Goal: Find contact information: Find contact information

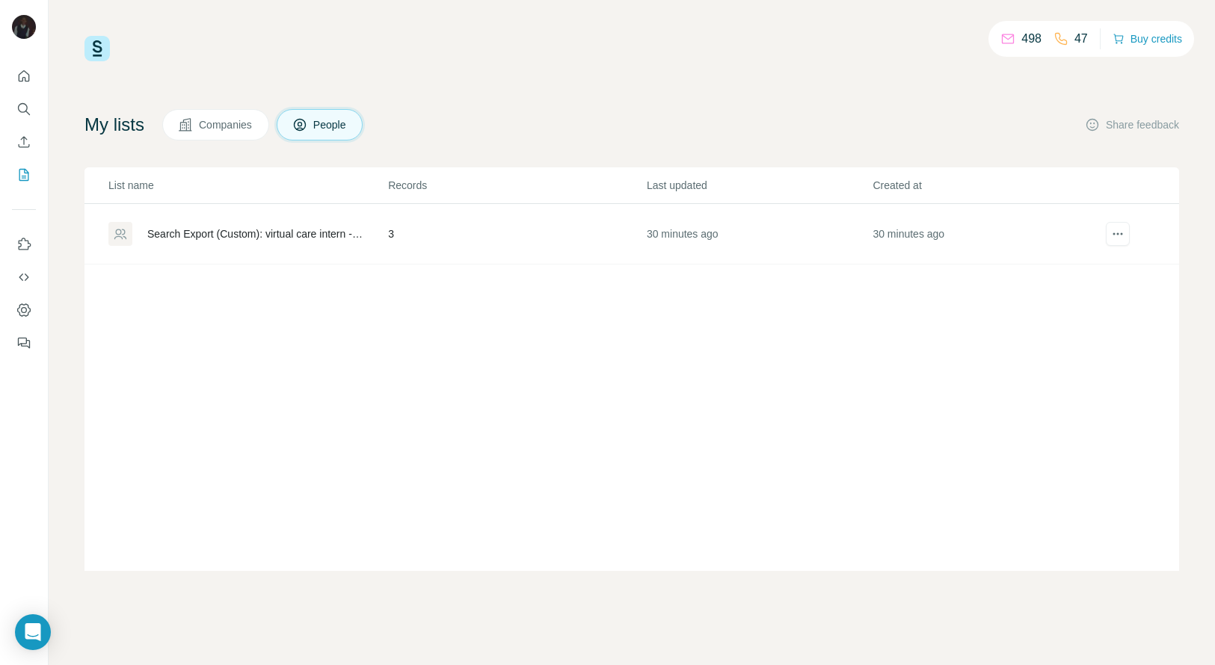
click at [457, 240] on td "3" at bounding box center [516, 234] width 259 height 61
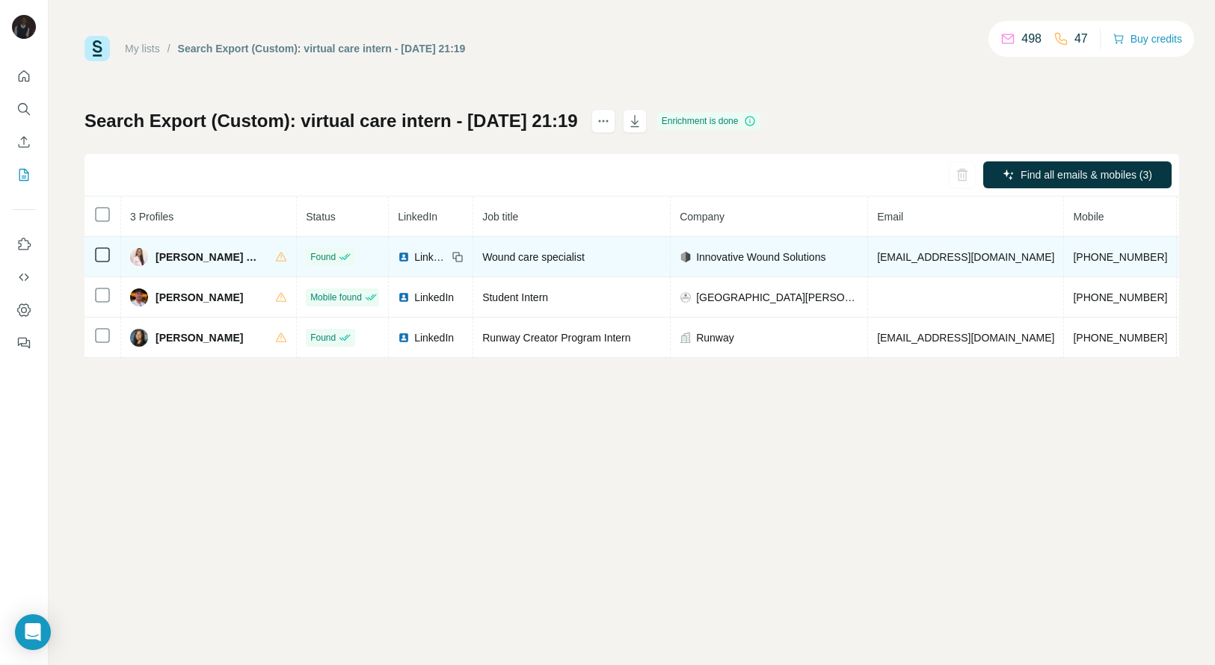
click at [591, 271] on td "Wound care specialist" at bounding box center [571, 257] width 197 height 40
click at [1073, 251] on span "+19728168781" at bounding box center [1120, 257] width 94 height 12
copy span "+19728168781"
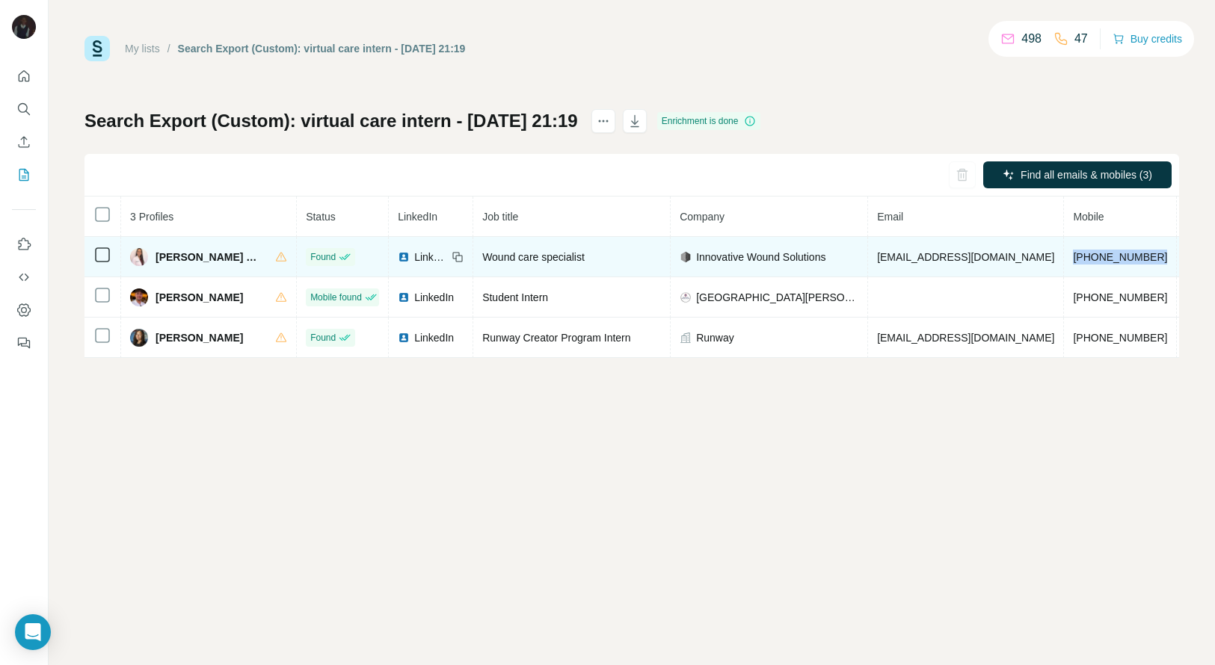
click at [178, 250] on span "Brittini Zadaka FNP-C" at bounding box center [208, 257] width 105 height 15
copy span "Brittini"
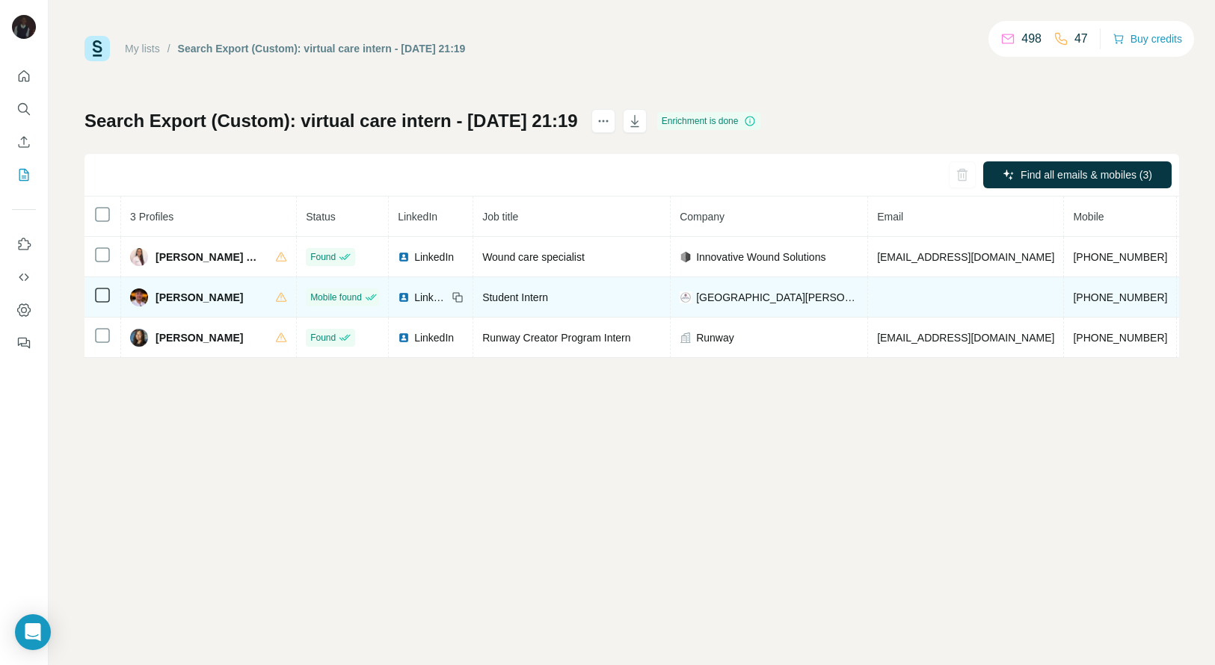
click at [1073, 297] on span "+18474090089" at bounding box center [1120, 298] width 94 height 12
copy span "+18474090089"
click at [179, 301] on span "Grayson Worden" at bounding box center [199, 297] width 87 height 15
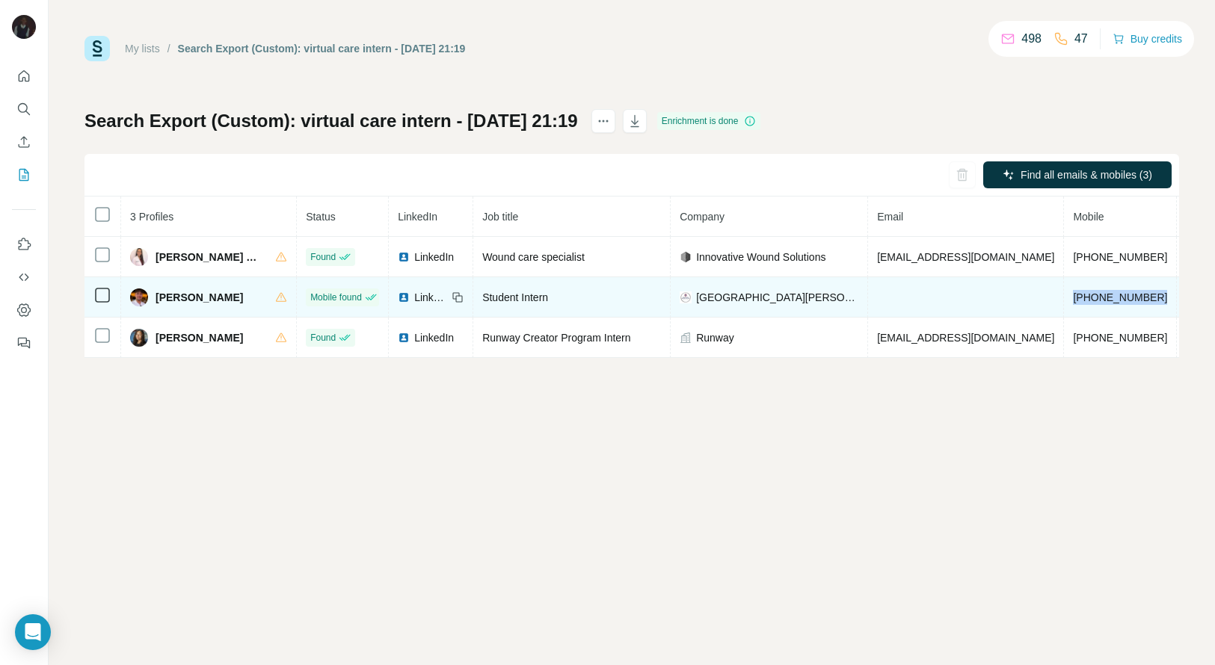
click at [179, 301] on span "Grayson Worden" at bounding box center [199, 297] width 87 height 15
copy span "Grayson"
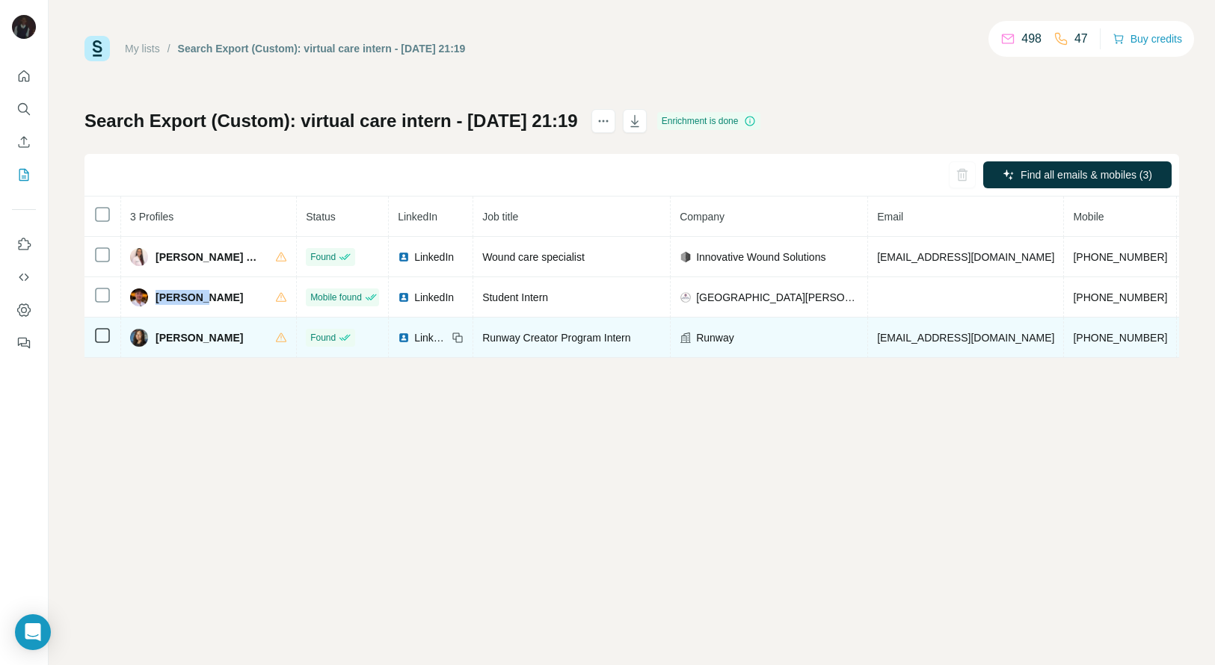
click at [1073, 339] on span "+12193865570" at bounding box center [1120, 338] width 94 height 12
copy span "+12193865570"
click at [162, 329] on div "Keeley Bernard" at bounding box center [186, 338] width 113 height 18
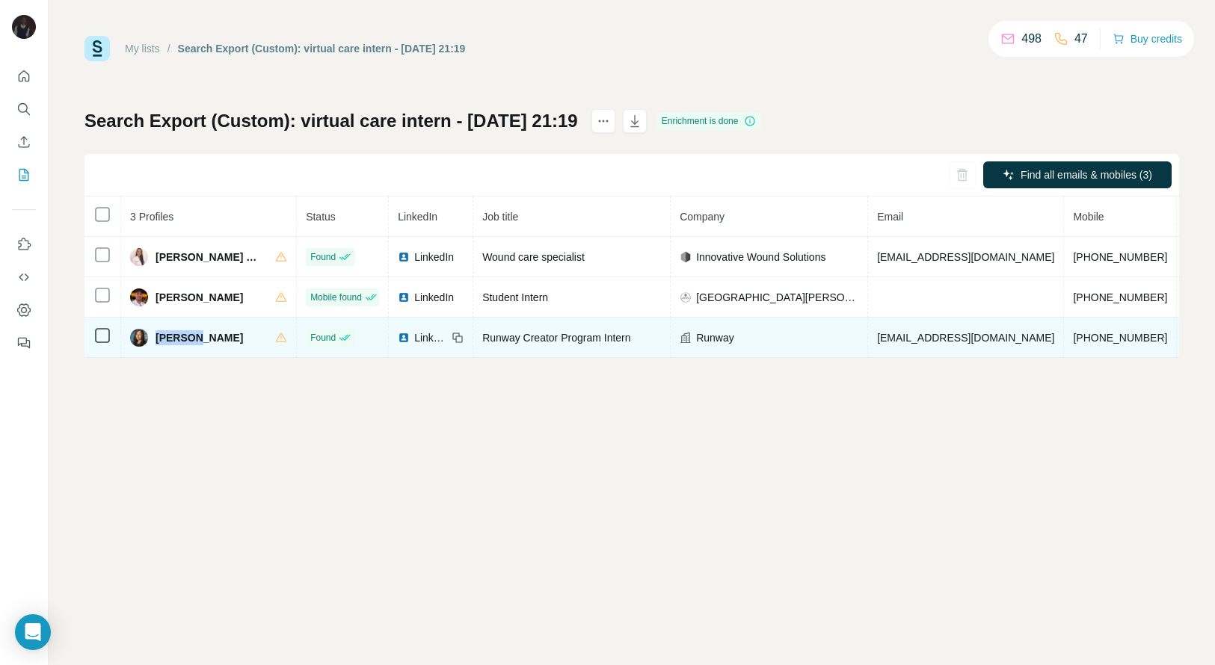
click at [162, 329] on div "Keeley Bernard" at bounding box center [186, 338] width 113 height 18
copy span "Keeley"
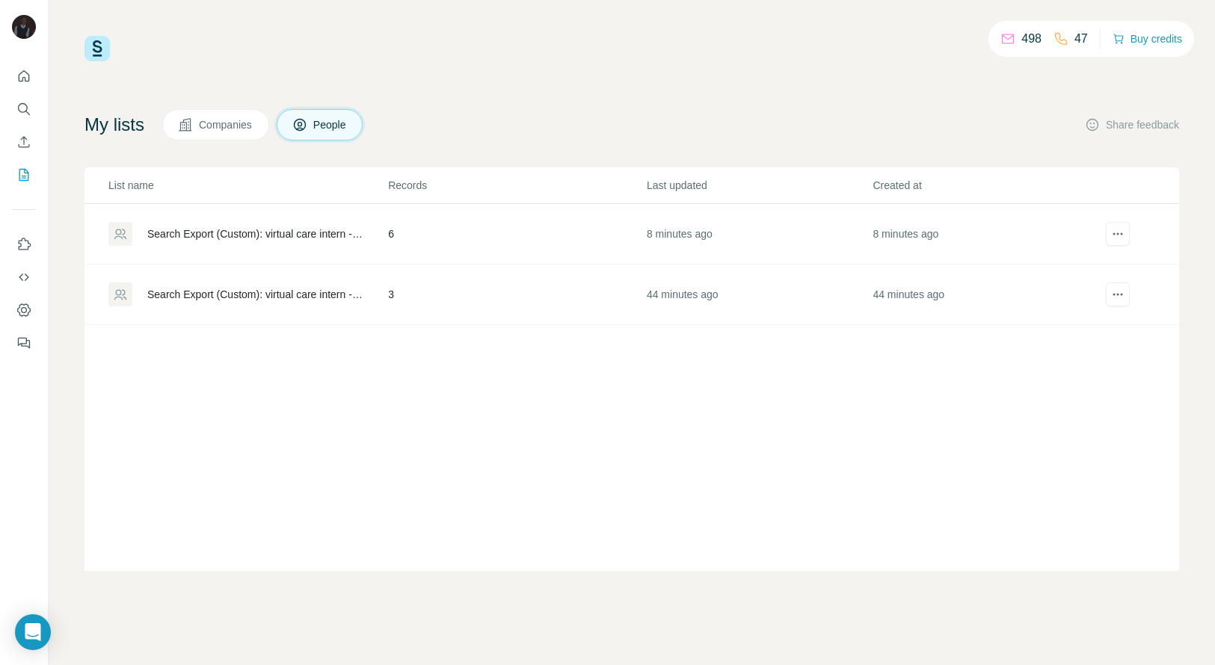
click at [488, 215] on td "6" at bounding box center [516, 234] width 259 height 61
click at [659, 228] on td "8 minutes ago" at bounding box center [759, 234] width 227 height 61
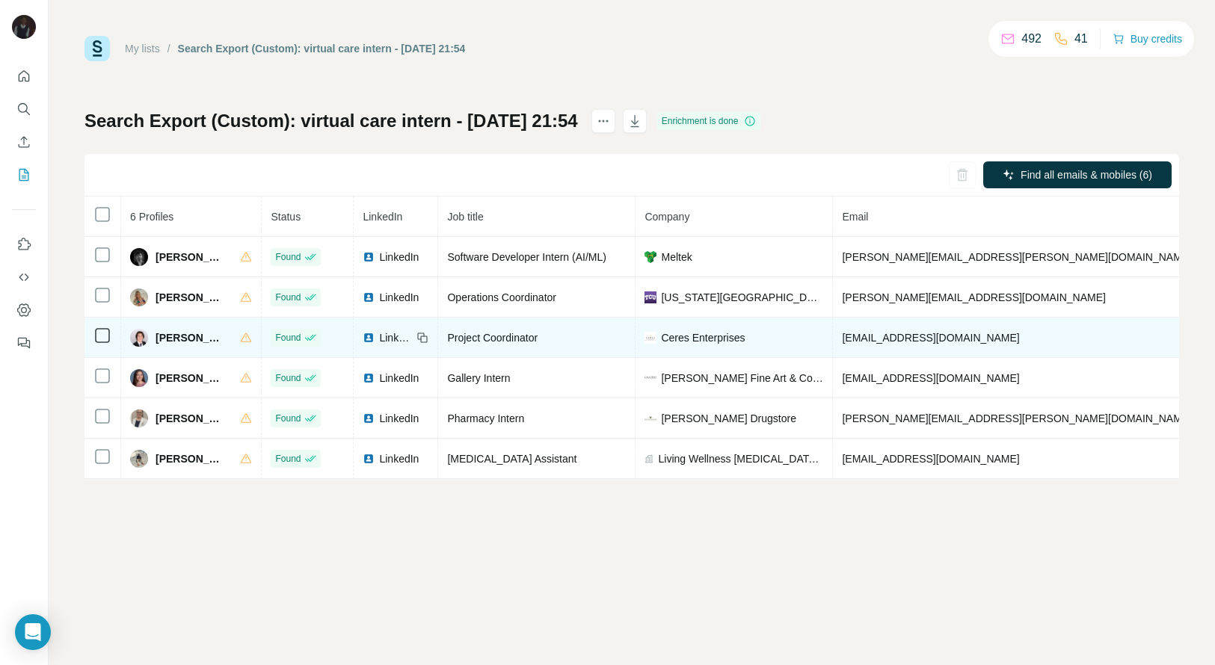
scroll to position [0, 134]
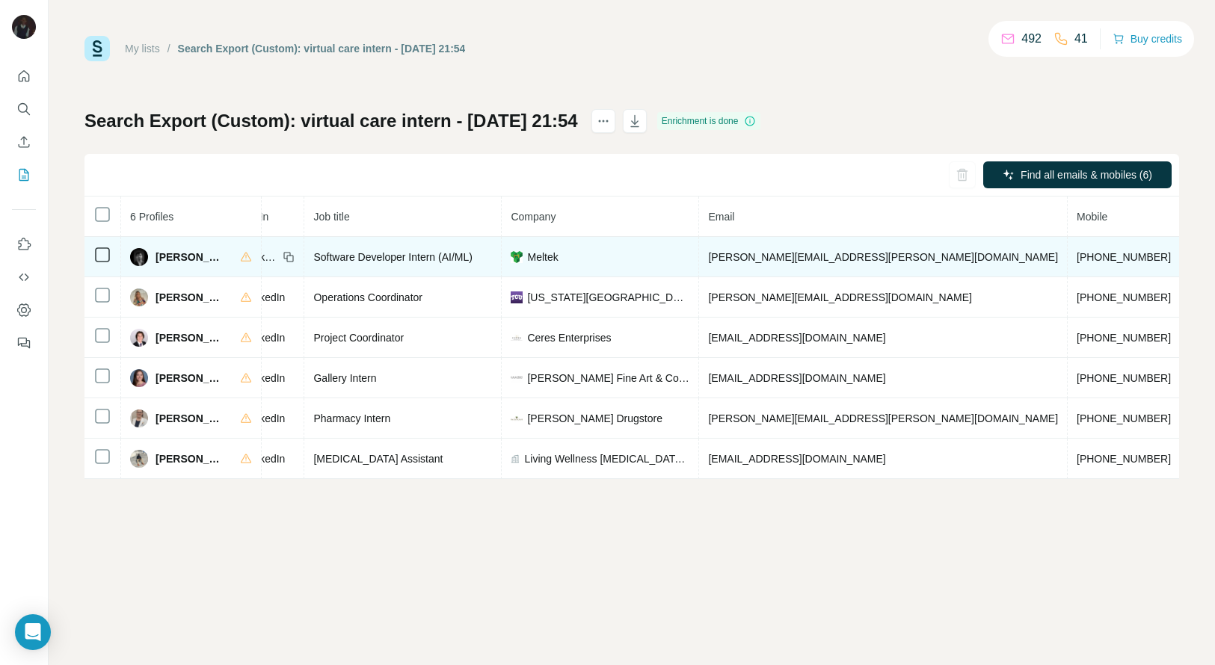
click at [1077, 251] on span "+12013881359" at bounding box center [1124, 257] width 94 height 12
copy span "+12013881359"
click at [189, 259] on span "Atharv Raotole" at bounding box center [191, 257] width 70 height 15
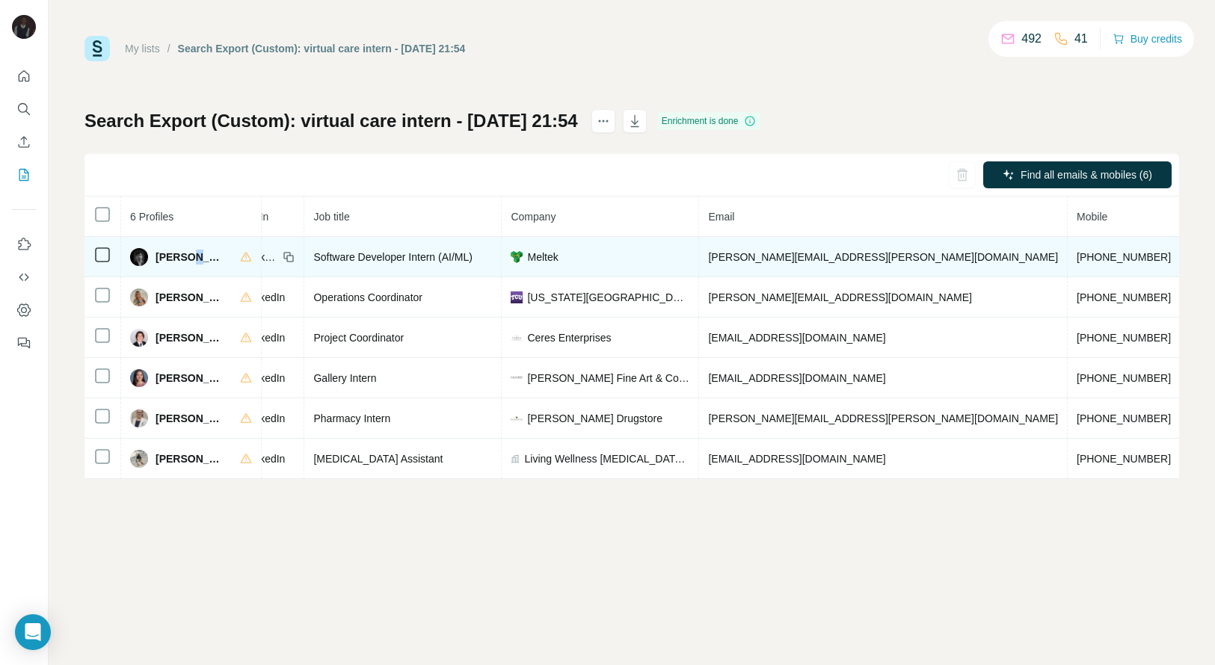
click at [189, 259] on span "Atharv Raotole" at bounding box center [191, 257] width 70 height 15
click at [170, 259] on span "Atharv Raotole" at bounding box center [191, 257] width 70 height 15
copy span "Atharv"
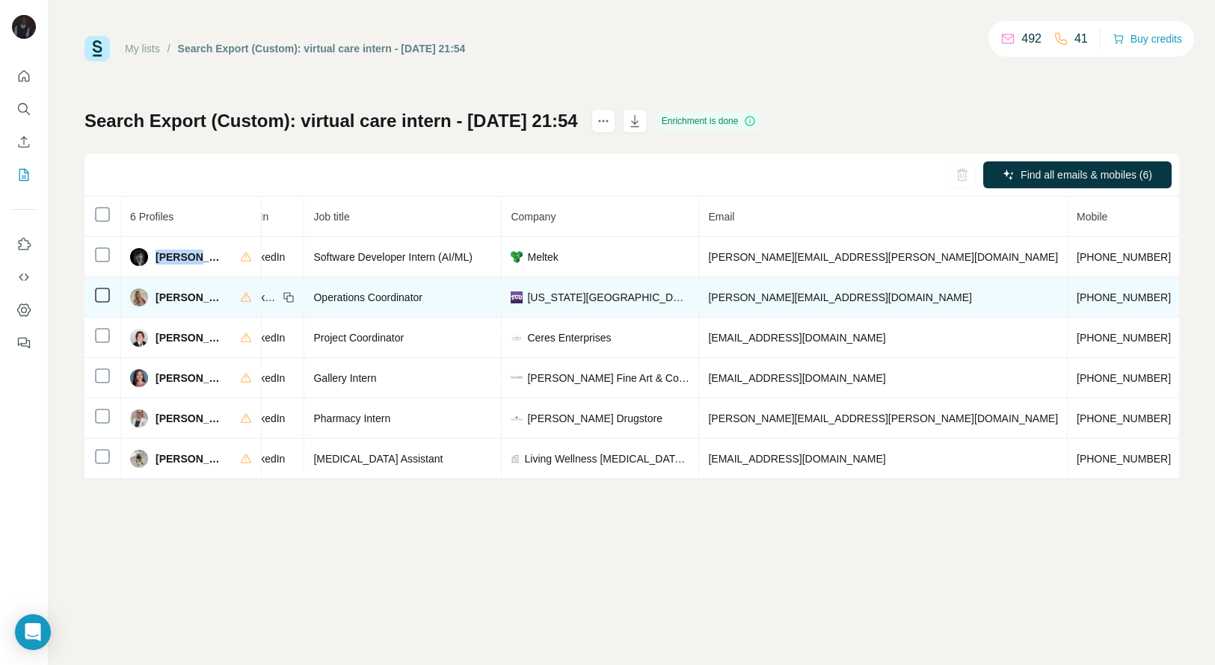
click at [1077, 295] on span "+19032278984" at bounding box center [1124, 298] width 94 height 12
copy span "+19032278984"
click at [164, 291] on span "Caiti Mannheimer" at bounding box center [191, 297] width 70 height 15
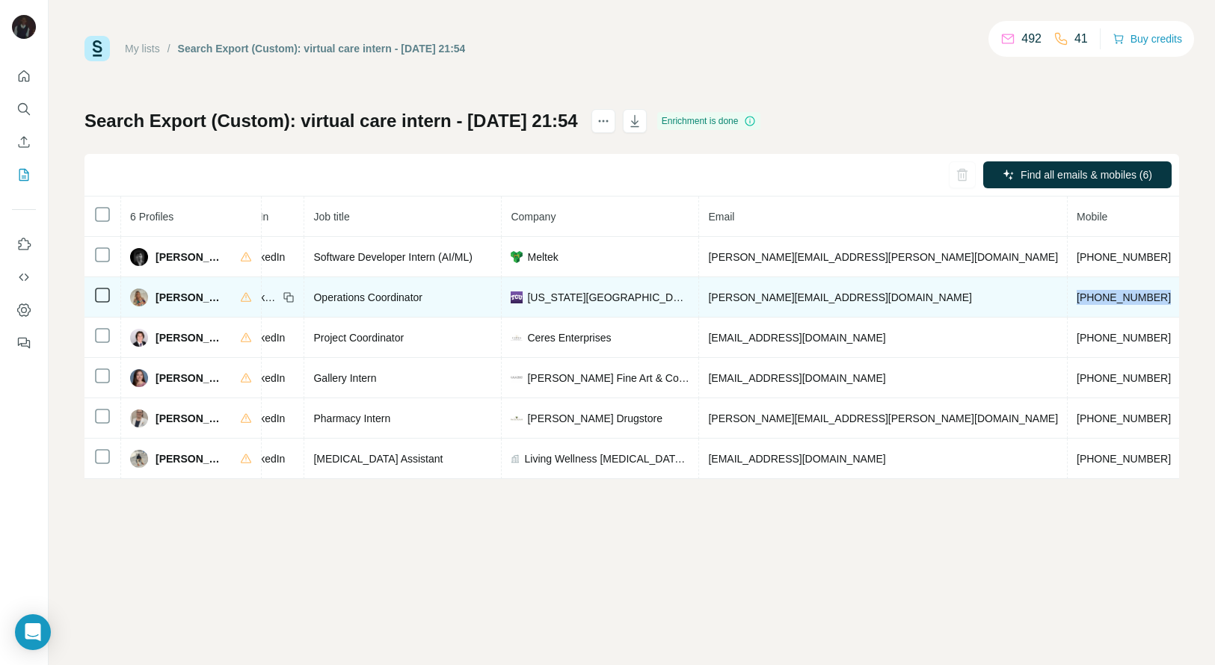
click at [164, 291] on span "Caiti Mannheimer" at bounding box center [191, 297] width 70 height 15
copy span "Caiti"
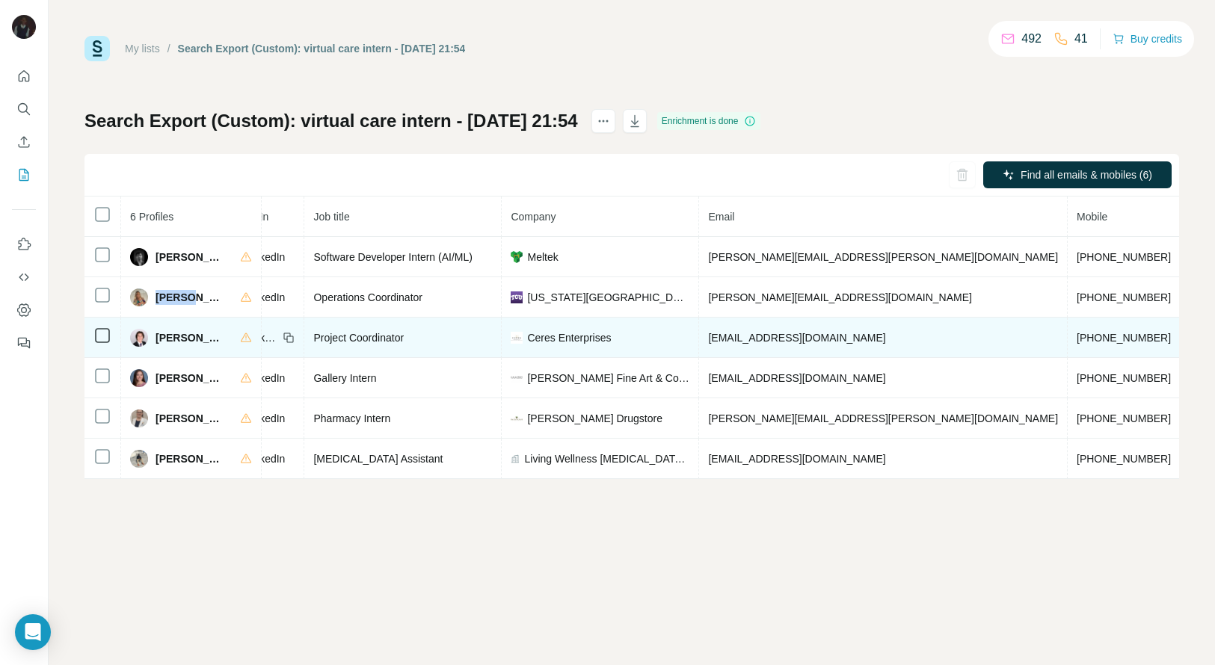
click at [1077, 337] on span "+12166441654" at bounding box center [1124, 338] width 94 height 12
click at [164, 334] on span "James Delfre" at bounding box center [191, 337] width 70 height 15
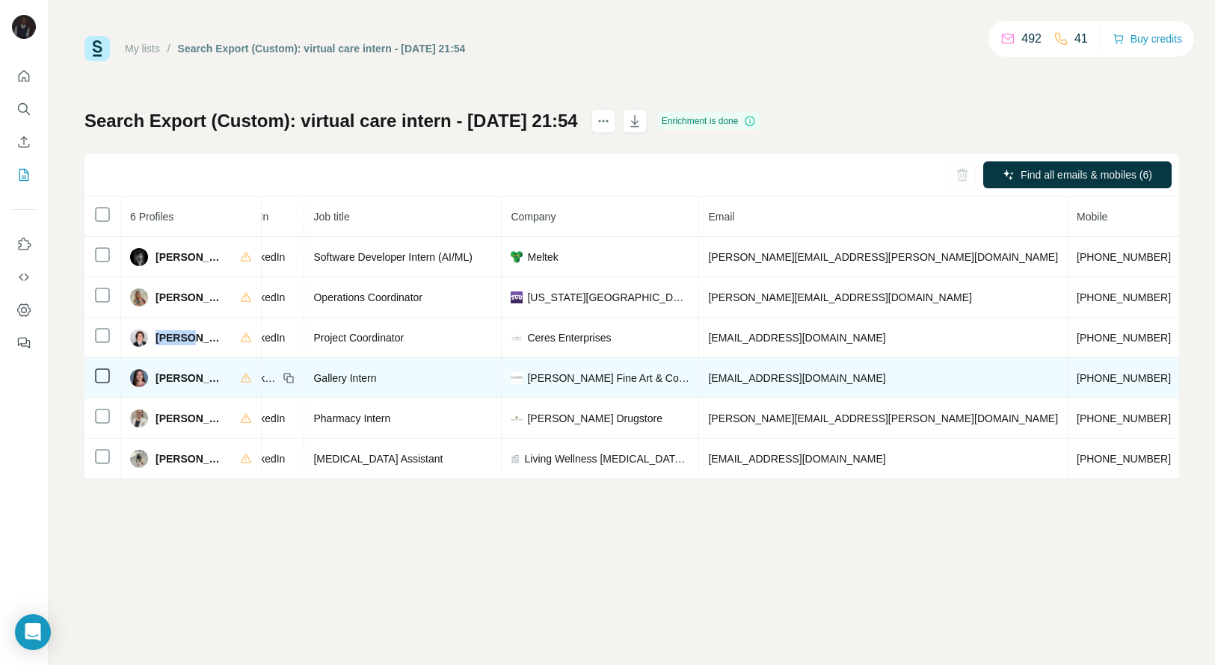
click at [1077, 372] on span "+12102814625" at bounding box center [1124, 378] width 94 height 12
click at [172, 379] on span "Lily Schwegler" at bounding box center [191, 378] width 70 height 15
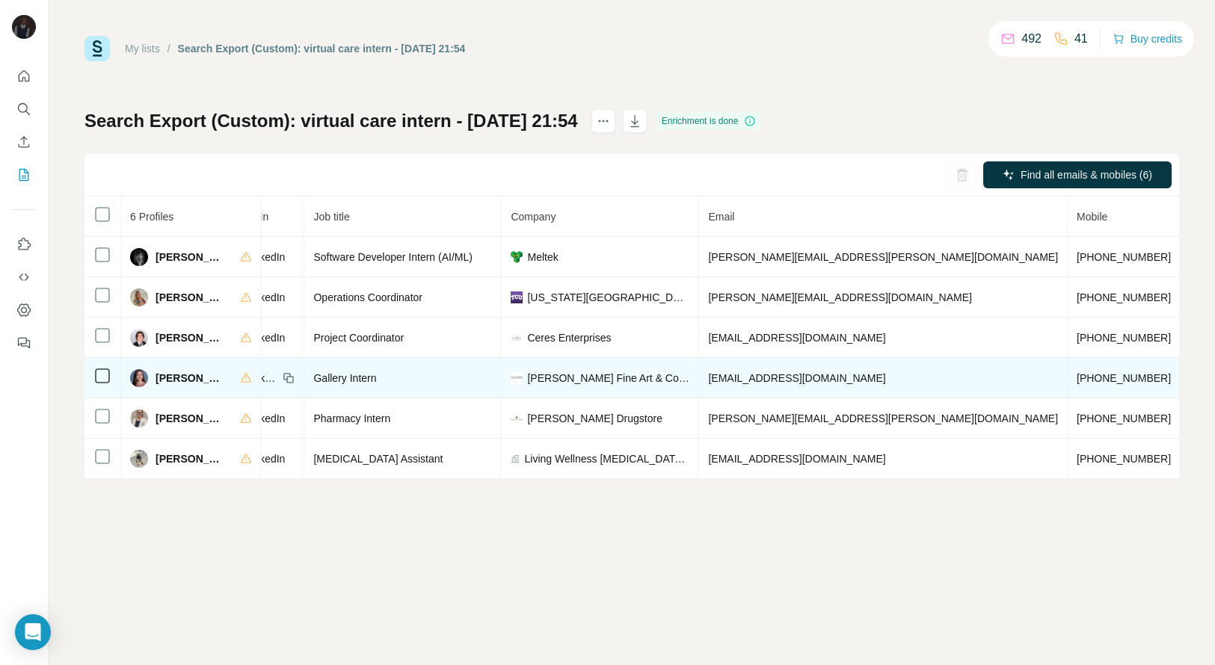
click at [164, 378] on span "Lily Schwegler" at bounding box center [191, 378] width 70 height 15
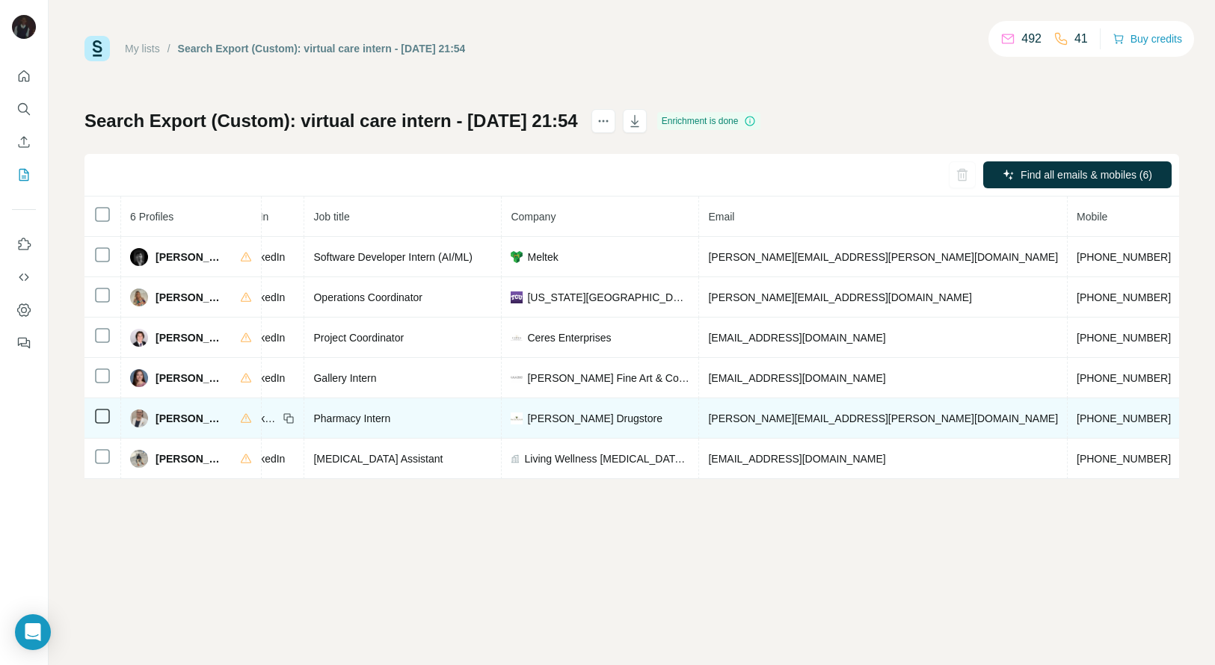
click at [1077, 413] on span "+13162496269" at bounding box center [1124, 419] width 94 height 12
click at [182, 420] on span "Lindsey Fry" at bounding box center [191, 418] width 70 height 15
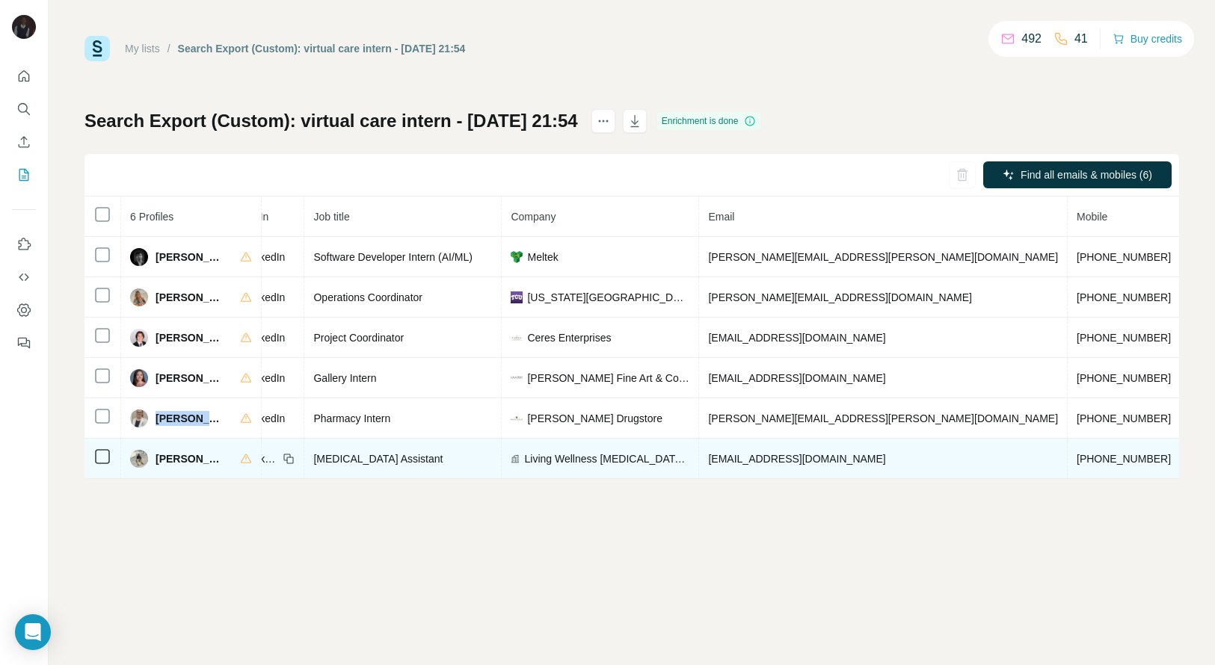
click at [1077, 454] on span "+19176559072" at bounding box center [1124, 459] width 94 height 12
click at [168, 456] on span "Midoven Lormejuste" at bounding box center [191, 459] width 70 height 15
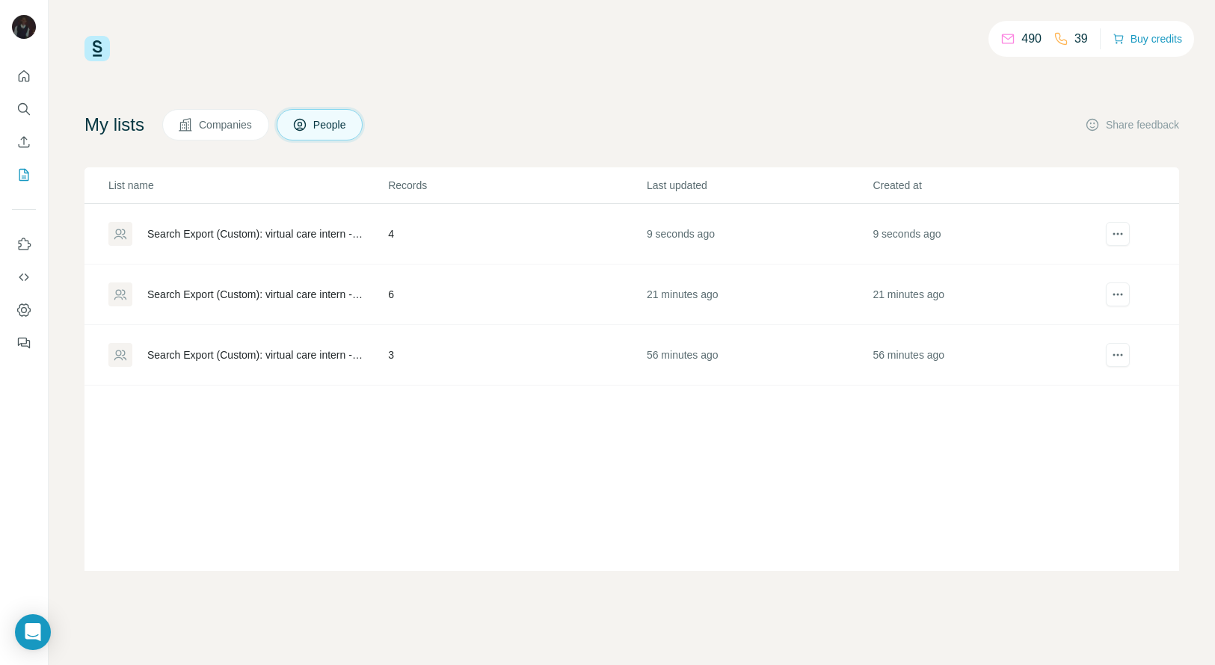
click at [468, 243] on td "4" at bounding box center [516, 234] width 259 height 61
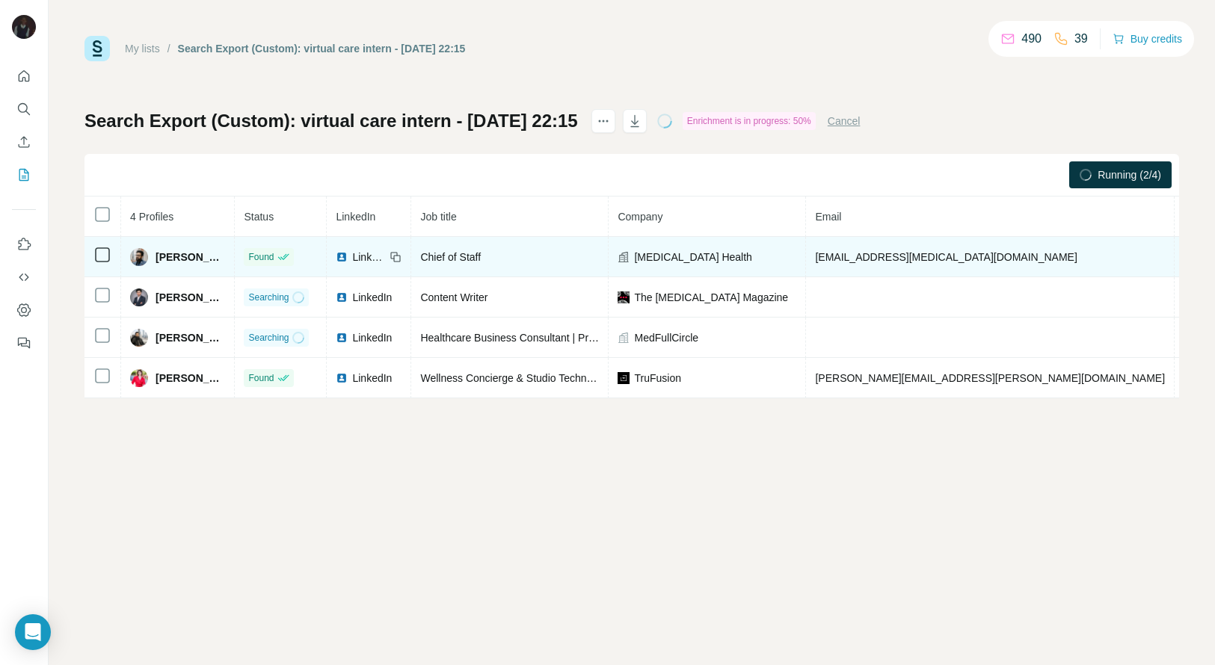
click at [1183, 252] on span "+18326932450" at bounding box center [1230, 257] width 94 height 12
click at [171, 257] on span "Abdul Khan" at bounding box center [191, 257] width 70 height 15
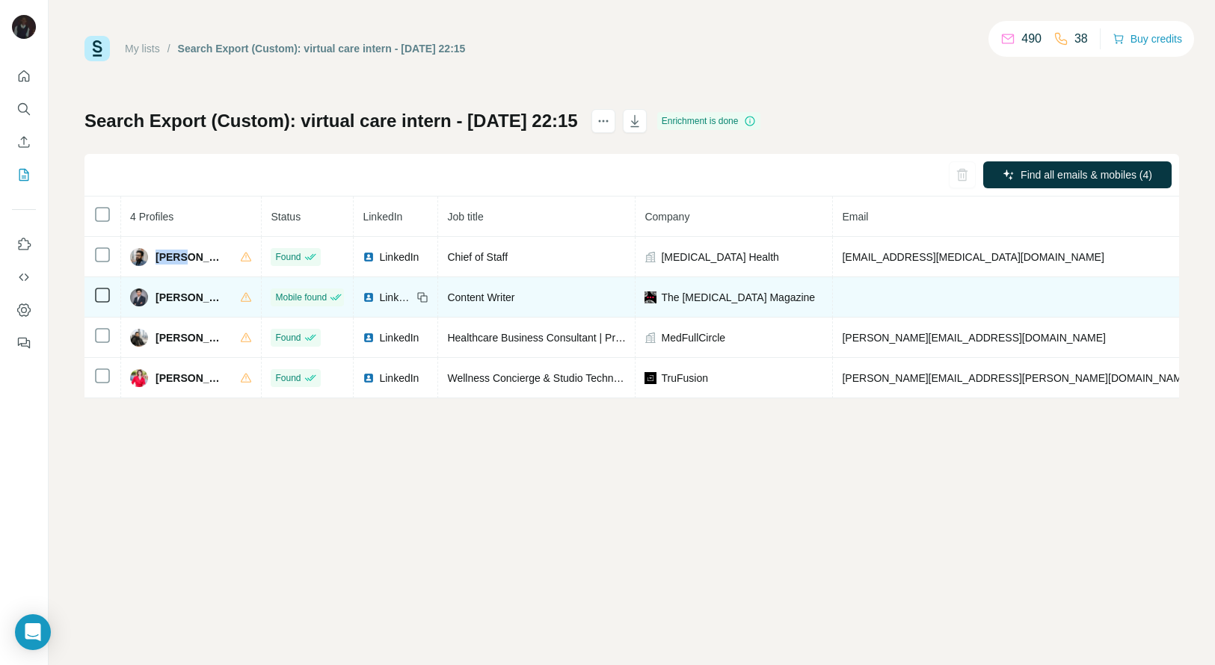
click at [162, 298] on span "Farhan Zaman" at bounding box center [191, 297] width 70 height 15
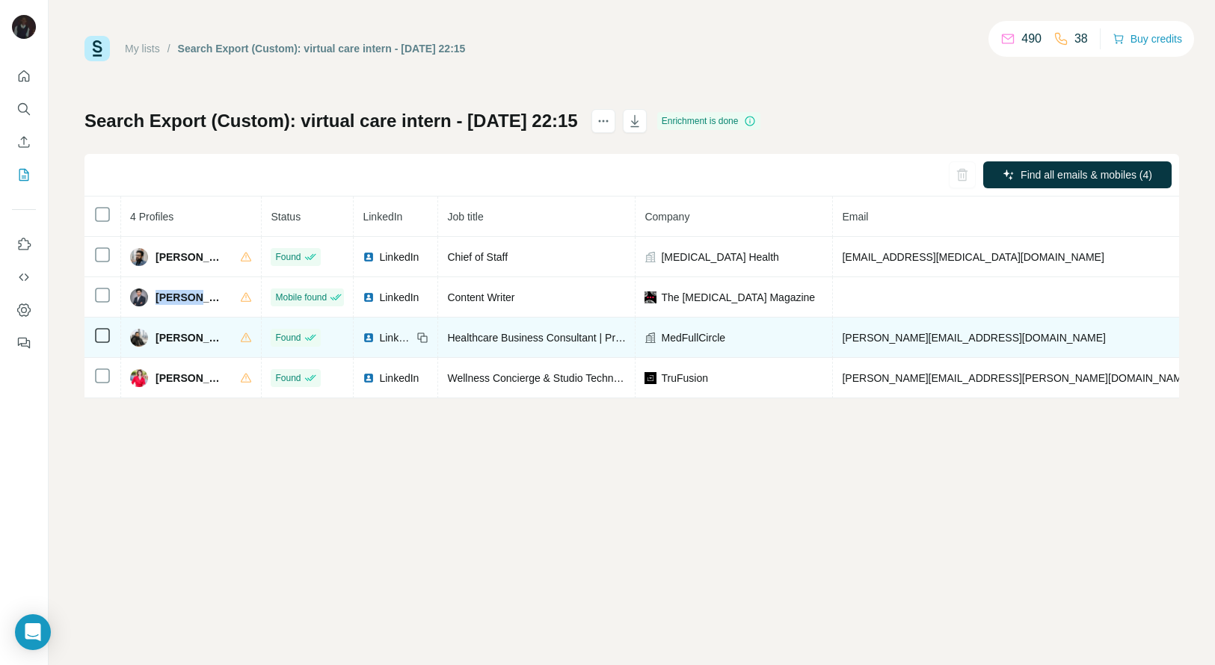
click at [167, 336] on span "Ibrar Nawaz" at bounding box center [191, 337] width 70 height 15
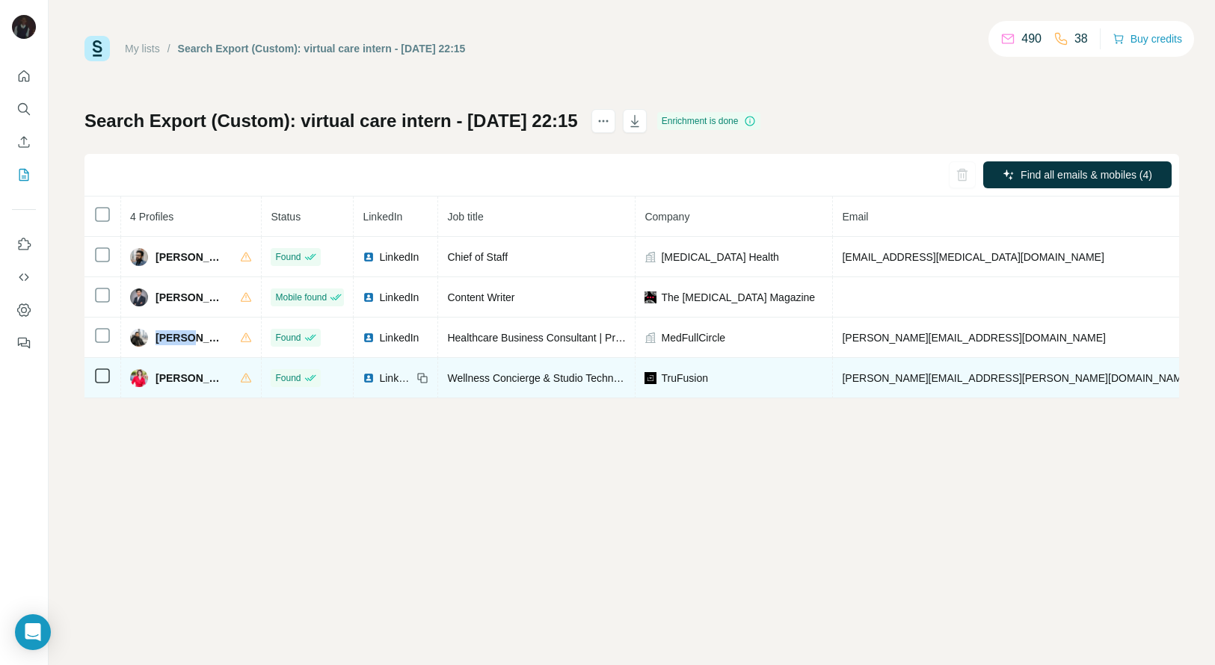
click at [176, 381] on span "Natalya Conover" at bounding box center [191, 378] width 70 height 15
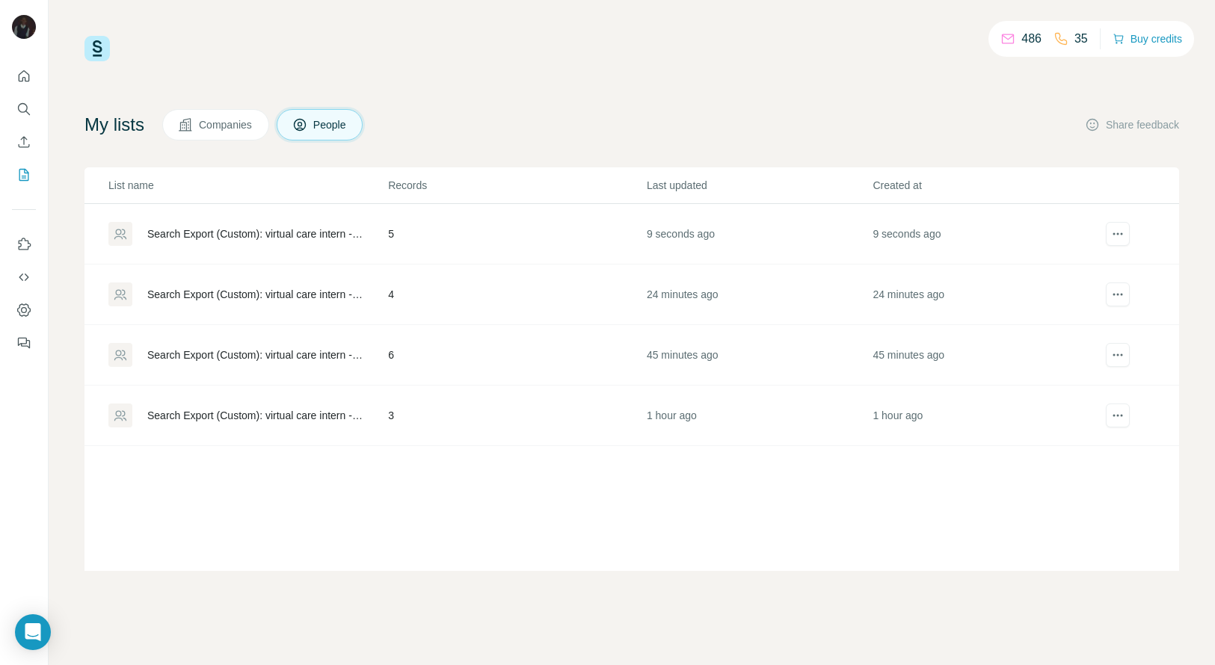
click at [550, 236] on td "5" at bounding box center [516, 234] width 259 height 61
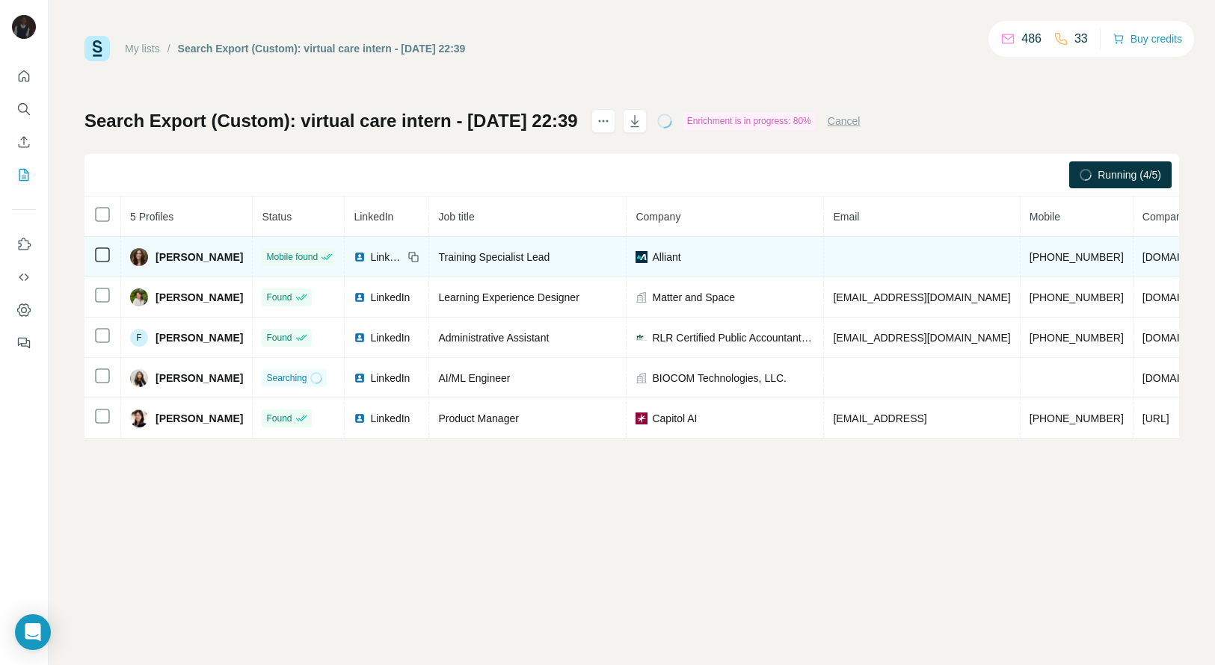
click at [1033, 258] on span "+15166475266" at bounding box center [1076, 257] width 94 height 12
click at [167, 259] on span "Alison Crovetti" at bounding box center [199, 257] width 87 height 15
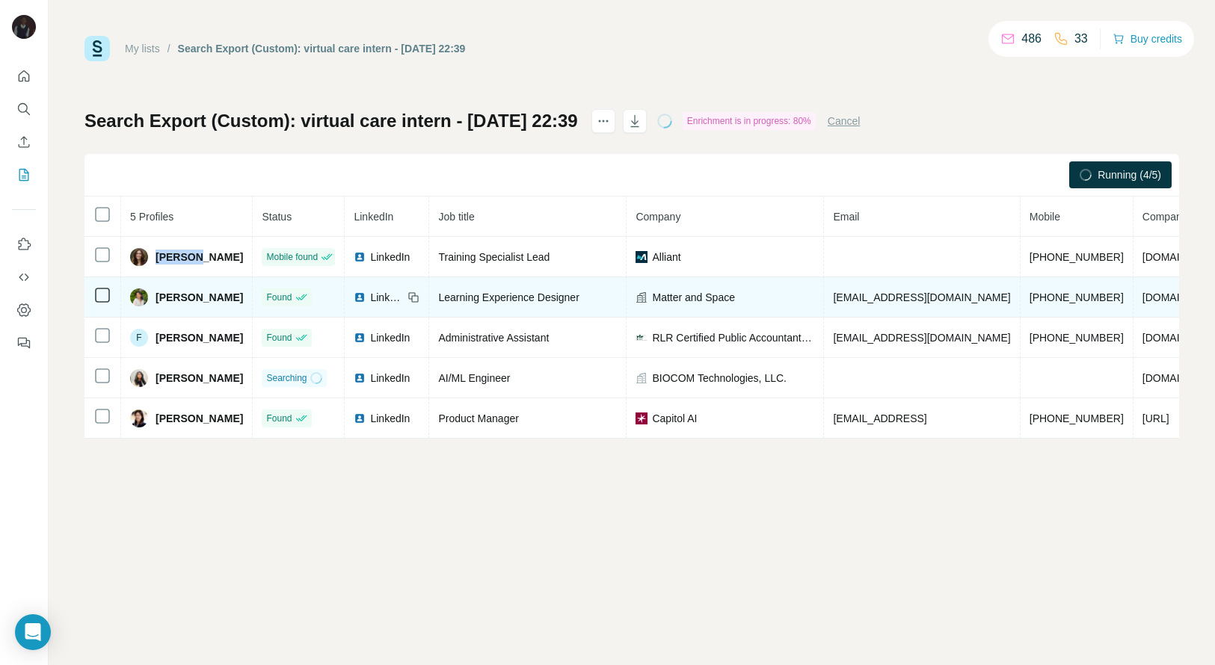
click at [1048, 289] on td "+13033243957" at bounding box center [1076, 297] width 113 height 40
click at [161, 300] on span "Anna Hadjiyiannis" at bounding box center [199, 297] width 87 height 15
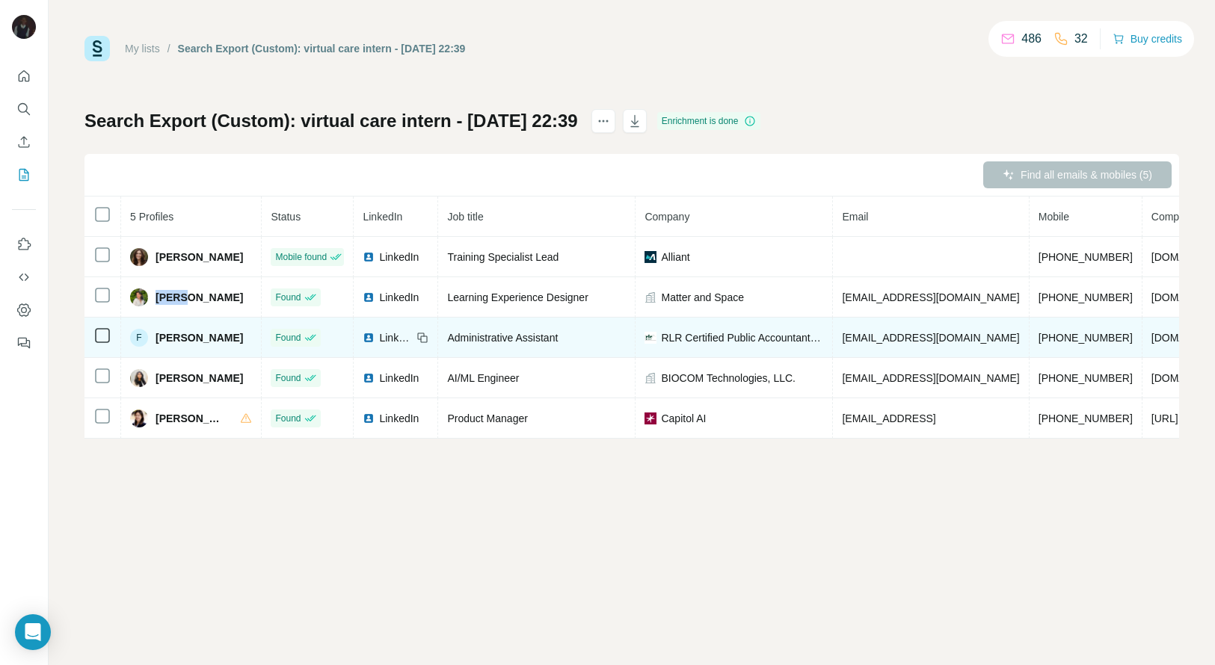
click at [1038, 342] on span "+19703528289" at bounding box center [1085, 338] width 94 height 12
click at [164, 336] on span "Faith Hoffman" at bounding box center [199, 337] width 87 height 15
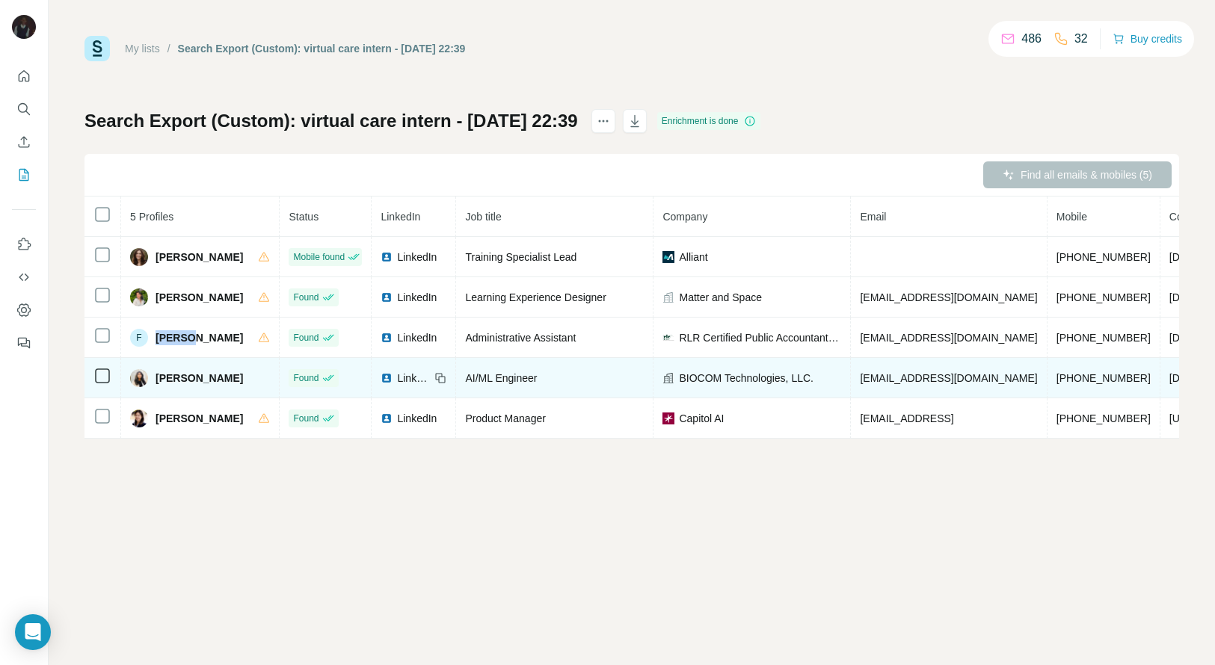
click at [1087, 374] on span "+15016262766" at bounding box center [1103, 378] width 94 height 12
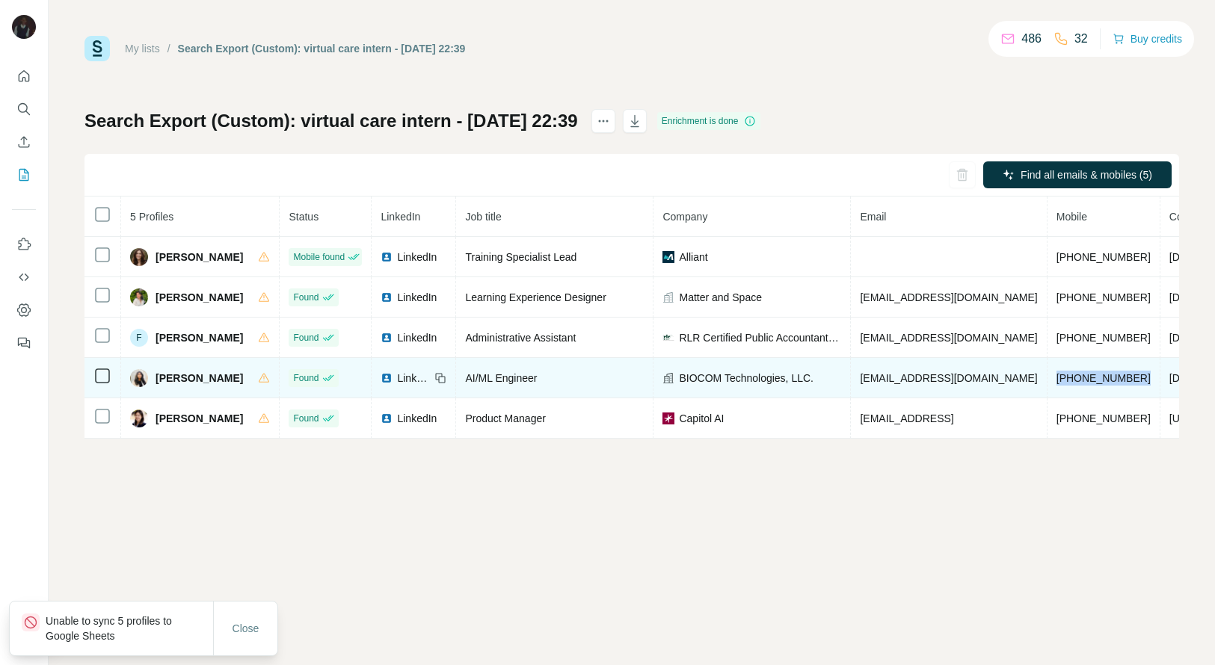
click at [168, 374] on span "Jayasri G." at bounding box center [199, 378] width 87 height 15
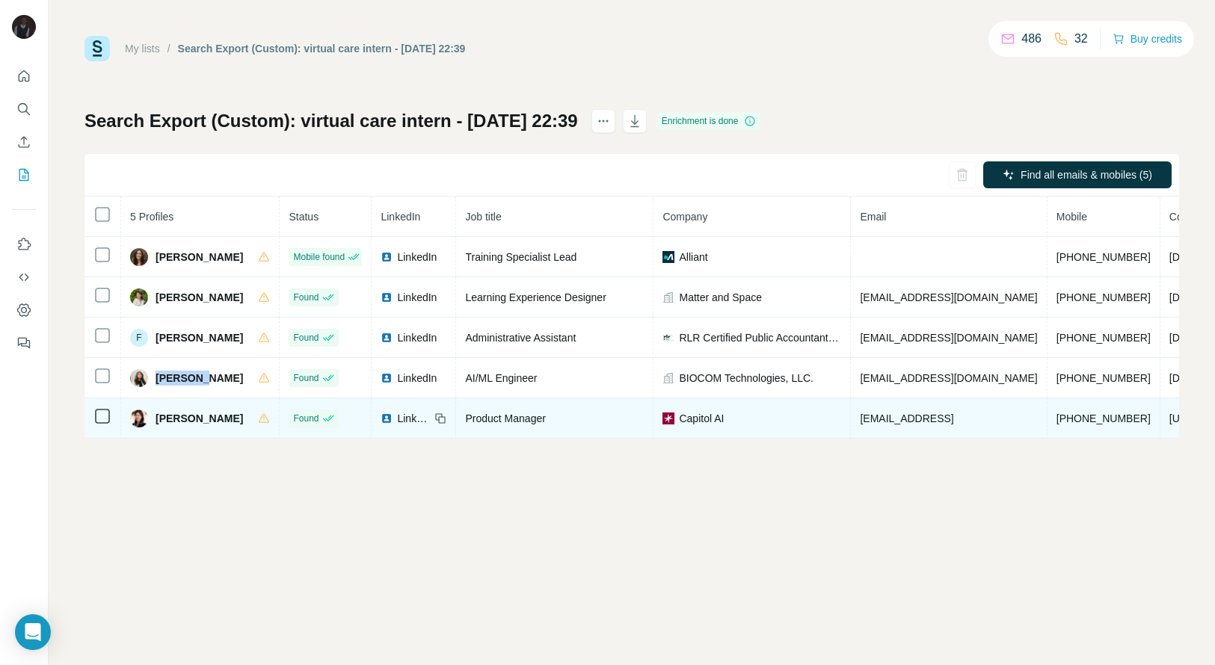
click at [1056, 419] on span "+14157590494" at bounding box center [1103, 419] width 94 height 12
click at [164, 413] on span "Nicole Chui" at bounding box center [199, 418] width 87 height 15
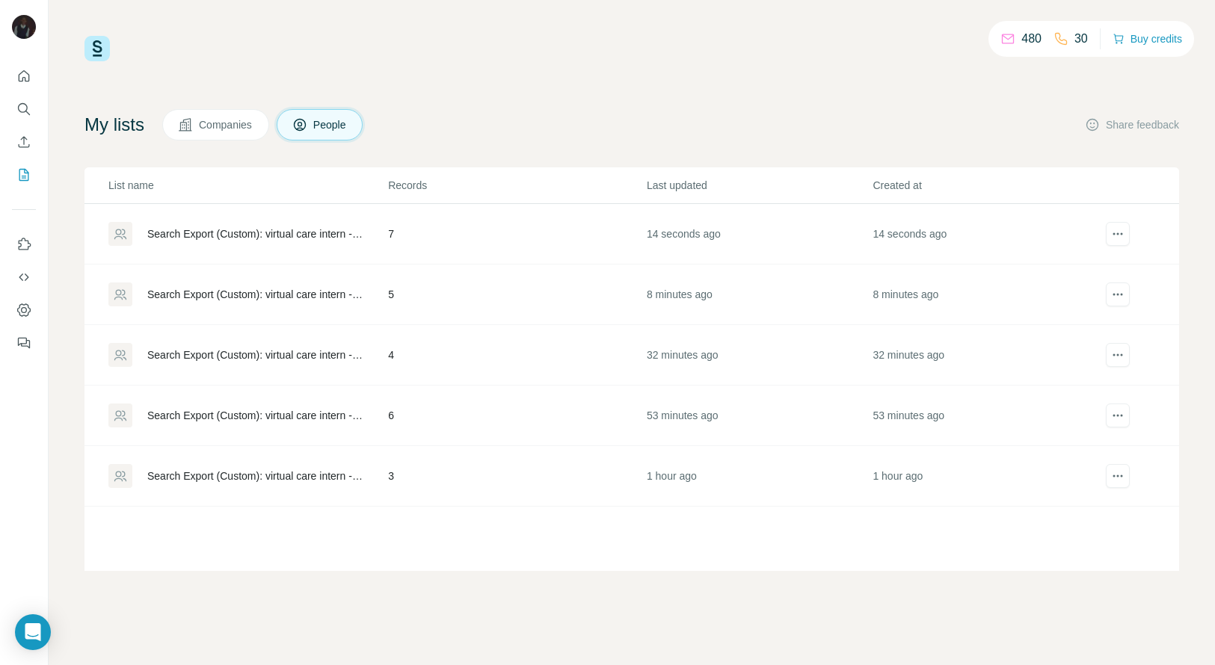
click at [516, 223] on td "7" at bounding box center [516, 234] width 259 height 61
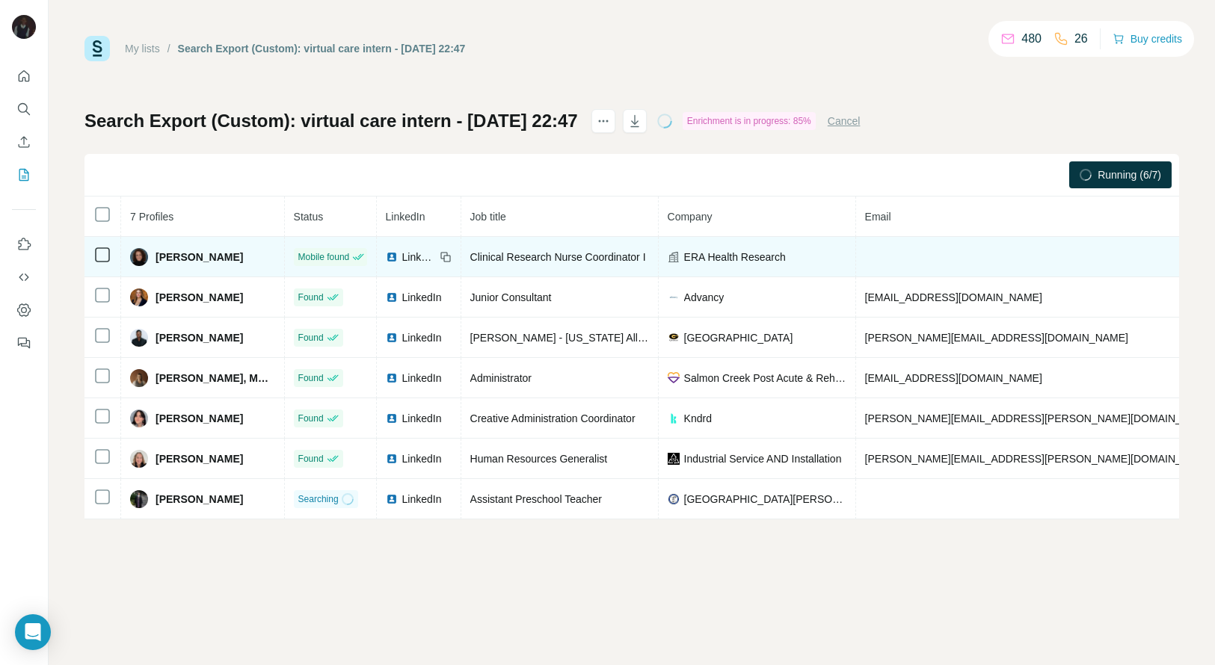
click at [173, 259] on span "Allison Linn" at bounding box center [199, 257] width 87 height 15
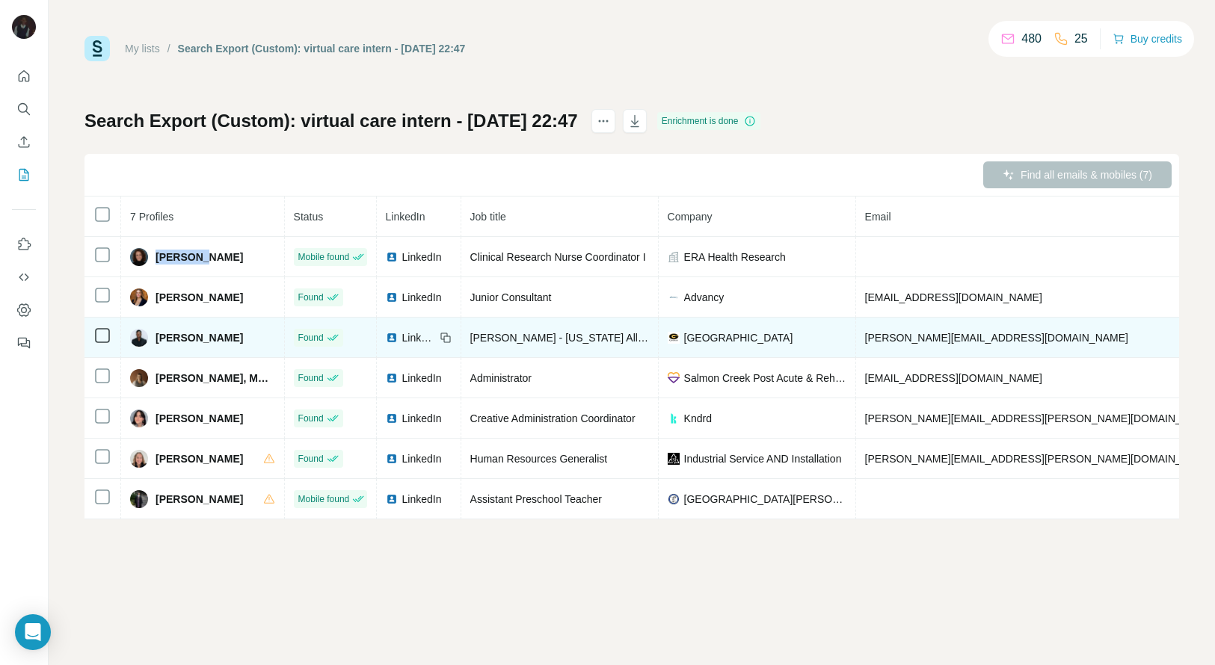
click at [173, 345] on div "Bismark Quaicoe Gyebi" at bounding box center [186, 338] width 113 height 18
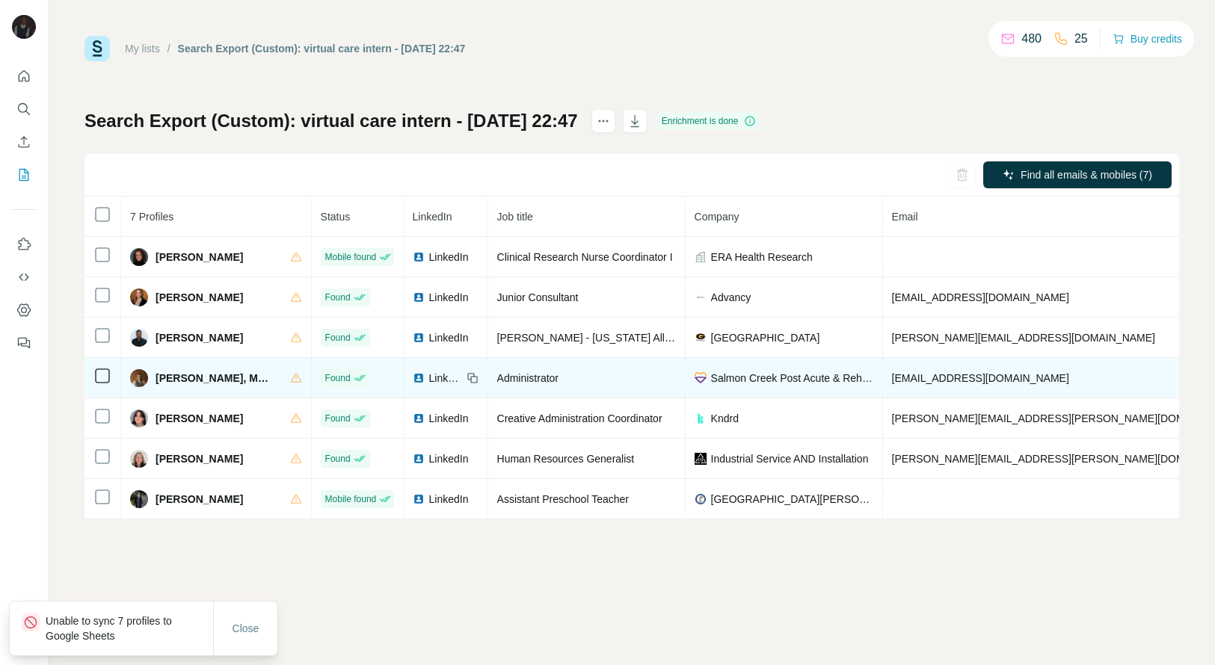
click at [167, 379] on span "Cait Ceccacci, MBA-HM" at bounding box center [216, 378] width 120 height 15
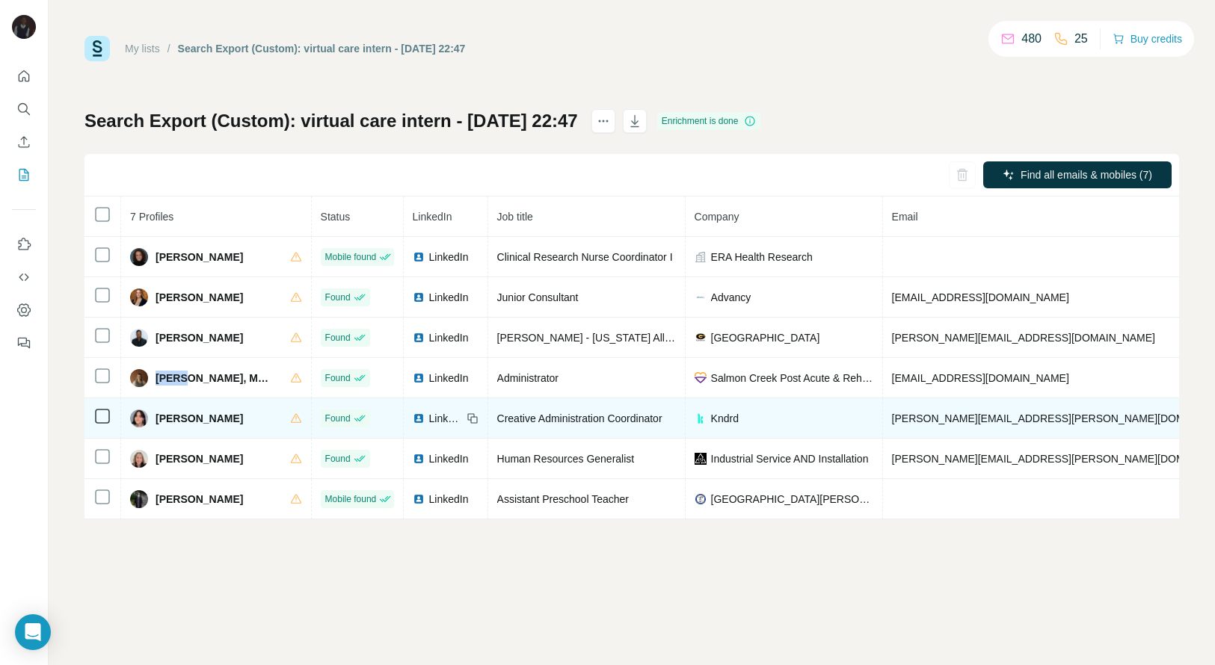
click at [156, 416] on span "Karah Nelson" at bounding box center [199, 418] width 87 height 15
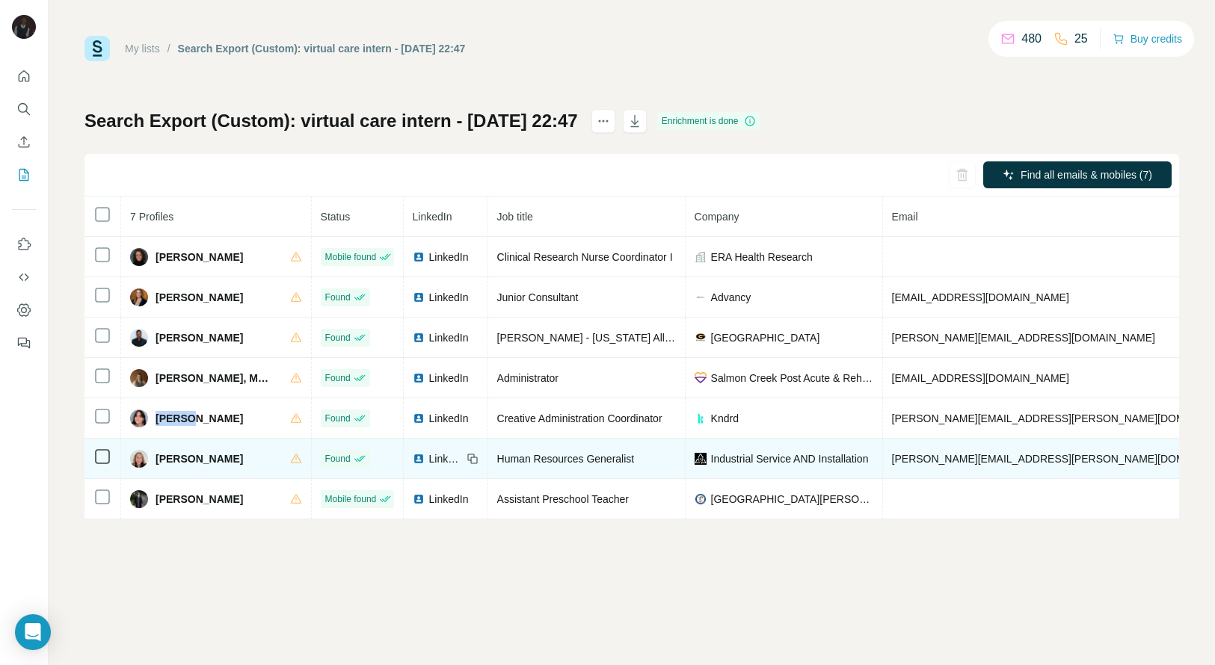
click at [180, 460] on span "Kirstin Schaeffer" at bounding box center [199, 459] width 87 height 15
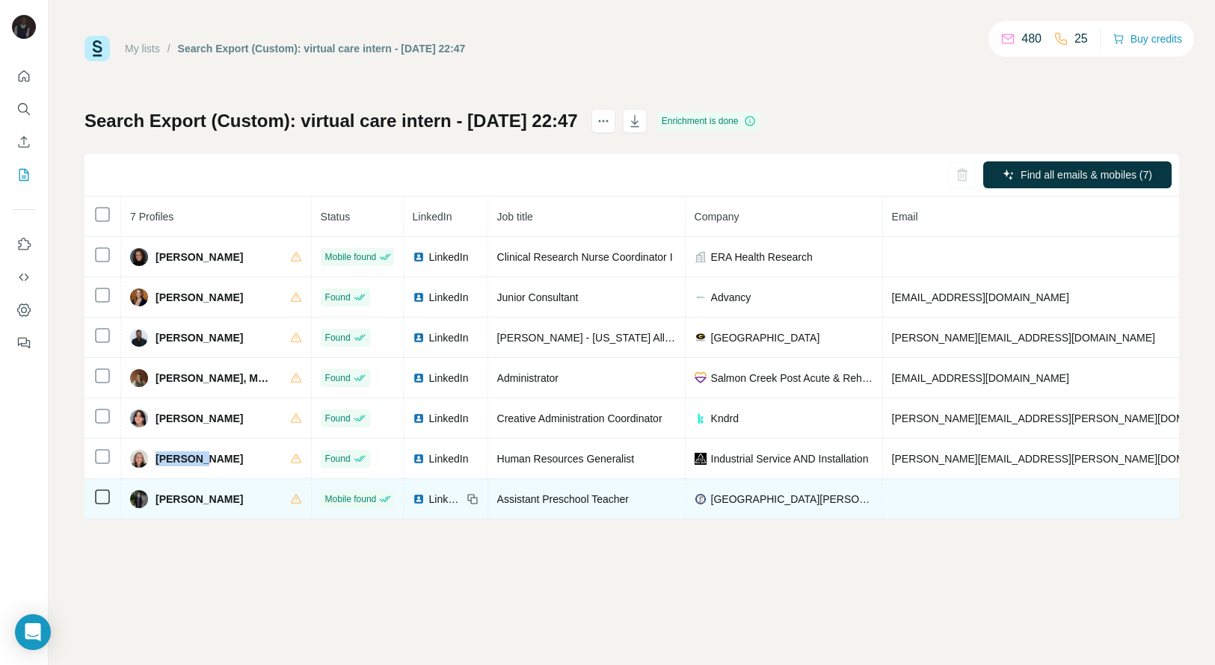
click at [177, 496] on span "Mackenzie Kurtz" at bounding box center [199, 499] width 87 height 15
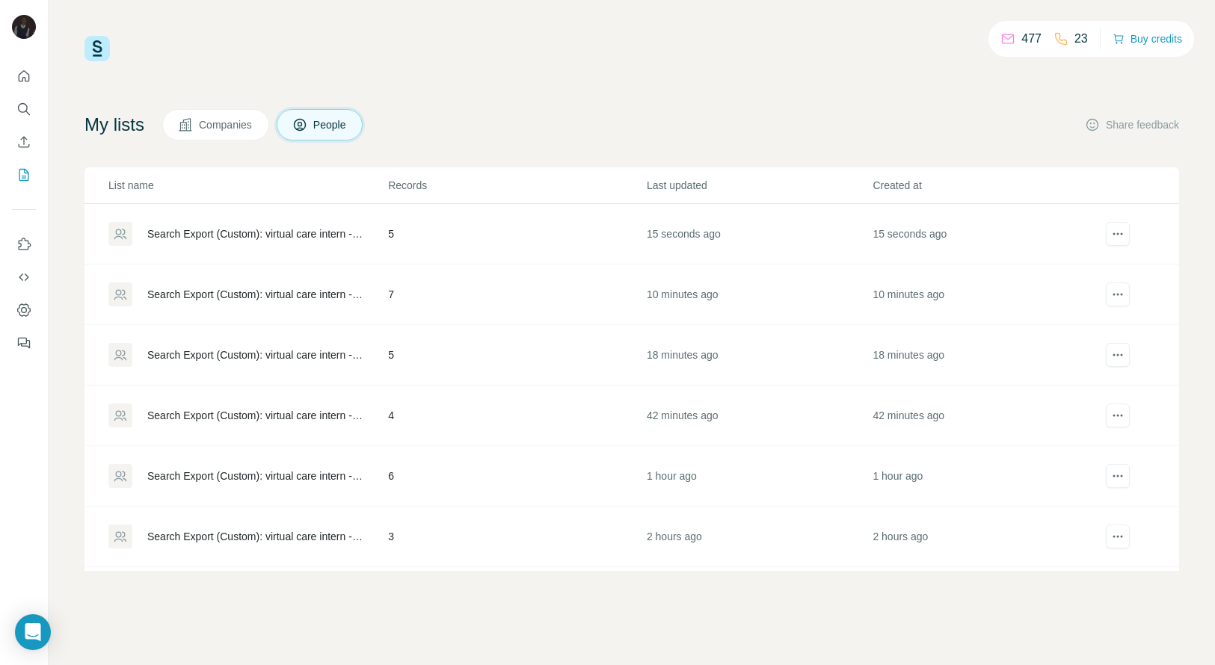
click at [641, 233] on td "5" at bounding box center [516, 234] width 259 height 61
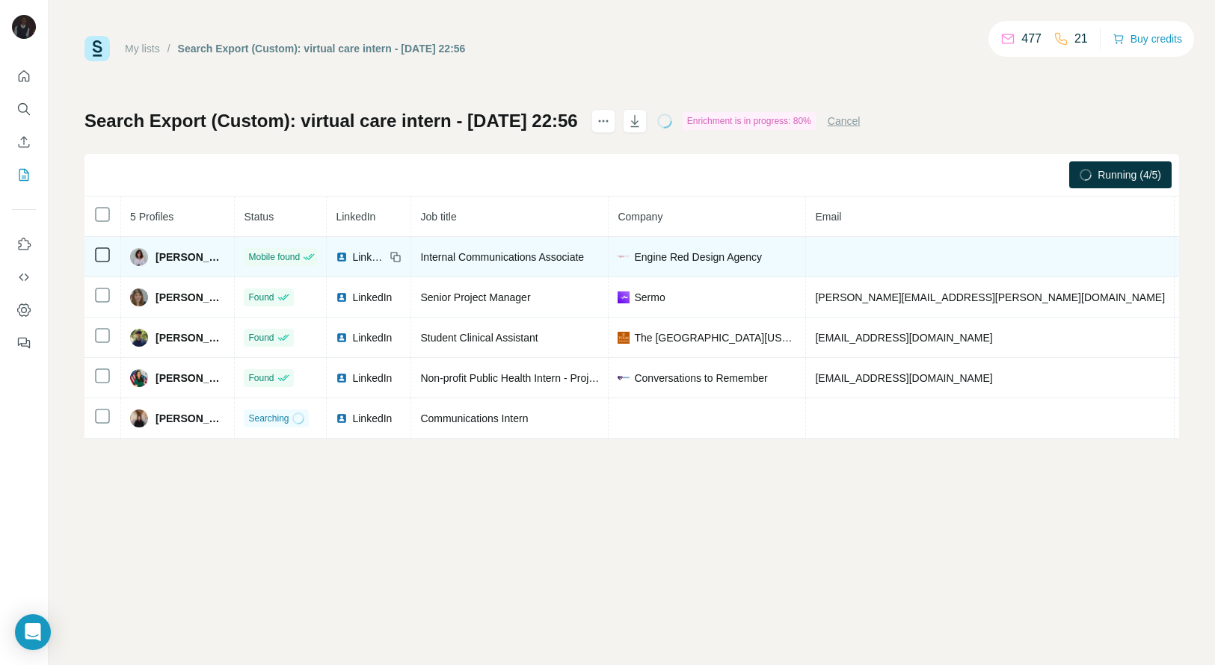
click at [1183, 258] on span "+17792796492" at bounding box center [1230, 257] width 94 height 12
click at [193, 259] on span "Ekaterina Krasnovskaya" at bounding box center [191, 257] width 70 height 15
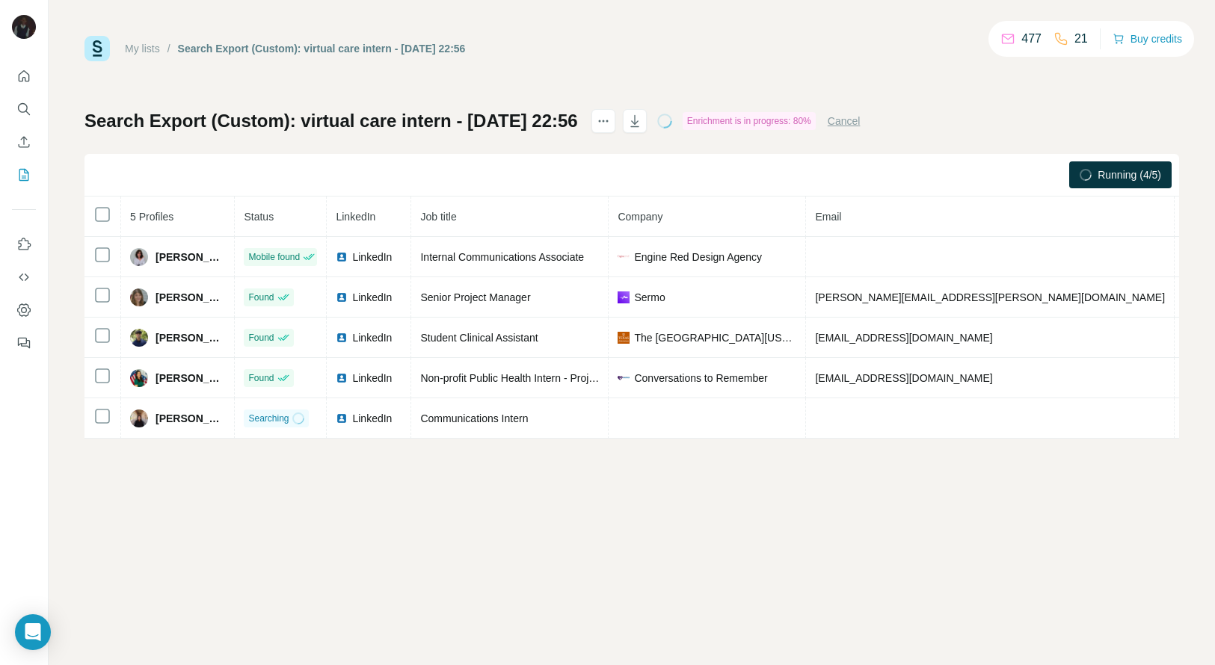
click at [1213, 401] on div "My lists / Search Export (Custom): virtual care intern - 12/10/2025 22:56 477 2…" at bounding box center [632, 332] width 1166 height 665
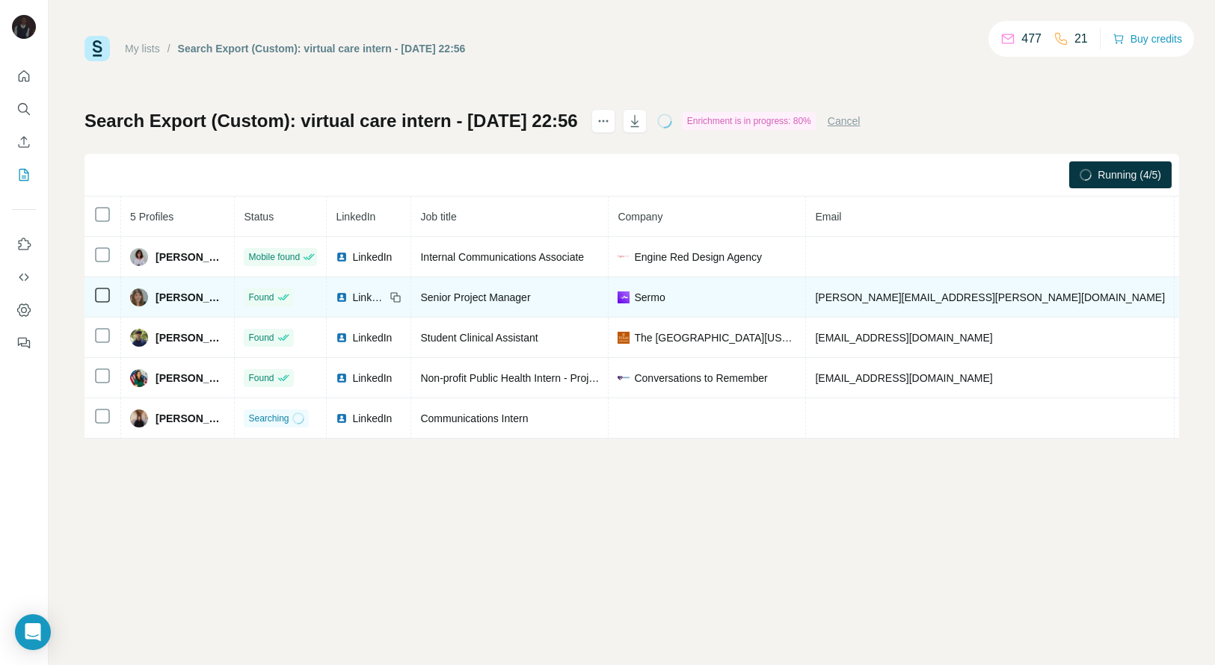
click at [1183, 292] on span "+18034776255" at bounding box center [1230, 298] width 94 height 12
click at [156, 292] on span "Jessica Moore" at bounding box center [191, 297] width 70 height 15
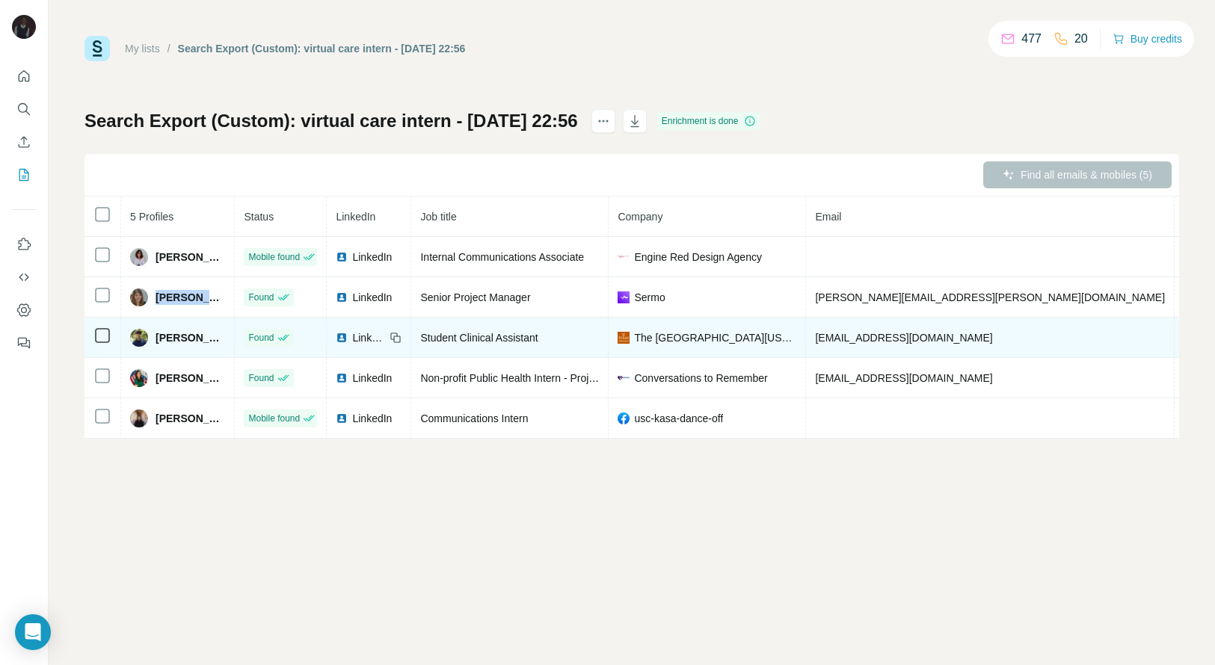
click at [1183, 334] on span "+17139077765" at bounding box center [1230, 338] width 94 height 12
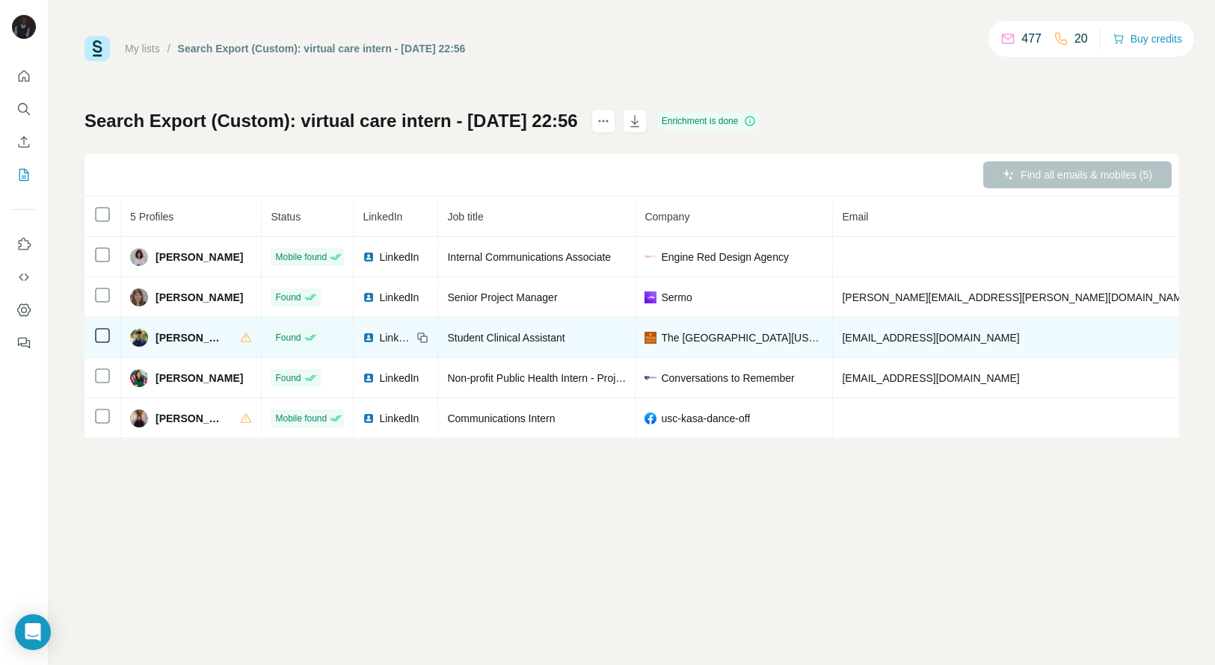
click at [169, 330] on span "Manal Saad" at bounding box center [191, 337] width 70 height 15
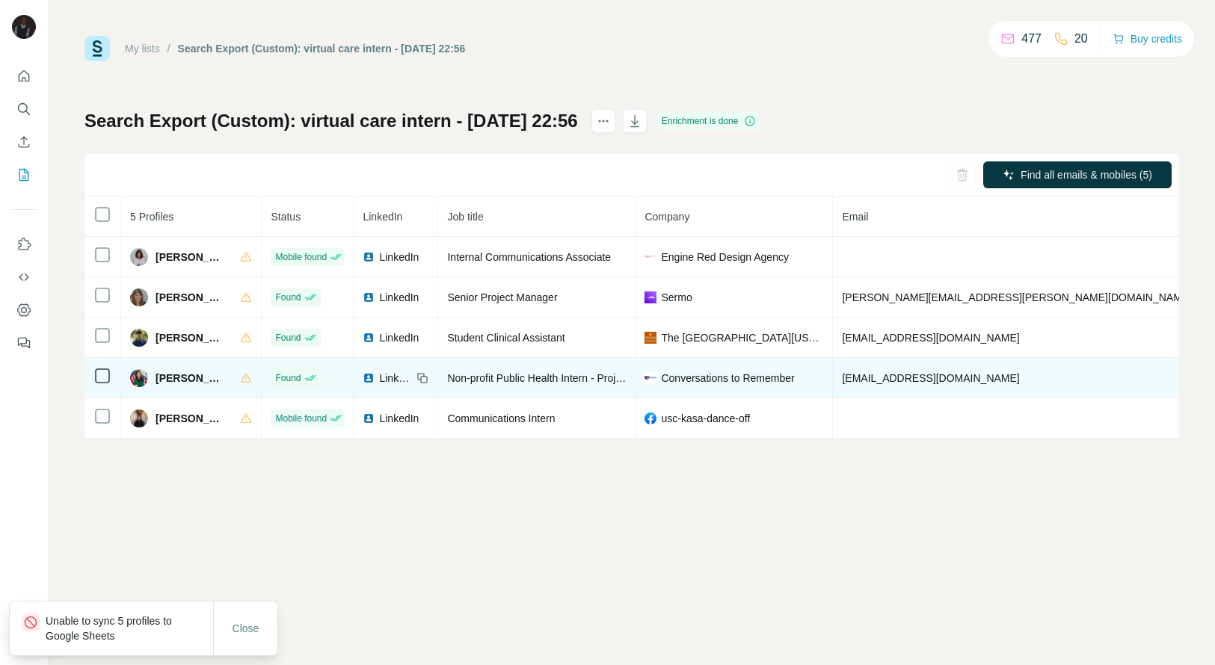
click at [170, 378] on span "Rafa Zaman" at bounding box center [191, 378] width 70 height 15
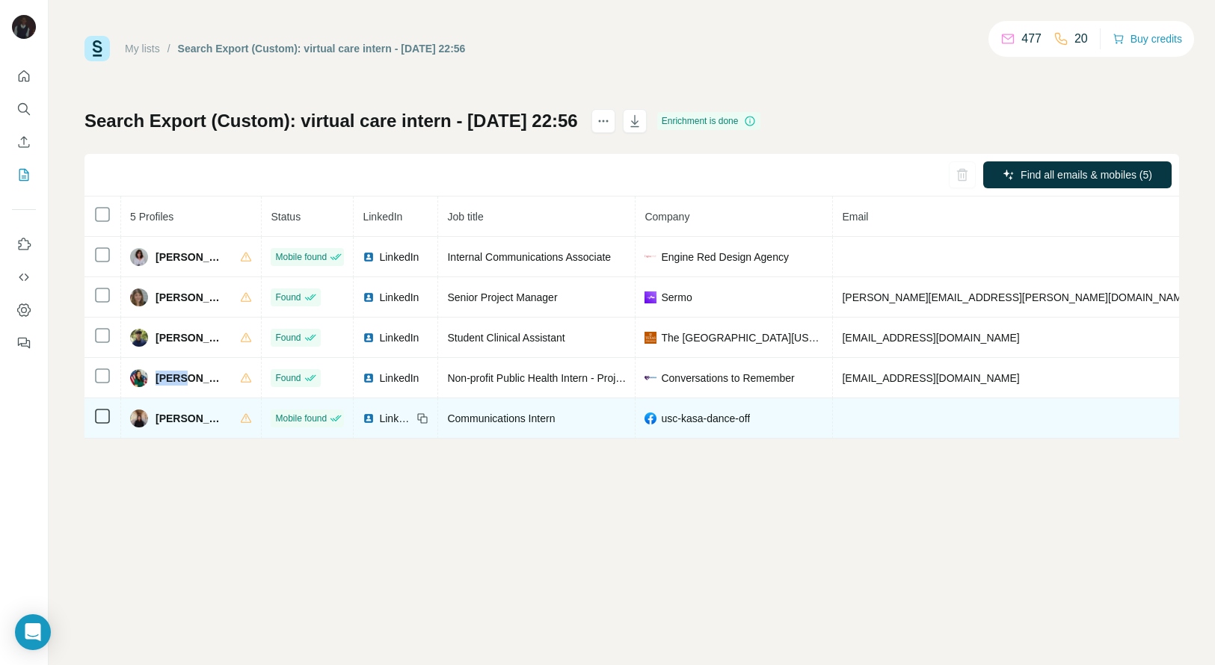
click at [170, 413] on span "Ting Ting Chen" at bounding box center [191, 418] width 70 height 15
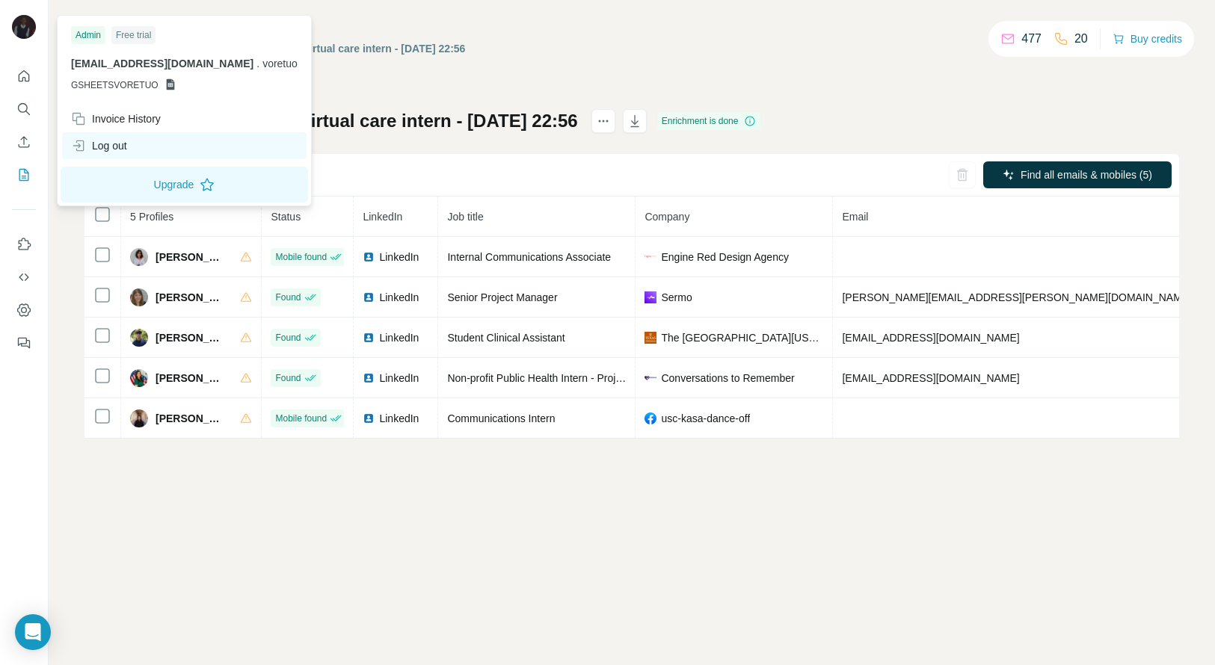
click at [138, 140] on div "Log out" at bounding box center [184, 145] width 244 height 27
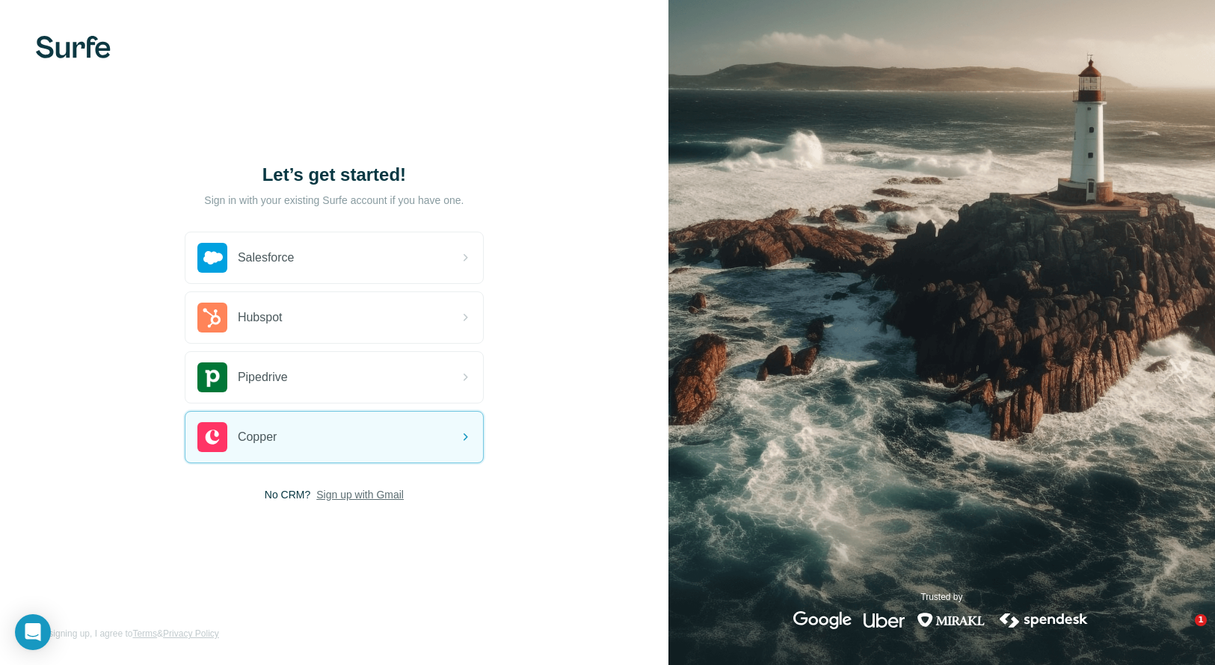
click at [369, 495] on span "Sign up with Gmail" at bounding box center [359, 494] width 87 height 15
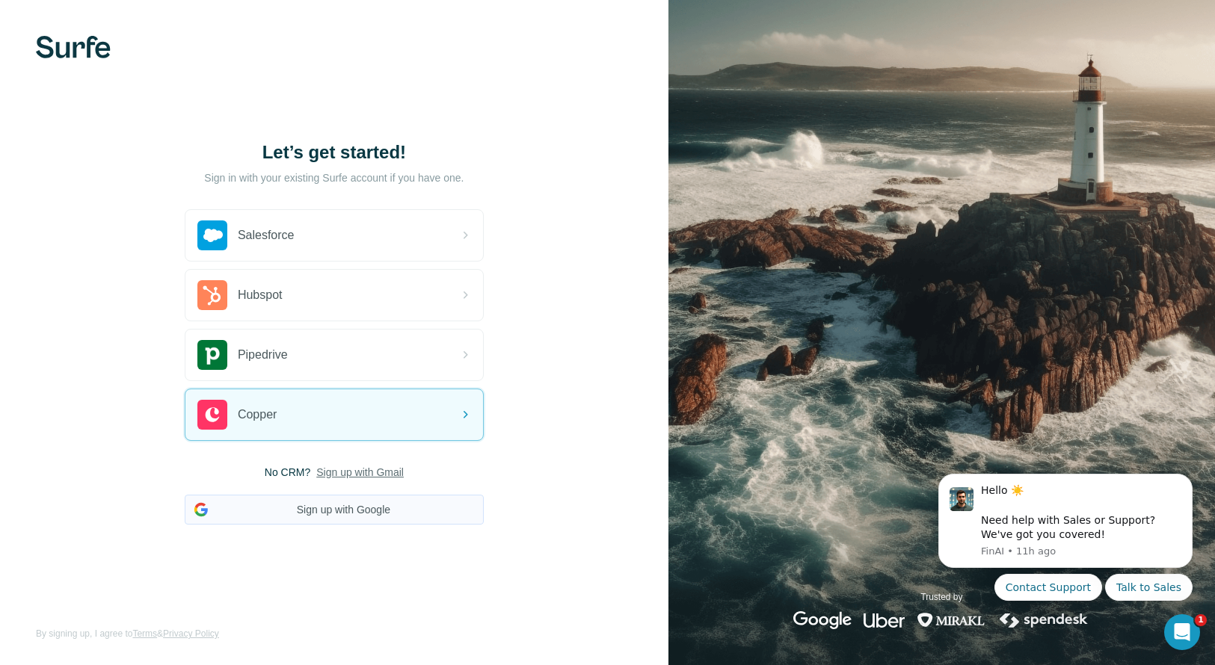
click at [374, 512] on button "Sign up with Google" at bounding box center [334, 510] width 299 height 30
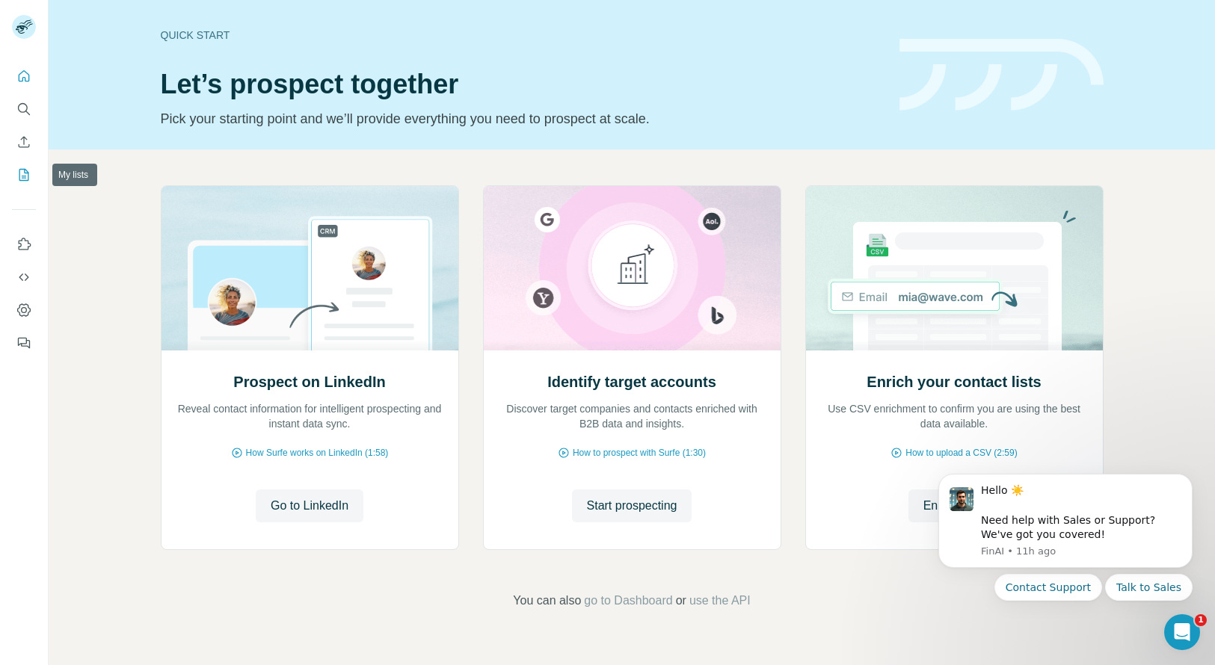
click at [27, 180] on icon "My lists" at bounding box center [24, 175] width 10 height 12
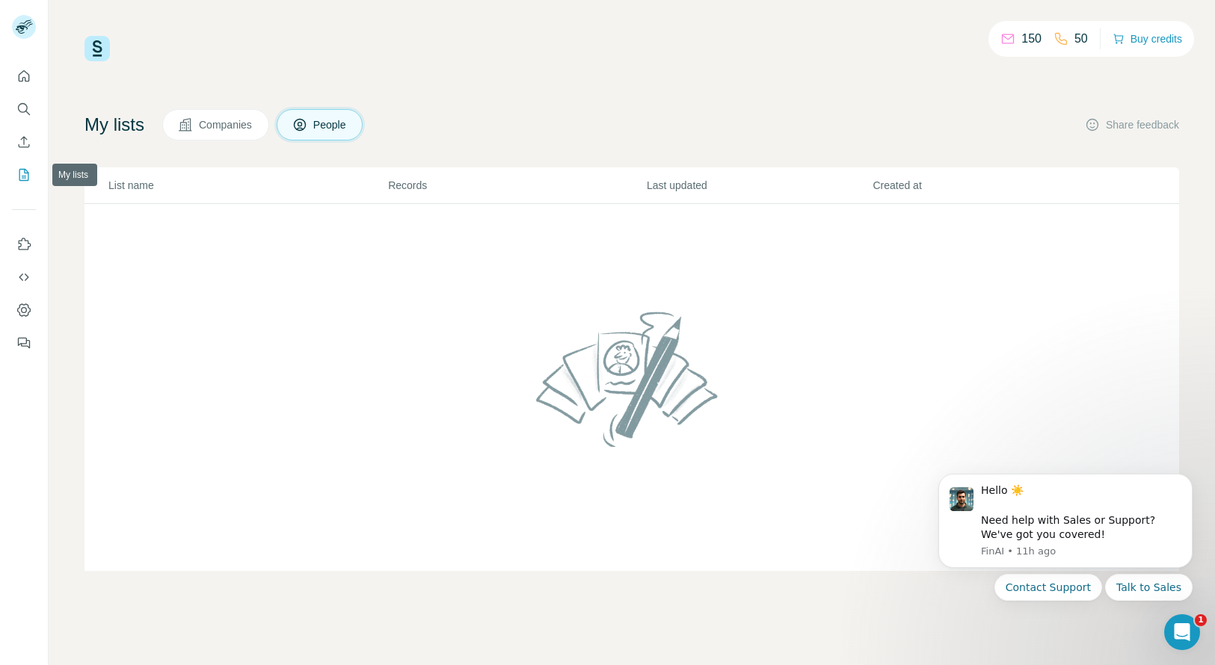
click at [26, 174] on icon "My lists" at bounding box center [23, 174] width 15 height 15
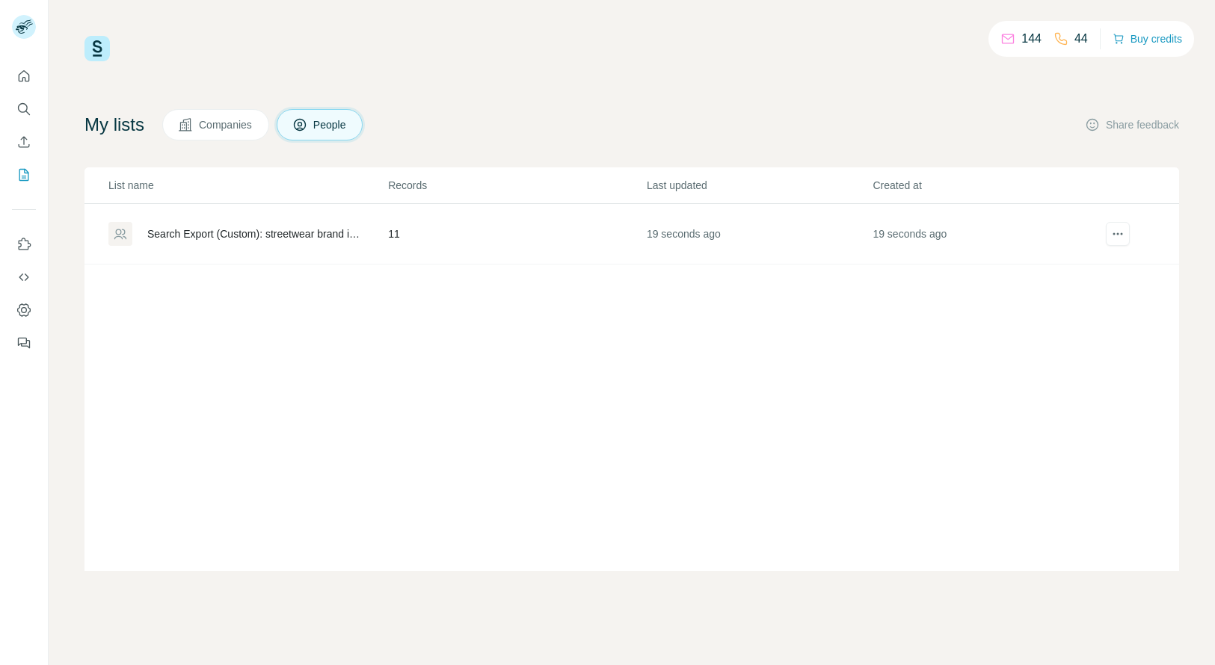
click at [294, 221] on td "Search Export (Custom): streetwear brand intern - 12/10/2025 23:11" at bounding box center [235, 234] width 303 height 61
click at [352, 245] on div "Search Export (Custom): streetwear brand intern - 12/10/2025 23:11" at bounding box center [247, 234] width 278 height 24
click at [397, 239] on td "11" at bounding box center [516, 234] width 259 height 61
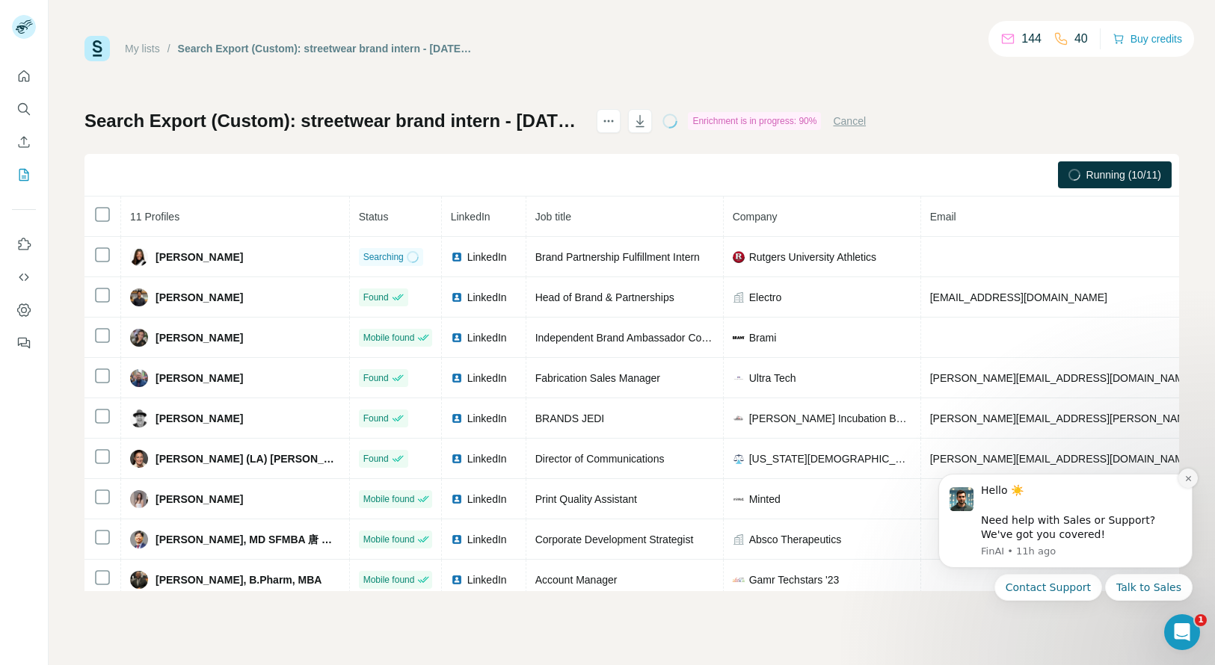
click at [1192, 483] on button "Dismiss notification" at bounding box center [1187, 478] width 19 height 19
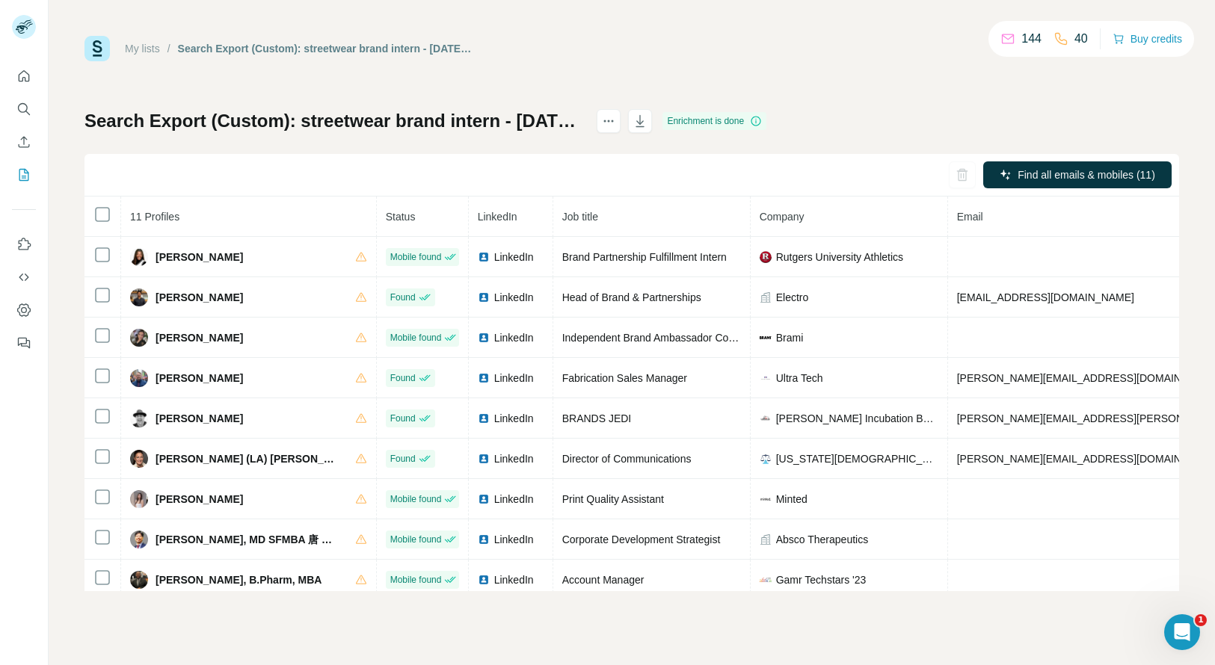
scroll to position [0, 45]
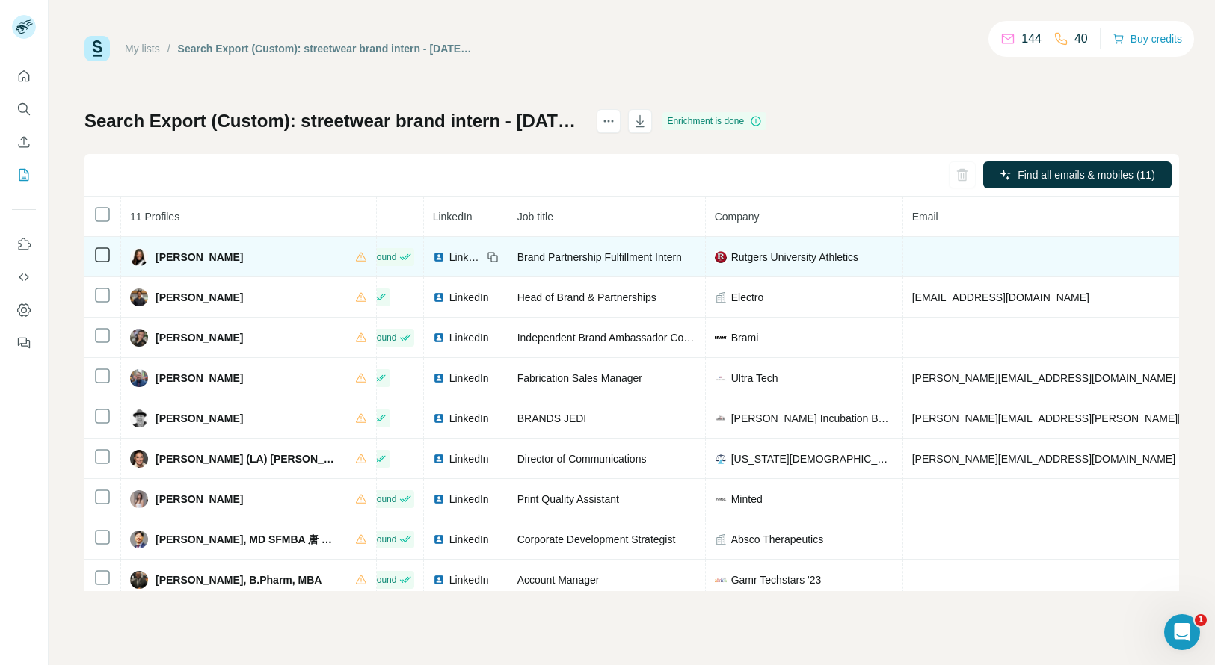
copy span "+18043070077"
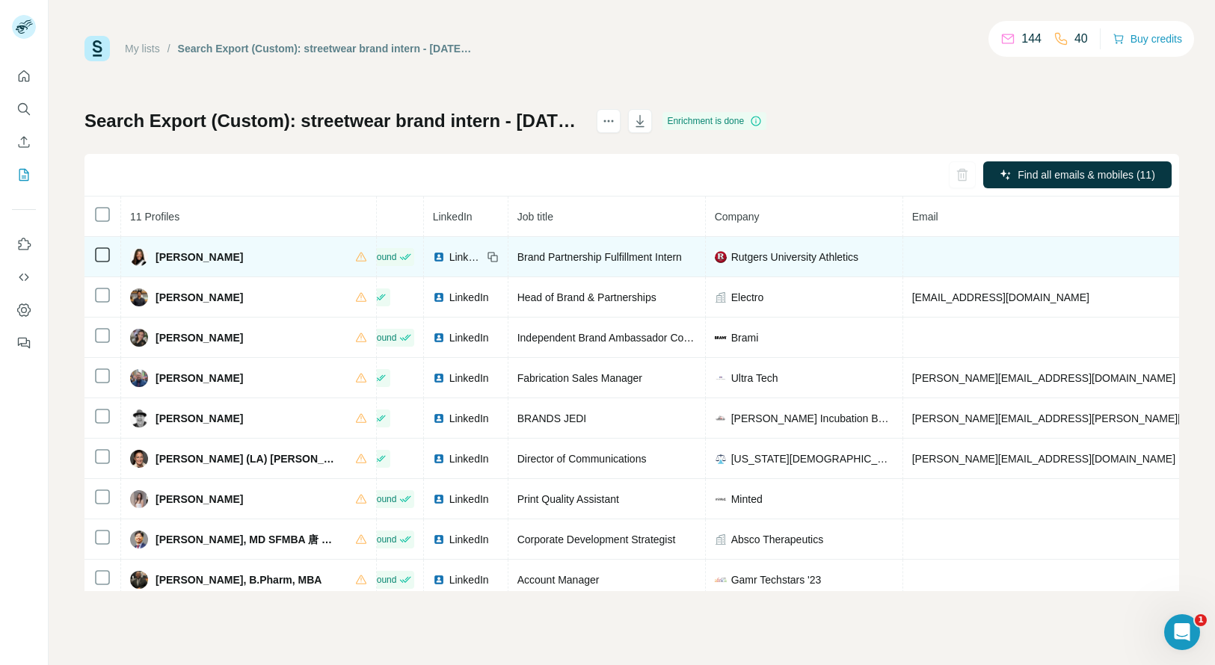
click at [181, 256] on span "Alaasha Ashburn" at bounding box center [199, 257] width 87 height 15
copy span "Alaasha"
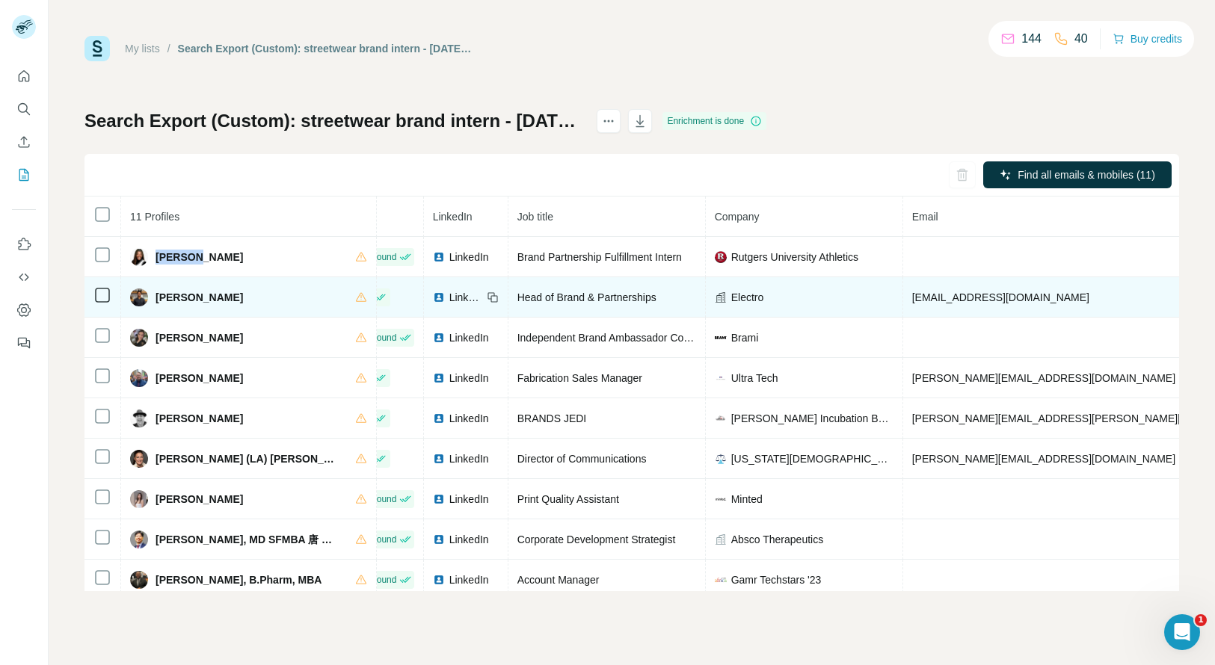
copy span "+17204993285"
click at [173, 295] on span "Jalen Ashley" at bounding box center [199, 297] width 87 height 15
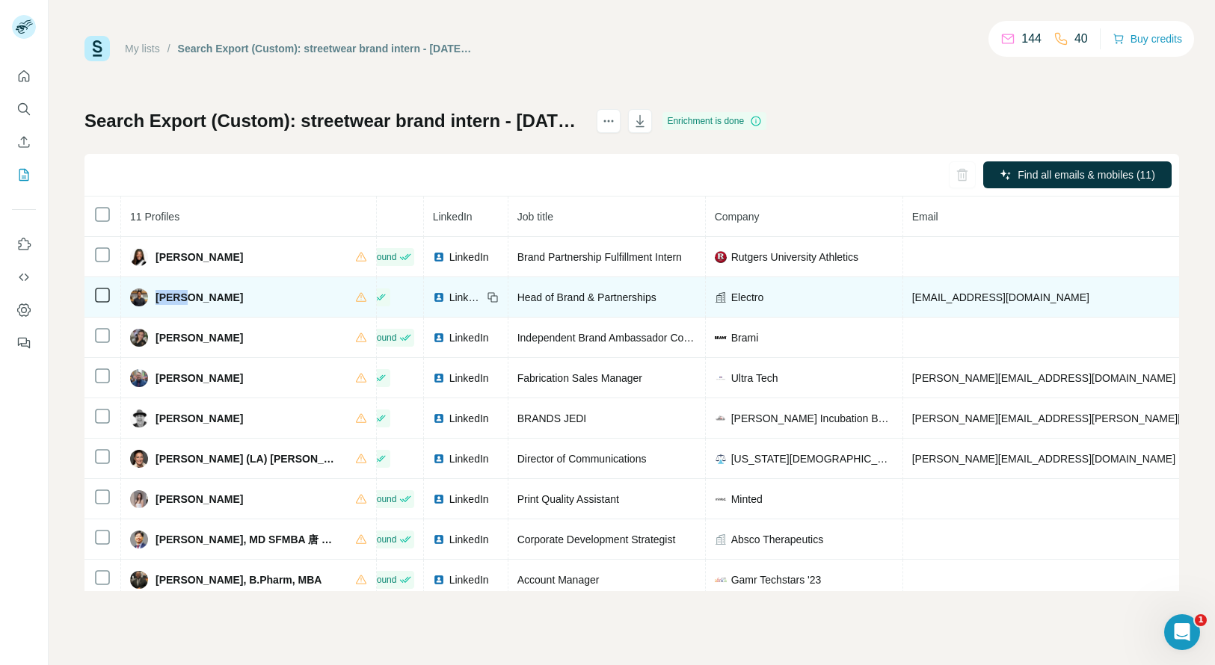
click at [173, 295] on span "Jalen Ashley" at bounding box center [199, 297] width 87 height 15
copy span "Jalen"
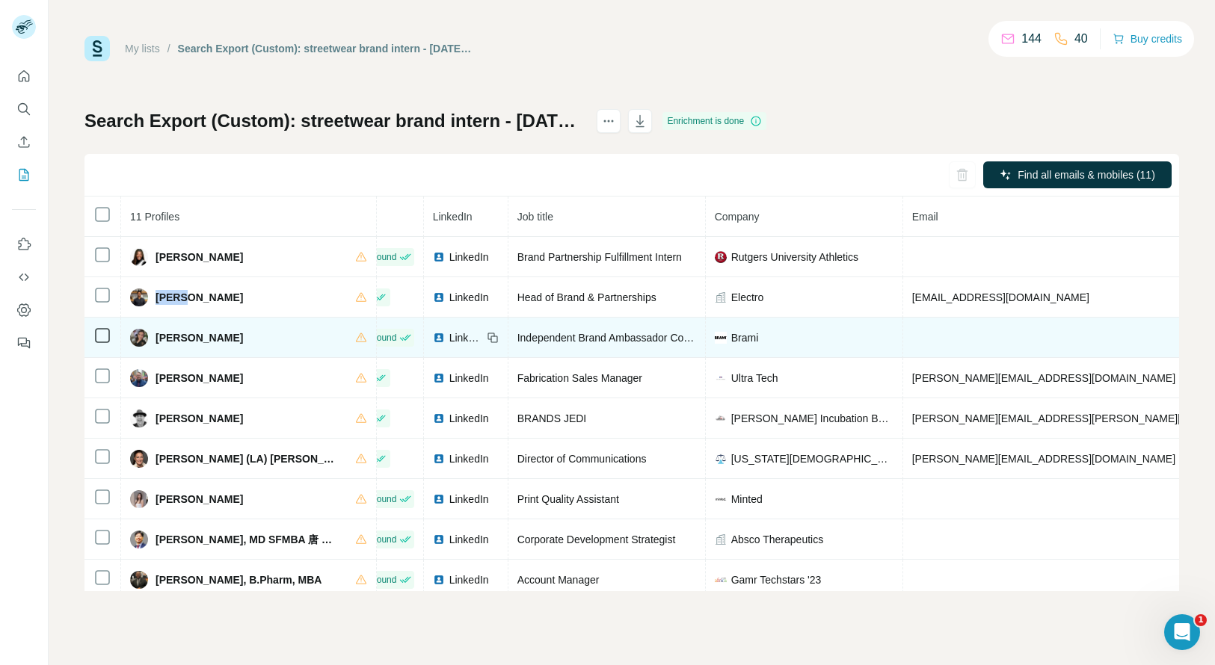
copy span "+13057732920"
click at [170, 336] on span "Janice Michel Hanna" at bounding box center [199, 337] width 87 height 15
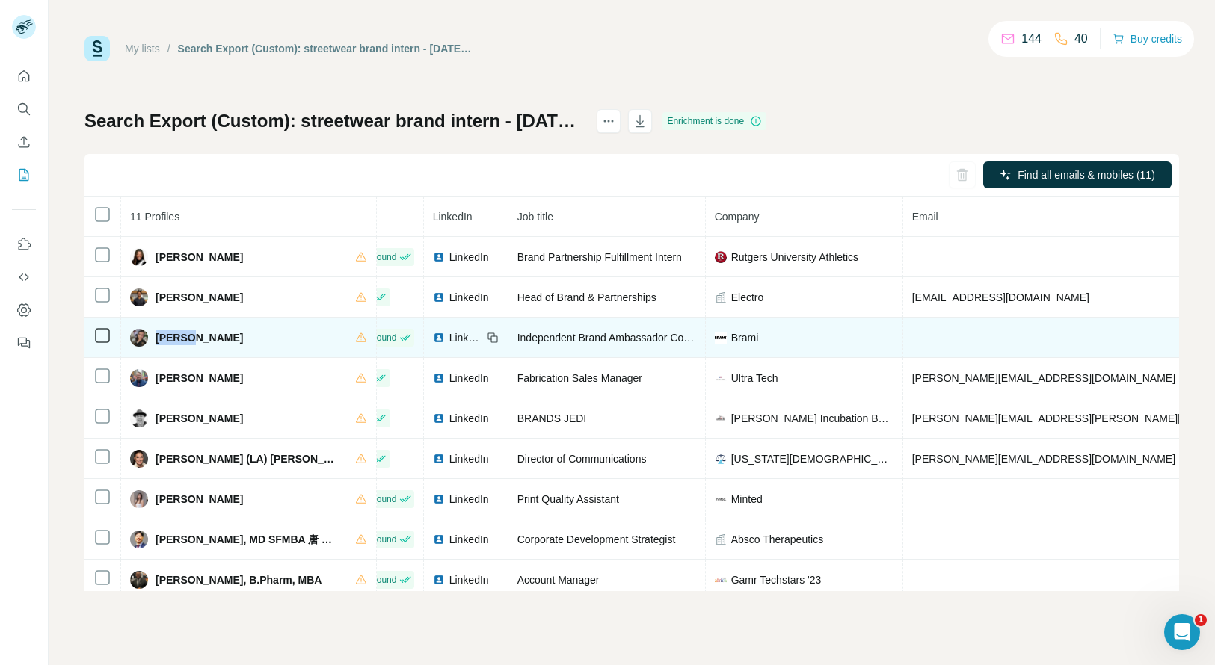
click at [170, 336] on span "Janice Michel Hanna" at bounding box center [199, 337] width 87 height 15
copy span "Janice"
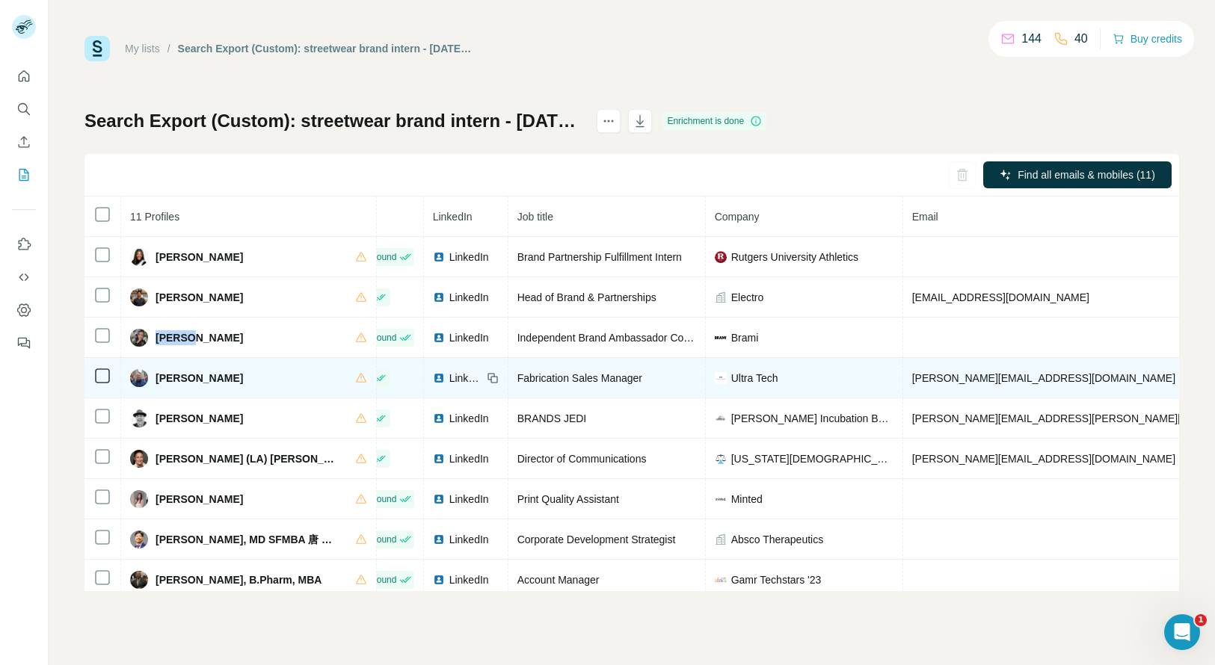
copy span "+19104317929"
click at [167, 376] on span "Jeff S." at bounding box center [199, 378] width 87 height 15
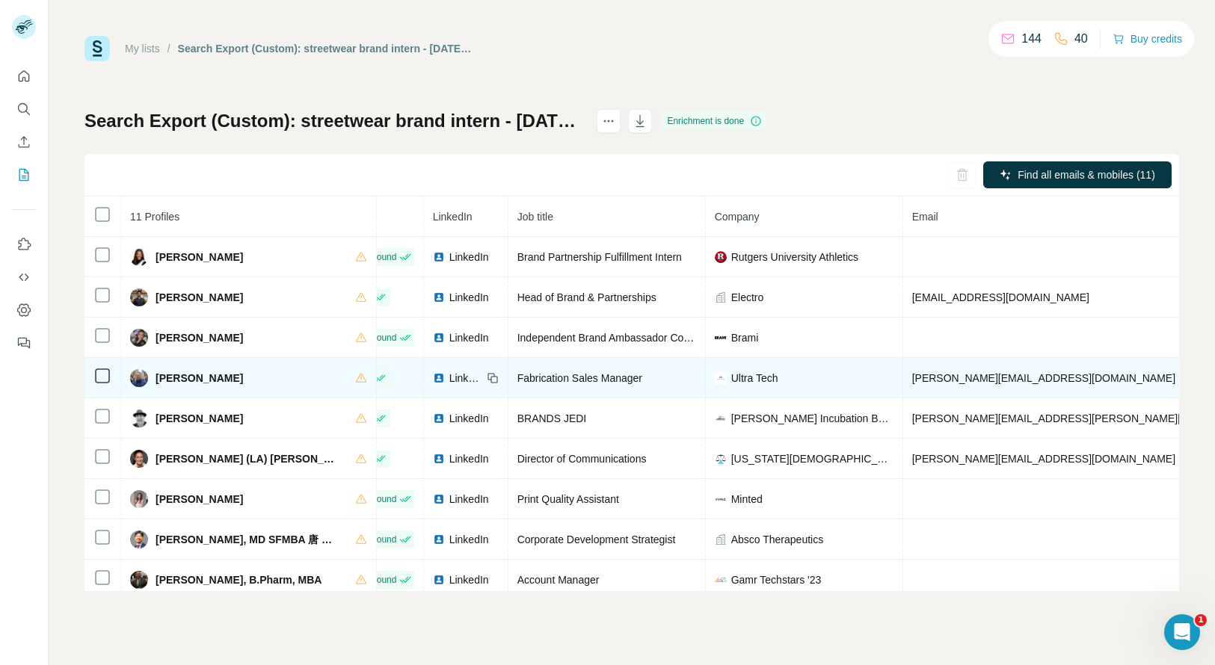
click at [167, 376] on span "Jeff S." at bounding box center [199, 378] width 87 height 15
copy span "Jeff"
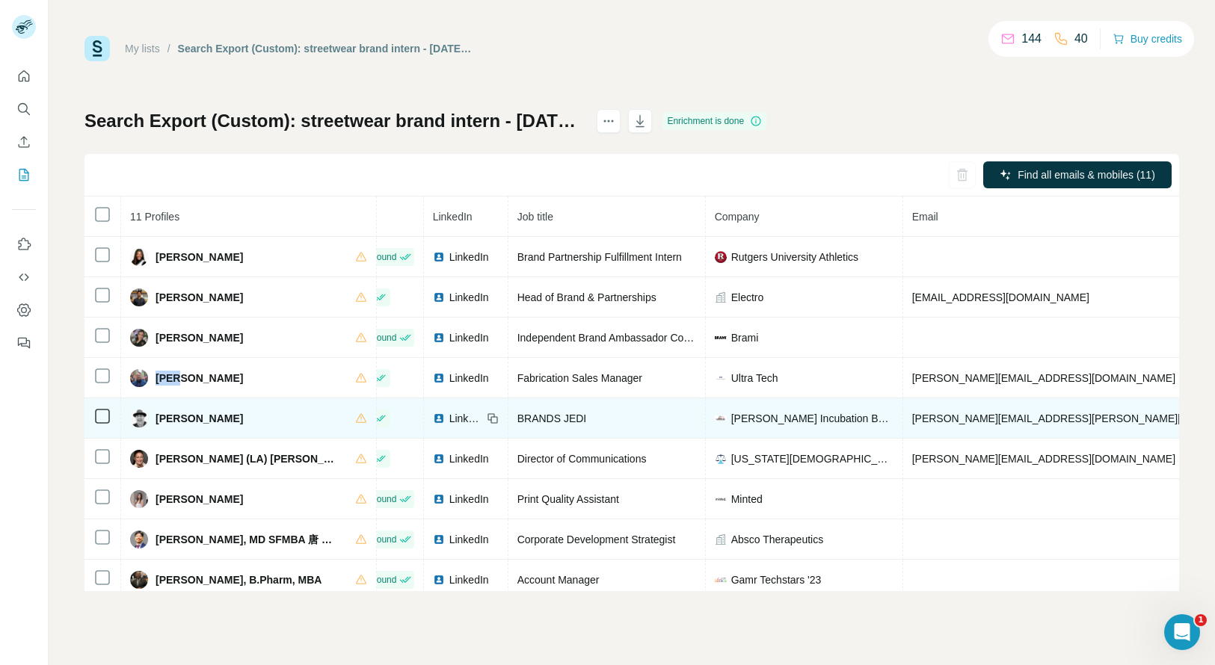
copy span "+19519669432"
click at [166, 416] on span "Joe Garza" at bounding box center [199, 418] width 87 height 15
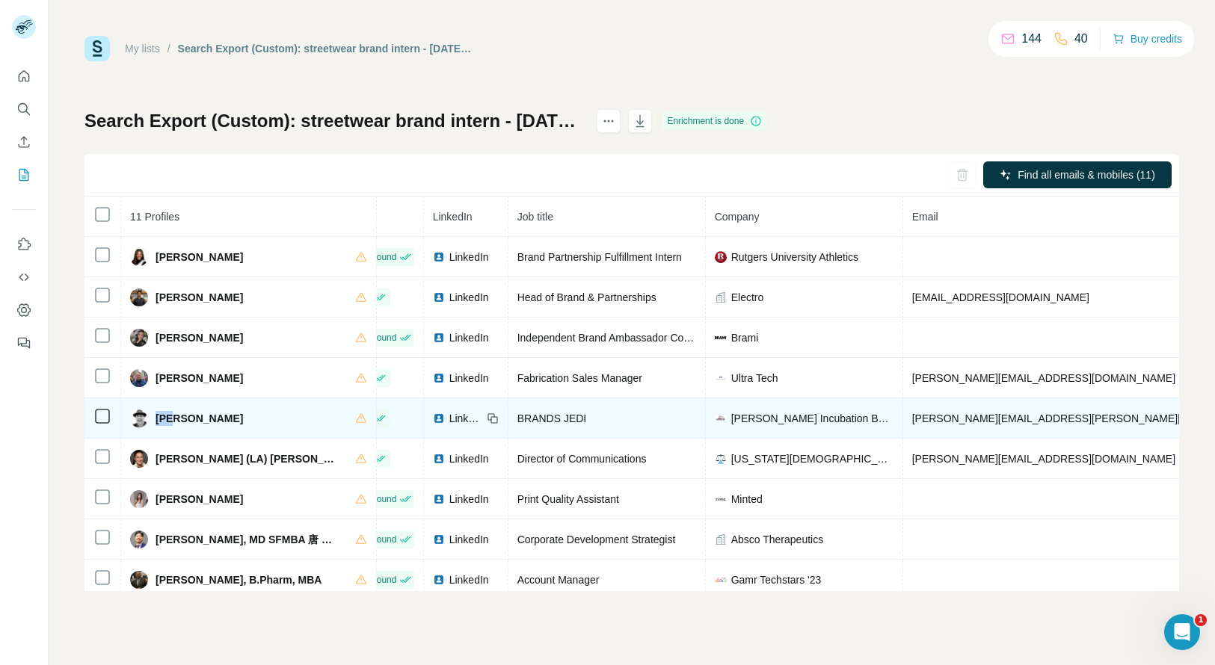
click at [166, 416] on span "Joe Garza" at bounding box center [199, 418] width 87 height 15
copy span "Joe"
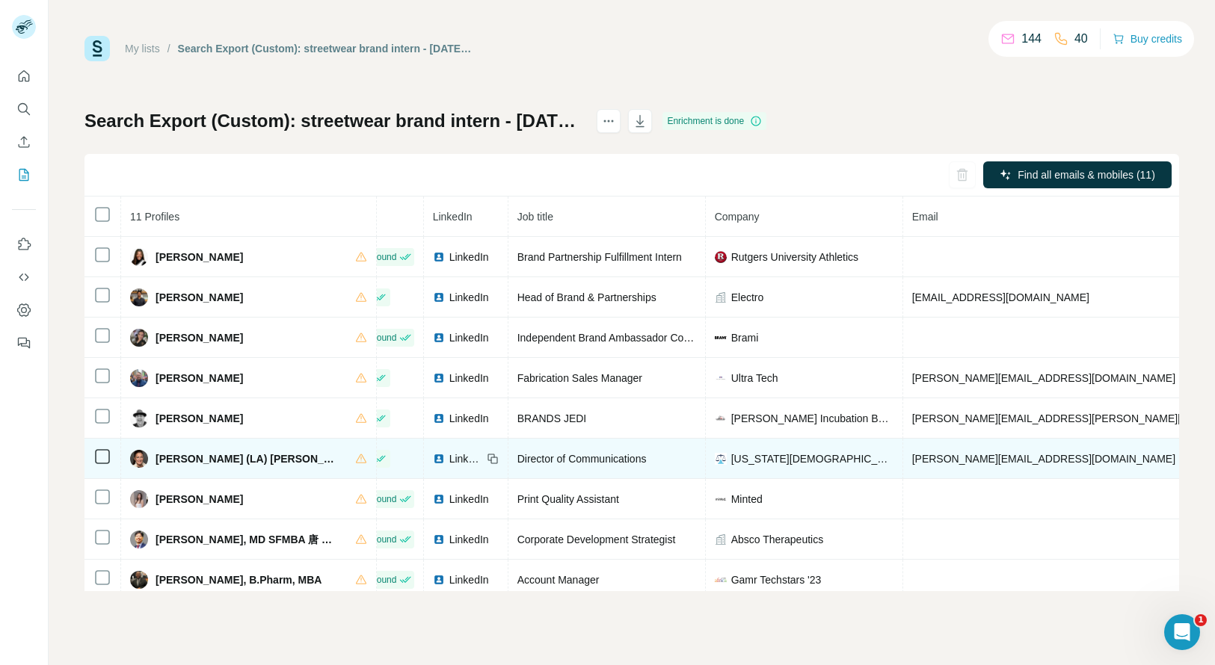
click at [183, 459] on span "LaurieAnne (LA) Lassek" at bounding box center [248, 459] width 185 height 15
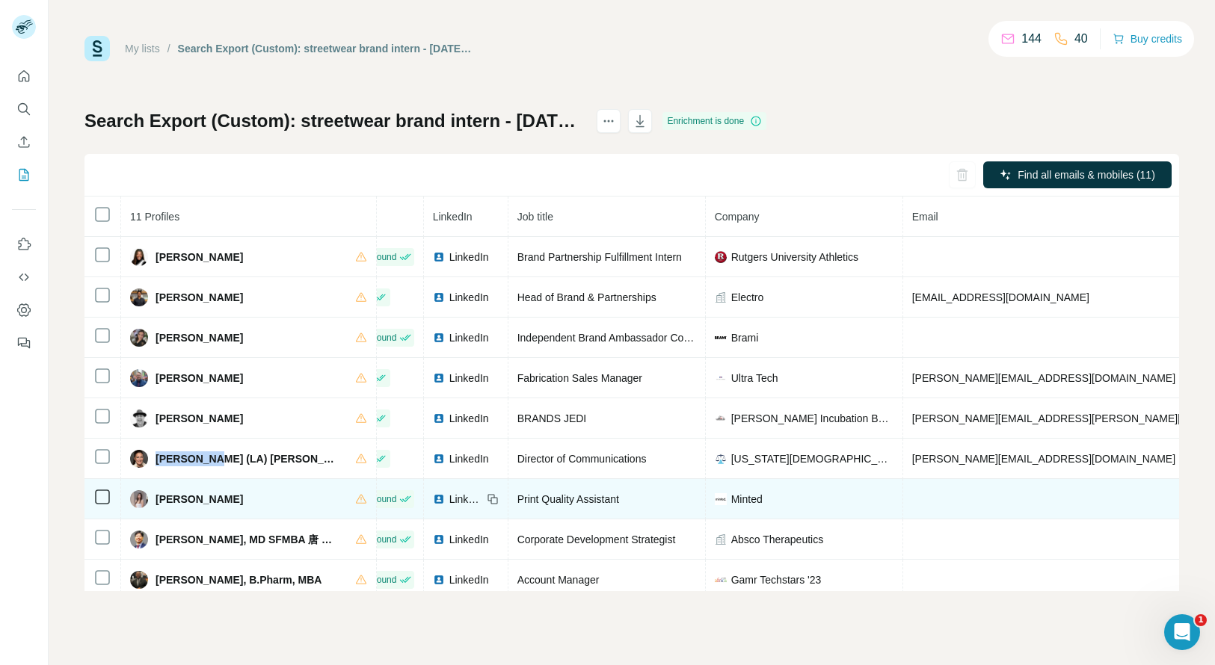
click at [172, 501] on span "Sophie Jurion" at bounding box center [199, 499] width 87 height 15
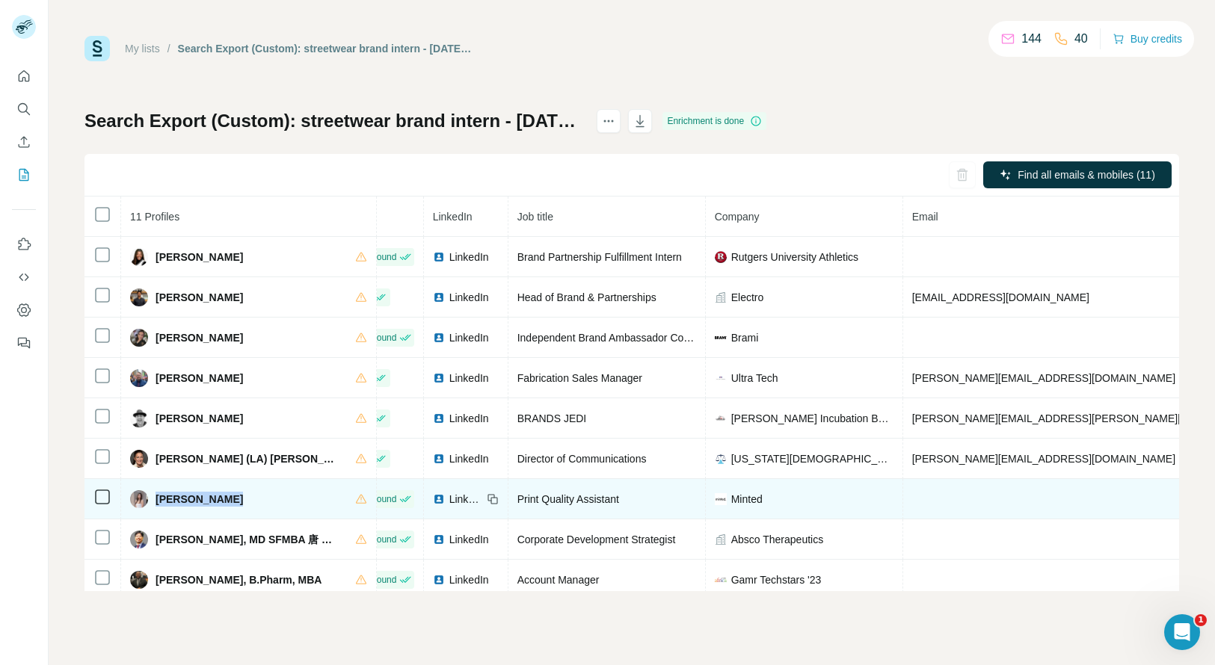
click at [172, 501] on span "Sophie Jurion" at bounding box center [199, 499] width 87 height 15
click at [179, 501] on span "Sophie Jurion" at bounding box center [199, 499] width 87 height 15
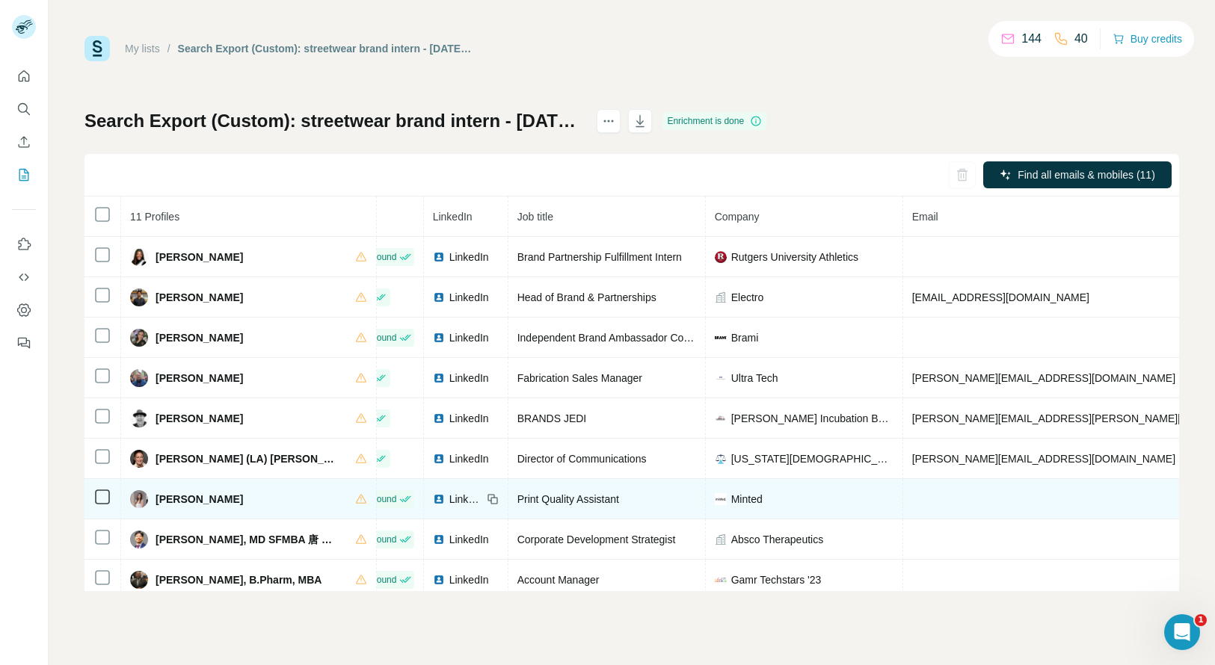
click at [179, 501] on span "Sophie Jurion" at bounding box center [199, 499] width 87 height 15
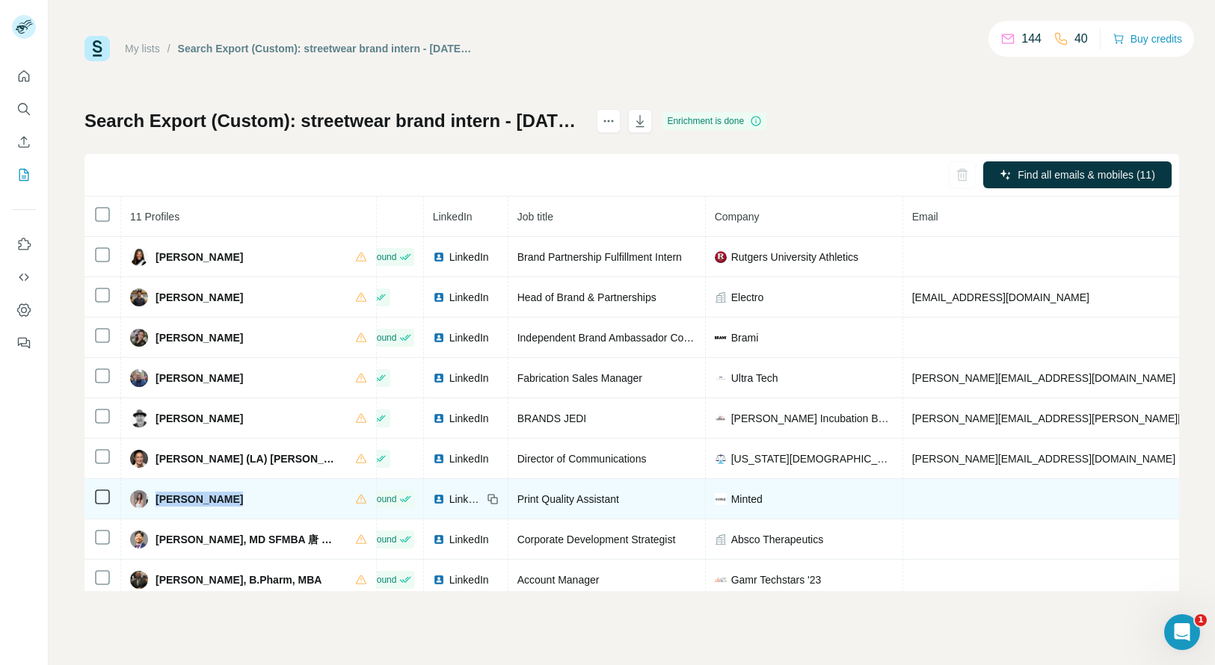
click at [179, 501] on span "Sophie Jurion" at bounding box center [199, 499] width 87 height 15
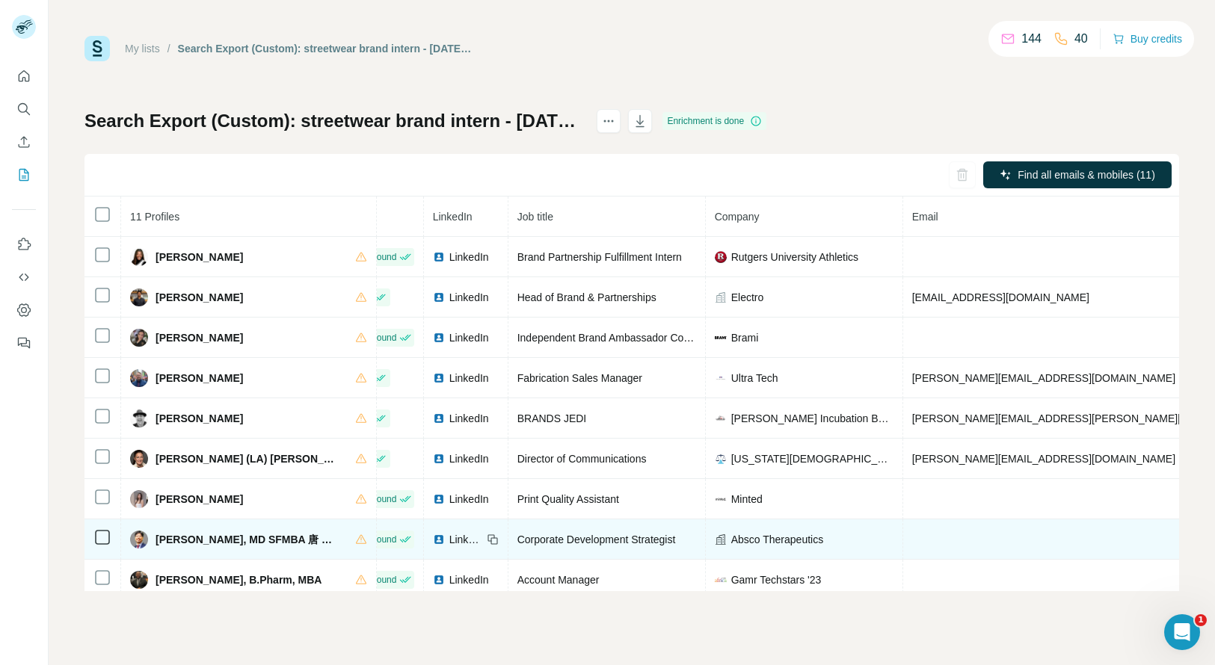
click at [169, 535] on span "Victor Dong, MD SFMBA 唐 士 章" at bounding box center [248, 539] width 185 height 15
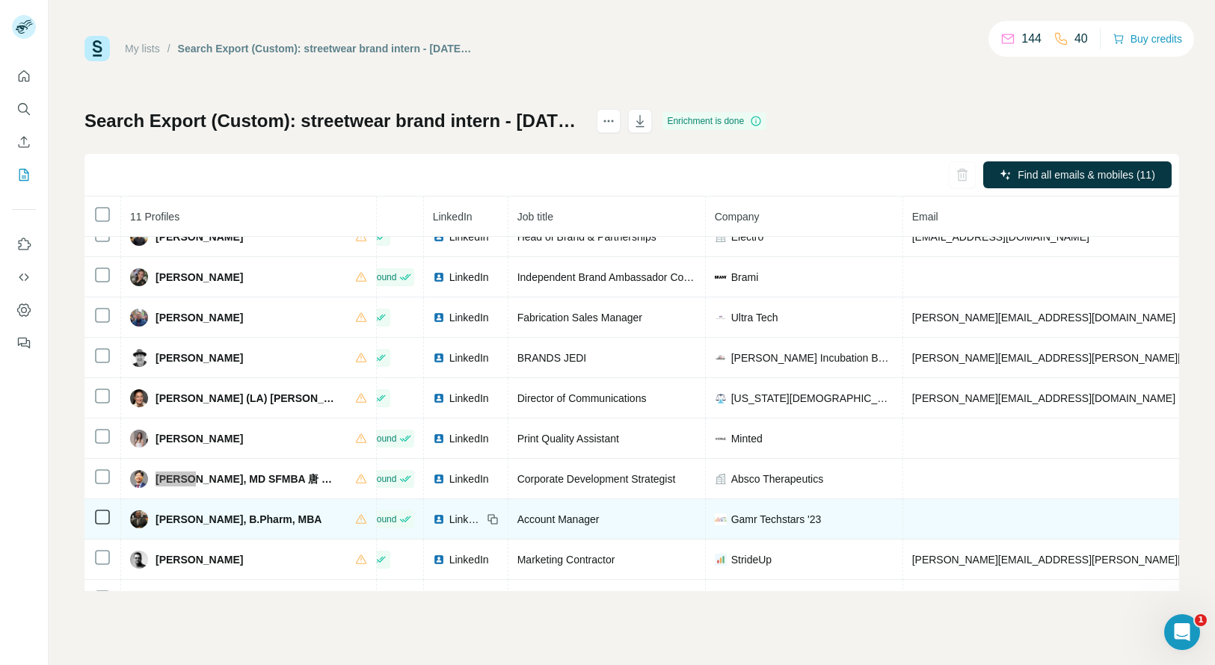
scroll to position [101, 45]
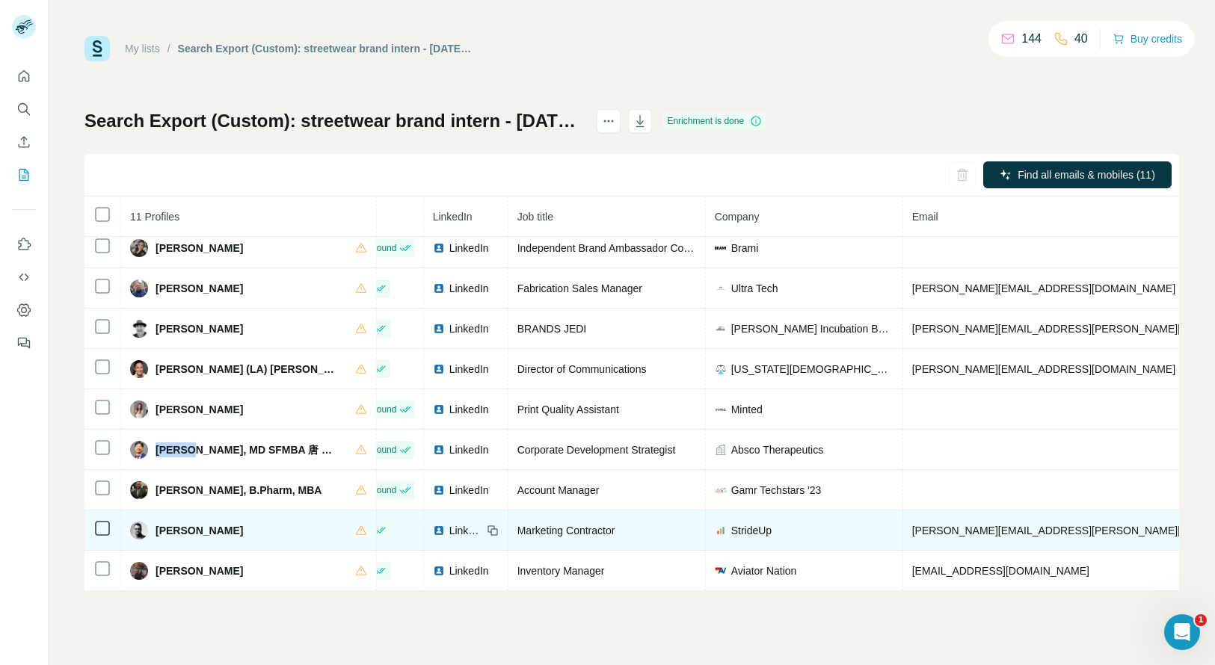
drag, startPoint x: 171, startPoint y: 526, endPoint x: 172, endPoint y: 517, distance: 8.3
click at [172, 523] on span "Yahya Chaudury" at bounding box center [199, 530] width 87 height 15
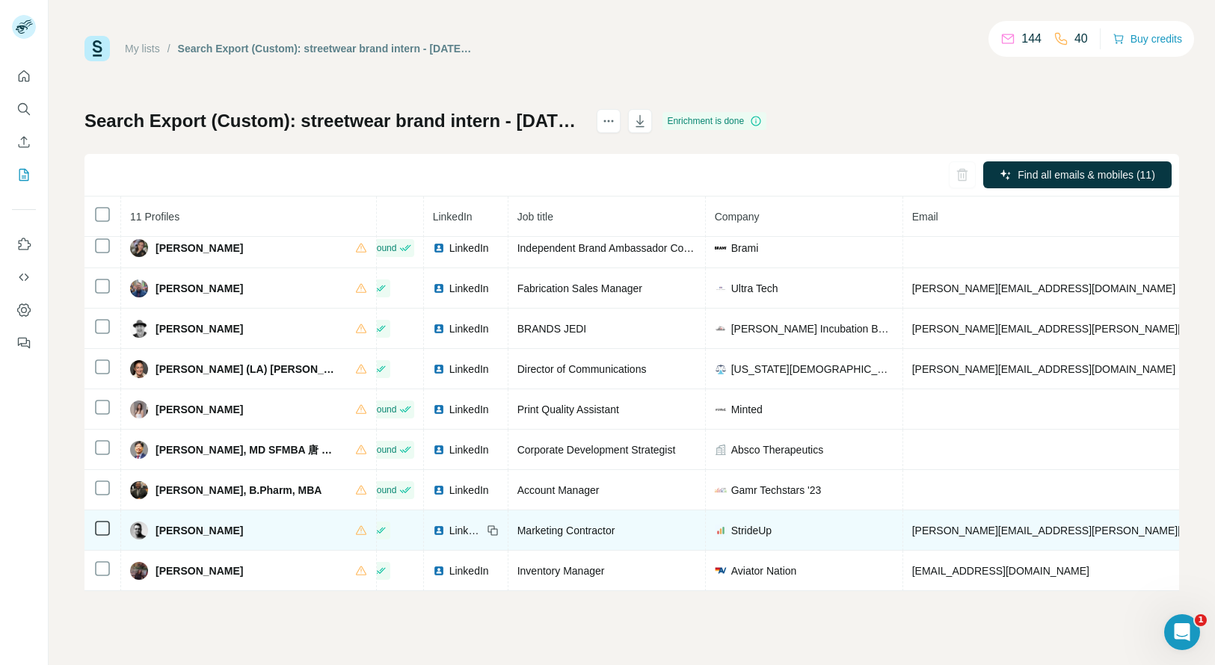
click at [172, 523] on span "Yahya Chaudury" at bounding box center [199, 530] width 87 height 15
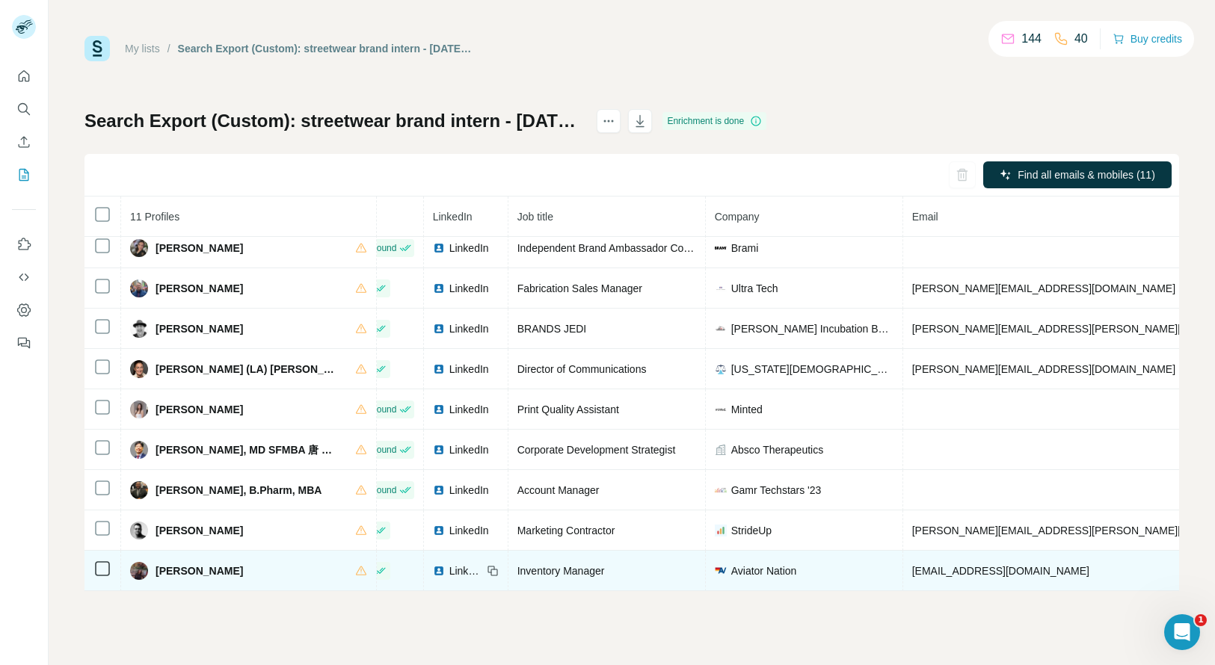
click at [181, 564] on span "Zaynab Amrou" at bounding box center [199, 571] width 87 height 15
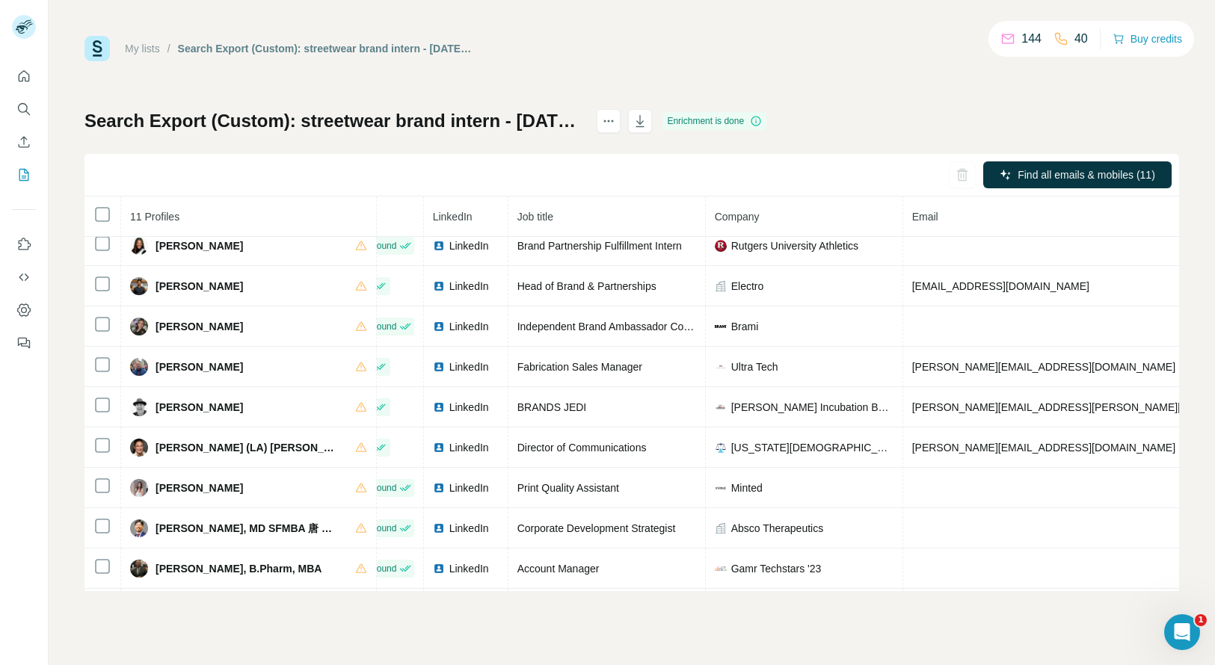
scroll to position [0, 45]
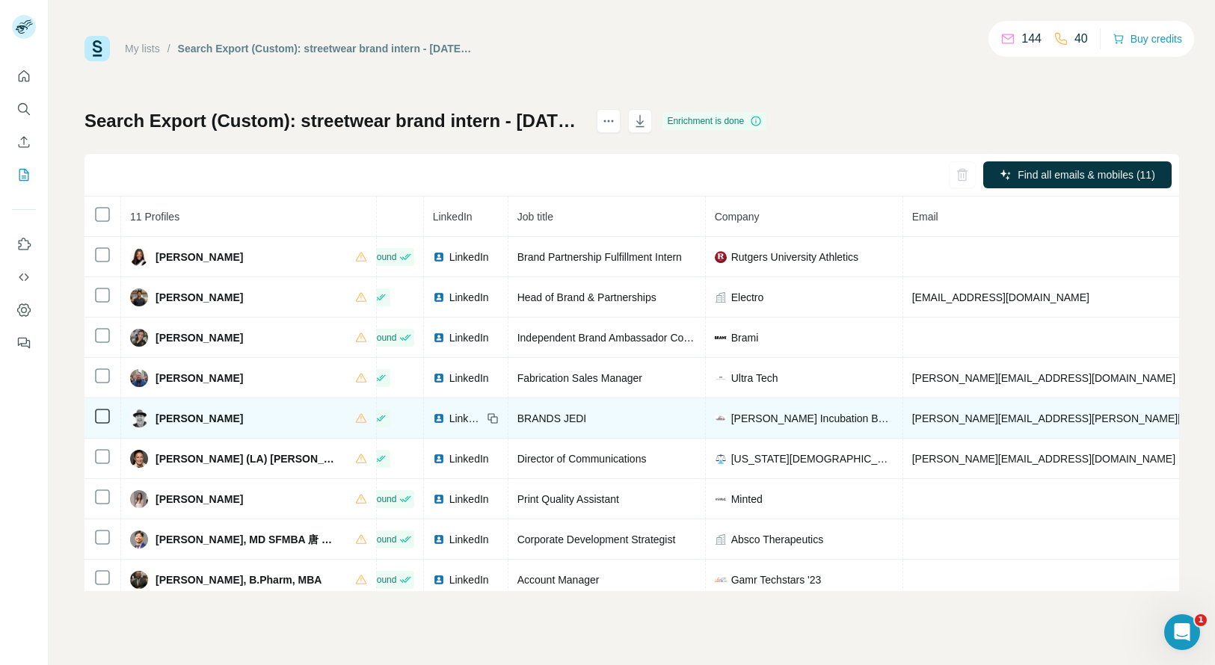
click at [517, 421] on span "BRANDS JEDI" at bounding box center [552, 419] width 70 height 12
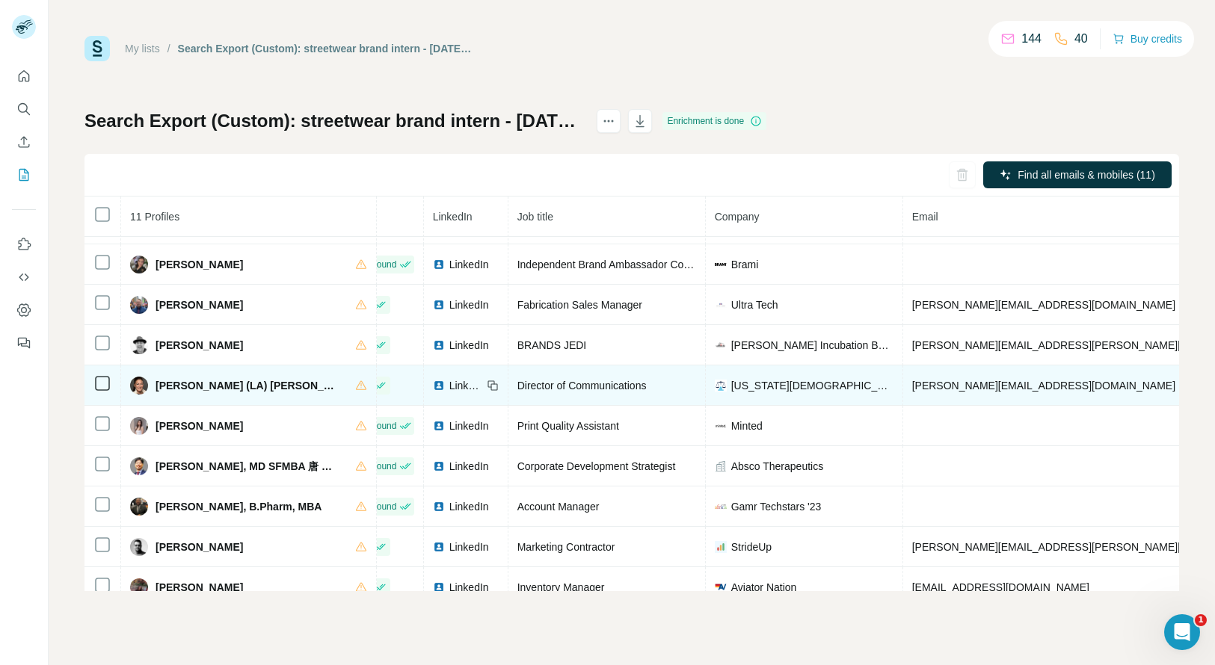
scroll to position [74, 45]
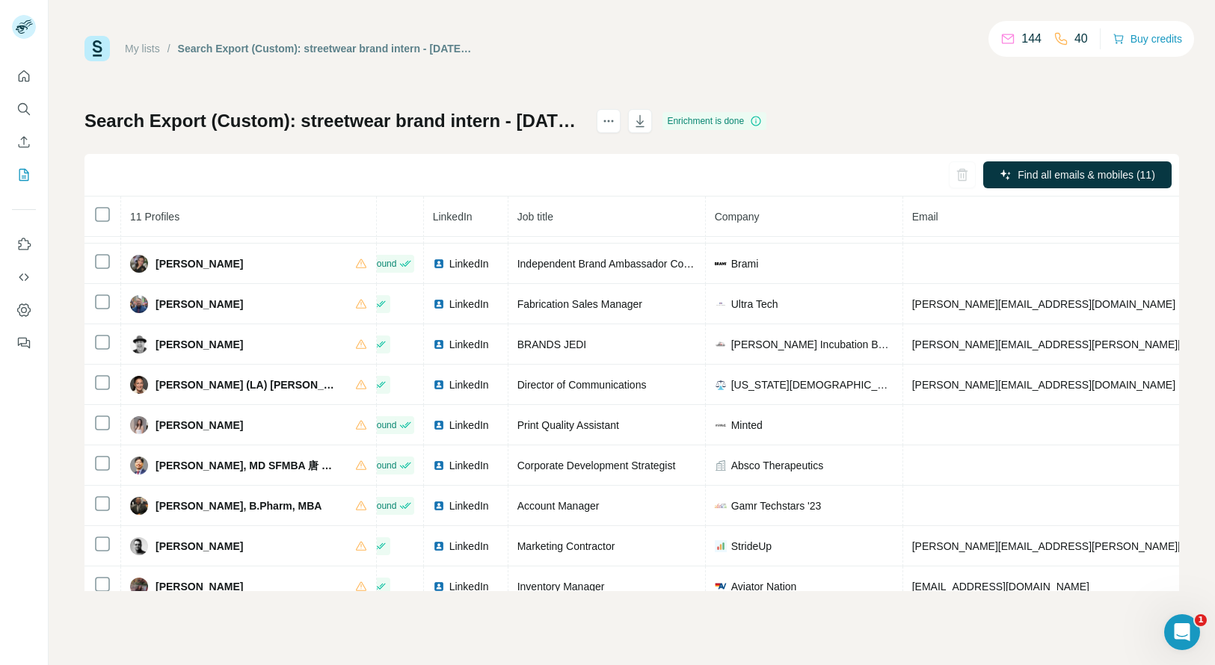
click at [546, 44] on div "My lists / Search Export (Custom): streetwear brand intern - 12/10/2025 23:11 1…" at bounding box center [631, 48] width 1095 height 25
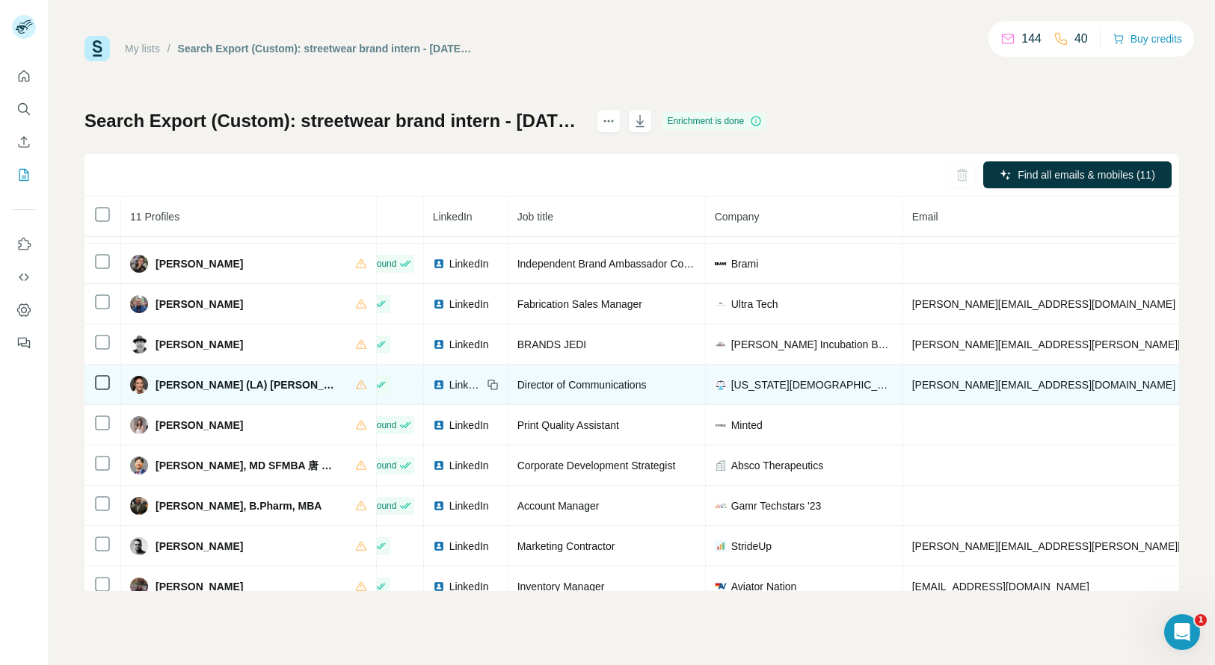
click at [657, 366] on td "Director of Communications" at bounding box center [606, 385] width 197 height 40
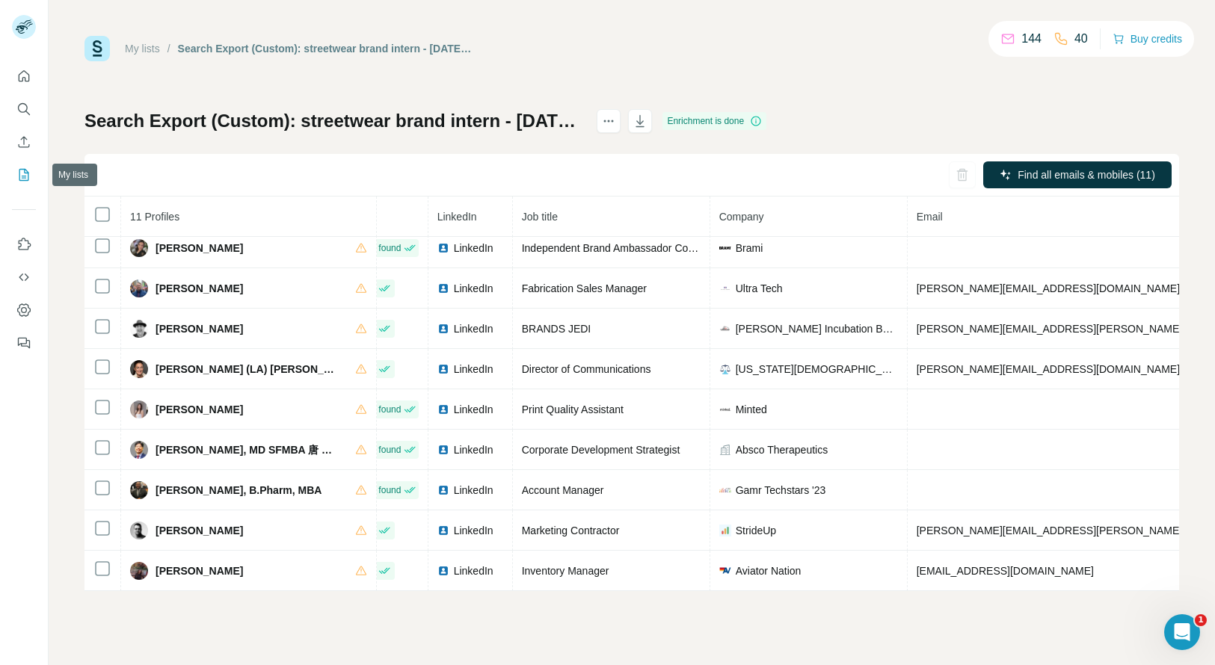
click at [22, 180] on icon "My lists" at bounding box center [24, 175] width 10 height 12
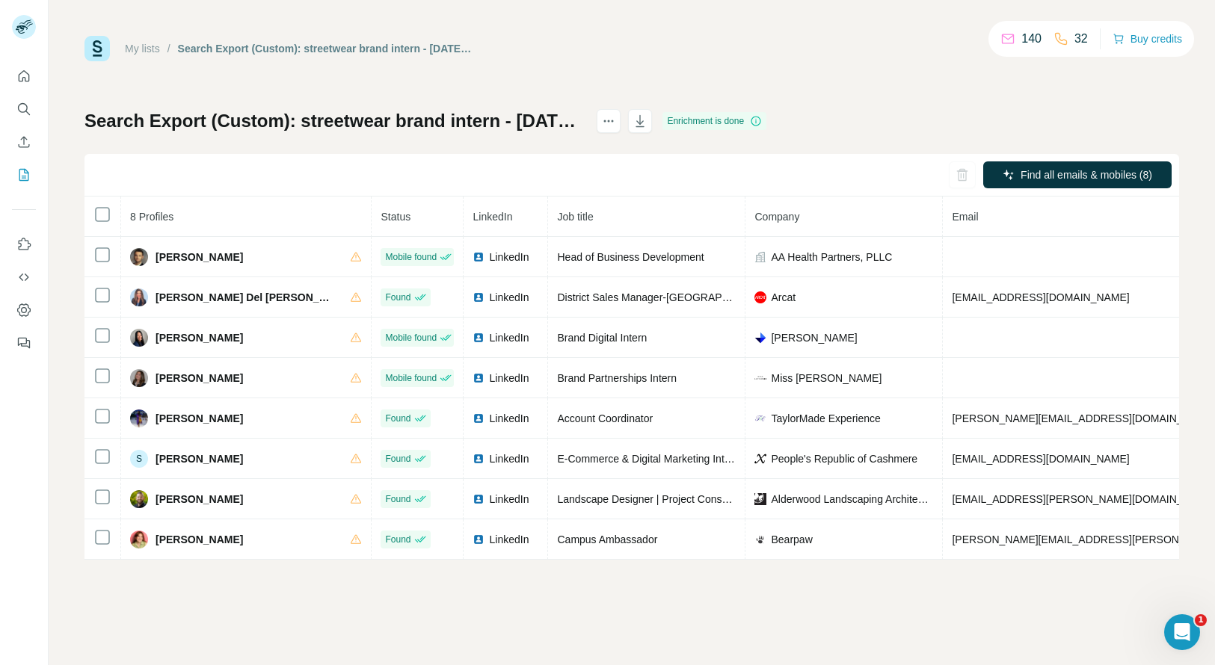
scroll to position [0, 45]
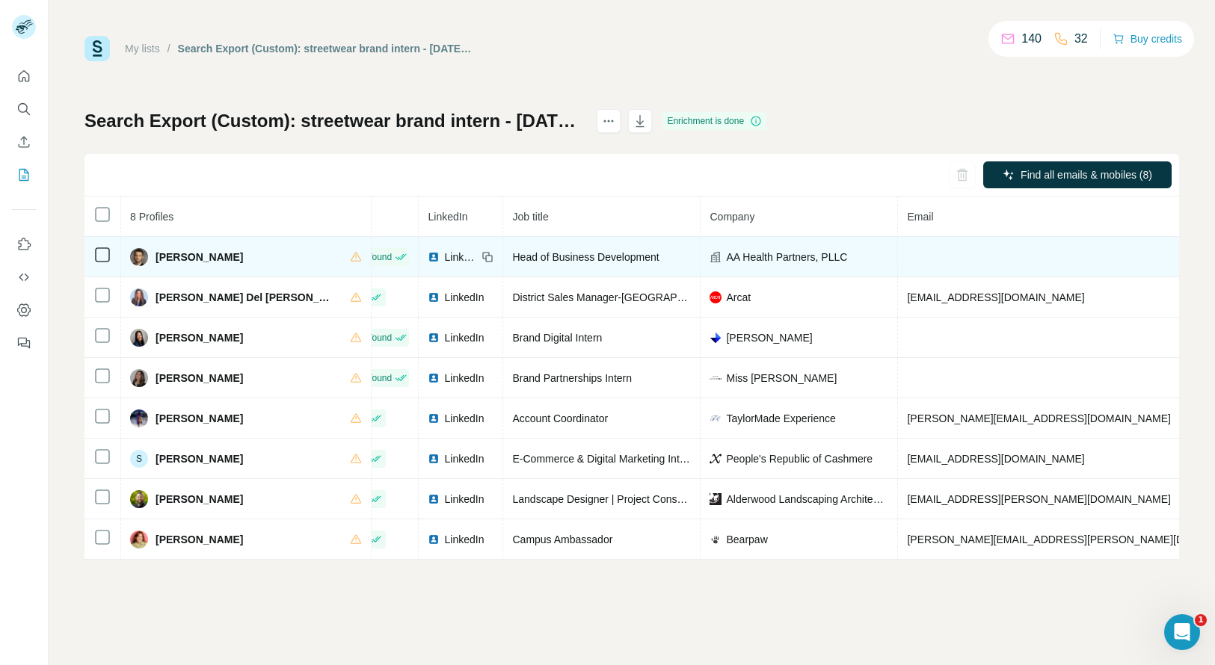
copy span "[PHONE_NUMBER]"
click at [179, 255] on span "[PERSON_NAME]" at bounding box center [199, 257] width 87 height 15
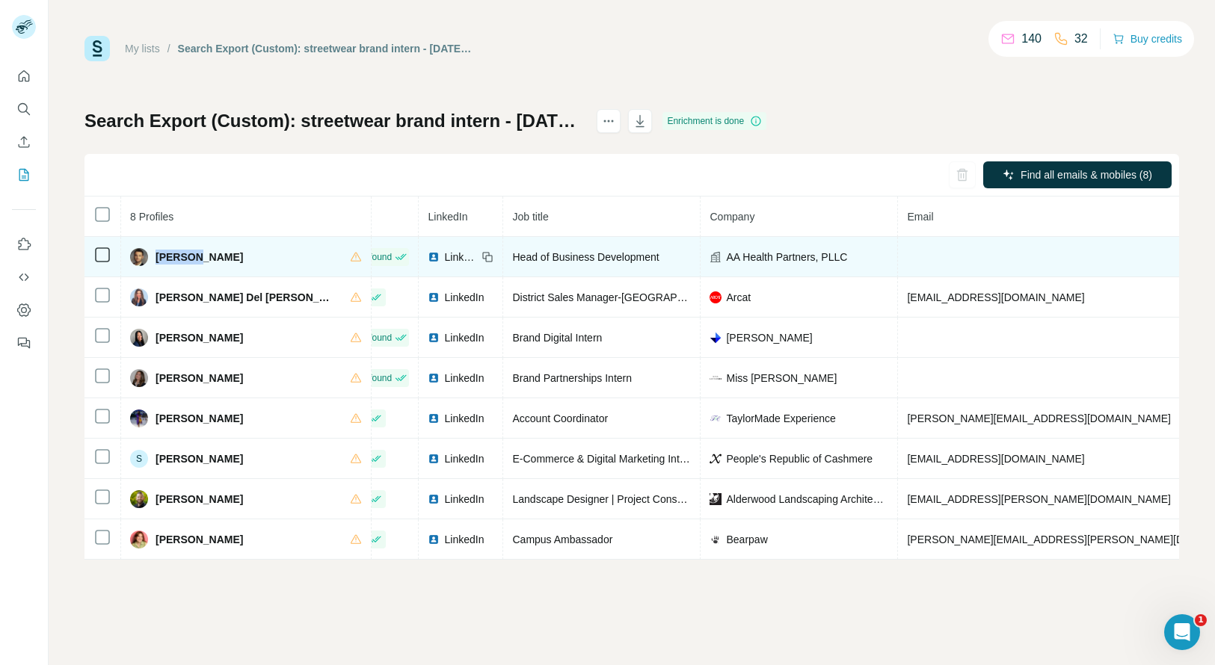
click at [179, 255] on span "Brandon Bloom" at bounding box center [199, 257] width 87 height 15
copy span "Brandon"
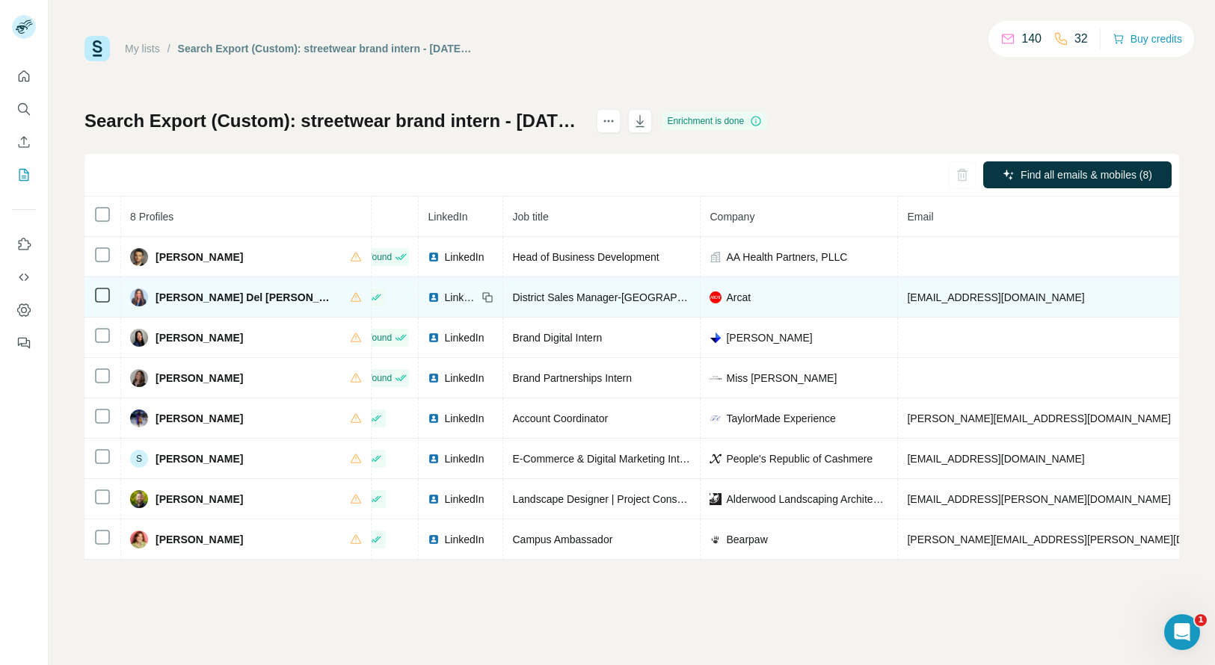
copy span "+17188871701"
click at [173, 299] on span "Deana Del Priore" at bounding box center [245, 297] width 179 height 15
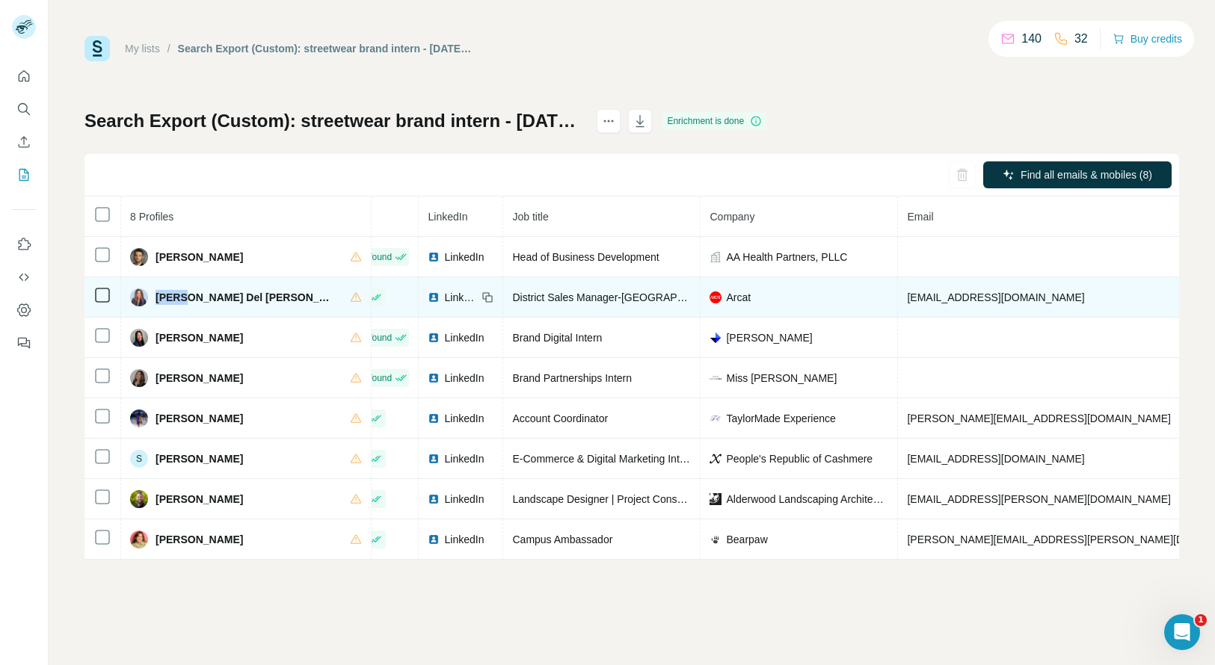
click at [173, 299] on span "Deana Del Priore" at bounding box center [245, 297] width 179 height 15
copy span "Deana"
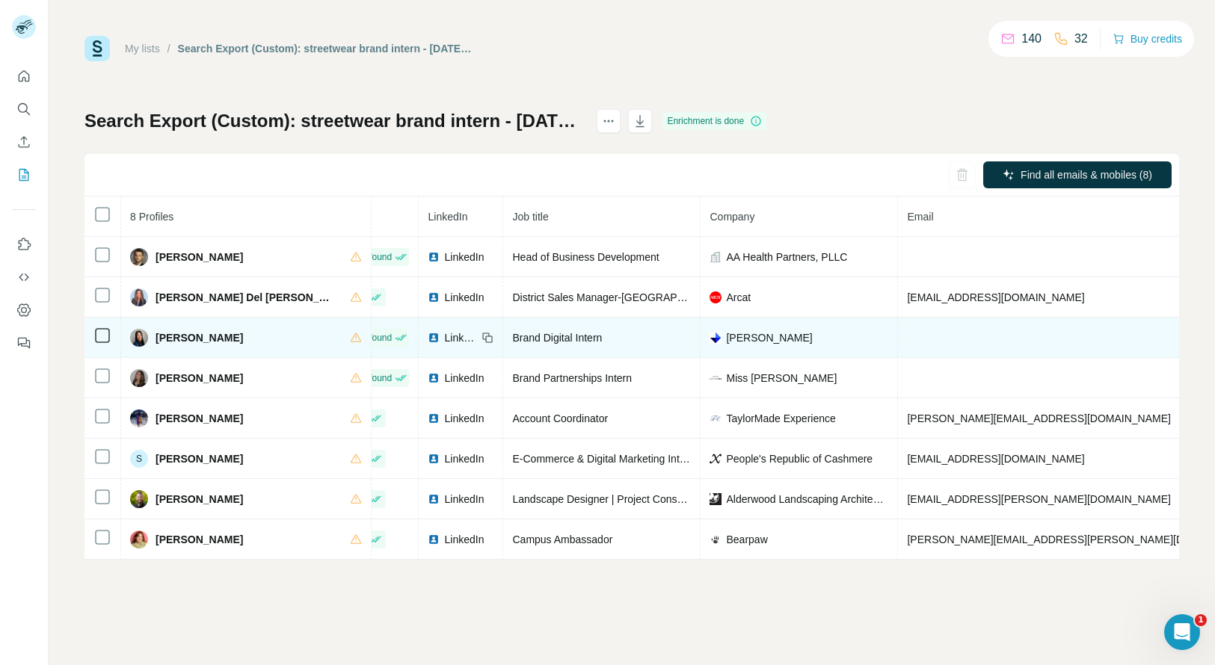
copy span "+19565338295"
click at [166, 337] on span "Emily Lam" at bounding box center [199, 337] width 87 height 15
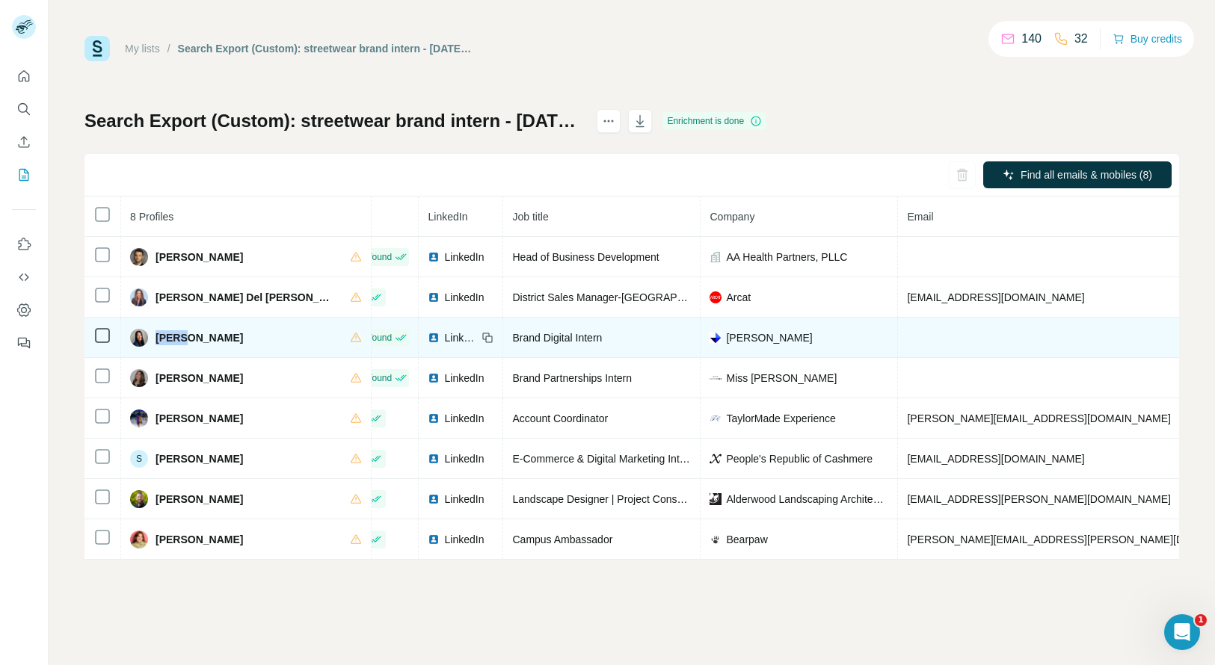
click at [166, 337] on span "Emily Lam" at bounding box center [199, 337] width 87 height 15
copy span "Emily"
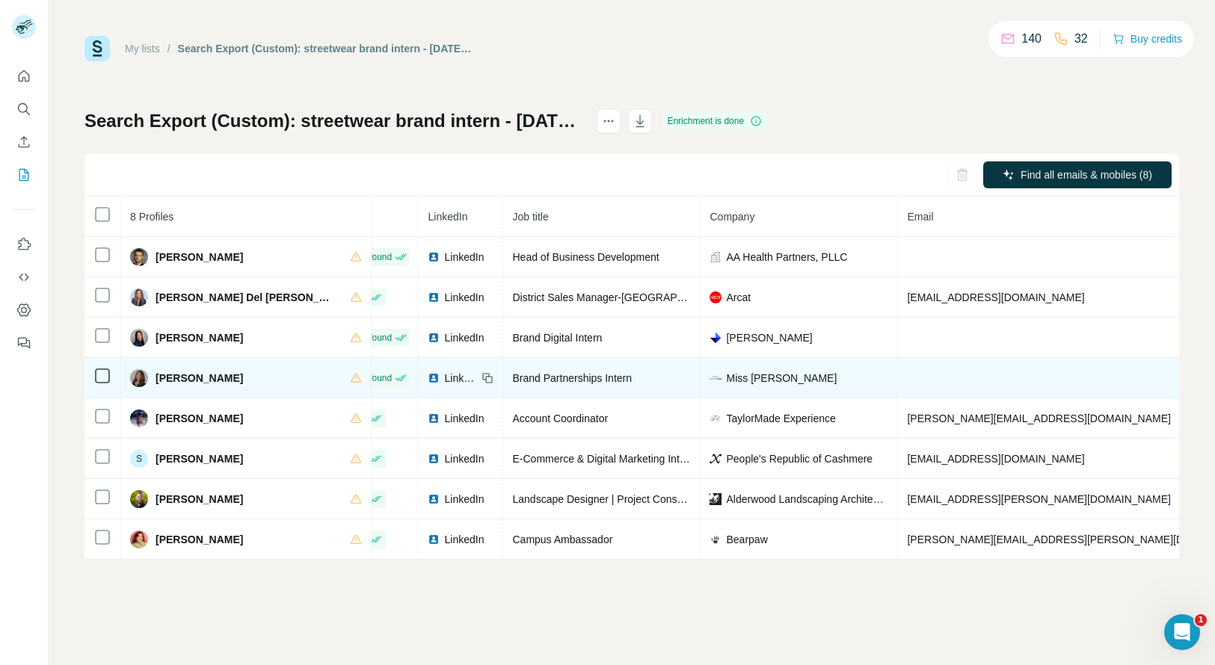
copy span "+15124979374"
click at [167, 378] on span "Grace Sinclair" at bounding box center [199, 378] width 87 height 15
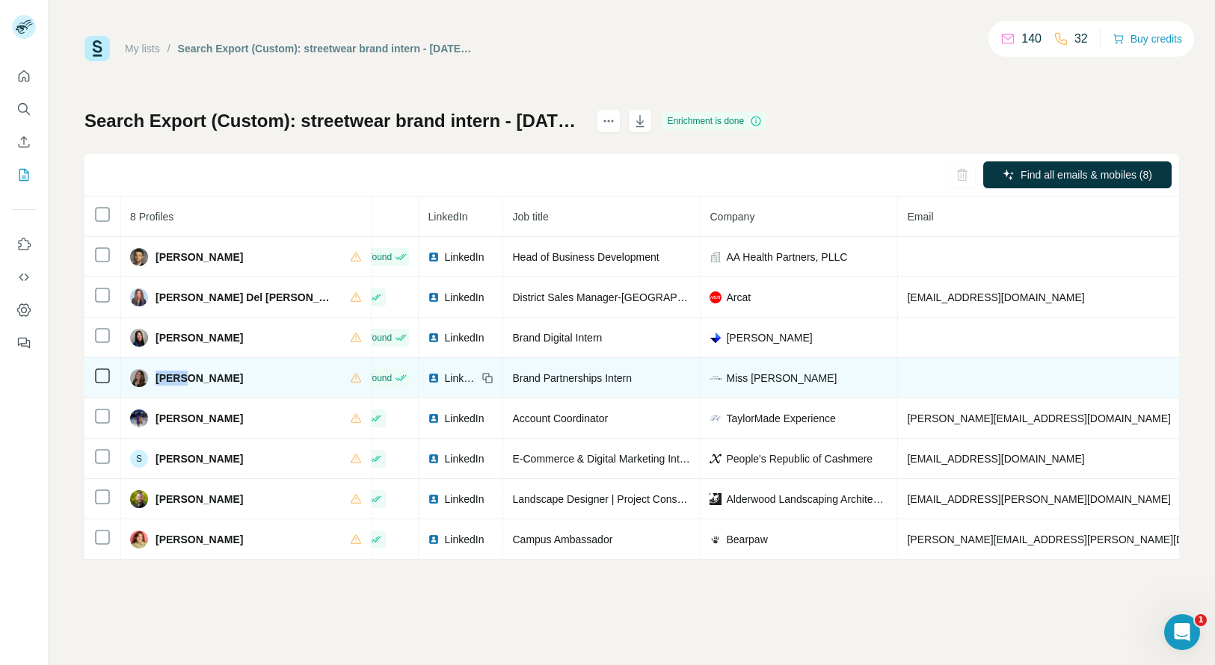
click at [167, 378] on span "Grace Sinclair" at bounding box center [199, 378] width 87 height 15
copy span "Grace"
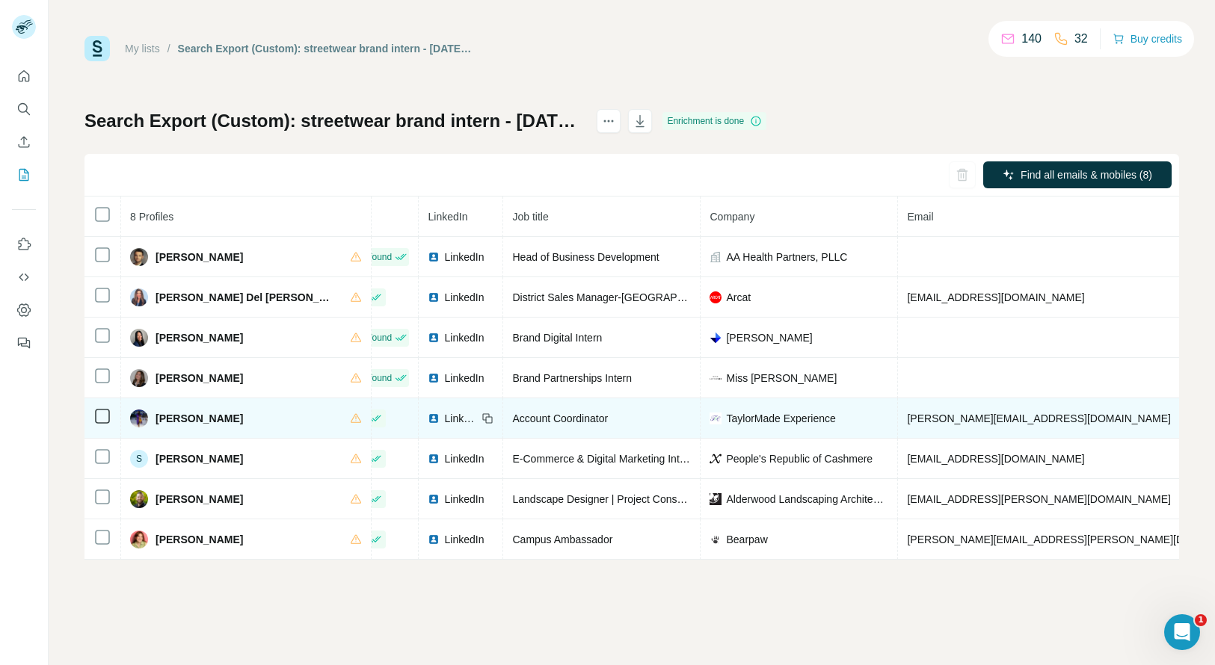
copy span "+12026955512"
click at [165, 417] on span "Nicole Spriggs-Moye" at bounding box center [199, 418] width 87 height 15
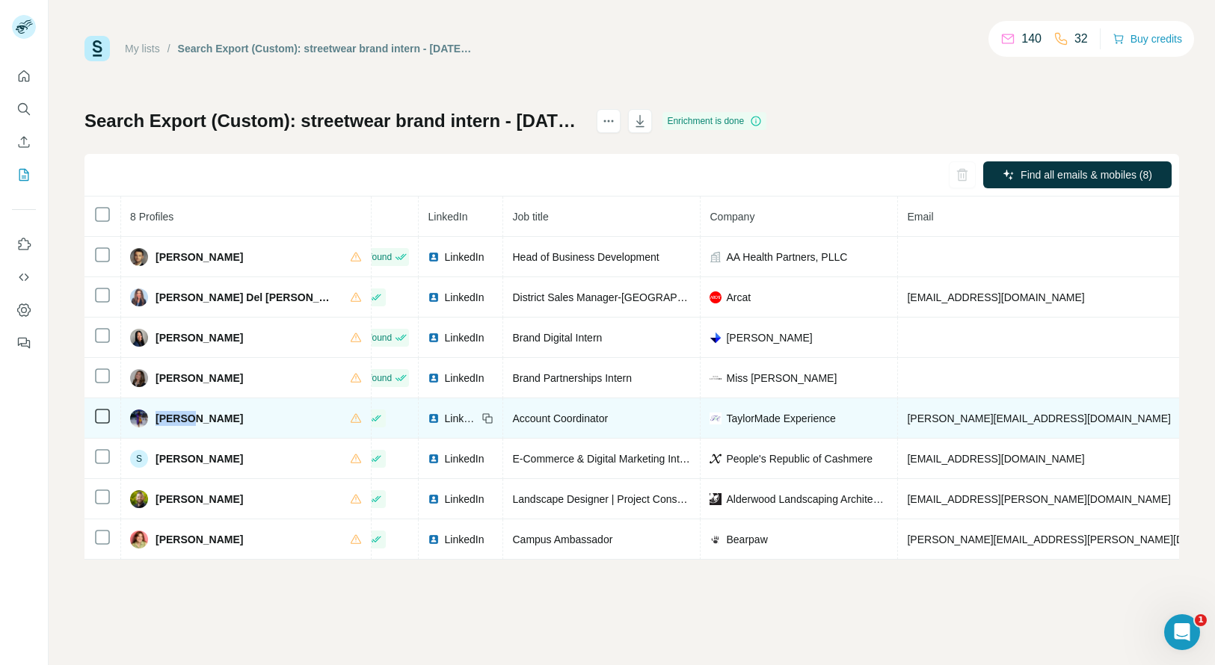
click at [165, 417] on span "Nicole Spriggs-Moye" at bounding box center [199, 418] width 87 height 15
copy span "Nicole"
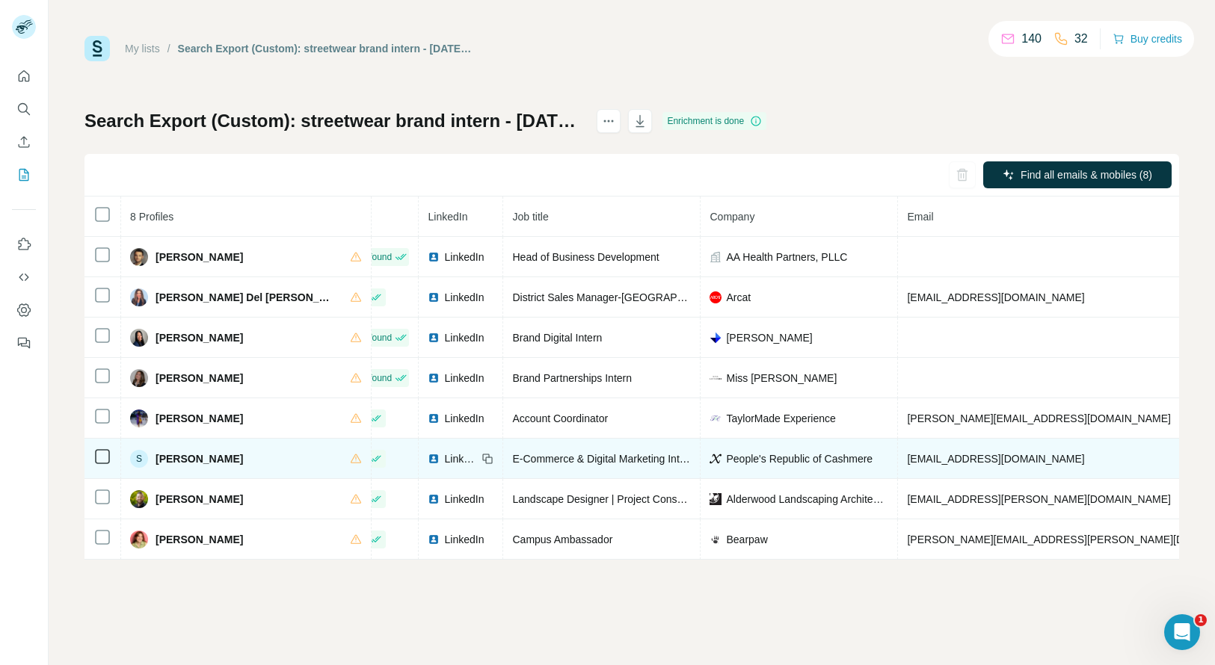
click at [161, 455] on span "Sita Onofrietti" at bounding box center [199, 459] width 87 height 15
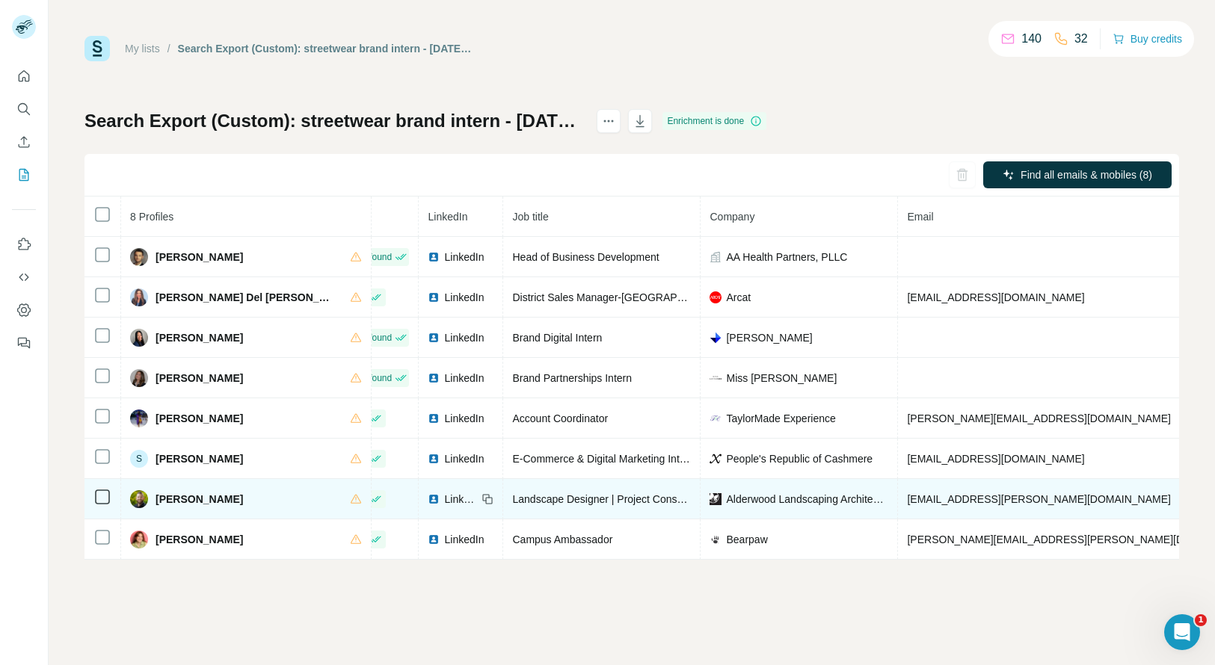
click at [170, 499] on span "SKYLER OWEN" at bounding box center [199, 499] width 87 height 15
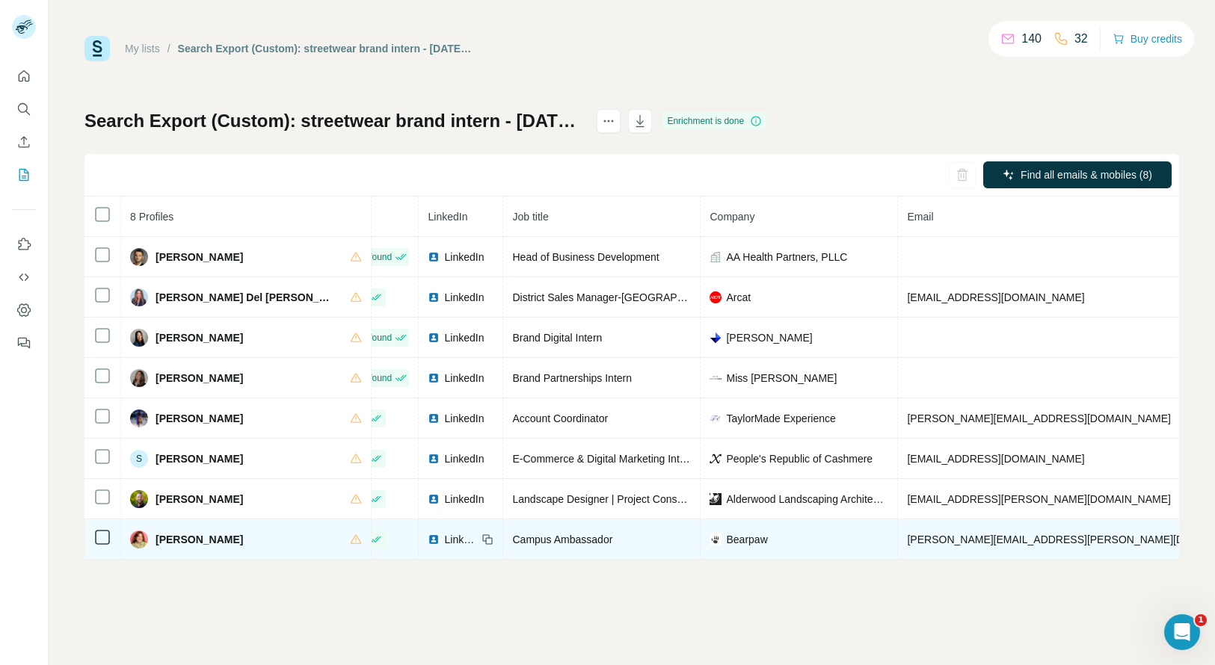
click at [167, 542] on span "Veronica Frystak" at bounding box center [199, 539] width 87 height 15
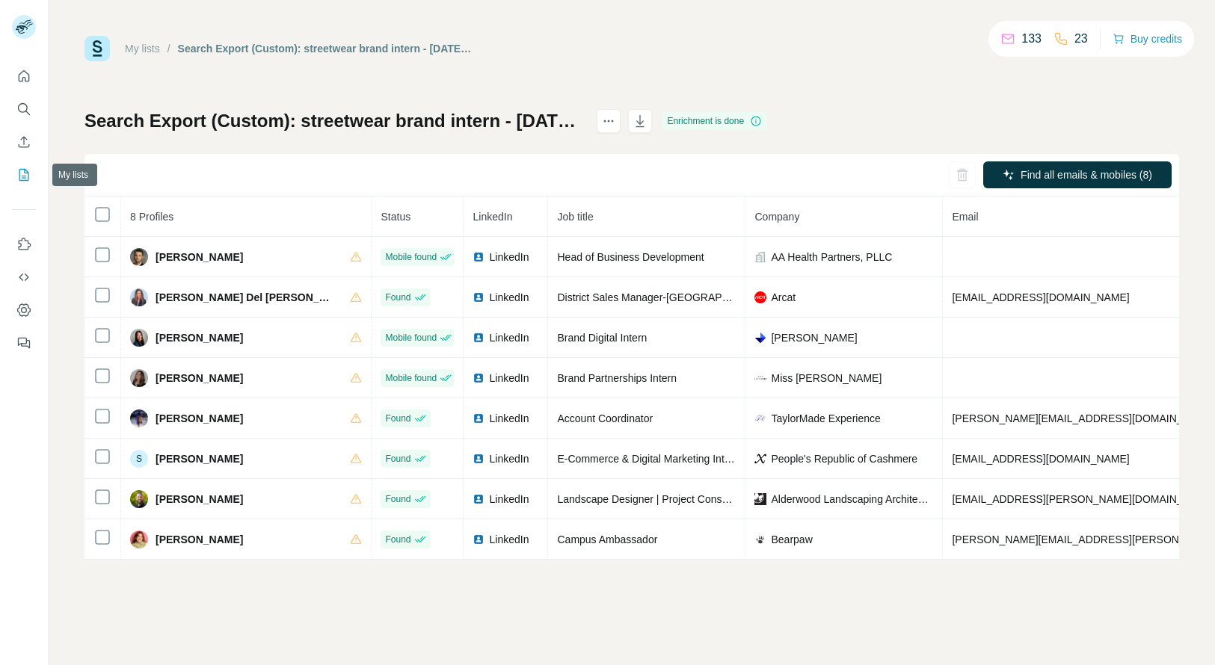
click at [25, 168] on icon "My lists" at bounding box center [23, 174] width 15 height 15
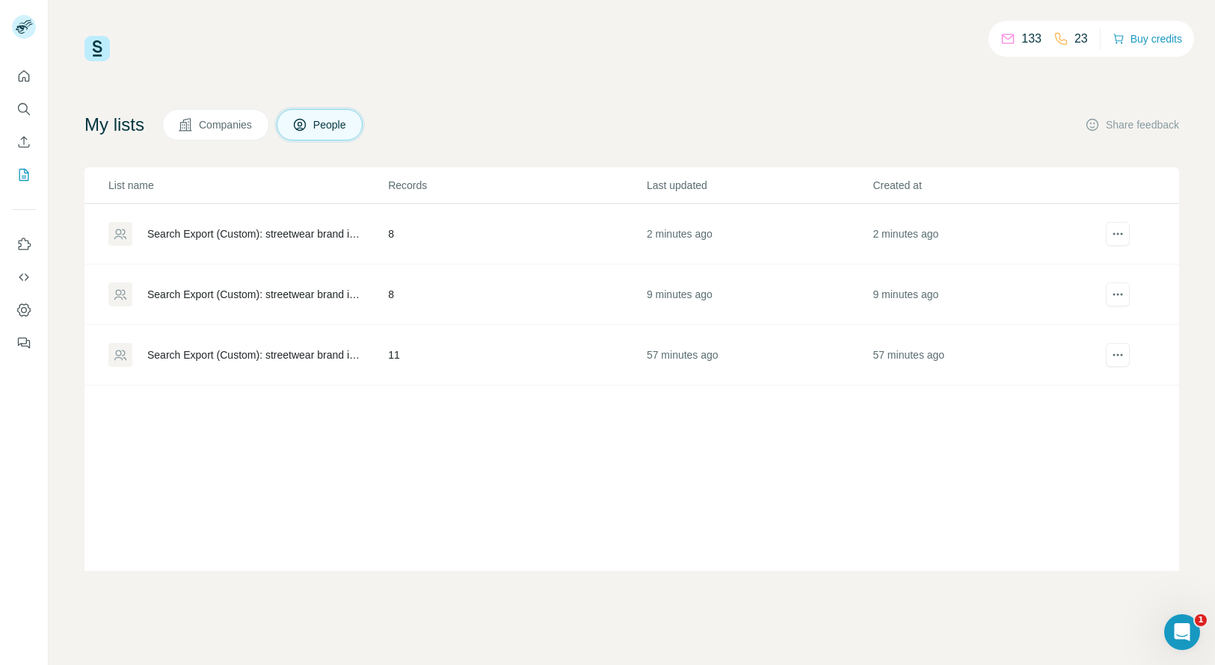
click at [307, 292] on div "Search Export (Custom): streetwear brand intern - [DATE] 23:59" at bounding box center [254, 294] width 215 height 15
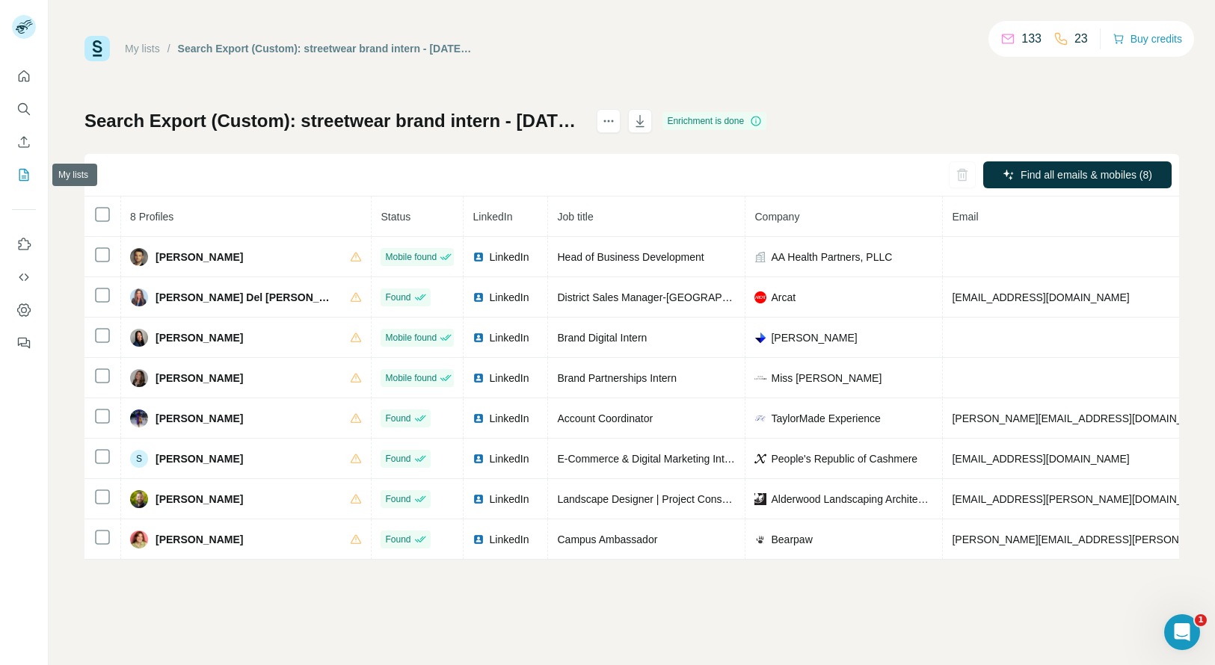
click at [21, 168] on icon "My lists" at bounding box center [23, 174] width 15 height 15
click at [16, 173] on icon "My lists" at bounding box center [23, 174] width 15 height 15
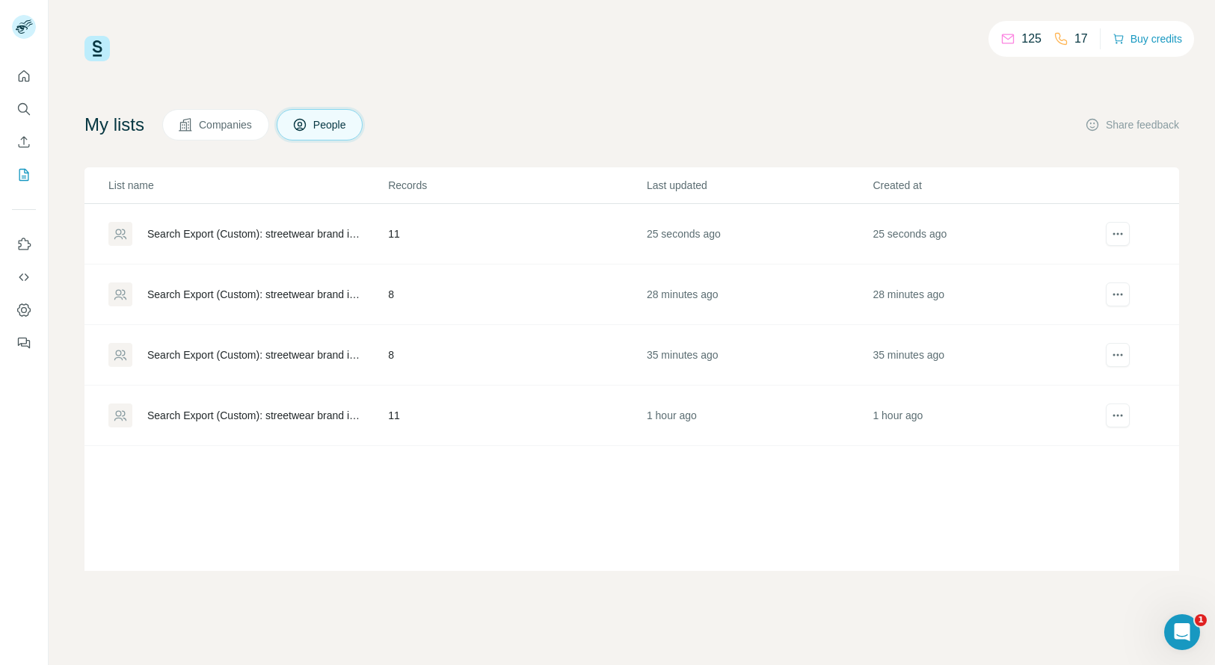
click at [355, 250] on td "Search Export (Custom): streetwear brand intern - [DATE] 00:34" at bounding box center [235, 234] width 303 height 61
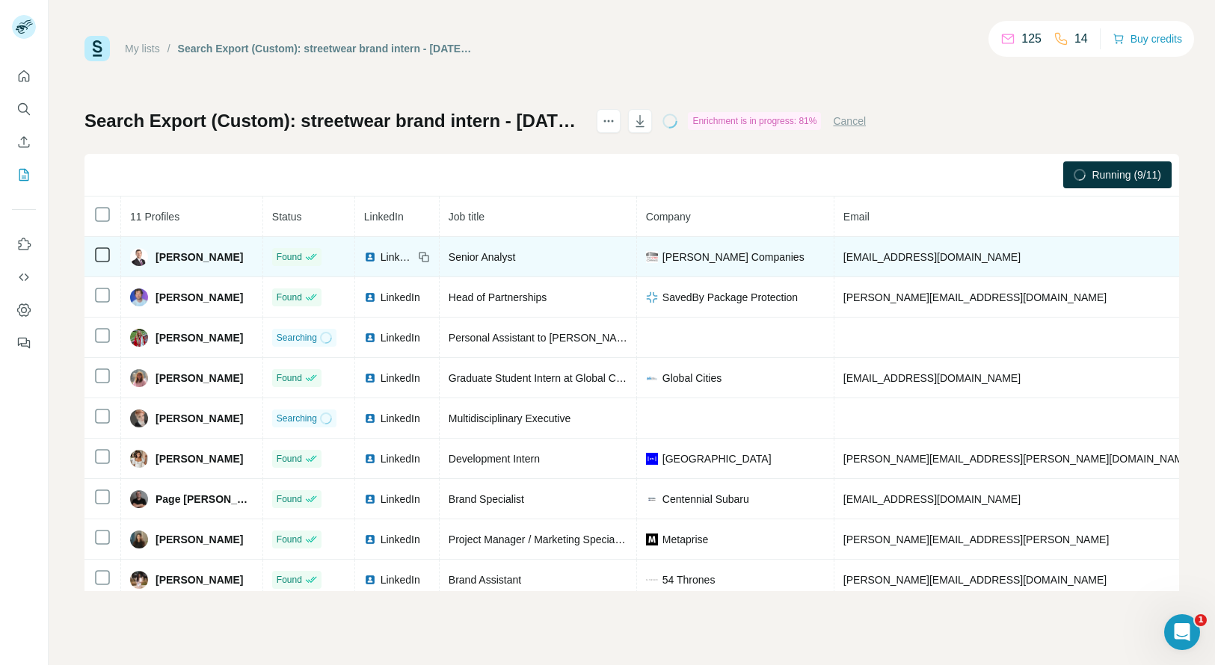
copy span "[PHONE_NUMBER]"
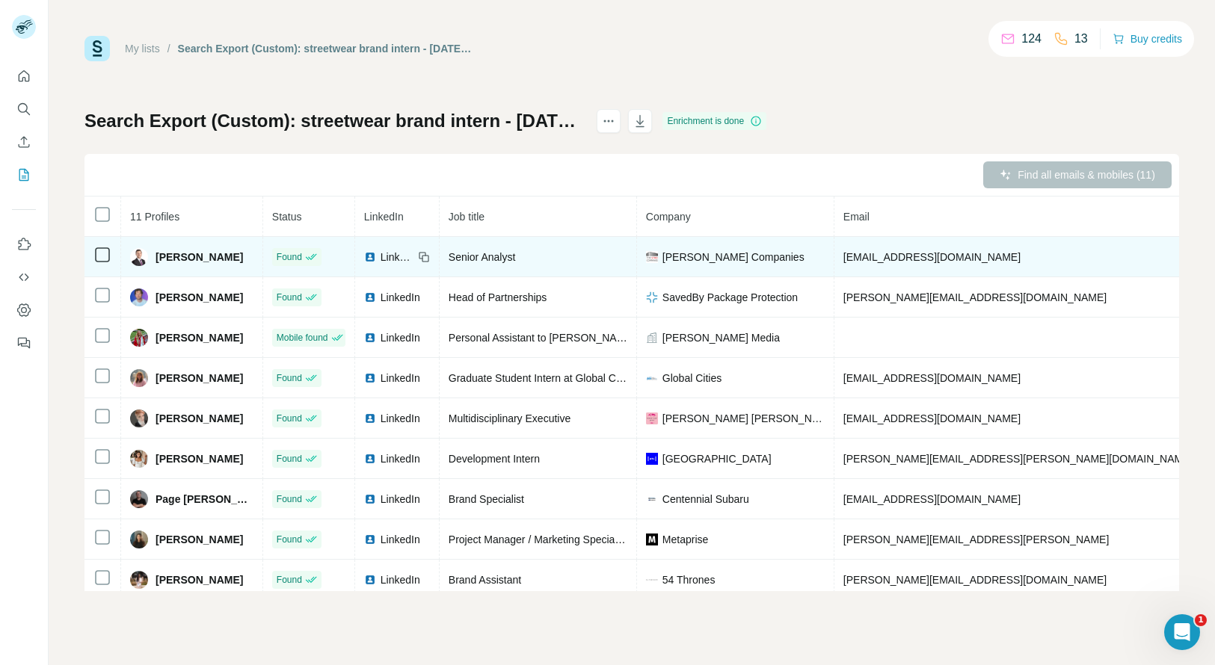
click at [162, 258] on span "[PERSON_NAME]" at bounding box center [199, 257] width 87 height 15
copy span "[PERSON_NAME]"
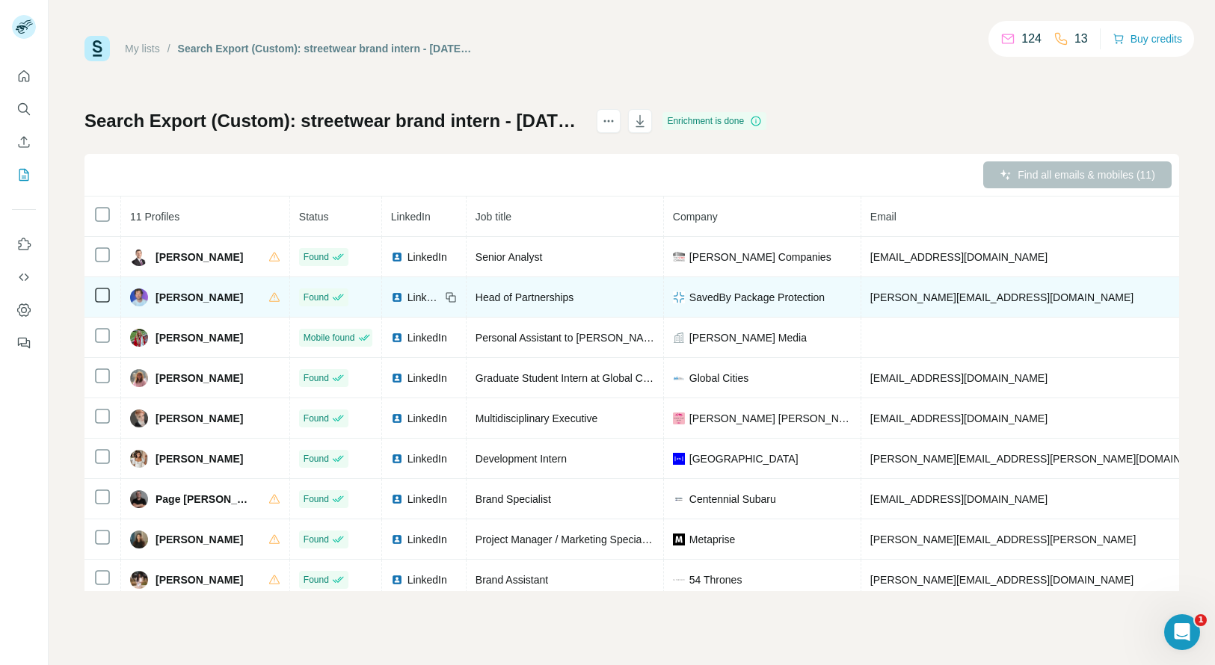
copy span "[PHONE_NUMBER]"
click at [164, 299] on span "[PERSON_NAME]" at bounding box center [199, 297] width 87 height 15
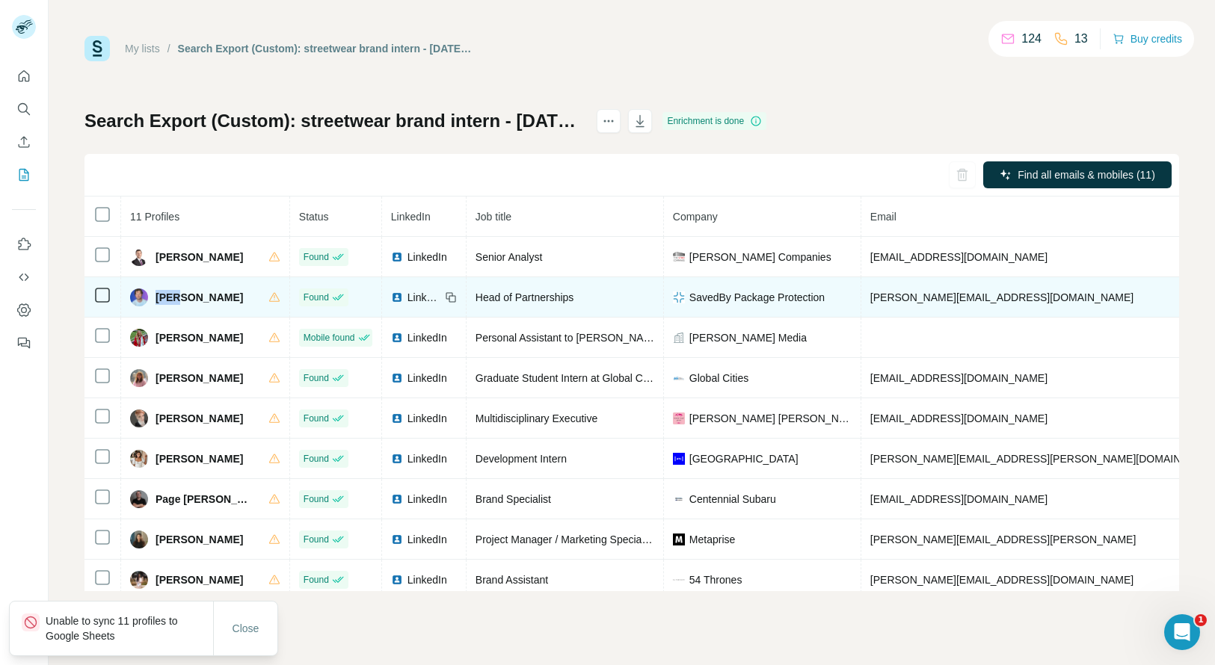
copy span "[PERSON_NAME]"
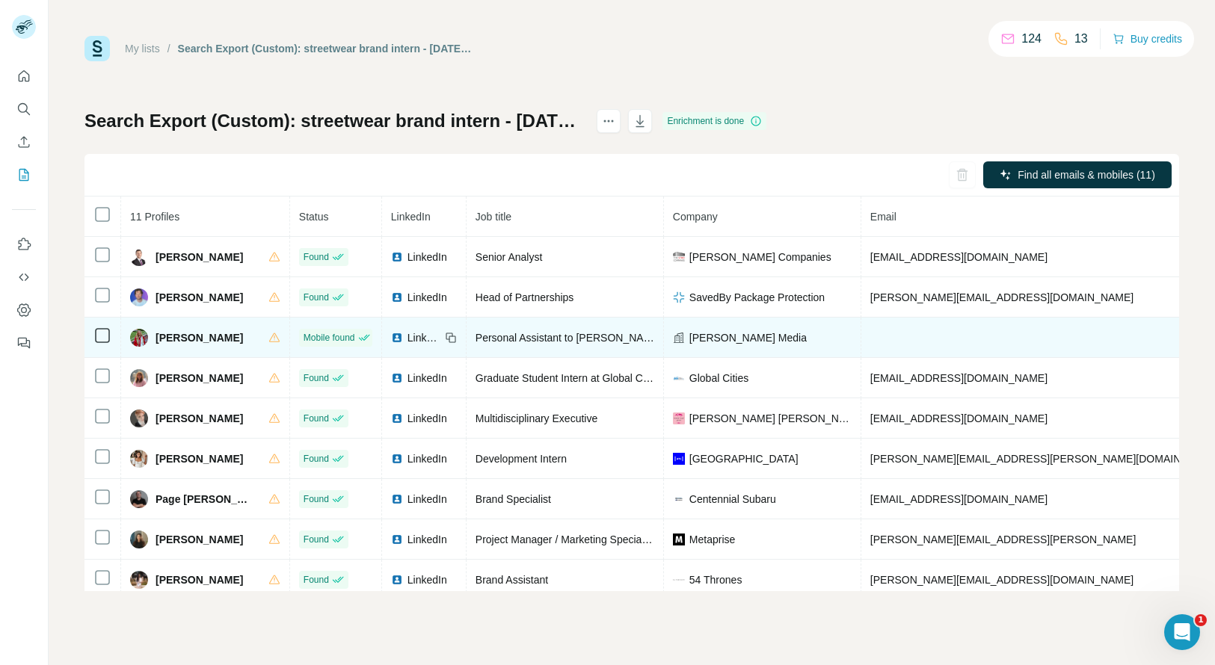
copy span "[PHONE_NUMBER]"
click at [178, 340] on span "[PERSON_NAME]" at bounding box center [199, 337] width 87 height 15
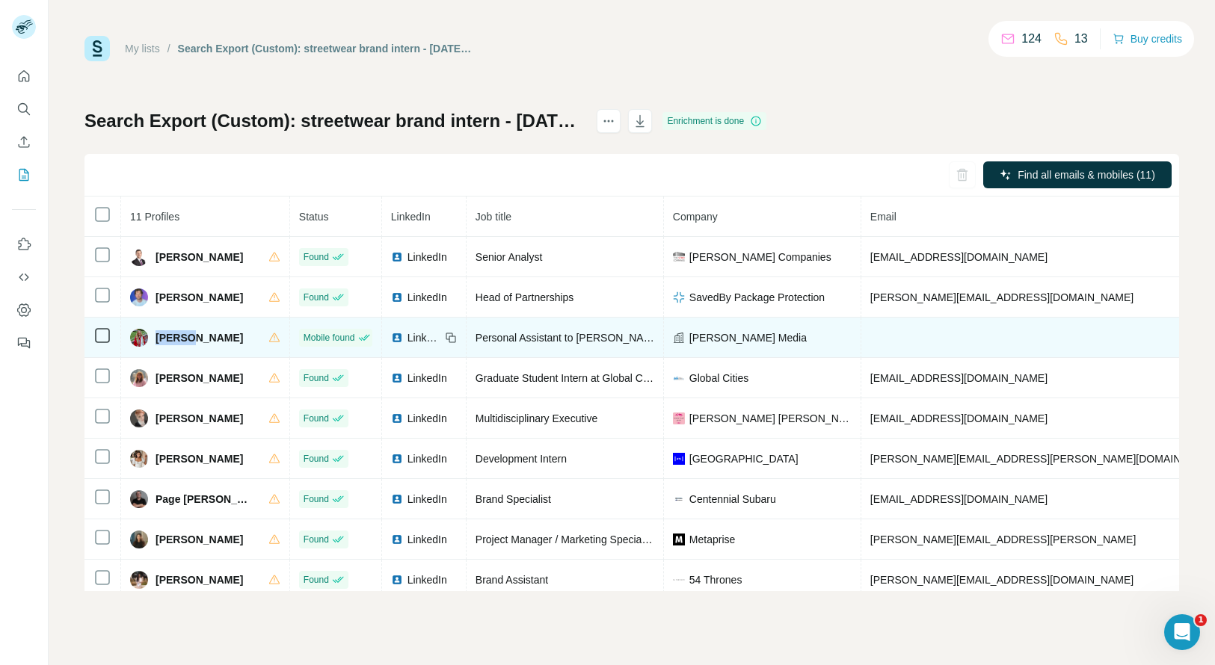
click at [178, 340] on span "[PERSON_NAME]" at bounding box center [199, 337] width 87 height 15
copy span "Jaidan"
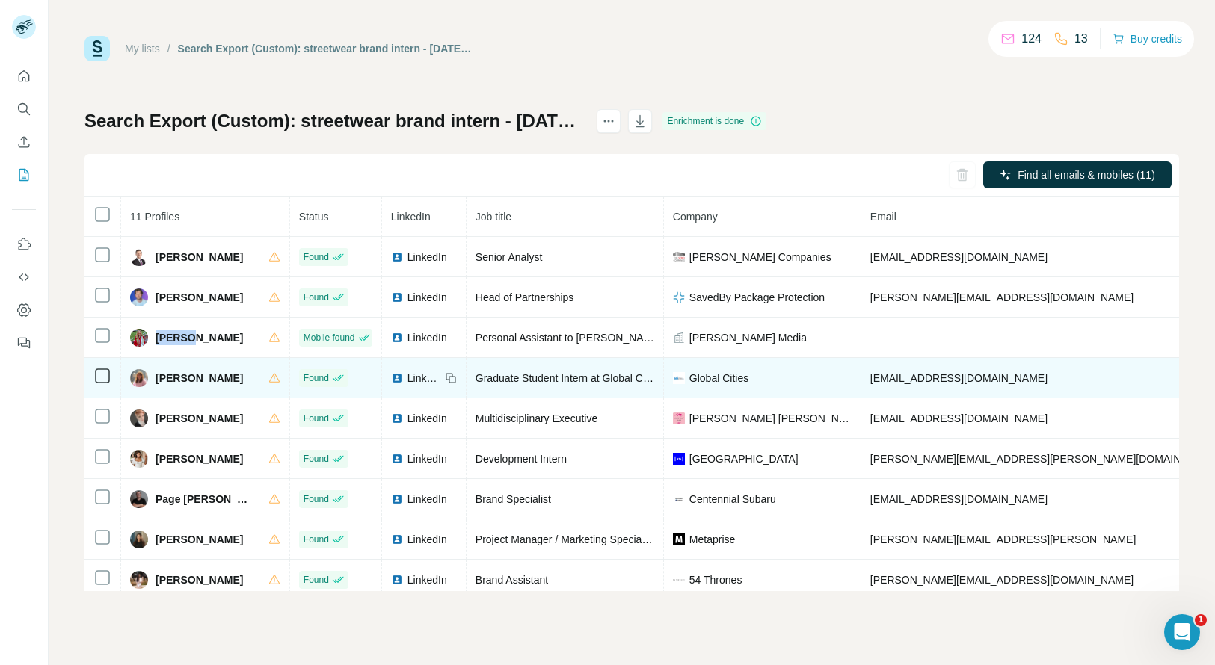
copy span "[PHONE_NUMBER]"
click at [177, 372] on span "[PERSON_NAME]" at bounding box center [199, 378] width 87 height 15
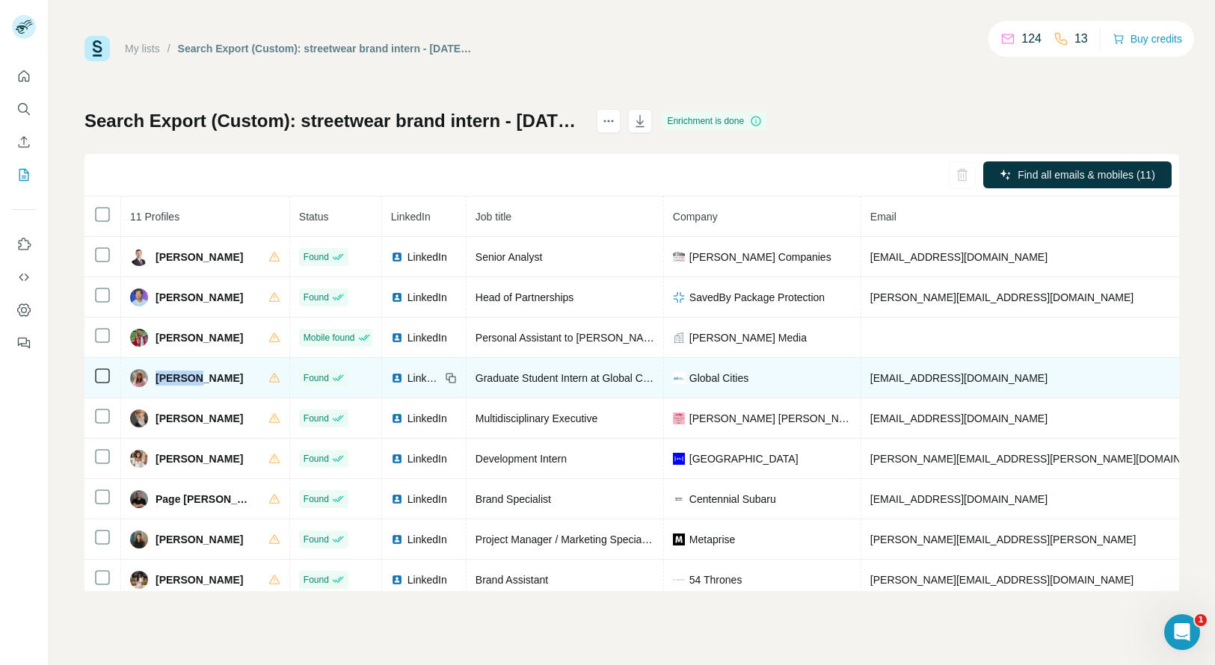
click at [177, 372] on span "[PERSON_NAME]" at bounding box center [199, 378] width 87 height 15
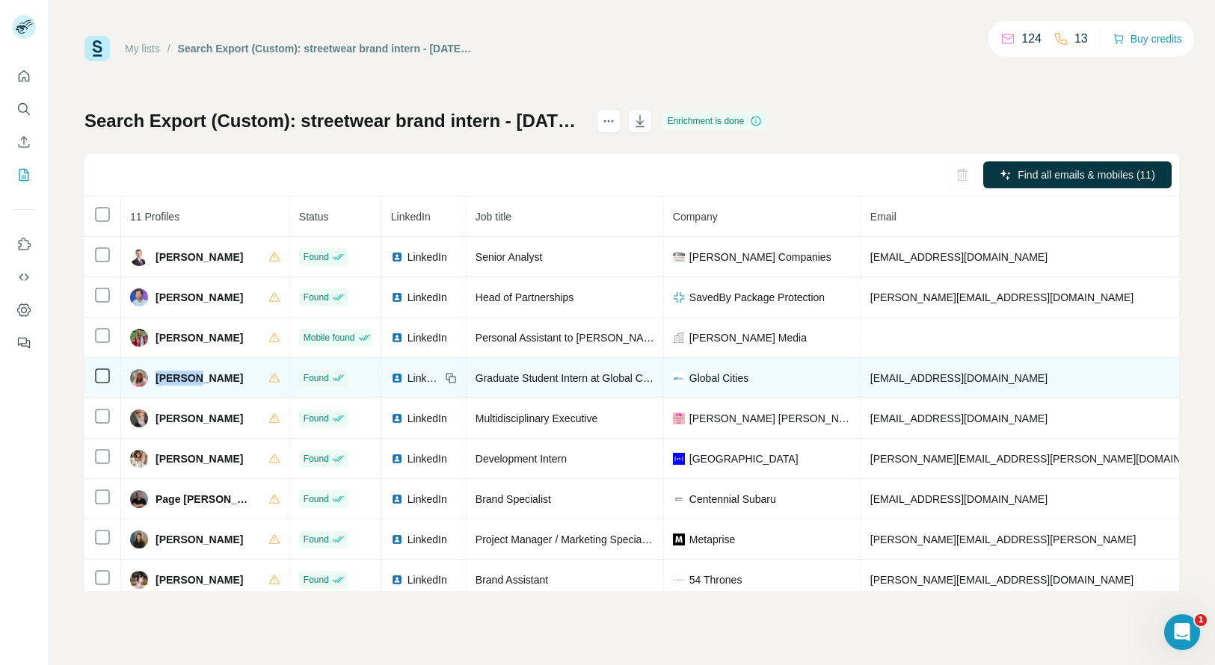
copy span "[PERSON_NAME]"
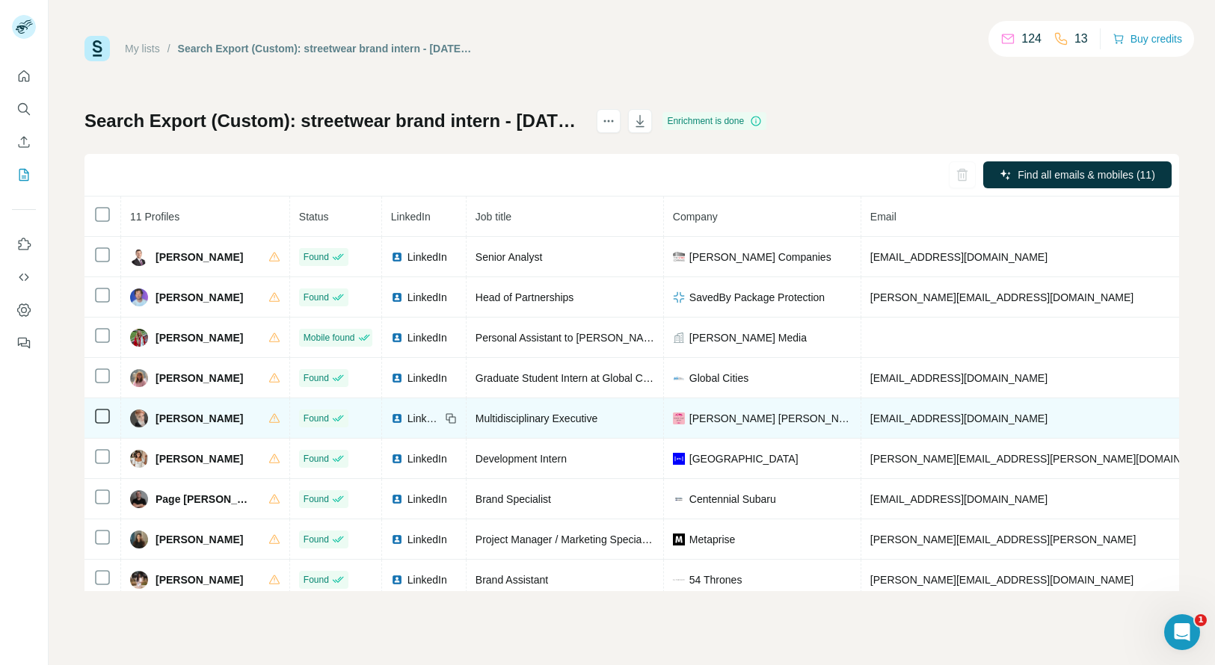
copy span "[PHONE_NUMBER]"
click at [168, 419] on span "[PERSON_NAME]" at bounding box center [199, 418] width 87 height 15
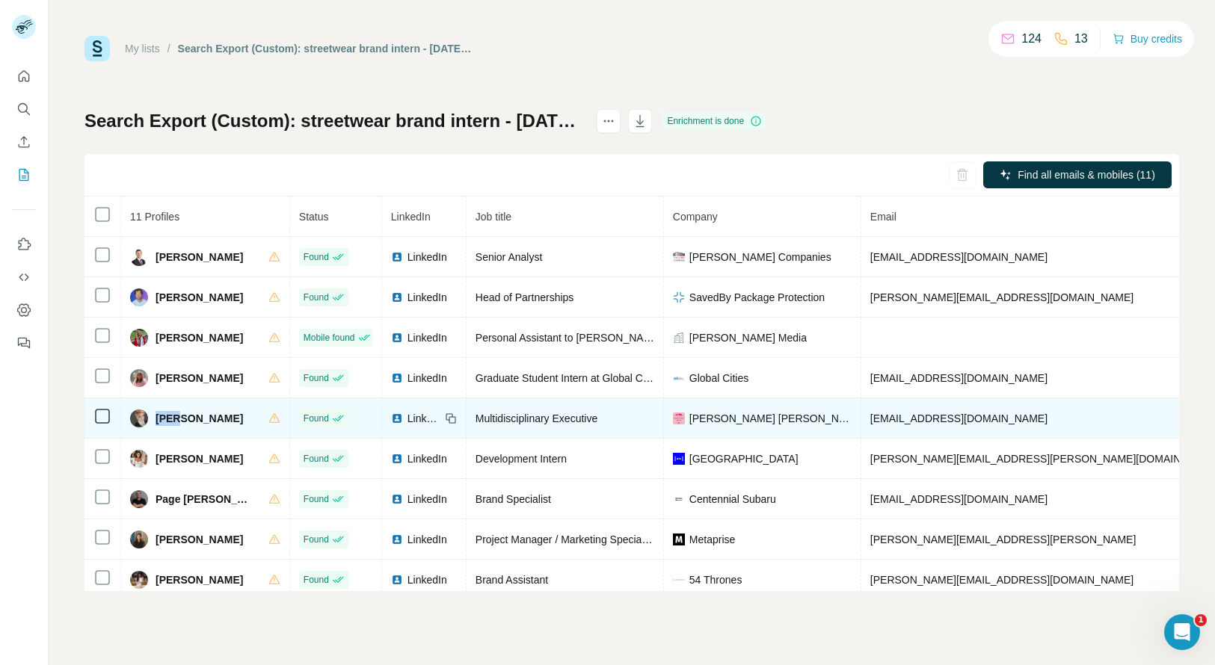
click at [168, 419] on span "[PERSON_NAME]" at bounding box center [199, 418] width 87 height 15
copy span "Katy"
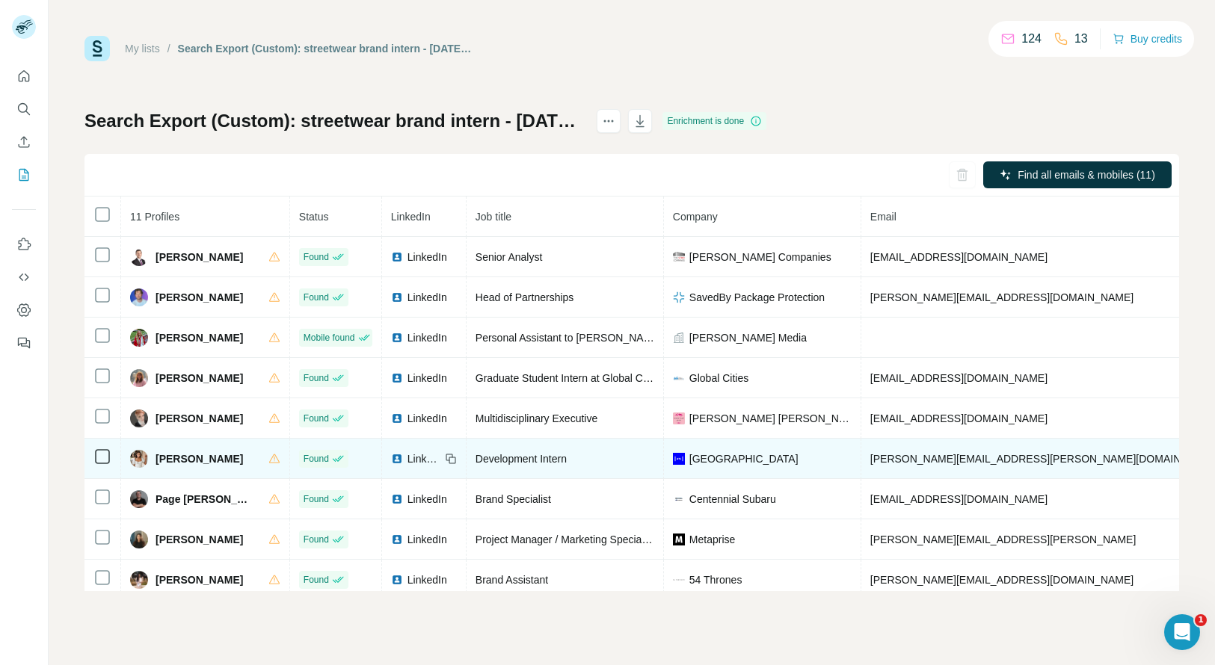
click at [173, 460] on span "[PERSON_NAME]" at bounding box center [199, 459] width 87 height 15
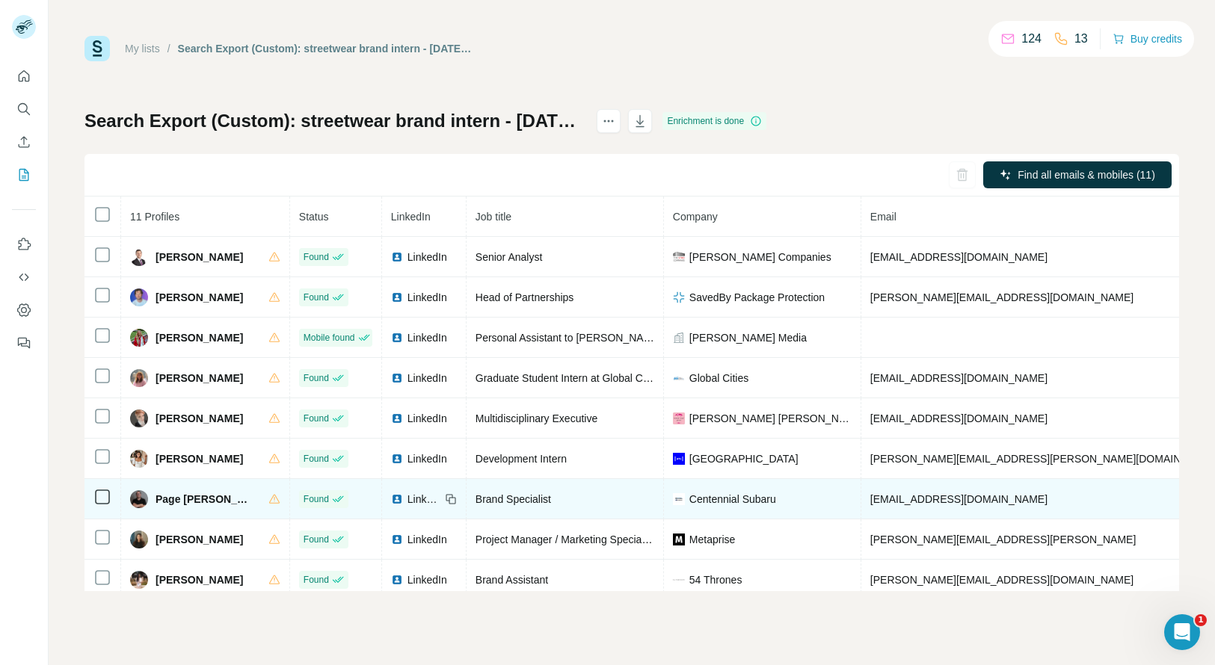
click at [166, 496] on span "Page [PERSON_NAME]" at bounding box center [205, 499] width 98 height 15
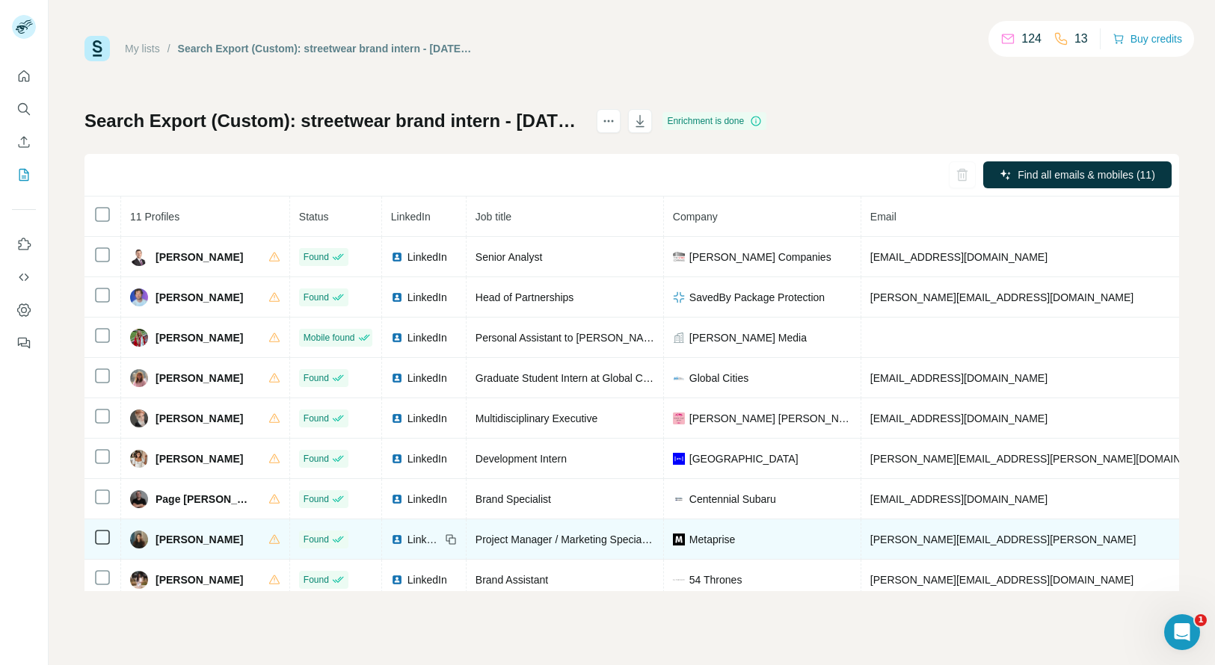
click at [172, 542] on span "[PERSON_NAME]" at bounding box center [199, 539] width 87 height 15
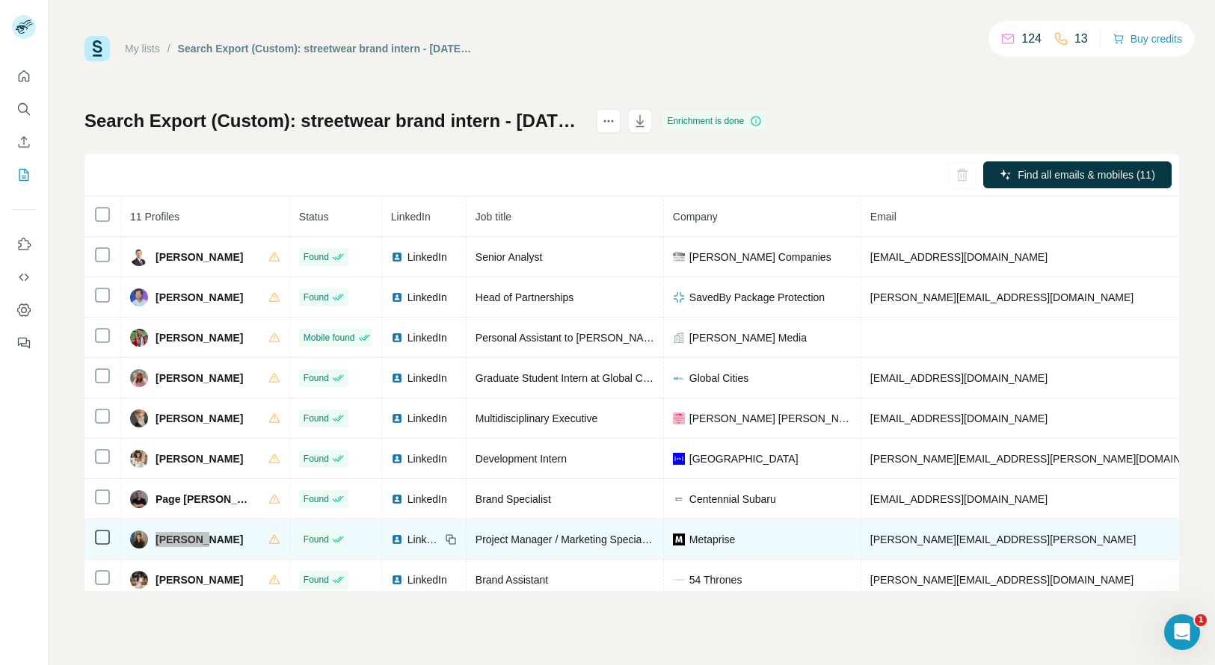
scroll to position [61, 0]
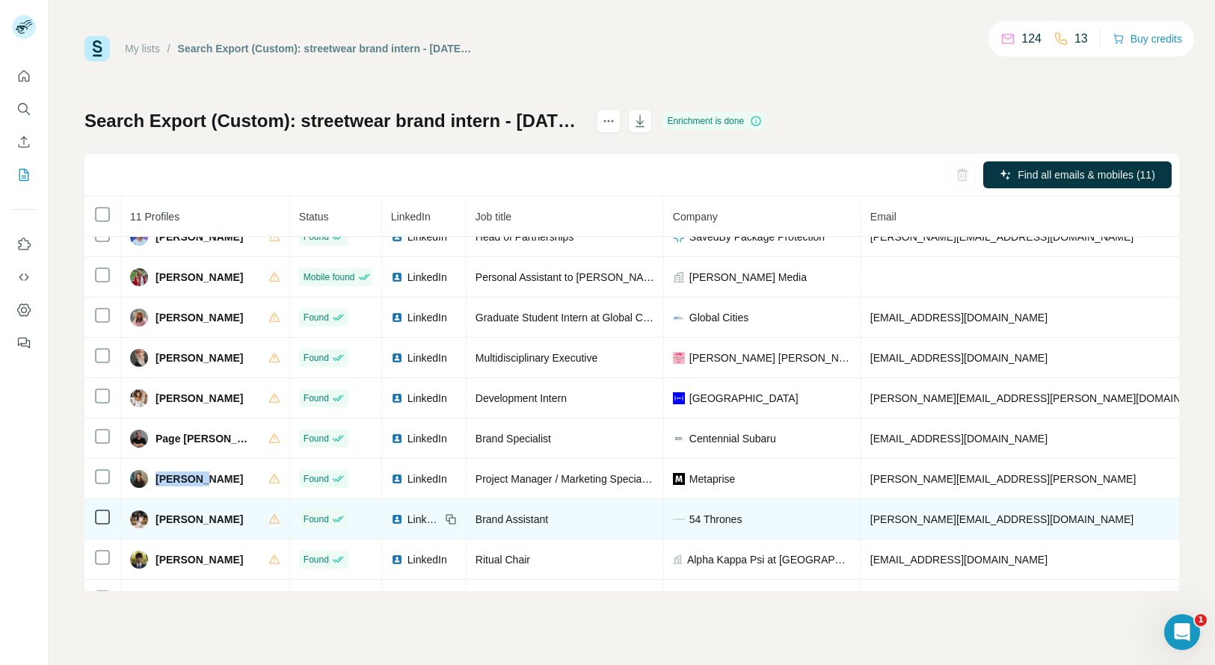
click at [183, 520] on span "[PERSON_NAME]" at bounding box center [199, 519] width 87 height 15
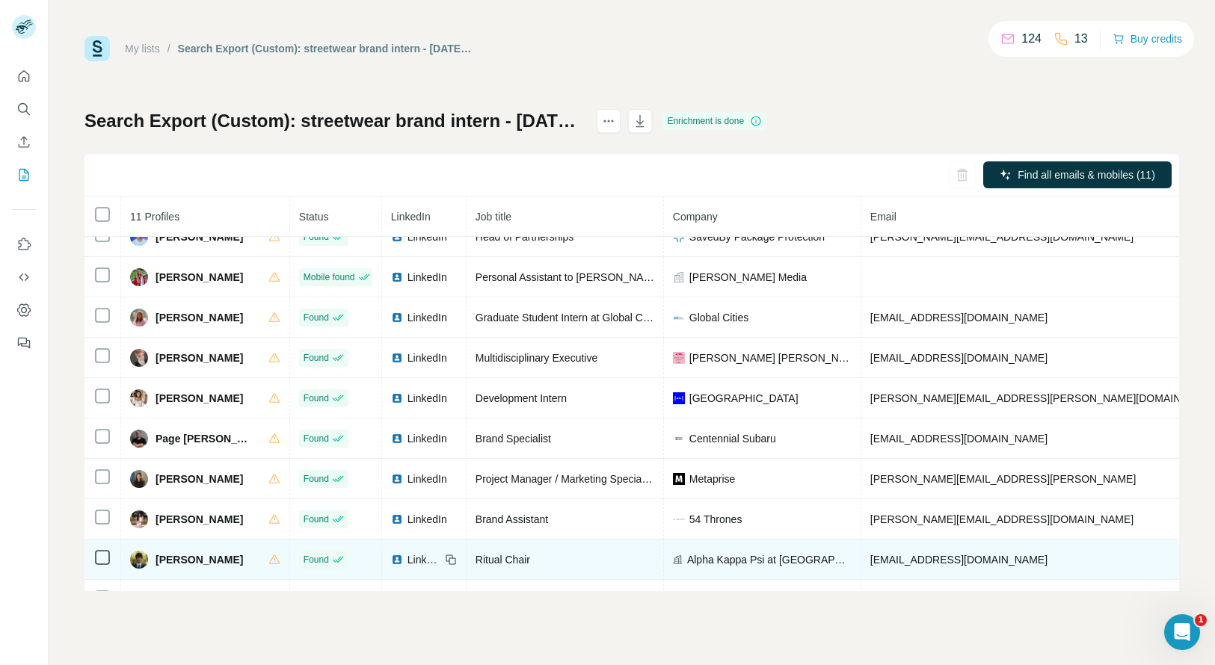
click at [165, 559] on span "[PERSON_NAME]" at bounding box center [199, 559] width 87 height 15
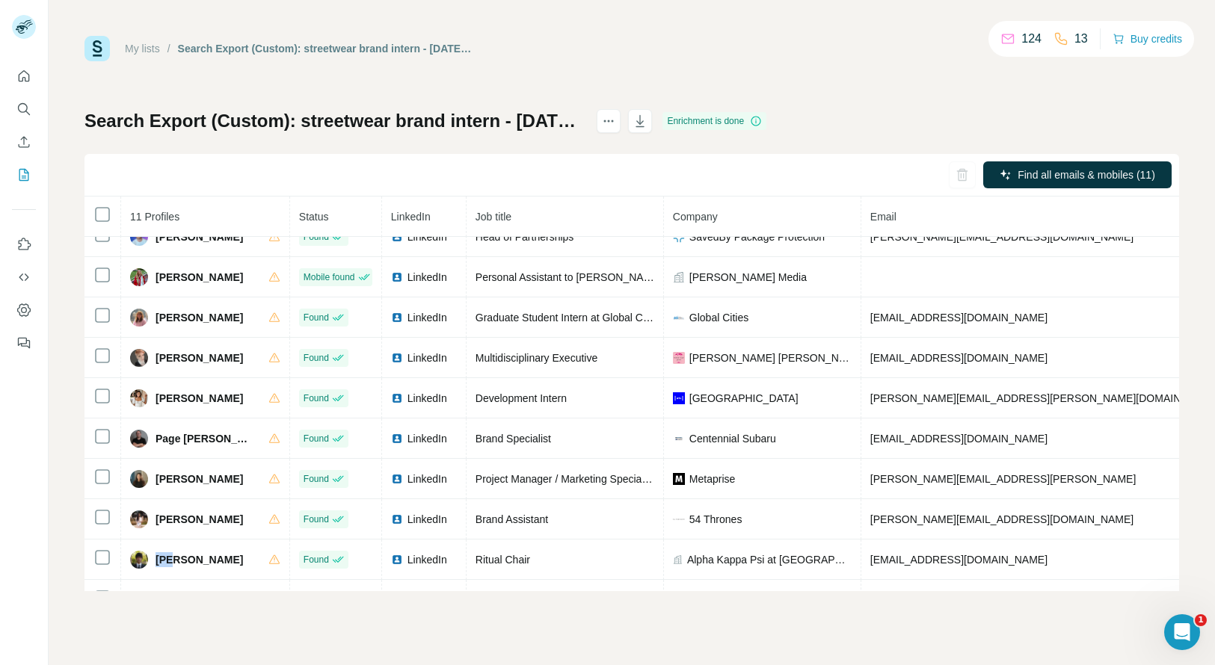
scroll to position [101, 0]
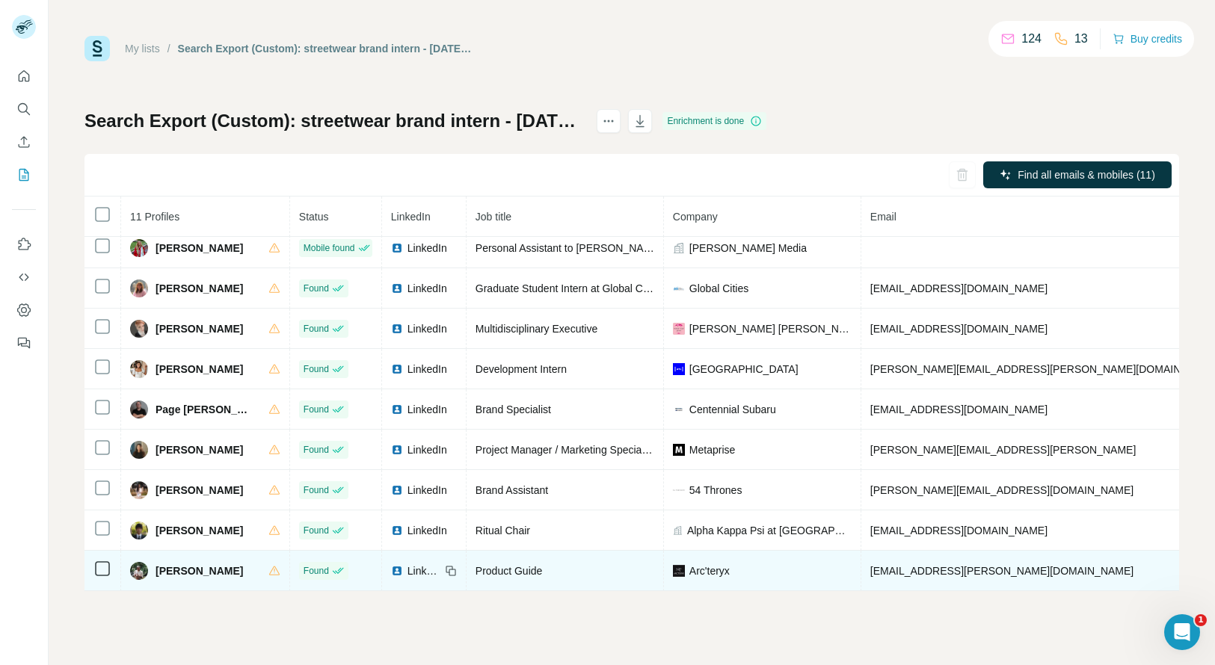
click at [171, 564] on span "[PERSON_NAME]" at bounding box center [199, 571] width 87 height 15
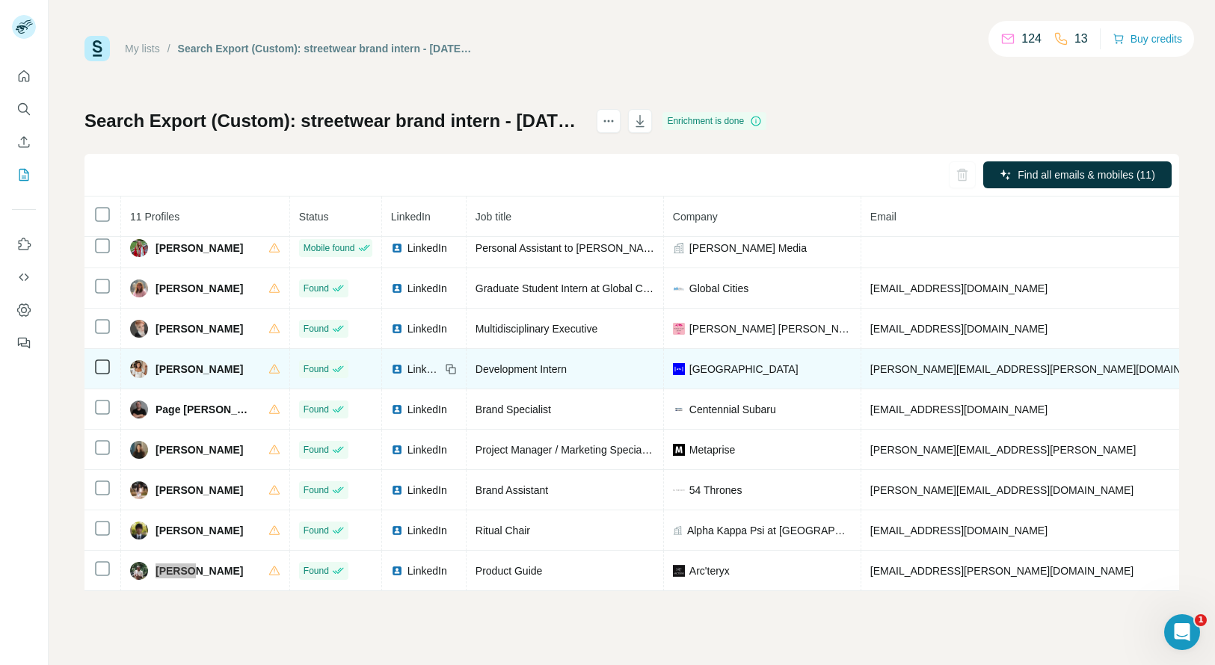
scroll to position [0, 0]
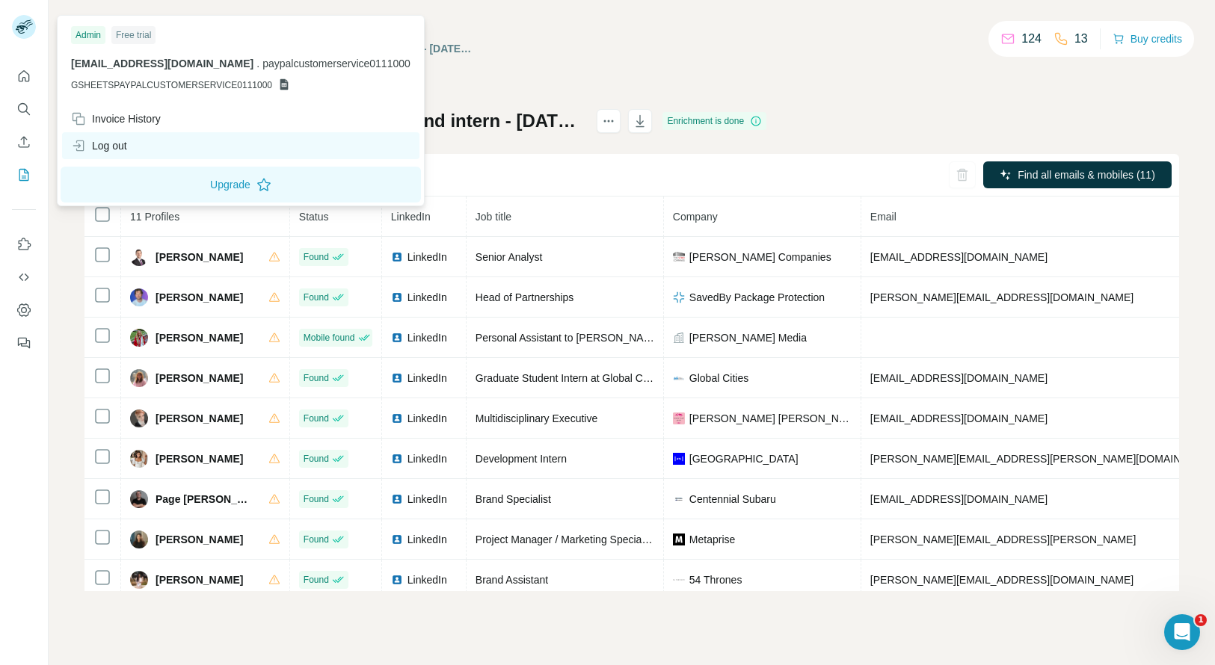
click at [123, 145] on div "Log out" at bounding box center [99, 145] width 56 height 15
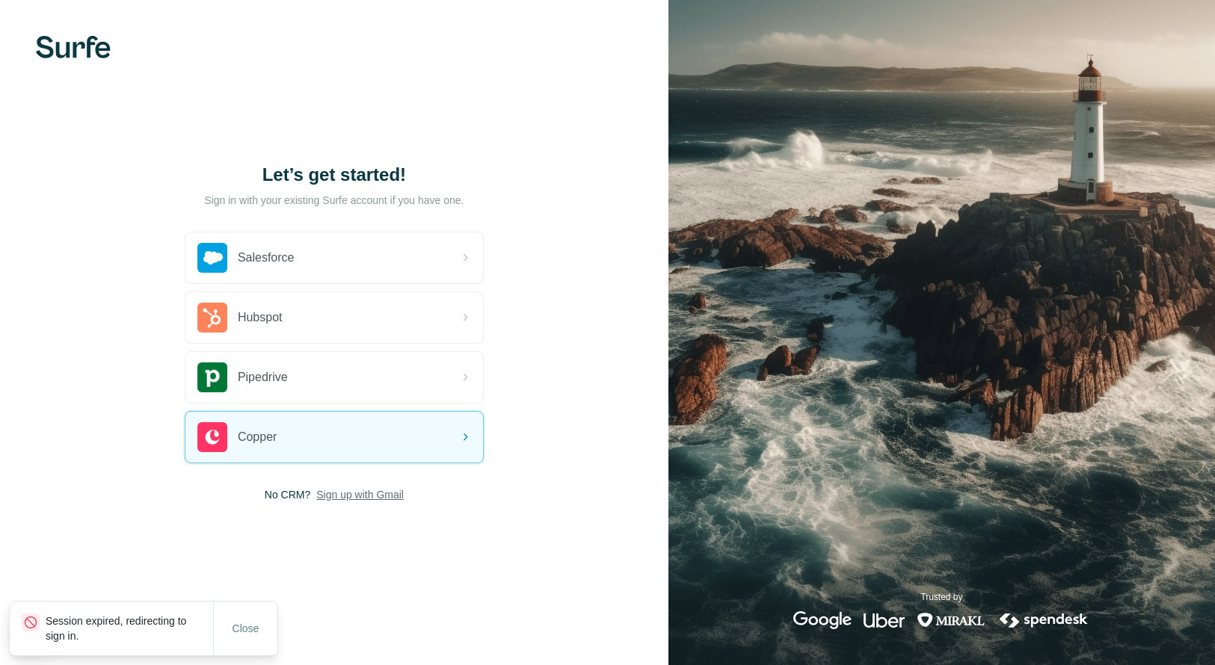
click at [373, 496] on span "Sign up with Gmail" at bounding box center [359, 494] width 87 height 15
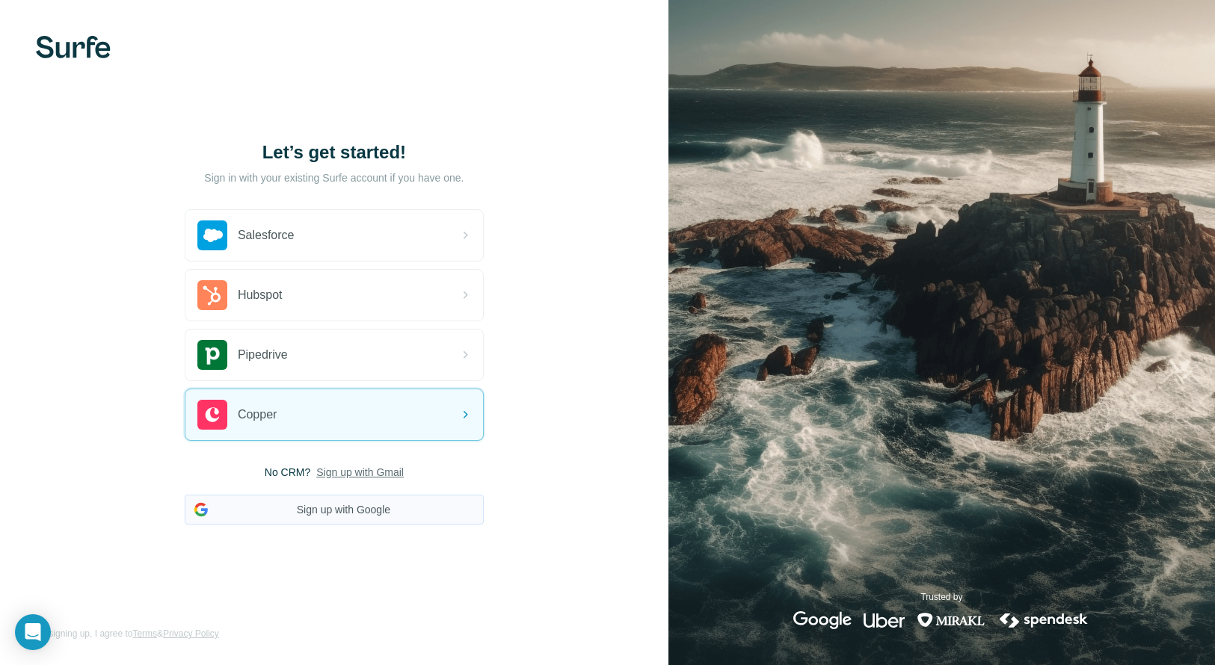
click at [377, 510] on button "Sign up with Google" at bounding box center [334, 510] width 299 height 30
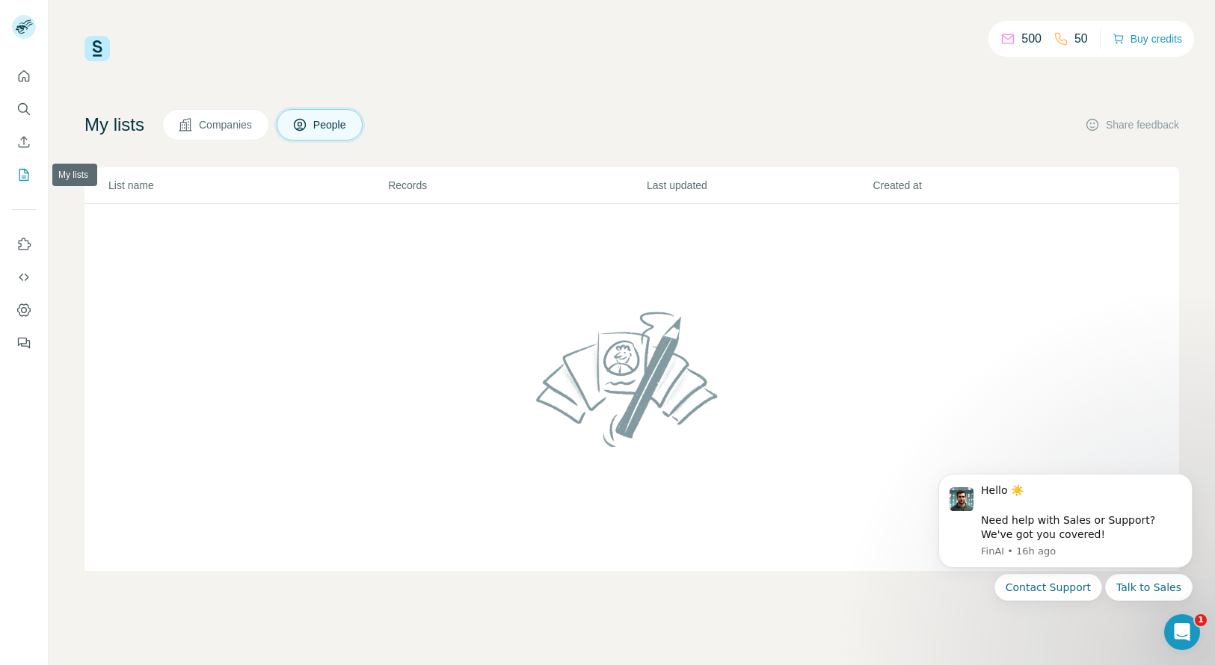
click at [25, 173] on icon "My lists" at bounding box center [25, 174] width 7 height 10
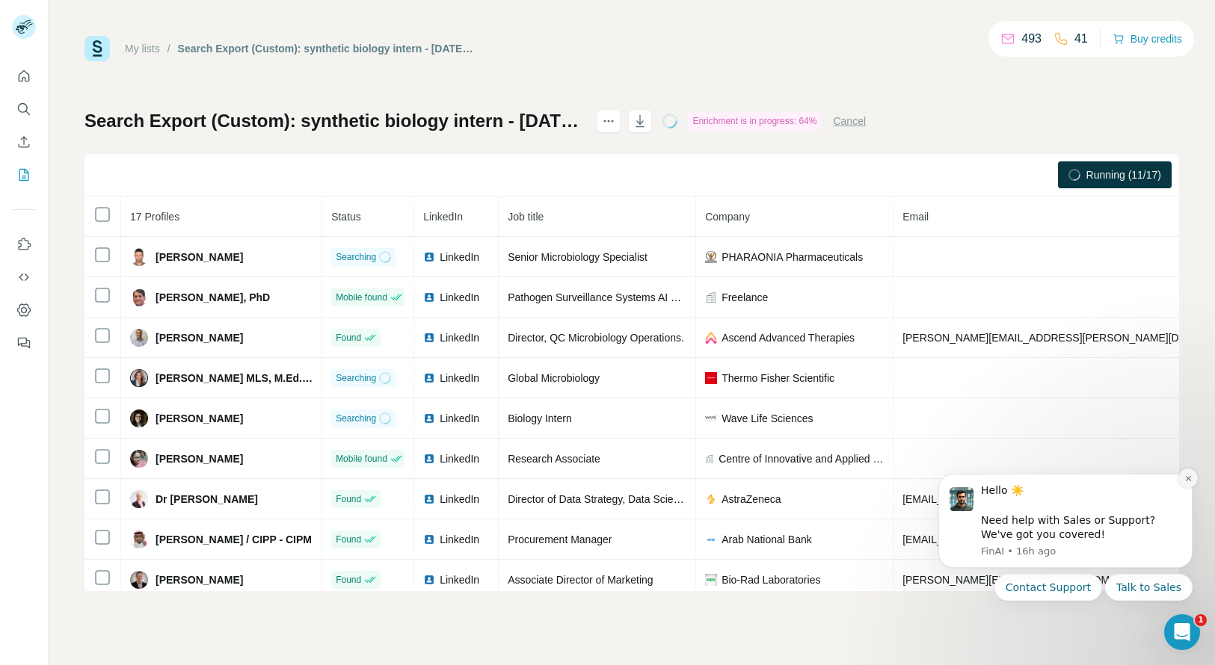
click at [1189, 481] on icon "Dismiss notification" at bounding box center [1188, 479] width 8 height 8
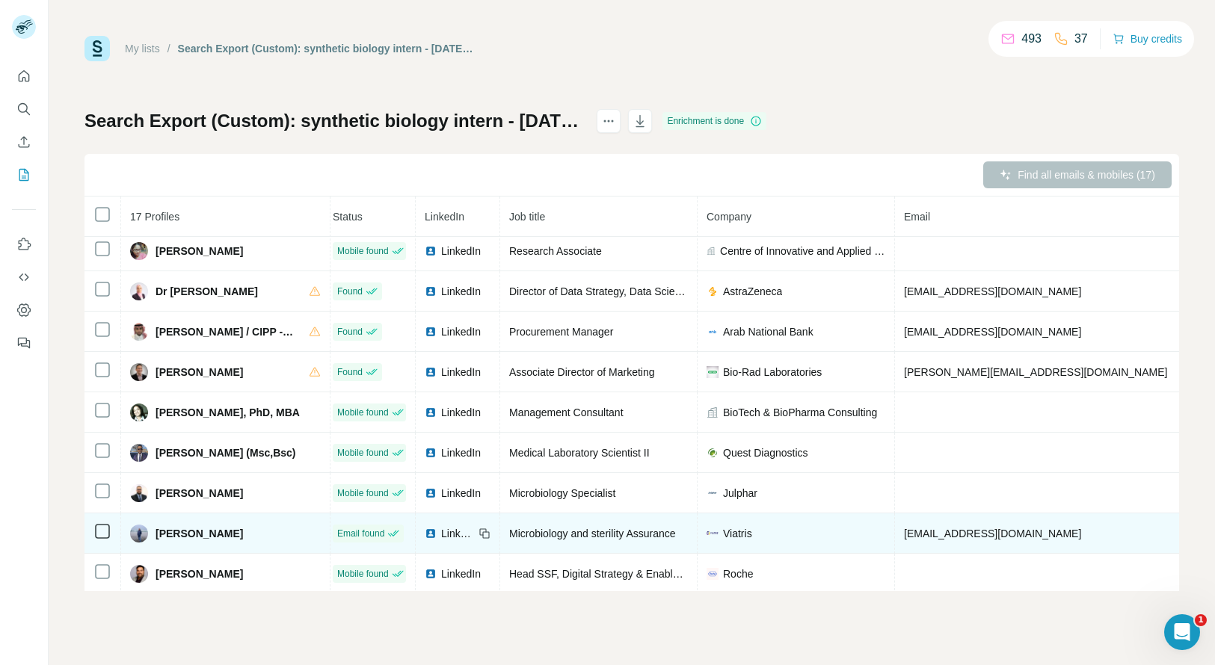
scroll to position [0, 7]
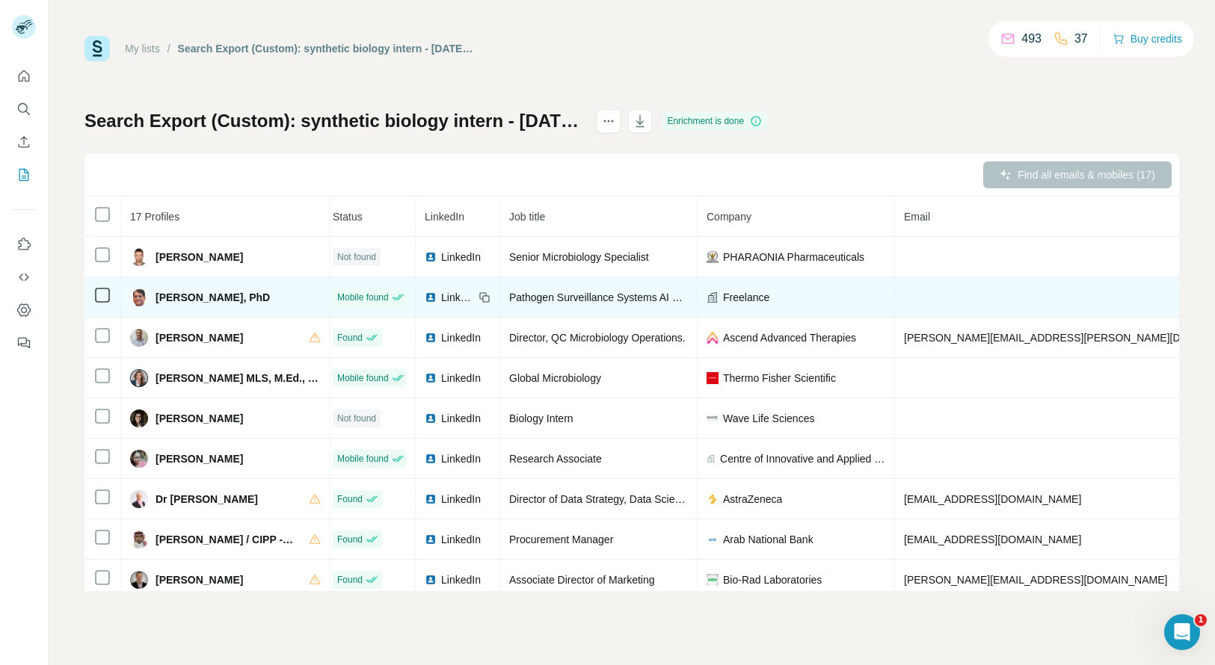
copy span "[PHONE_NUMBER]"
click at [173, 300] on span "[PERSON_NAME], PhD" at bounding box center [213, 297] width 114 height 15
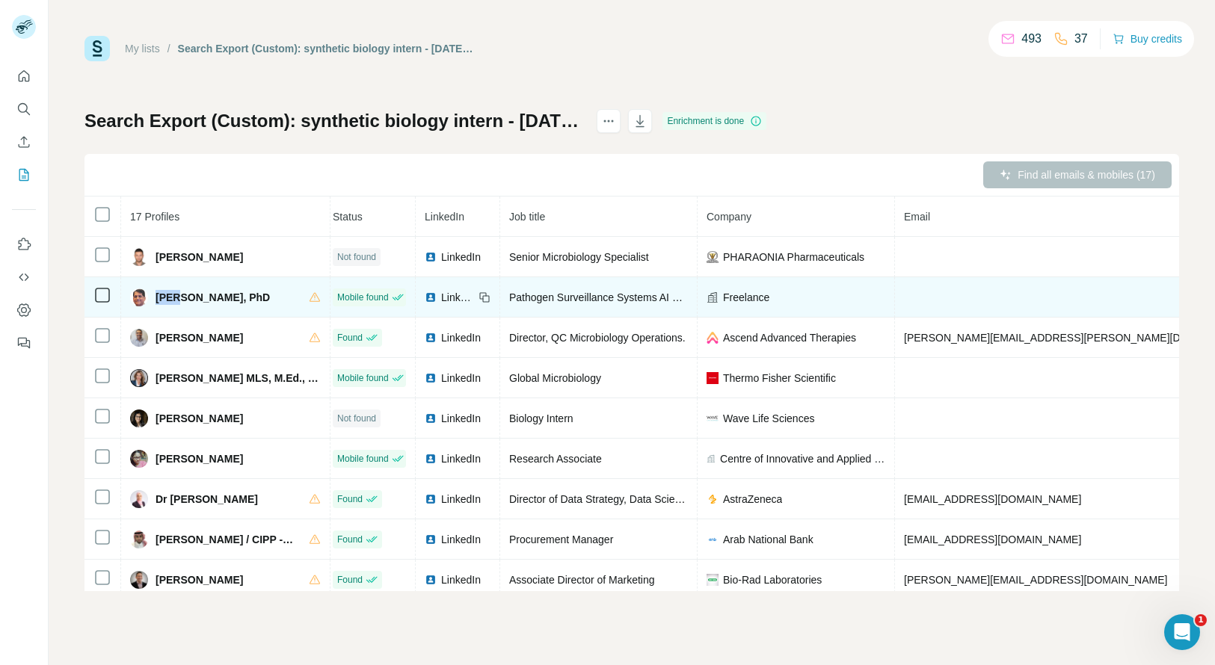
click at [173, 300] on span "[PERSON_NAME], PhD" at bounding box center [213, 297] width 114 height 15
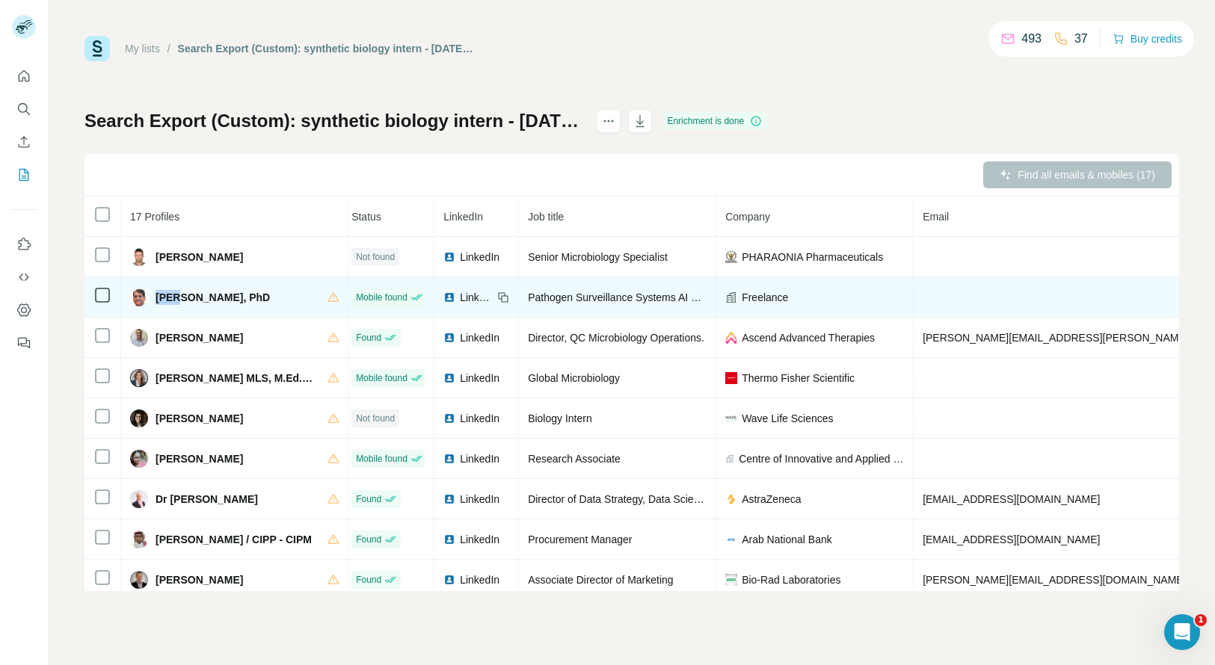
copy span "[PERSON_NAME]"
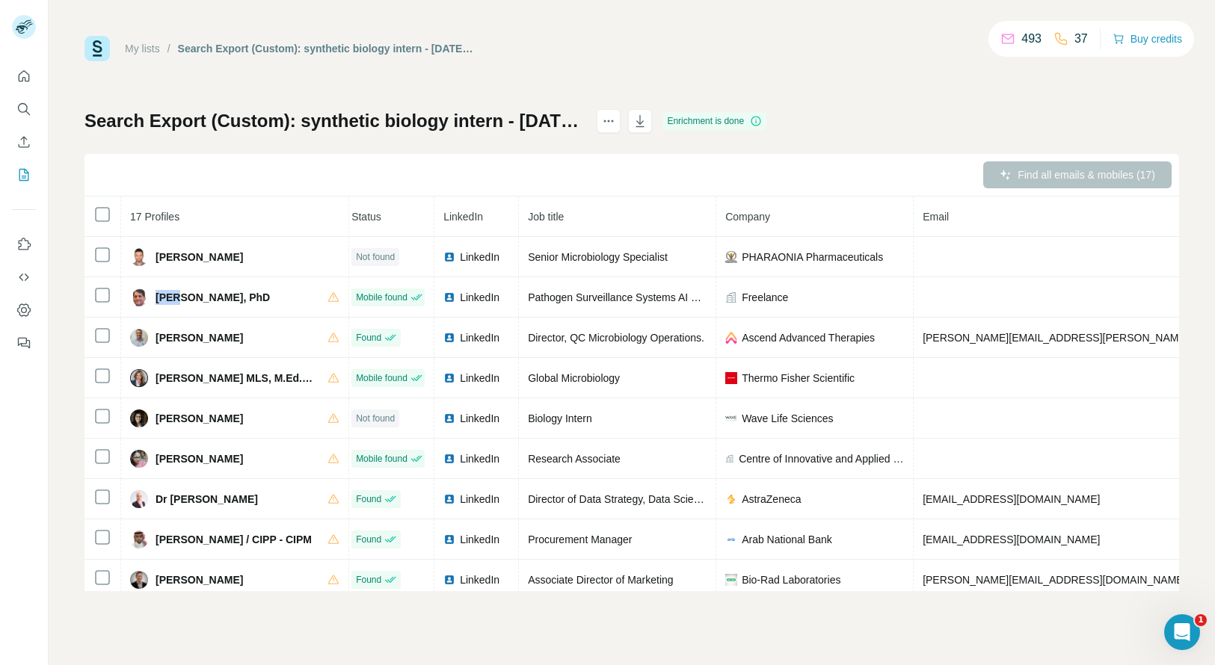
scroll to position [0, 52]
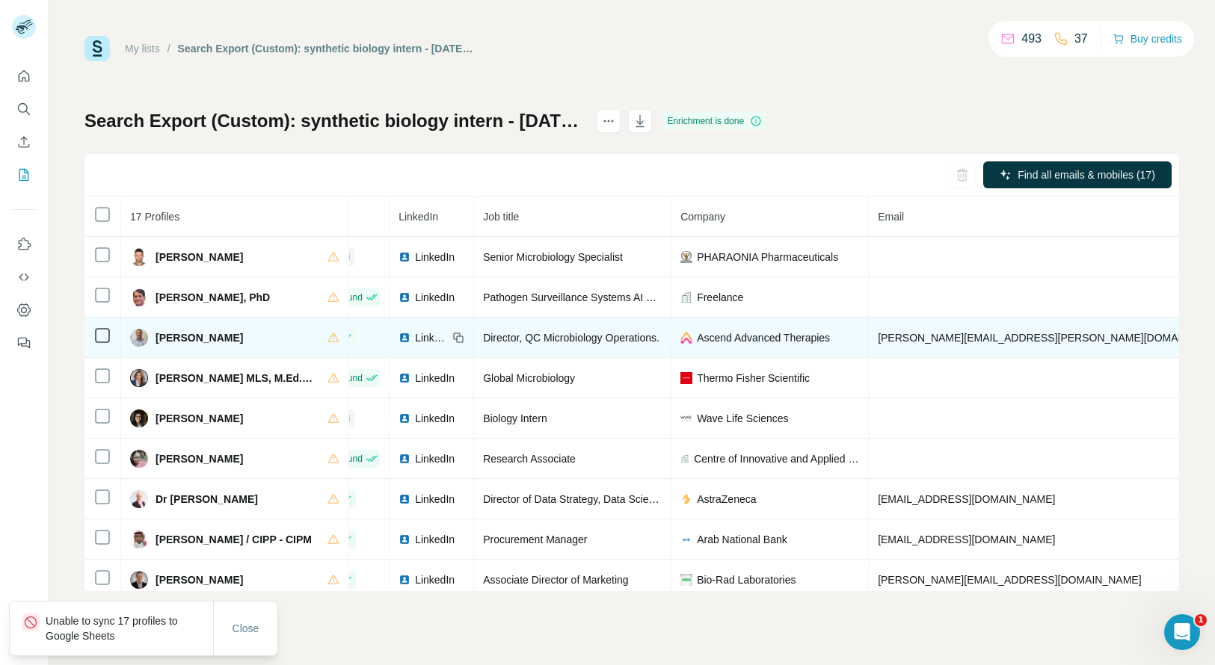
copy span "[PHONE_NUMBER]"
click at [165, 338] on span "[PERSON_NAME]" at bounding box center [199, 337] width 87 height 15
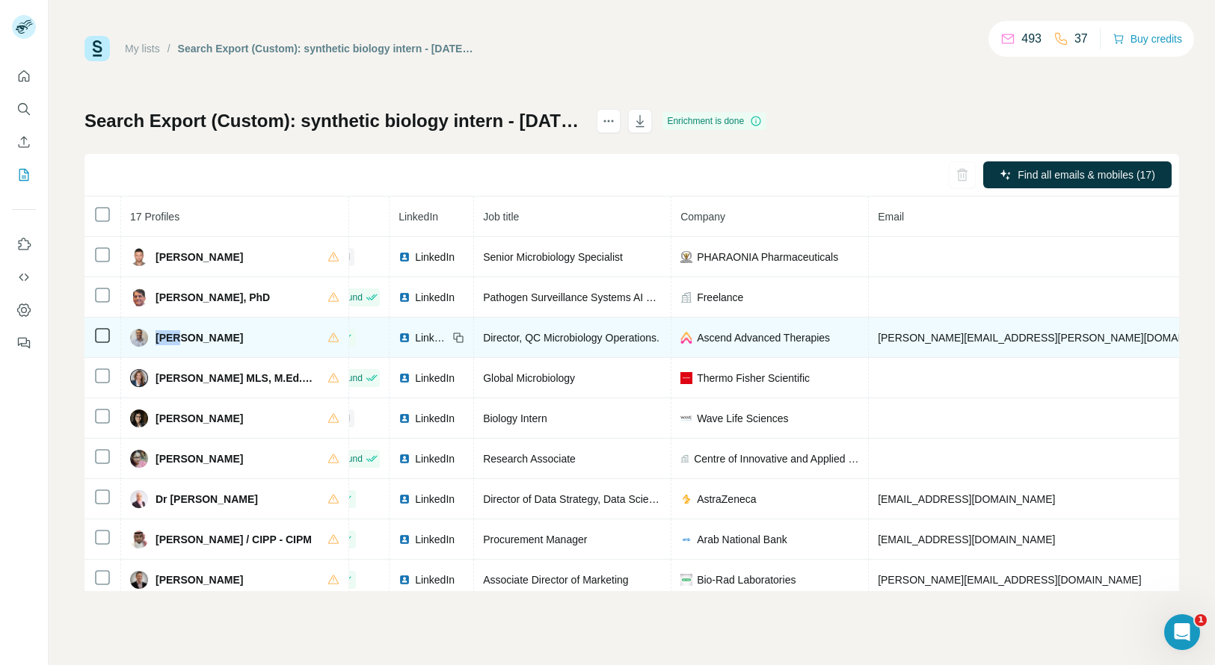
click at [165, 338] on span "Biju Joseph" at bounding box center [199, 337] width 87 height 15
copy span "Biju"
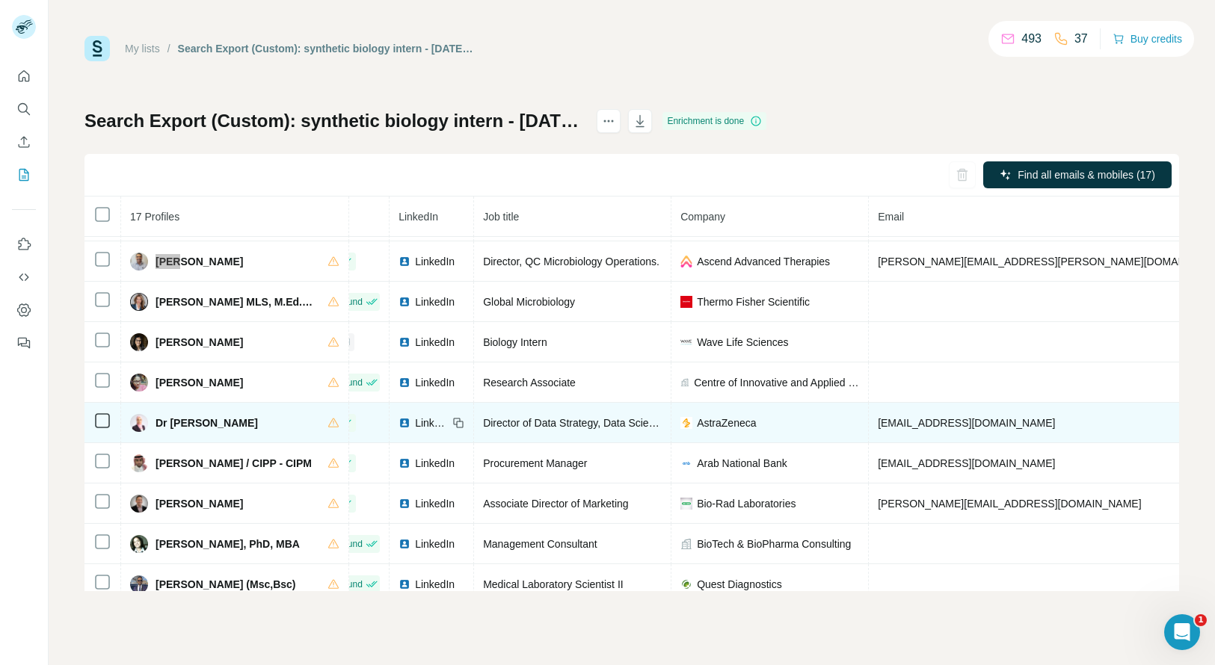
scroll to position [90, 52]
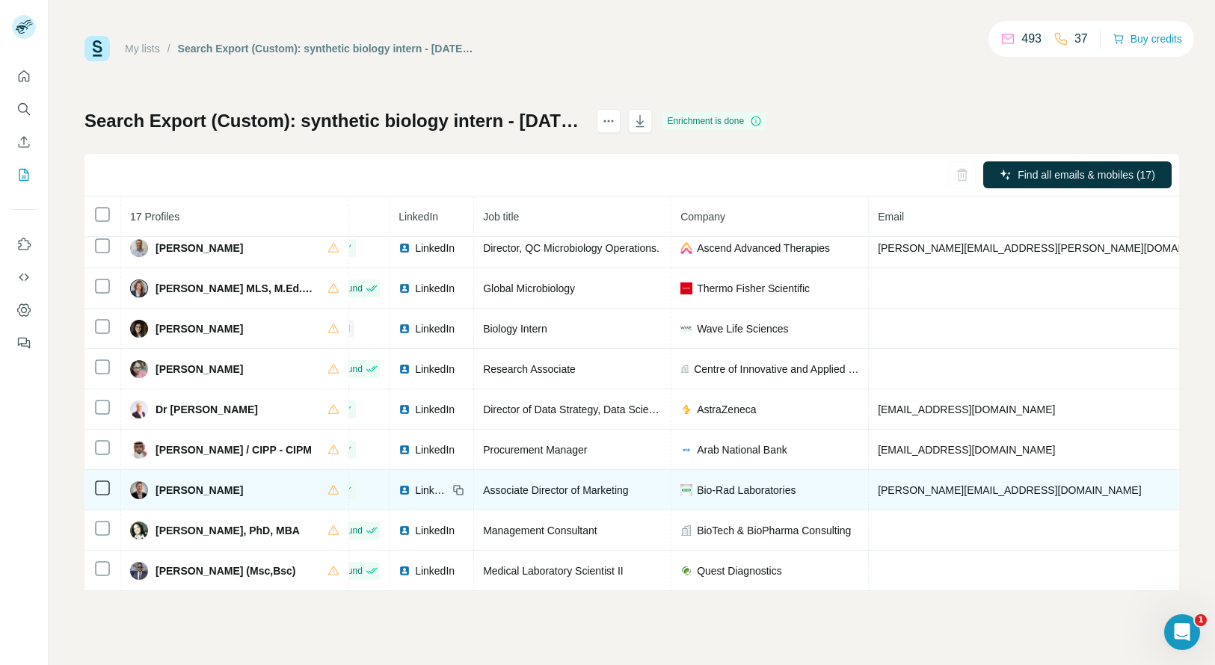
copy span "+17344186634"
click at [168, 492] on span "Jesse Miller" at bounding box center [199, 490] width 87 height 15
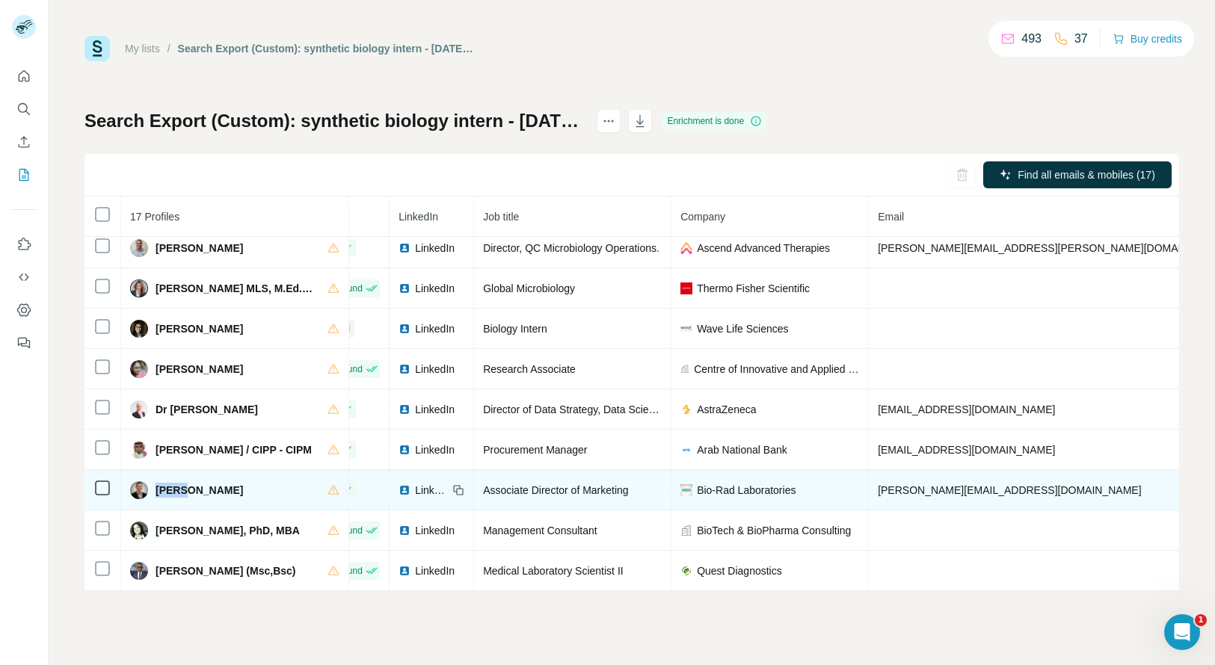
click at [168, 492] on span "Jesse Miller" at bounding box center [199, 490] width 87 height 15
copy span "Jesse"
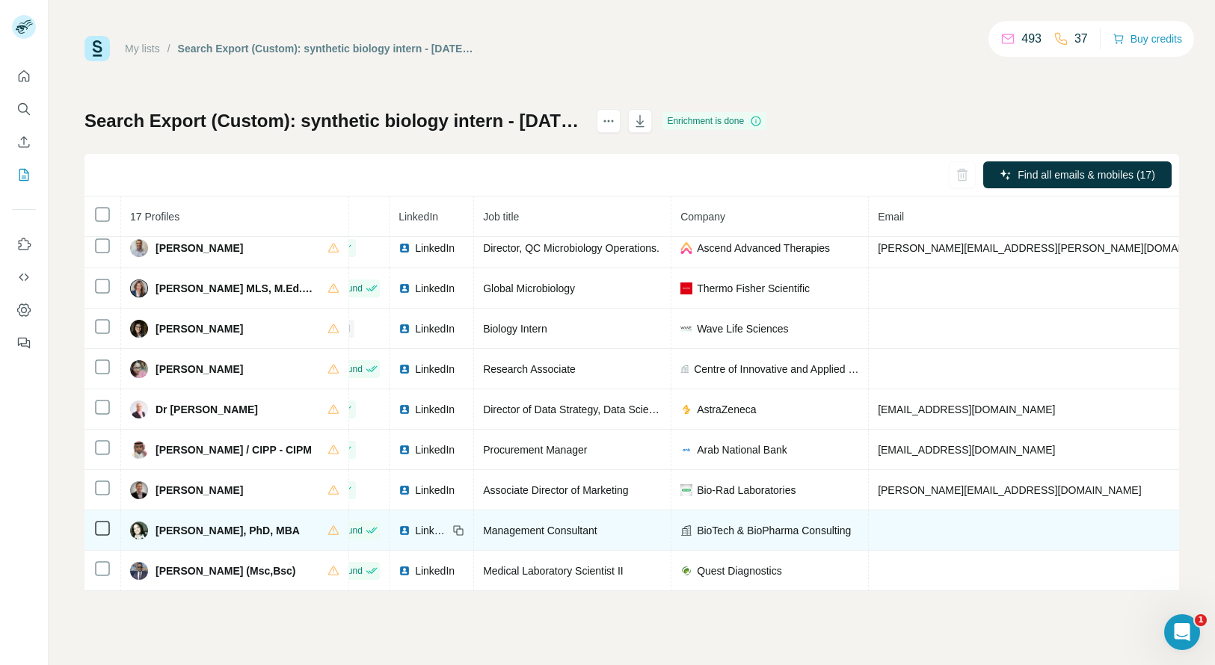
copy span "+17144785064"
click at [164, 532] on span "Krishna Nayar, PhD, MBA" at bounding box center [228, 530] width 144 height 15
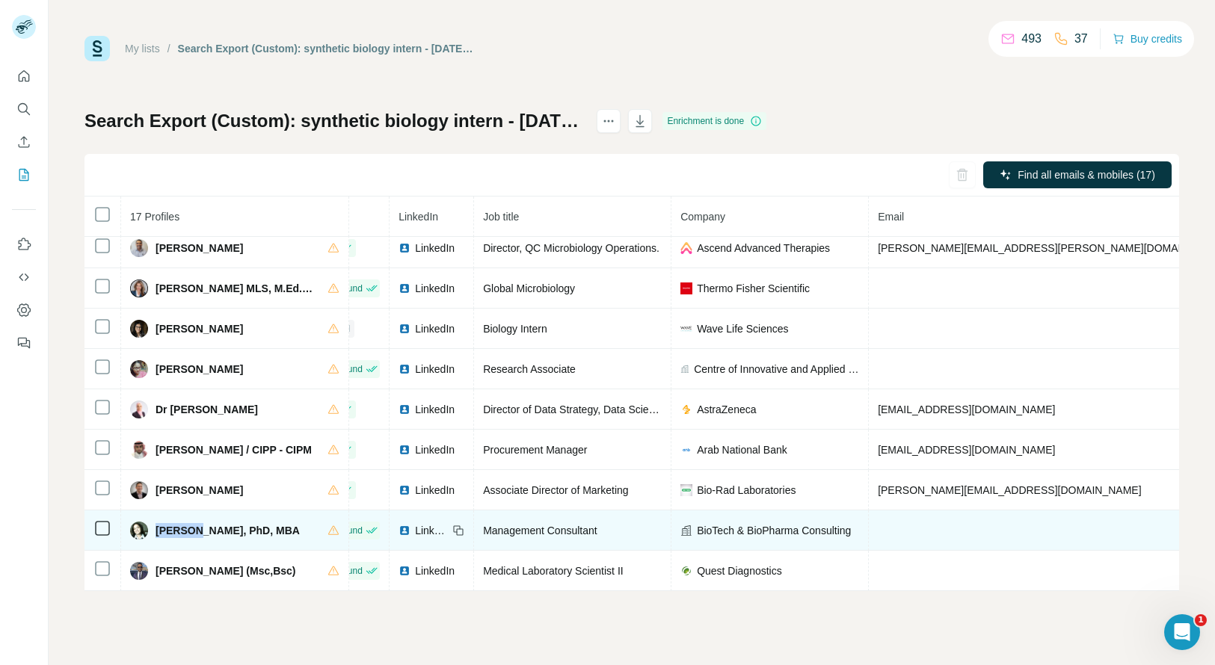
click at [164, 532] on span "Krishna Nayar, PhD, MBA" at bounding box center [228, 530] width 144 height 15
copy span "Krishna"
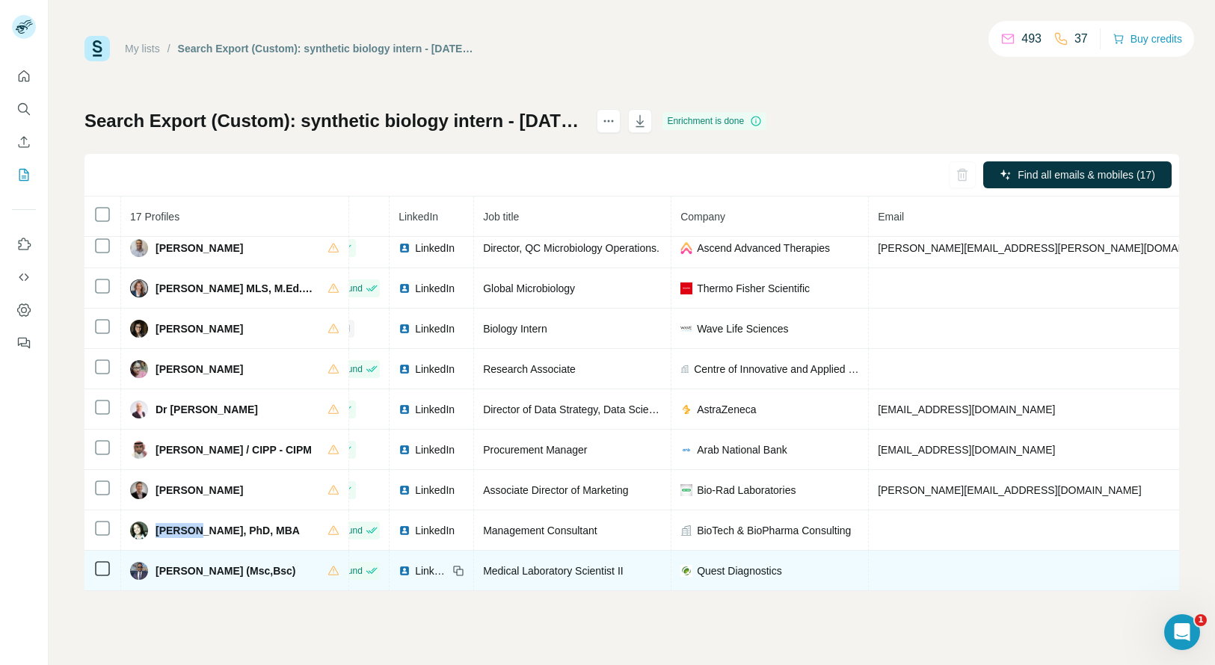
click at [1092, 567] on tbody "Abd Elrahman Mohamed Kamel Not found LinkedIn Senior Microbiology Specialist PH…" at bounding box center [835, 490] width 1604 height 686
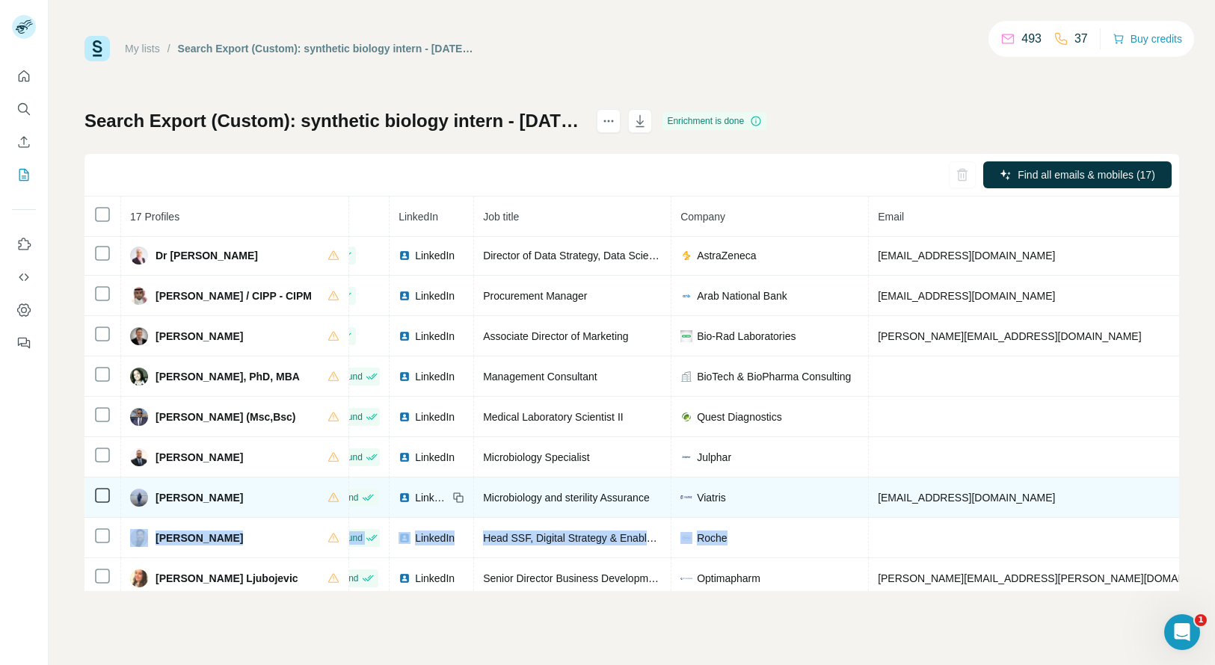
click at [1092, 567] on tbody "Abd Elrahman Mohamed Kamel Not found LinkedIn Senior Microbiology Specialist PH…" at bounding box center [835, 336] width 1604 height 686
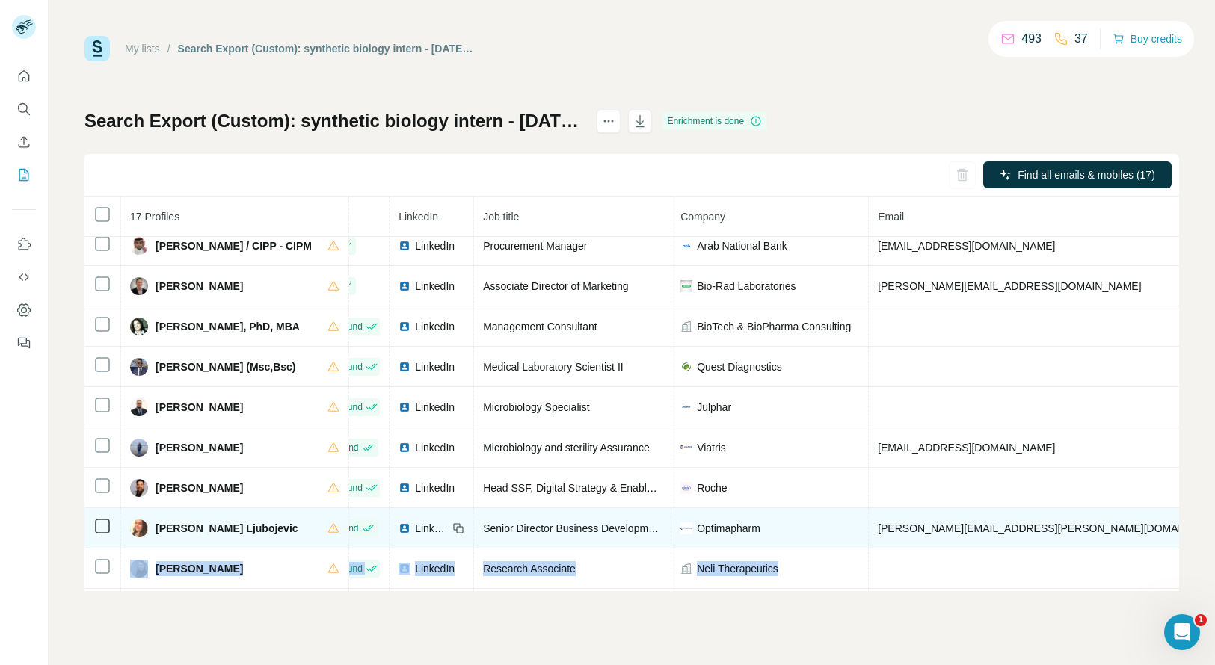
scroll to position [343, 52]
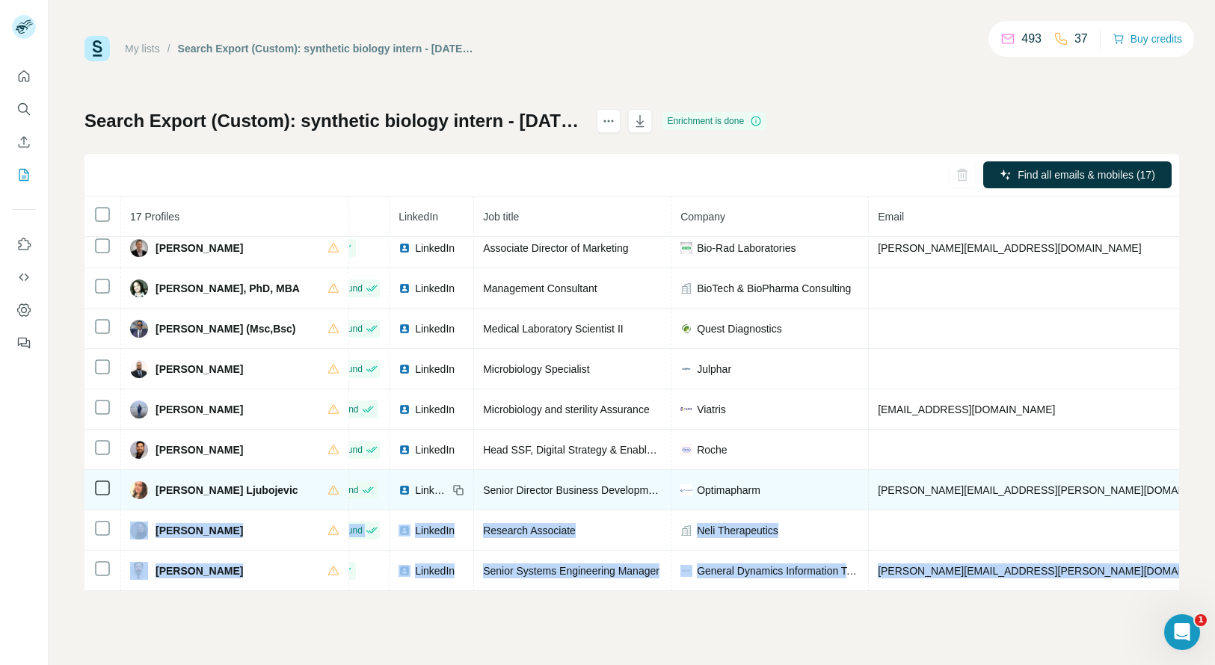
click at [1092, 567] on tbody "Abd Elrahman Mohamed Kamel Not found LinkedIn Senior Microbiology Specialist PH…" at bounding box center [835, 248] width 1604 height 686
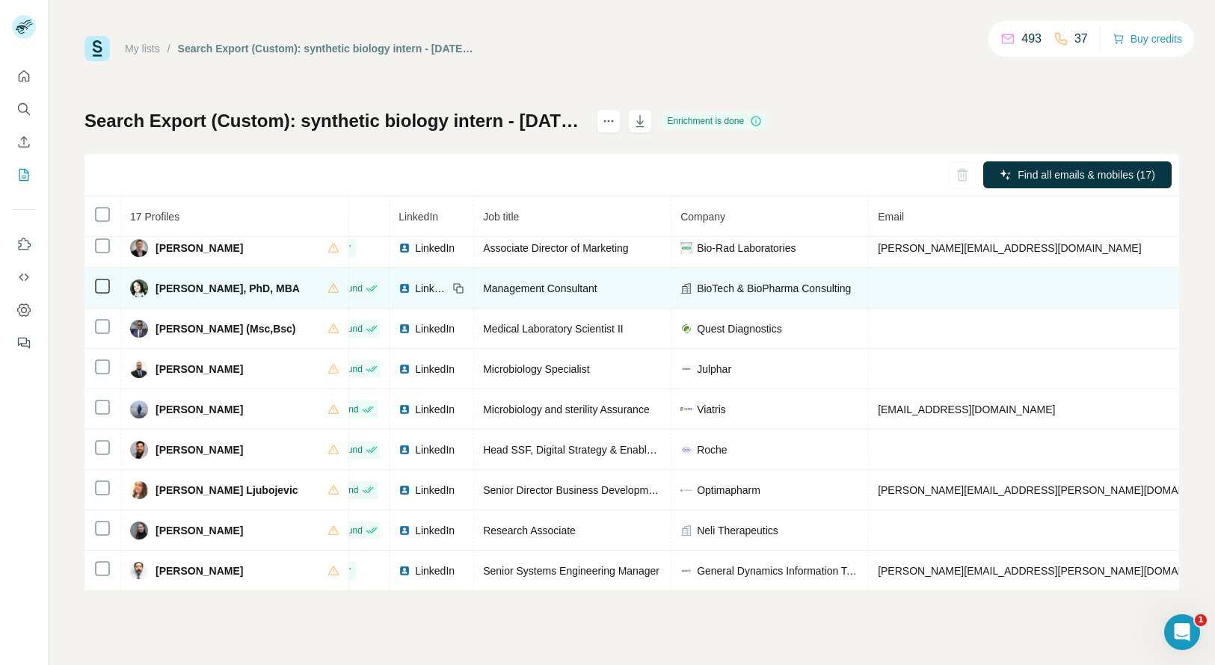
copy span "+17144785064"
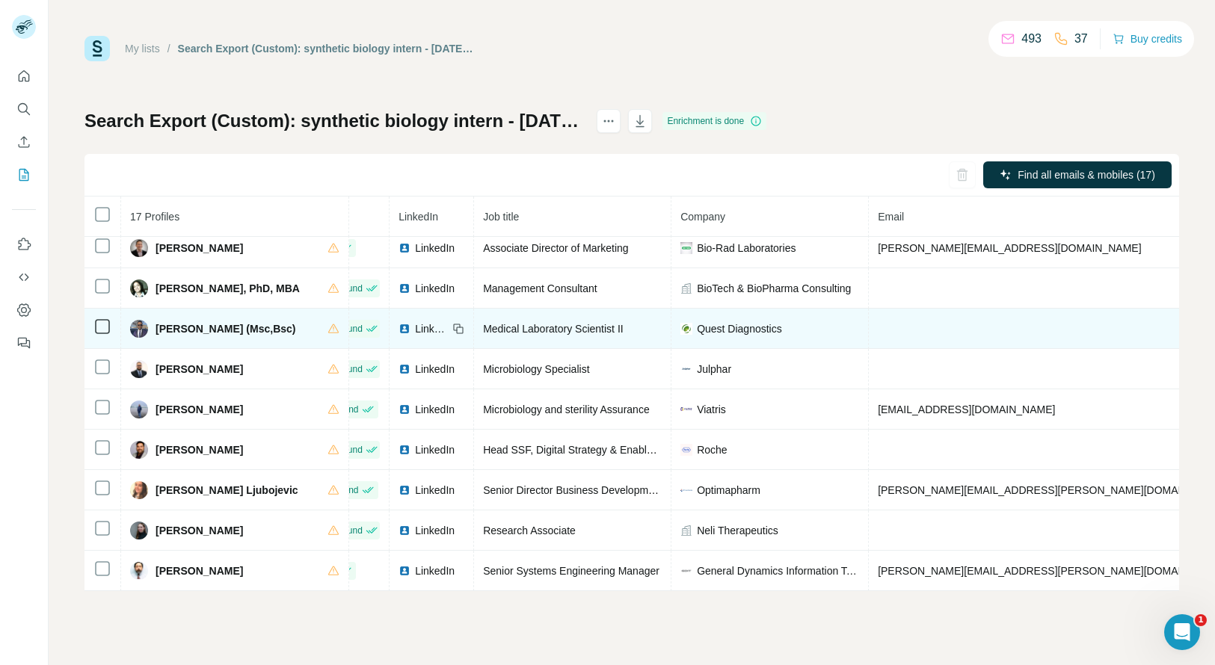
copy span "+17576859631"
click at [180, 321] on span "Mohammed Suaudi (Msc,Bsc)" at bounding box center [226, 328] width 140 height 15
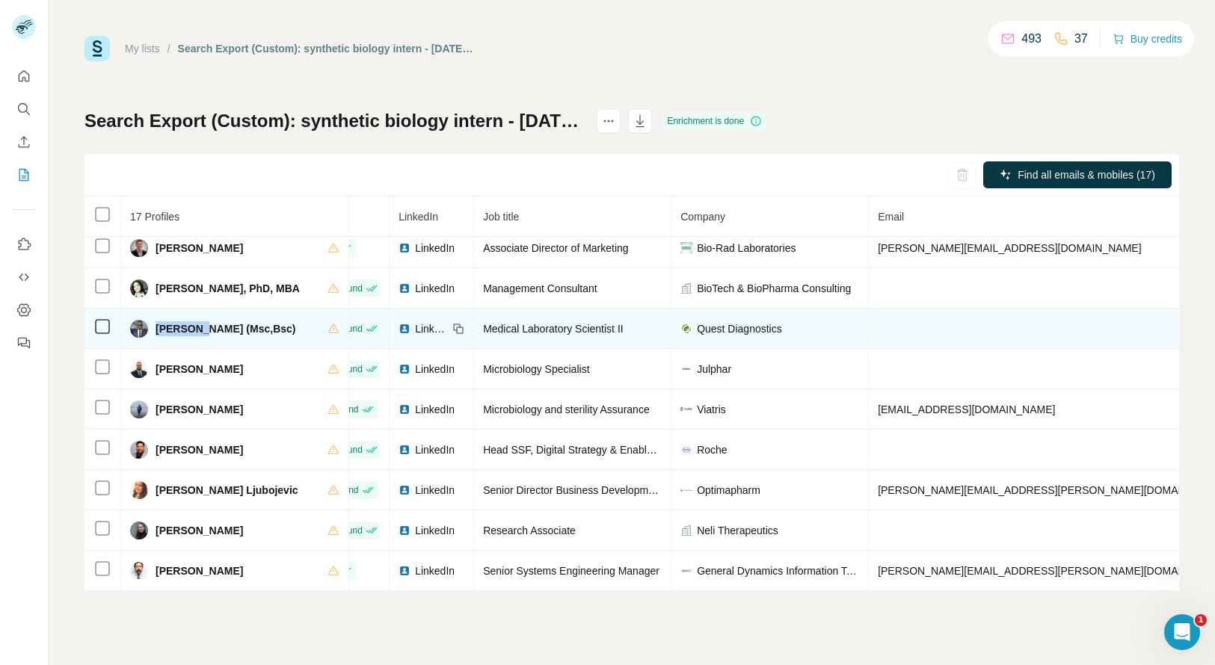
click at [180, 321] on span "Mohammed Suaudi (Msc,Bsc)" at bounding box center [226, 328] width 140 height 15
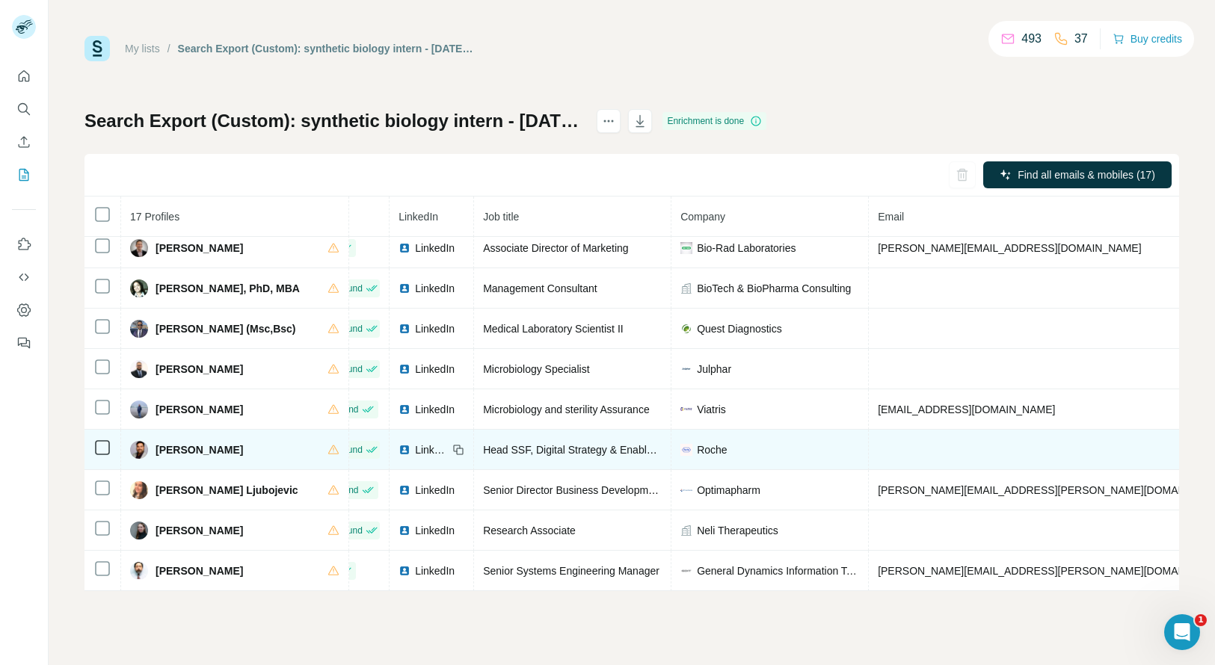
click at [171, 443] on span "Sagar Jain" at bounding box center [199, 450] width 87 height 15
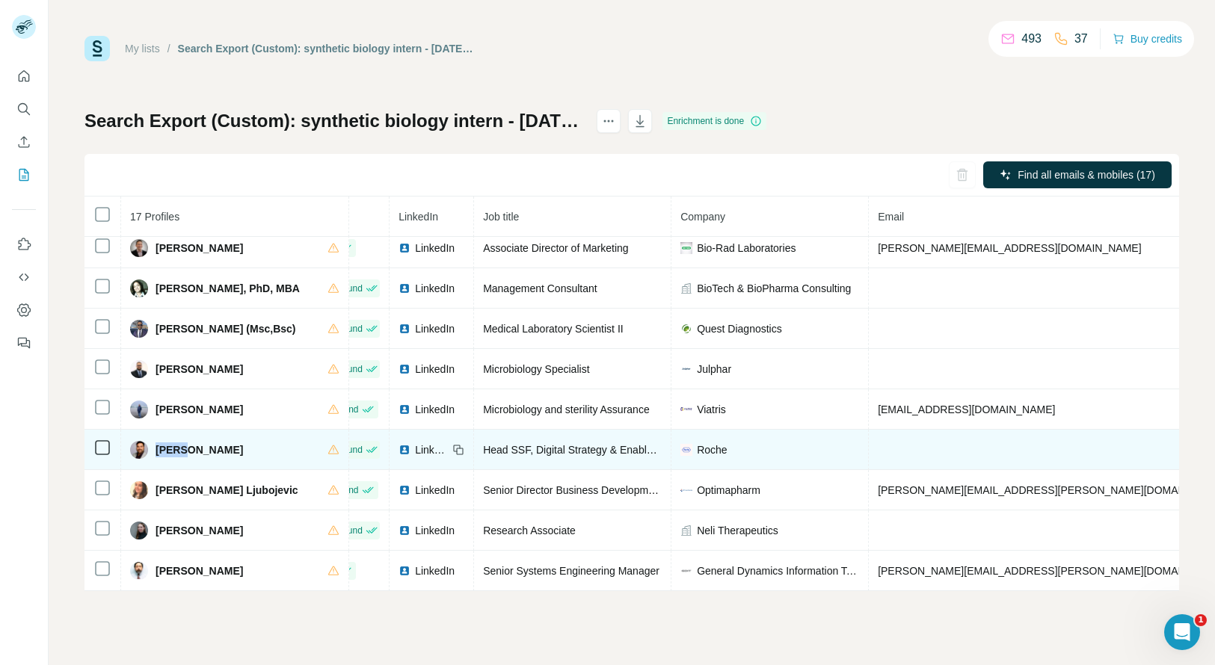
click at [171, 443] on span "Sagar Jain" at bounding box center [199, 450] width 87 height 15
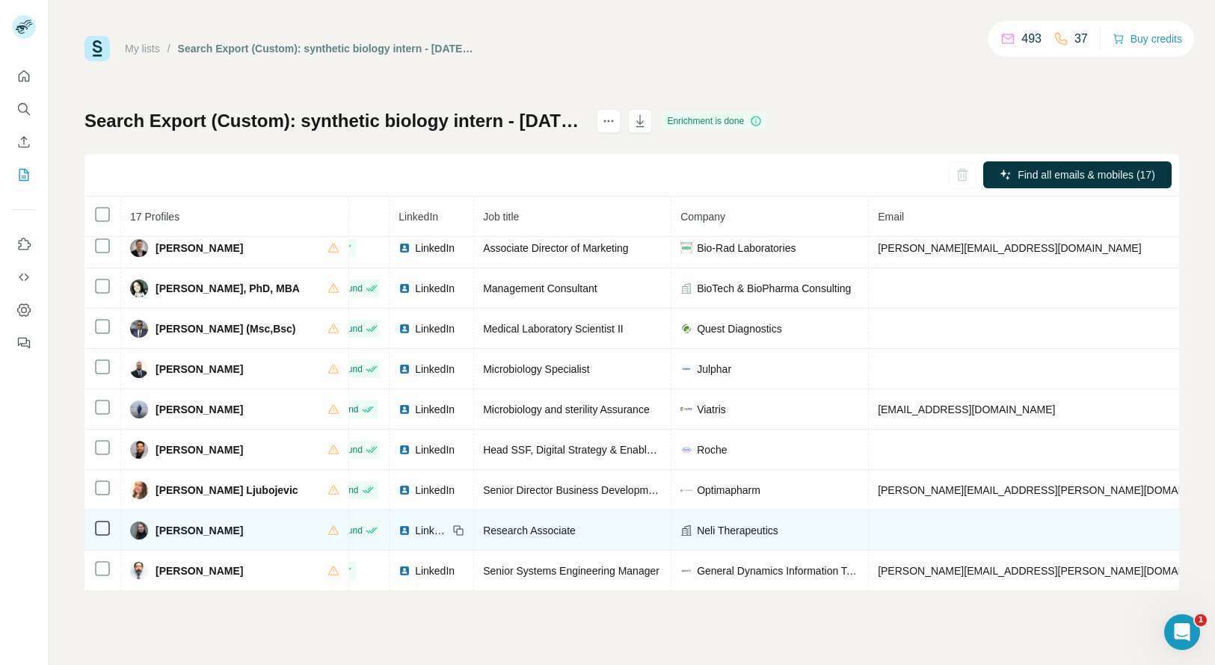
click at [170, 523] on span "Sydney Rossi" at bounding box center [199, 530] width 87 height 15
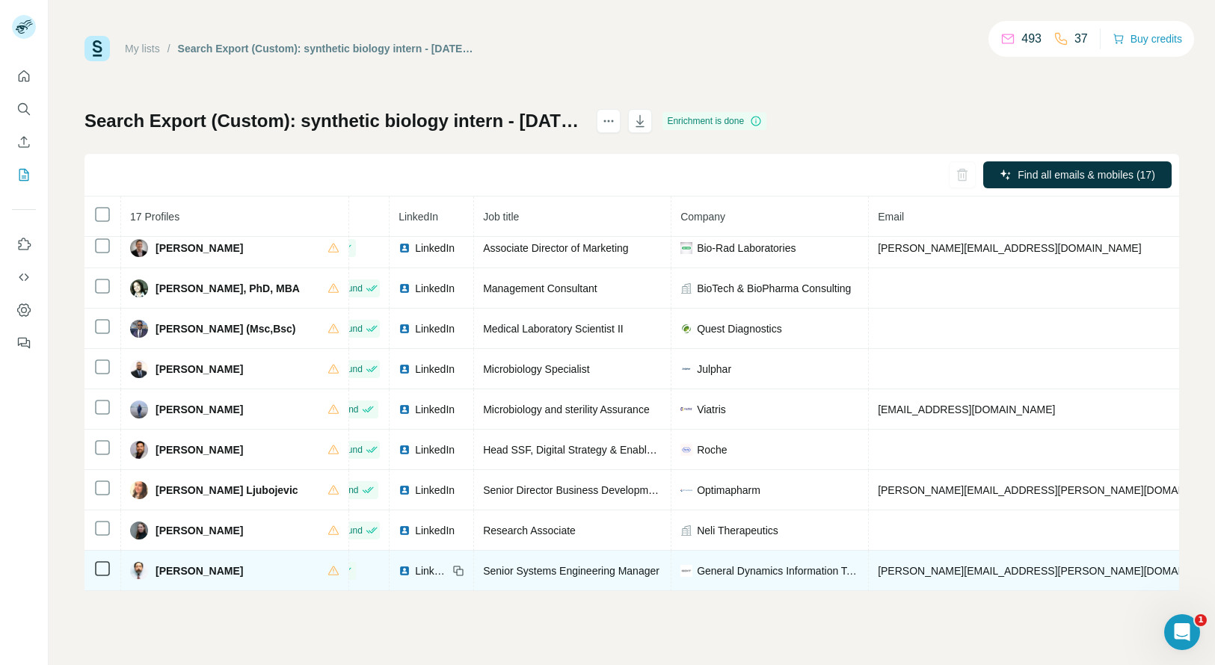
click at [169, 564] on span "Tracy Maestas" at bounding box center [199, 571] width 87 height 15
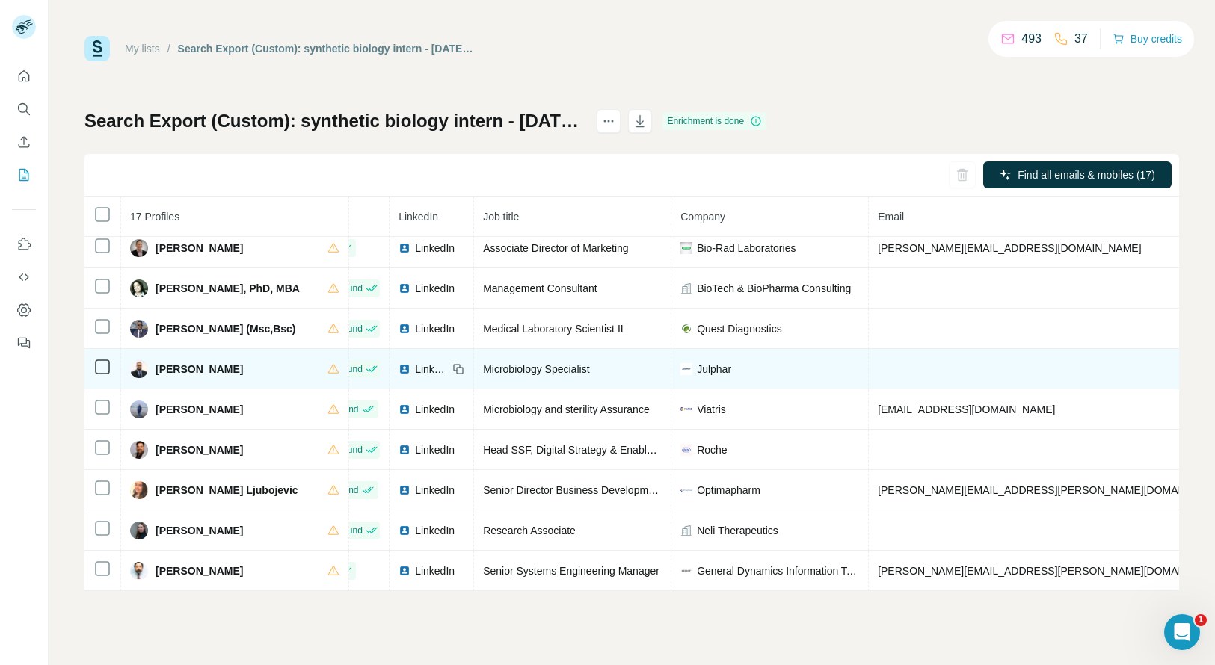
click at [647, 372] on tbody "Abd Elrahman Mohamed Kamel Not found LinkedIn Senior Microbiology Specialist PH…" at bounding box center [835, 248] width 1604 height 686
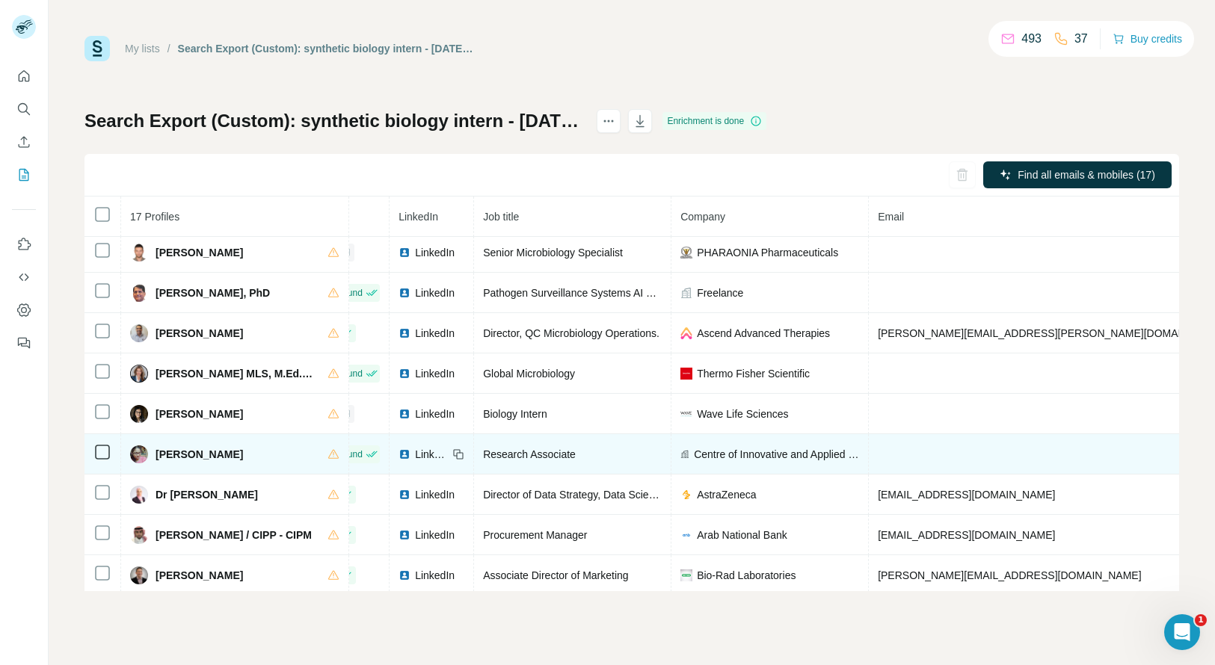
scroll to position [85, 52]
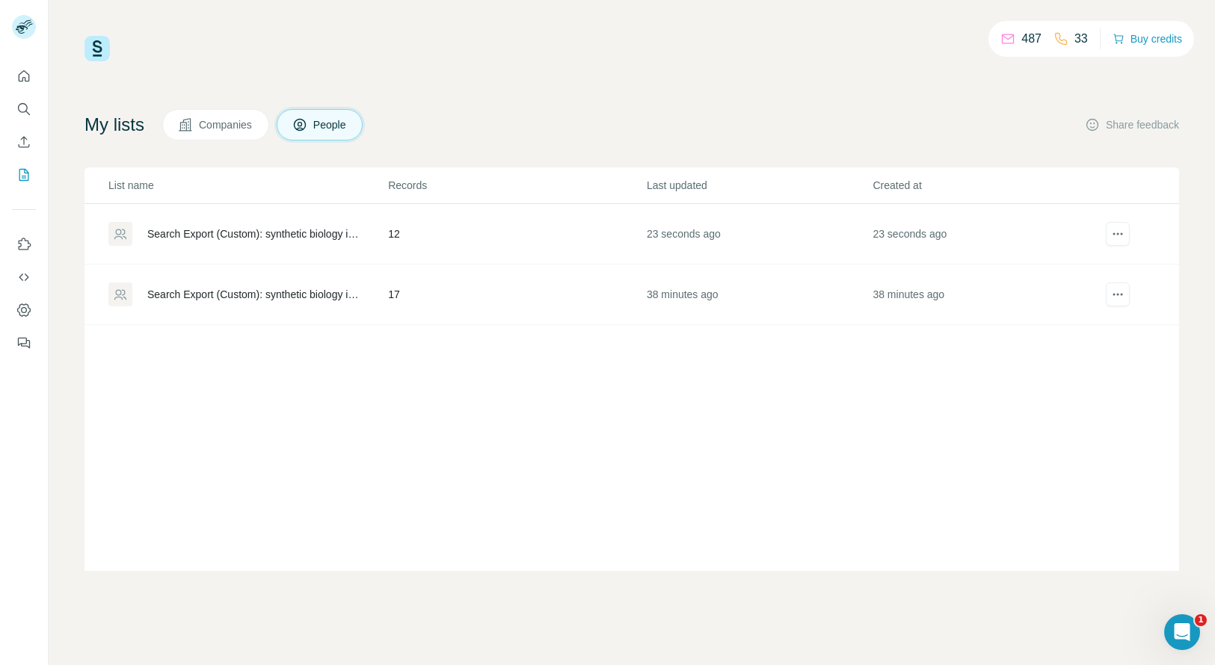
click at [271, 242] on div "Search Export (Custom): synthetic biology intern - [DATE] 02:03" at bounding box center [247, 234] width 278 height 24
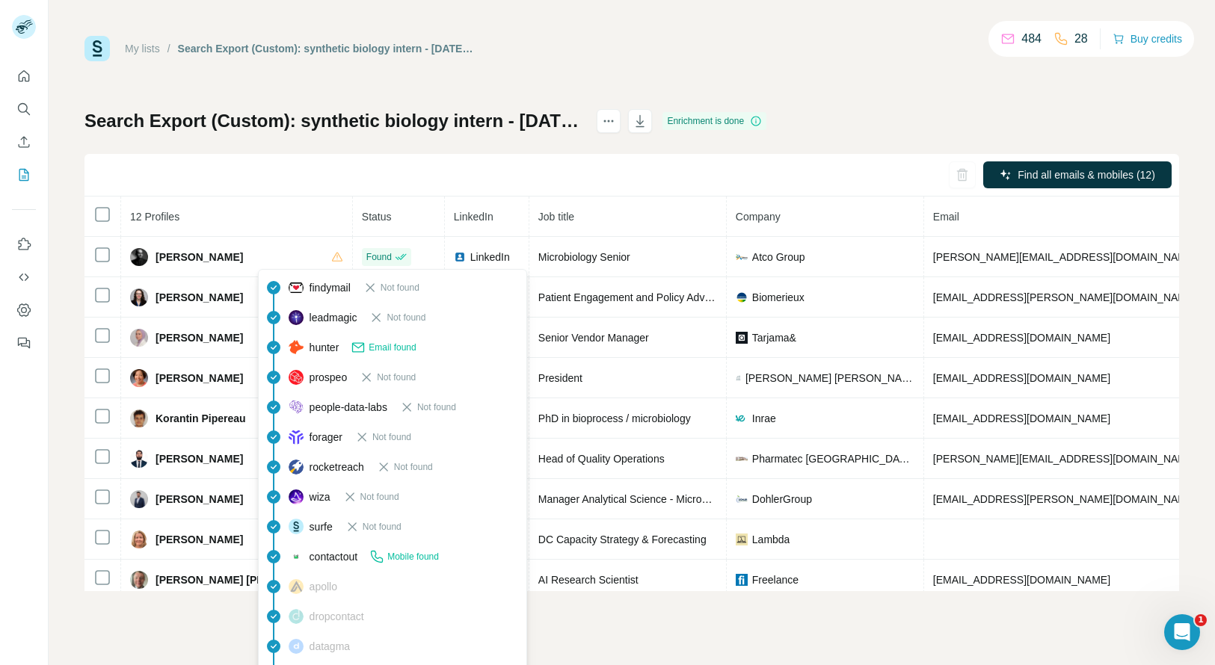
click at [390, 184] on div "Find all emails & mobiles (12)" at bounding box center [631, 175] width 1095 height 43
click at [924, 124] on div "Search Export (Custom): synthetic biology intern - [DATE] 02:03 Enrichment is d…" at bounding box center [631, 350] width 1095 height 482
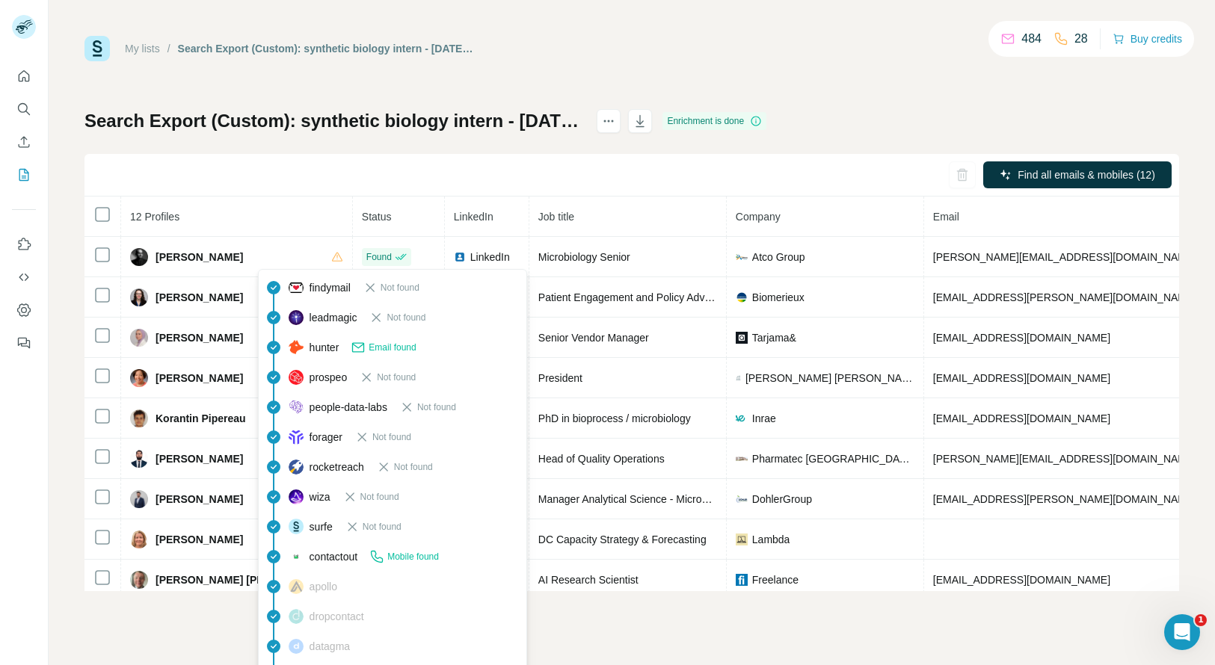
click at [787, 636] on div "My lists / Search Export (Custom): synthetic biology intern - [DATE] 02:03 484 …" at bounding box center [632, 332] width 1166 height 665
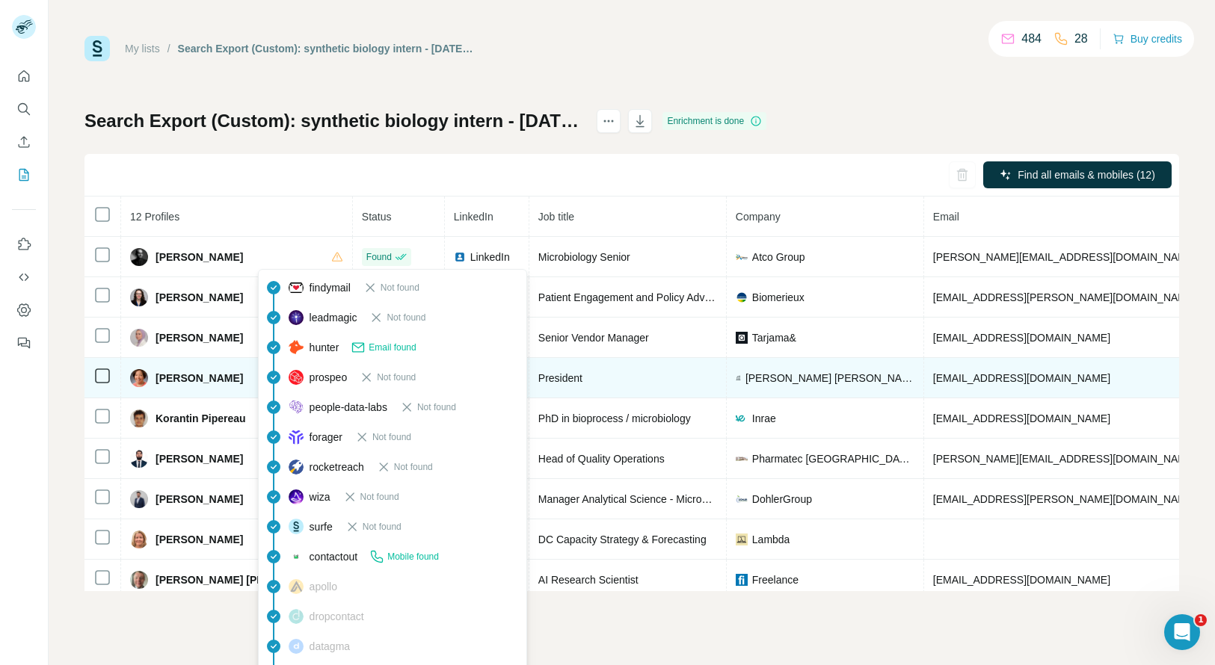
copy span "[PHONE_NUMBER]"
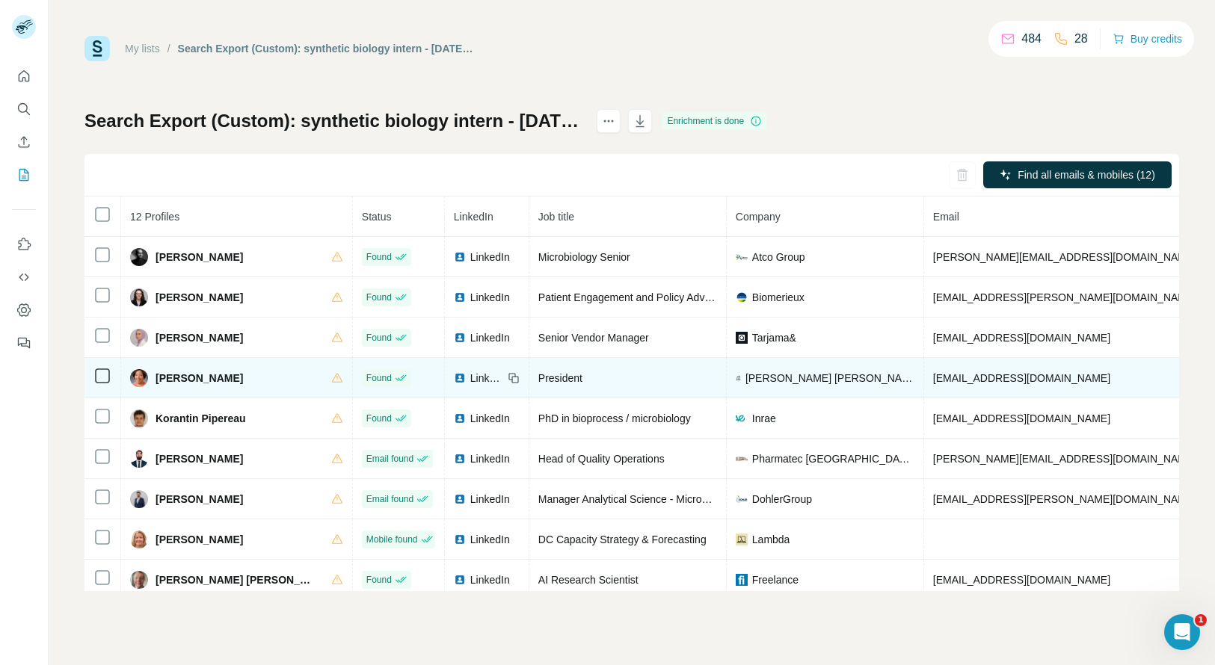
click at [159, 380] on span "[PERSON_NAME]" at bounding box center [199, 378] width 87 height 15
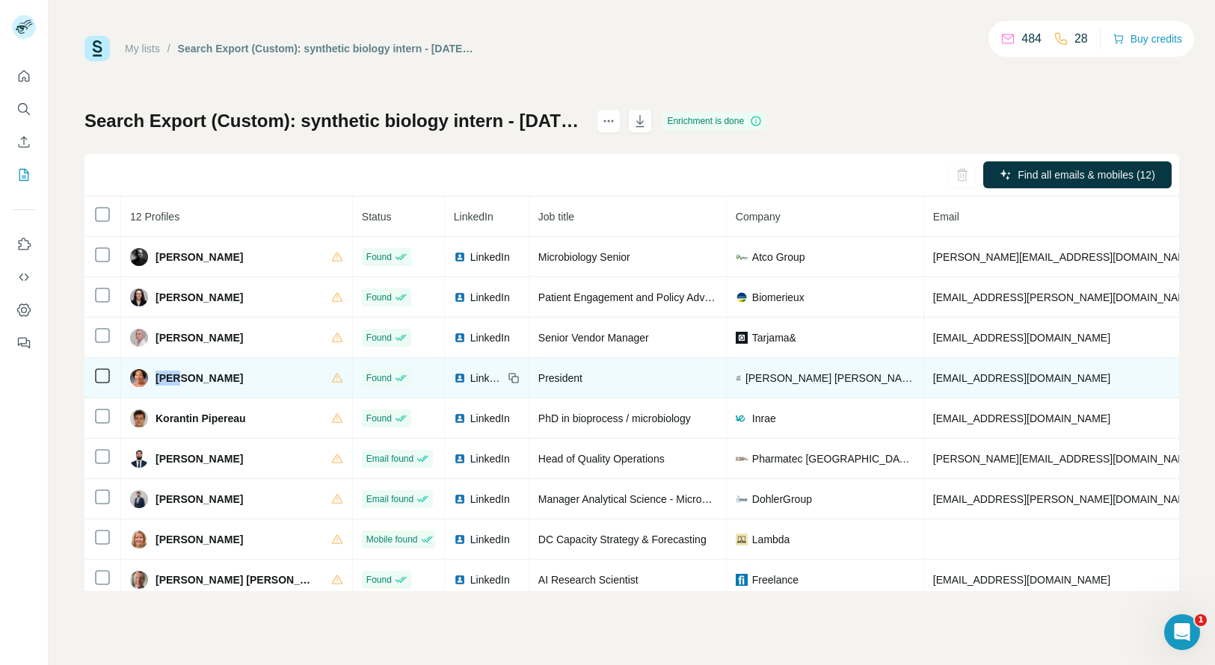
copy span "[PERSON_NAME]"
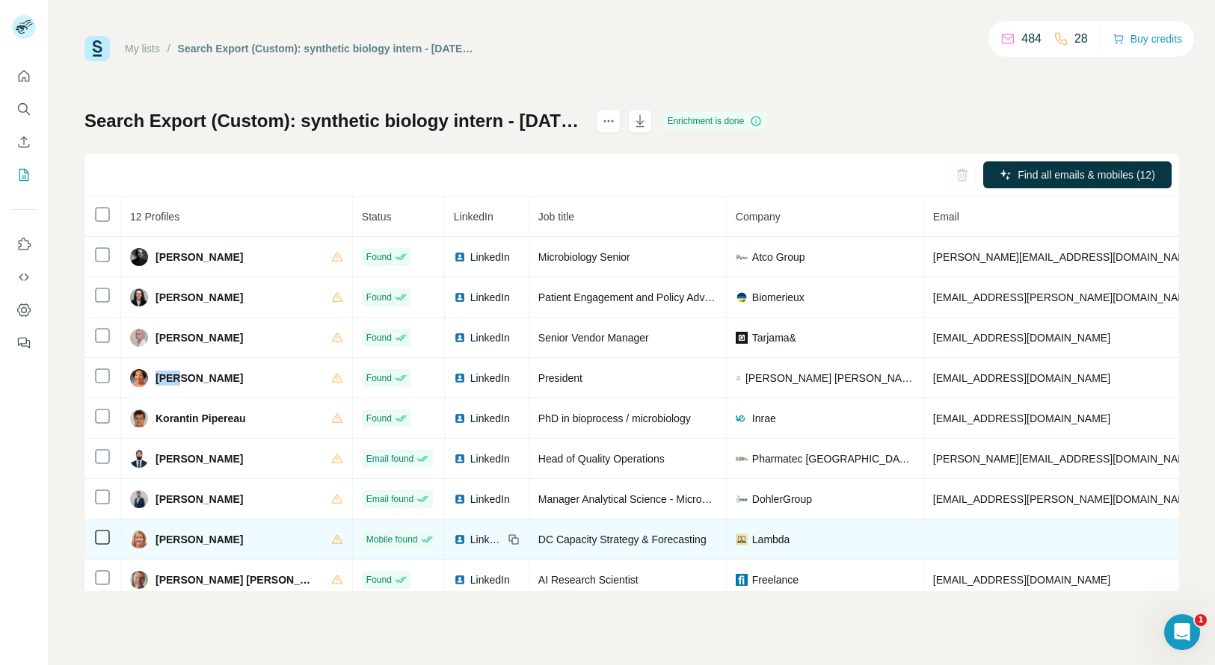
copy span "[PHONE_NUMBER]"
click at [169, 544] on span "[PERSON_NAME]" at bounding box center [199, 539] width 87 height 15
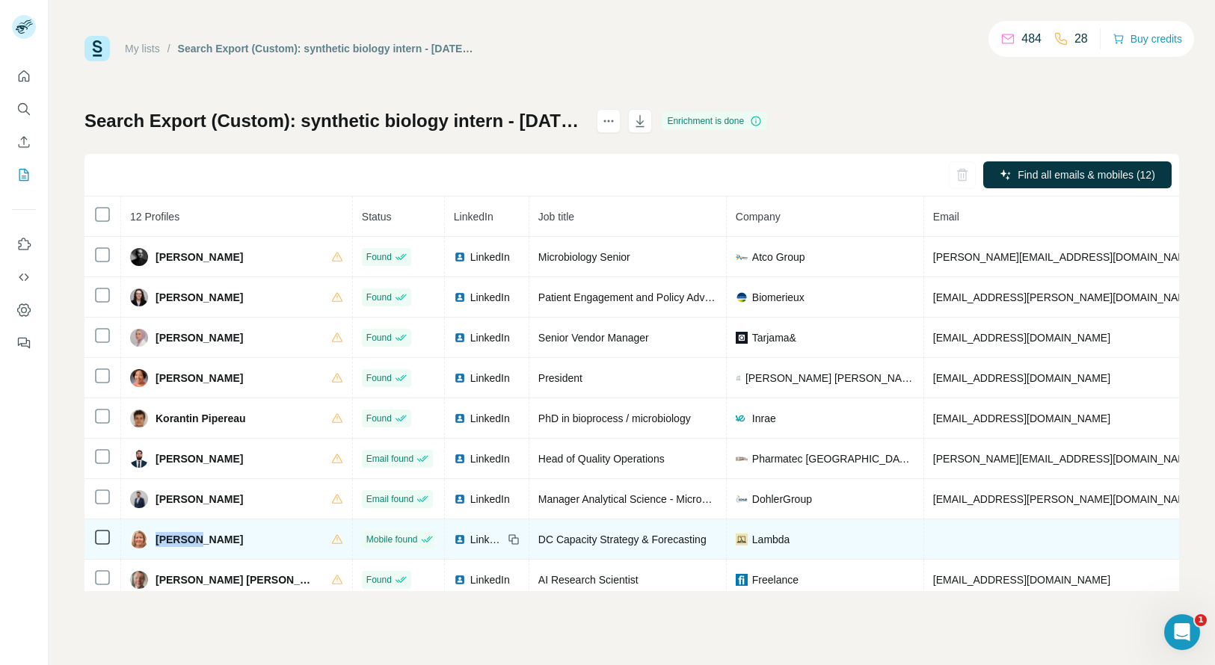
click at [169, 544] on span "[PERSON_NAME]" at bounding box center [199, 539] width 87 height 15
copy span "[PERSON_NAME]"
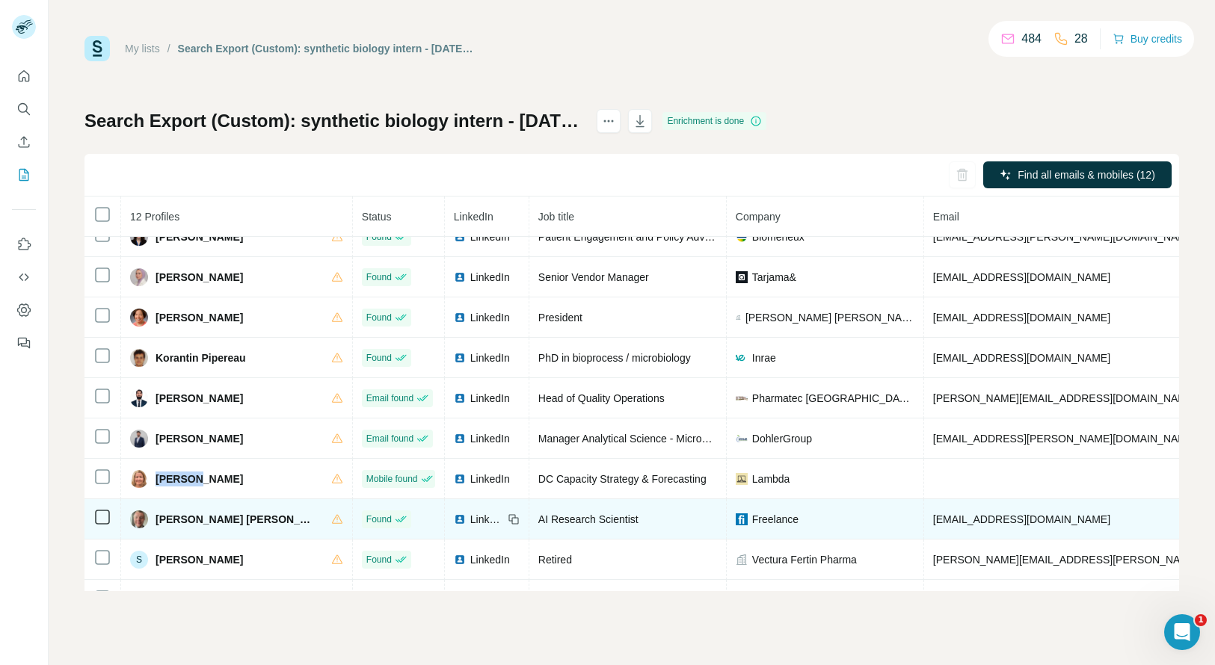
copy span "[PHONE_NUMBER]"
click at [163, 520] on span "[PERSON_NAME] [PERSON_NAME]" at bounding box center [236, 519] width 161 height 15
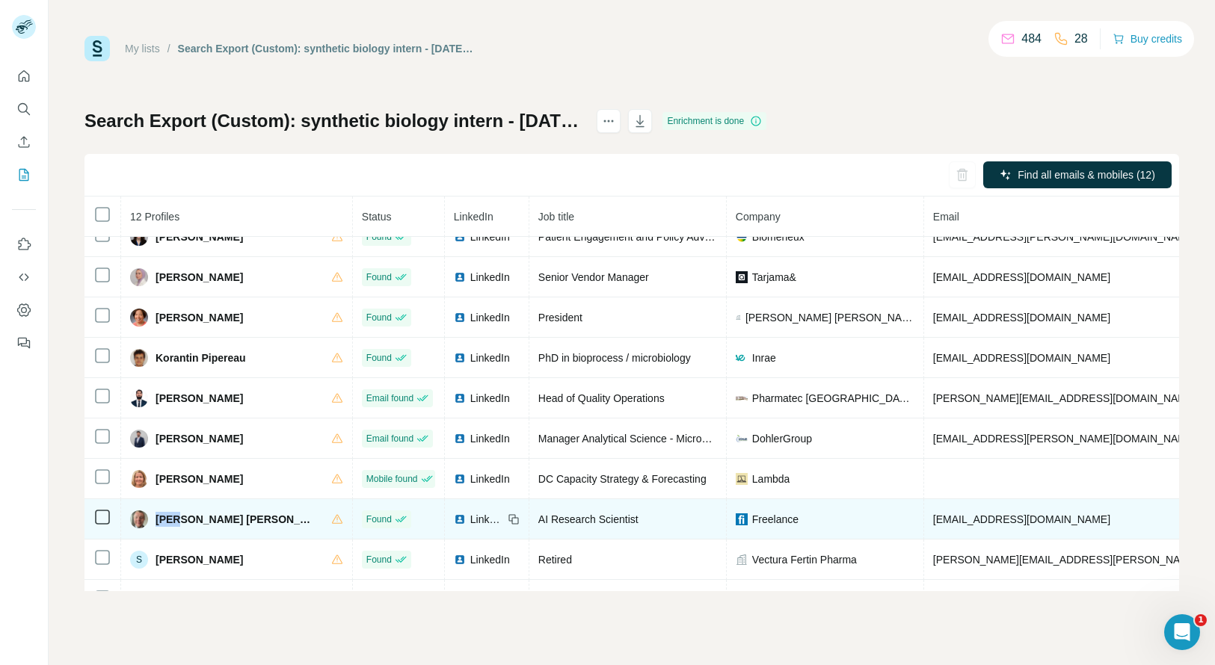
click at [163, 520] on span "[PERSON_NAME] [PERSON_NAME]" at bounding box center [236, 519] width 161 height 15
copy span "[PERSON_NAME]"
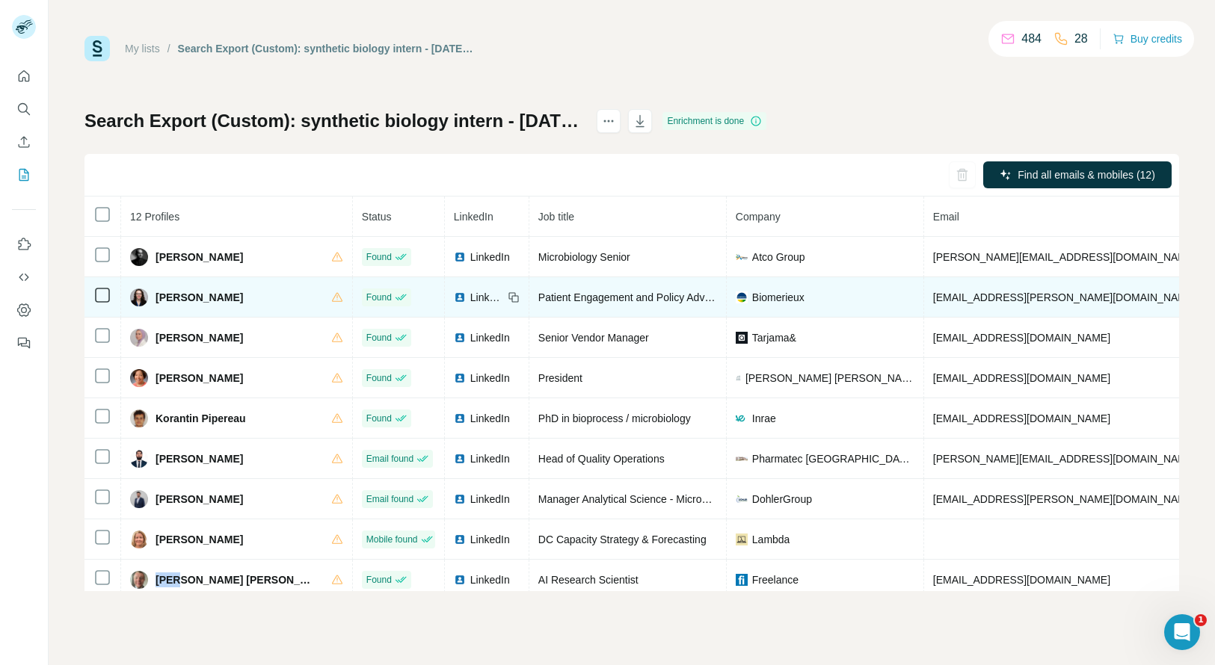
scroll to position [96, 0]
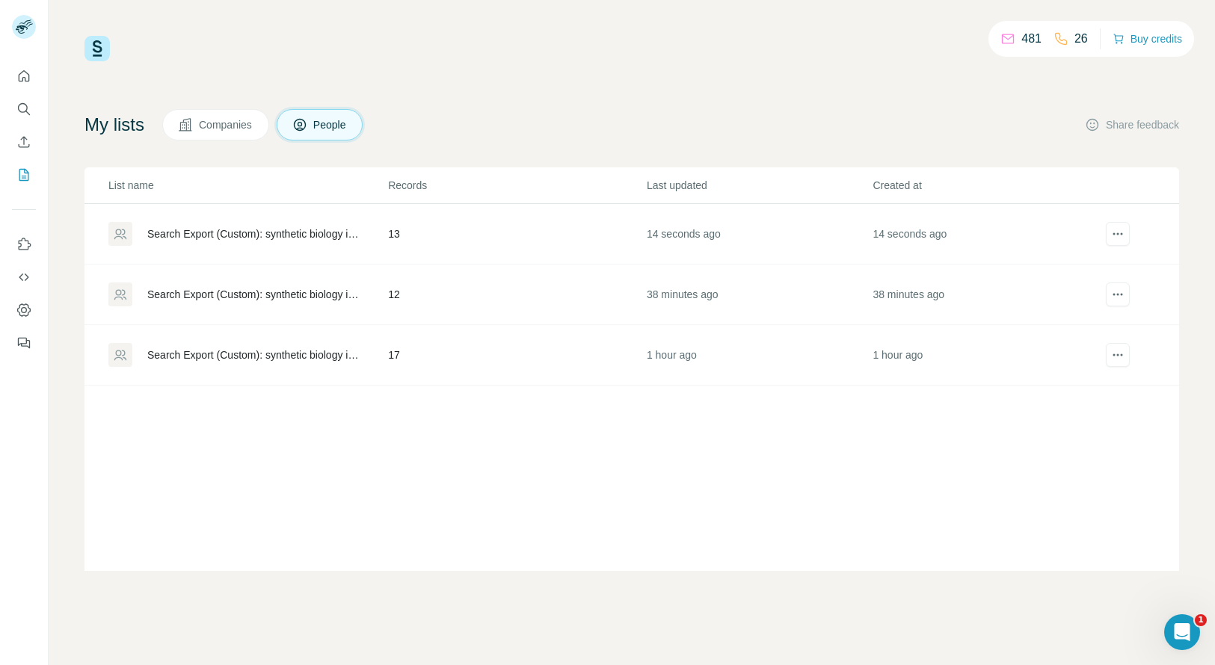
click at [219, 234] on div "Search Export (Custom): synthetic biology intern - [DATE] 02:41" at bounding box center [254, 234] width 215 height 15
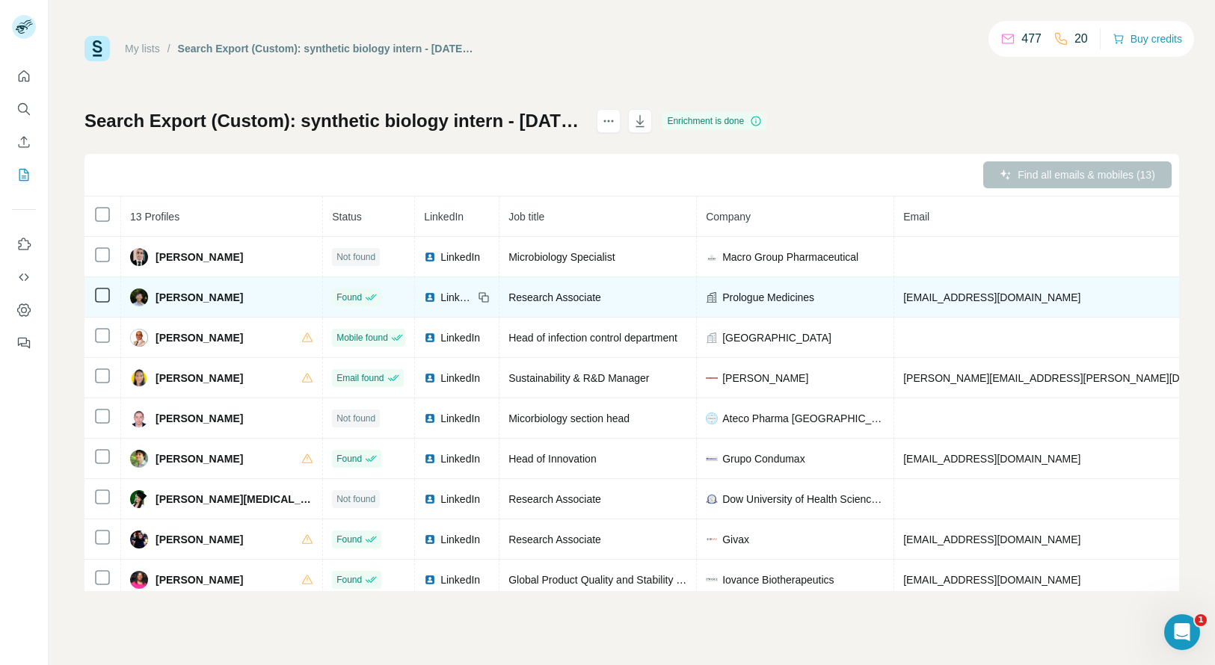
copy span "[PHONE_NUMBER]"
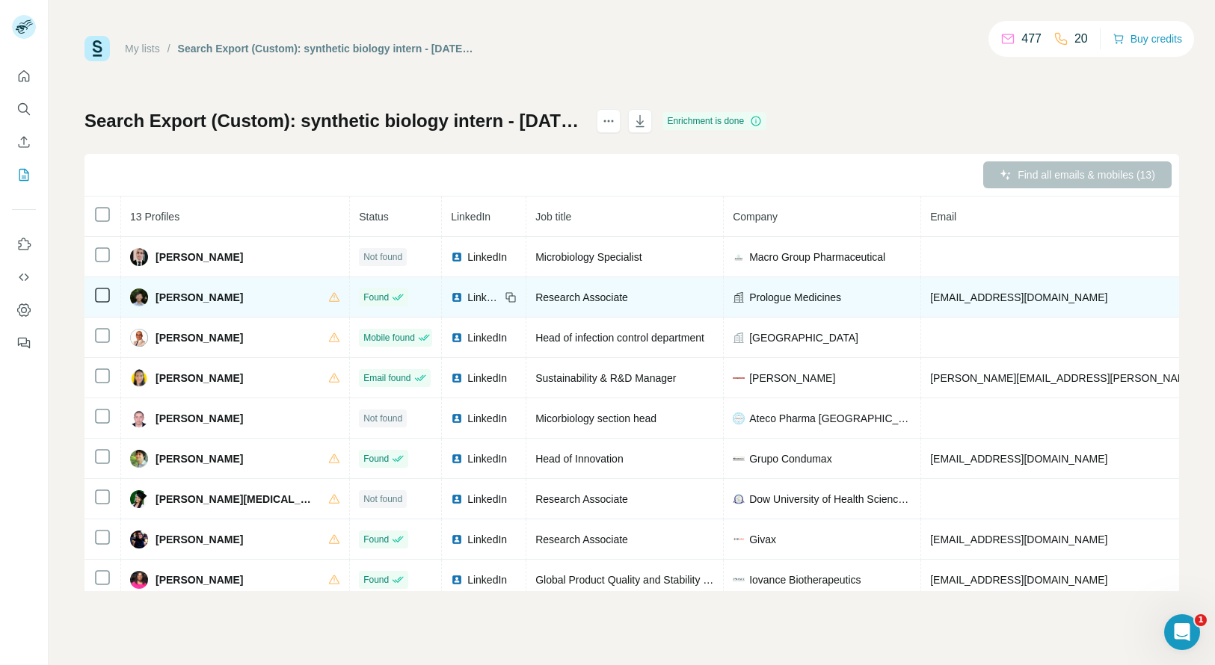
click at [166, 298] on span "[PERSON_NAME]" at bounding box center [199, 297] width 87 height 15
copy span "[PERSON_NAME]"
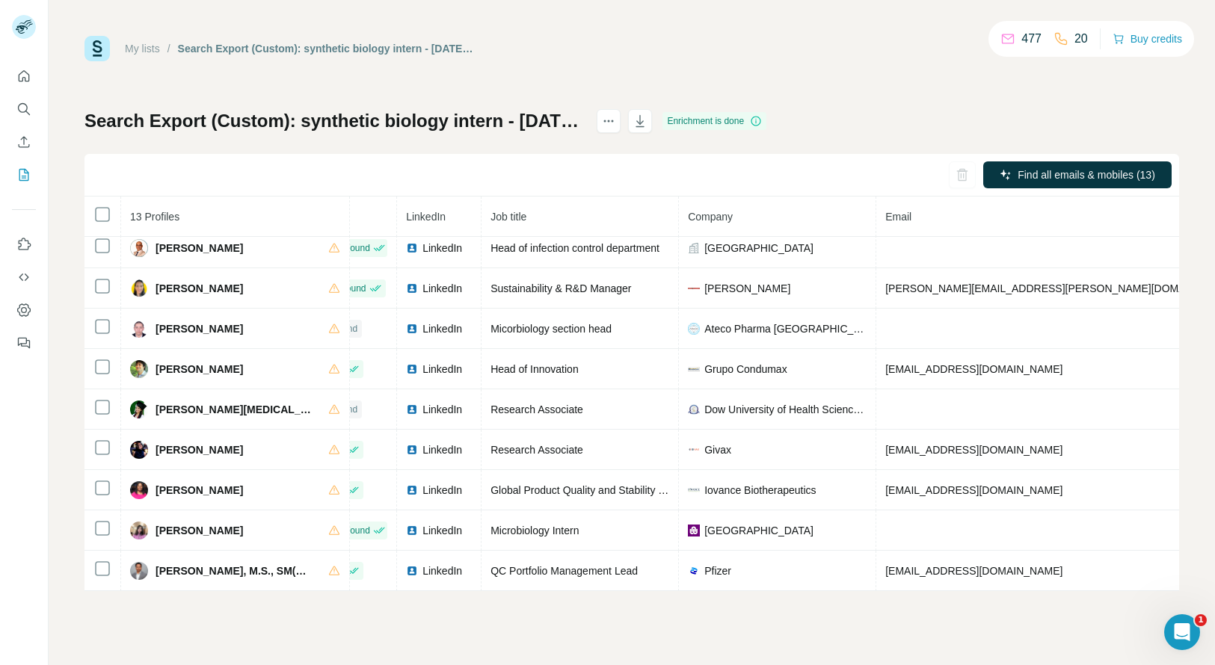
scroll to position [135, 45]
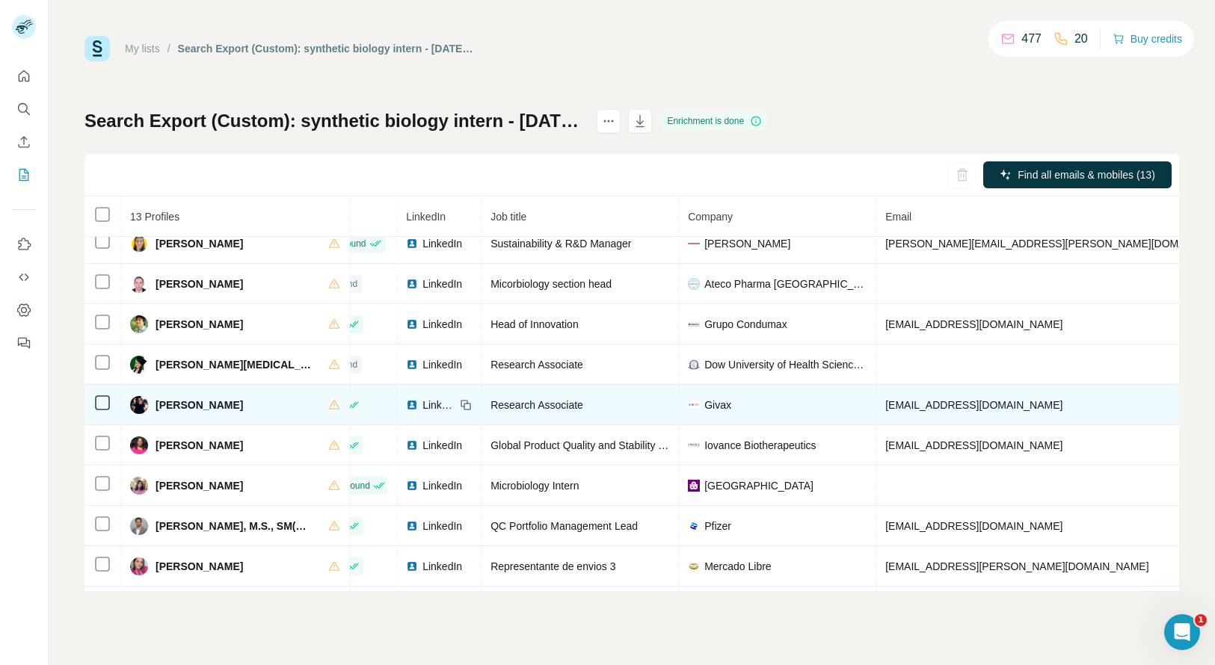
copy span "[PHONE_NUMBER]"
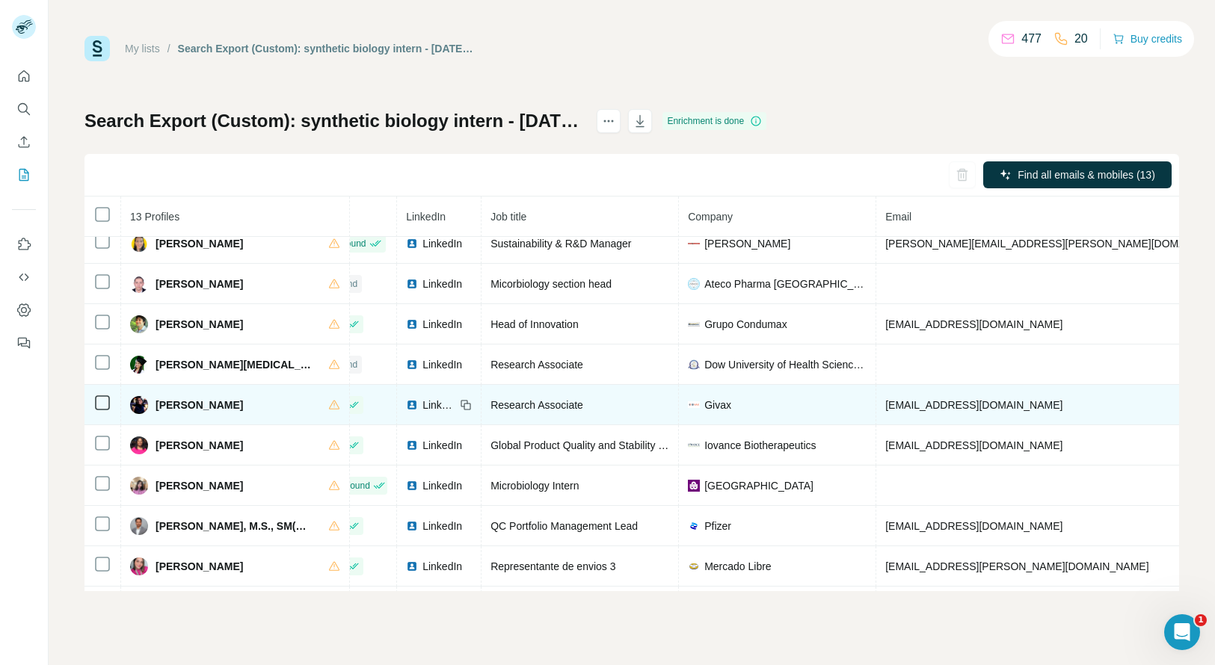
click at [164, 404] on span "[PERSON_NAME]" at bounding box center [199, 405] width 87 height 15
copy span "Nisha"
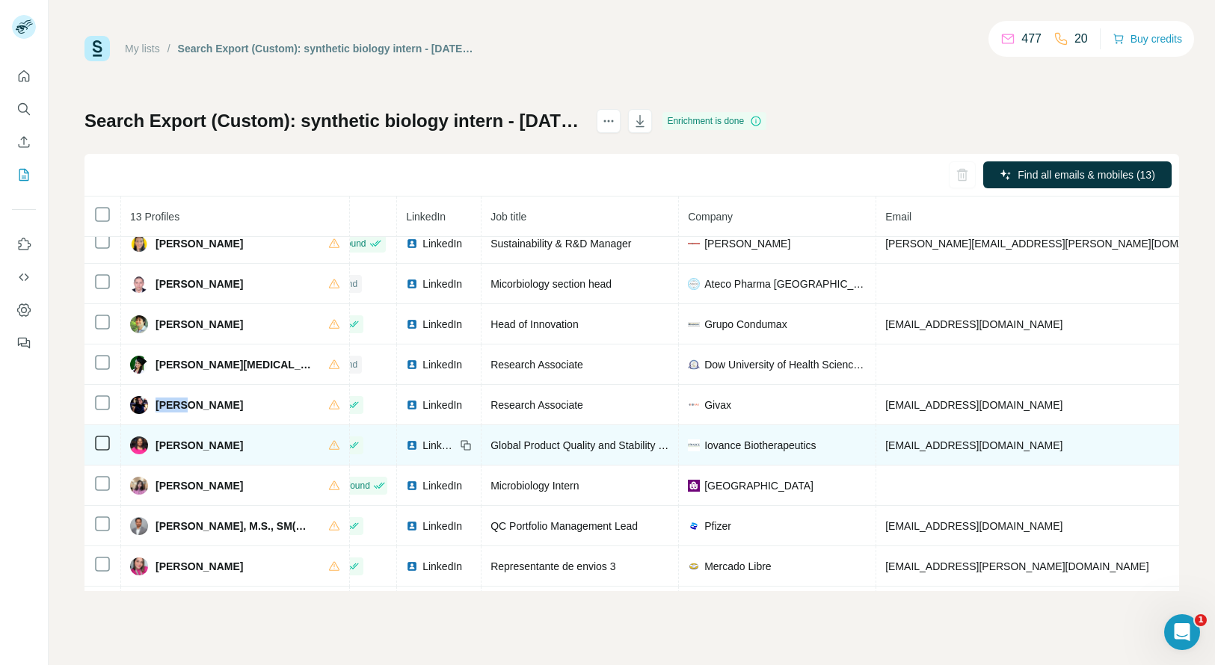
copy span "[PHONE_NUMBER]"
click at [165, 445] on span "[PERSON_NAME]" at bounding box center [199, 445] width 87 height 15
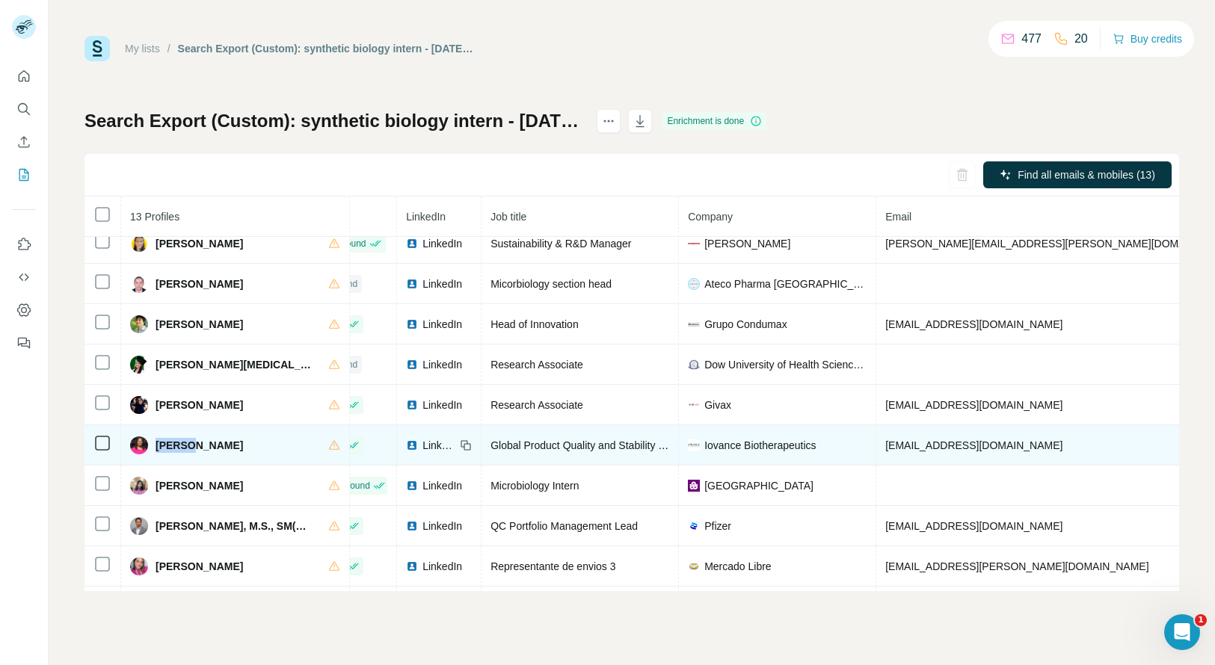
click at [165, 445] on span "[PERSON_NAME]" at bounding box center [199, 445] width 87 height 15
copy span "[PERSON_NAME]"
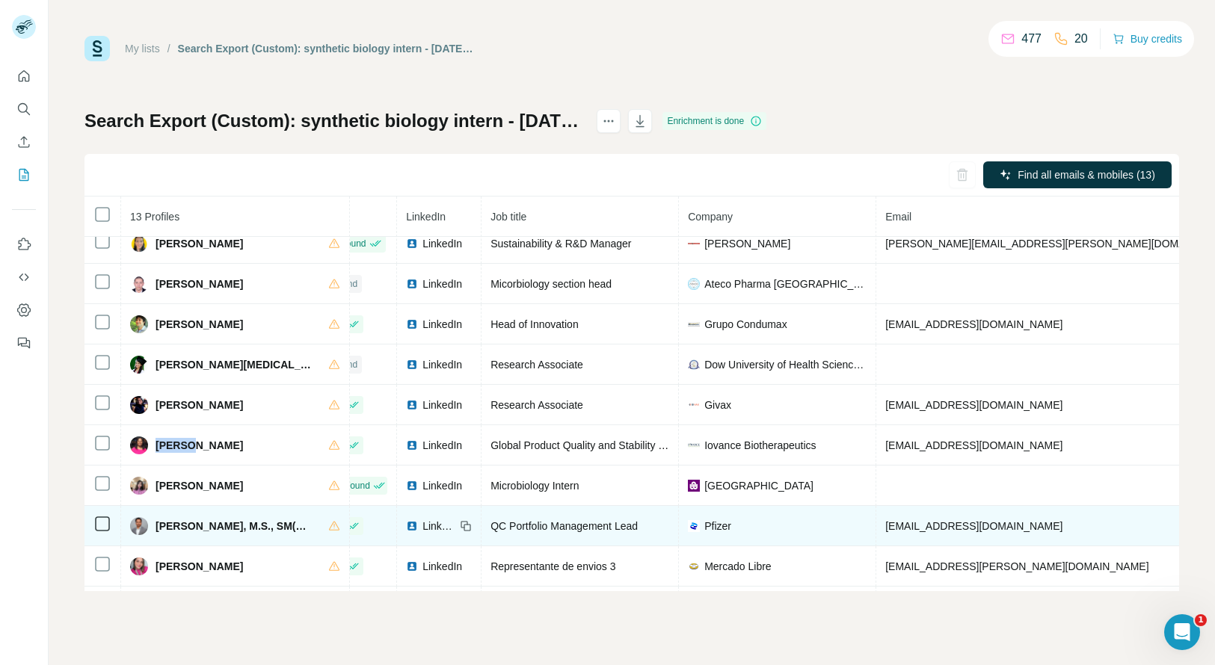
copy span "[PHONE_NUMBER]"
click at [165, 522] on span "[PERSON_NAME], M.S., SM(NRCM)" at bounding box center [235, 526] width 158 height 15
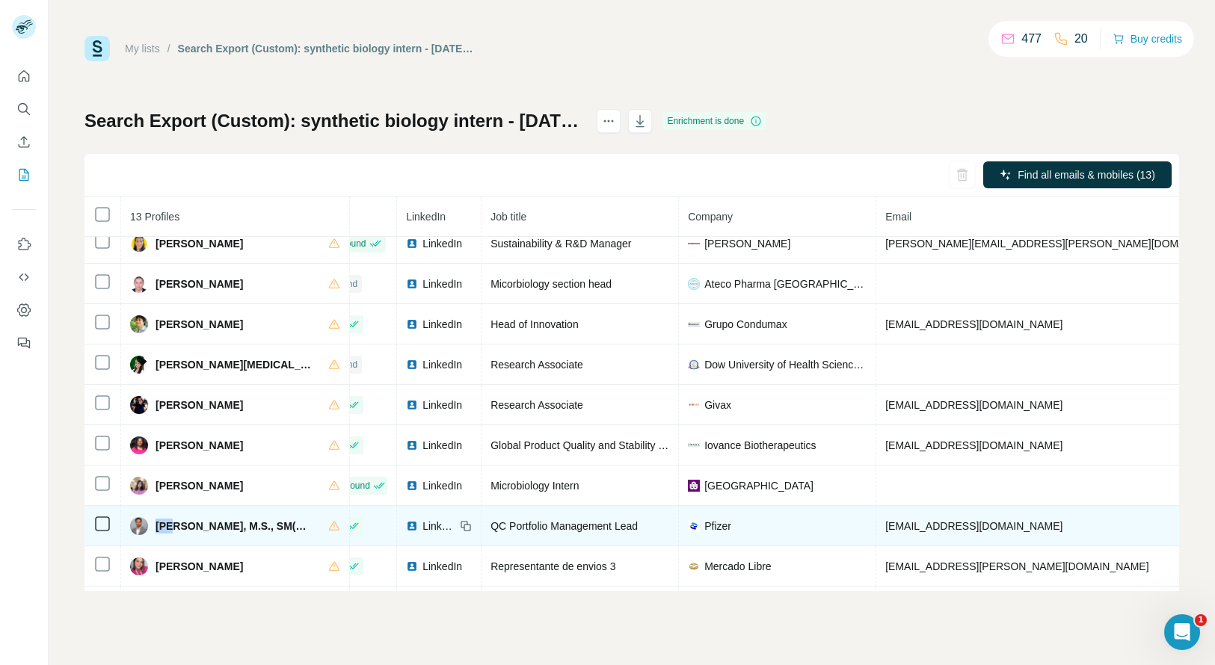
click at [165, 522] on span "[PERSON_NAME], M.S., SM(NRCM)" at bounding box center [235, 526] width 158 height 15
copy span "Ram"
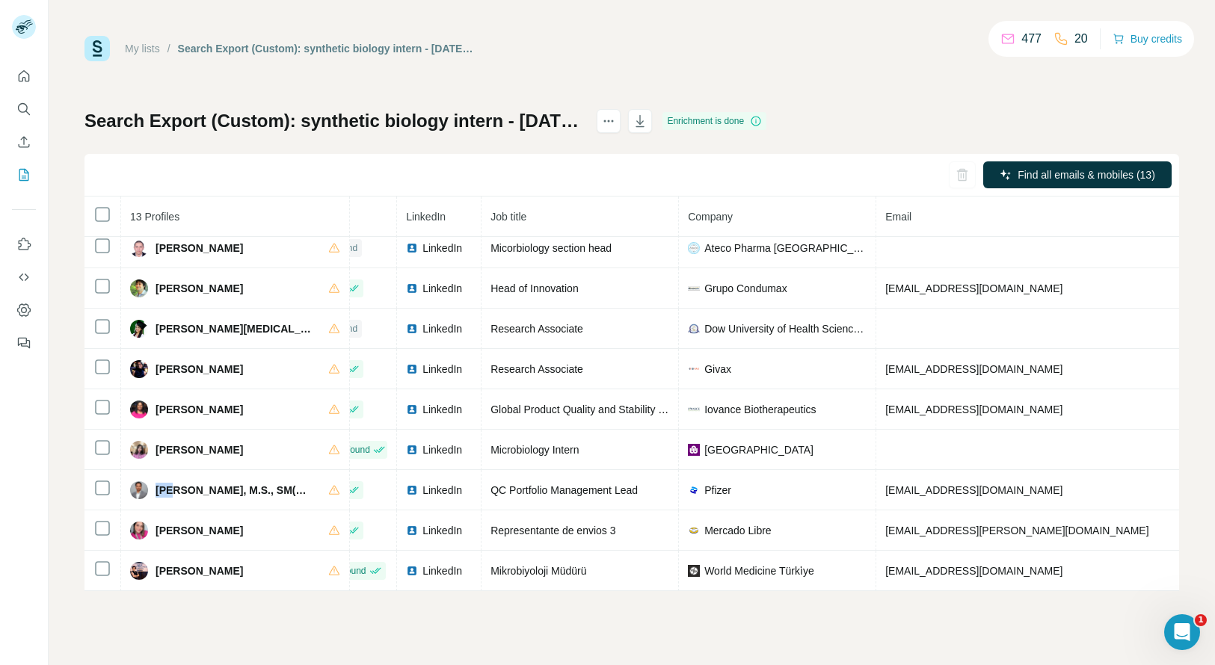
scroll to position [182, 45]
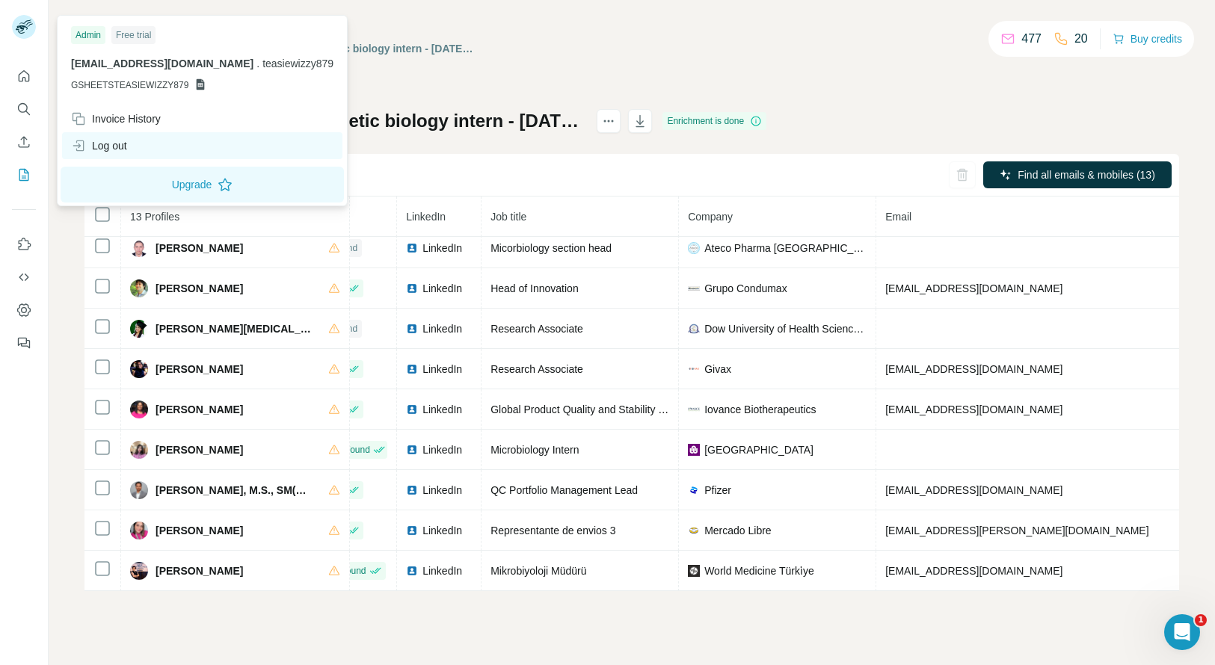
click at [133, 138] on div "Log out" at bounding box center [202, 145] width 280 height 27
click at [142, 144] on div "Log out" at bounding box center [202, 145] width 280 height 27
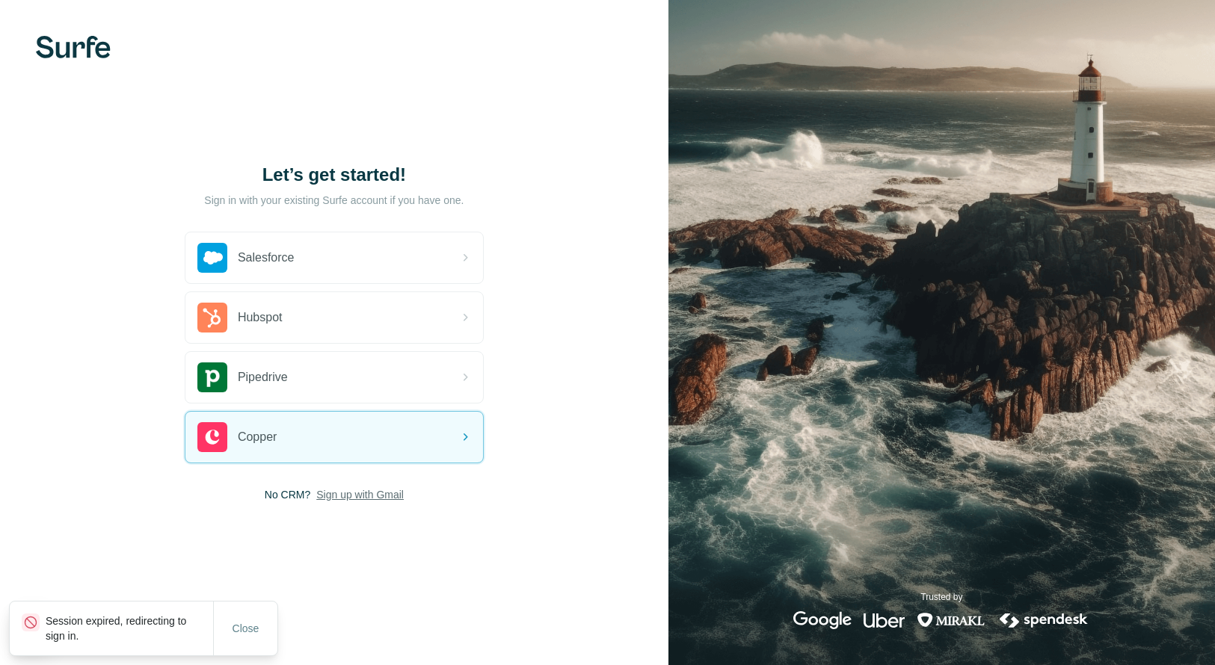
click at [371, 494] on span "Sign up with Gmail" at bounding box center [359, 494] width 87 height 15
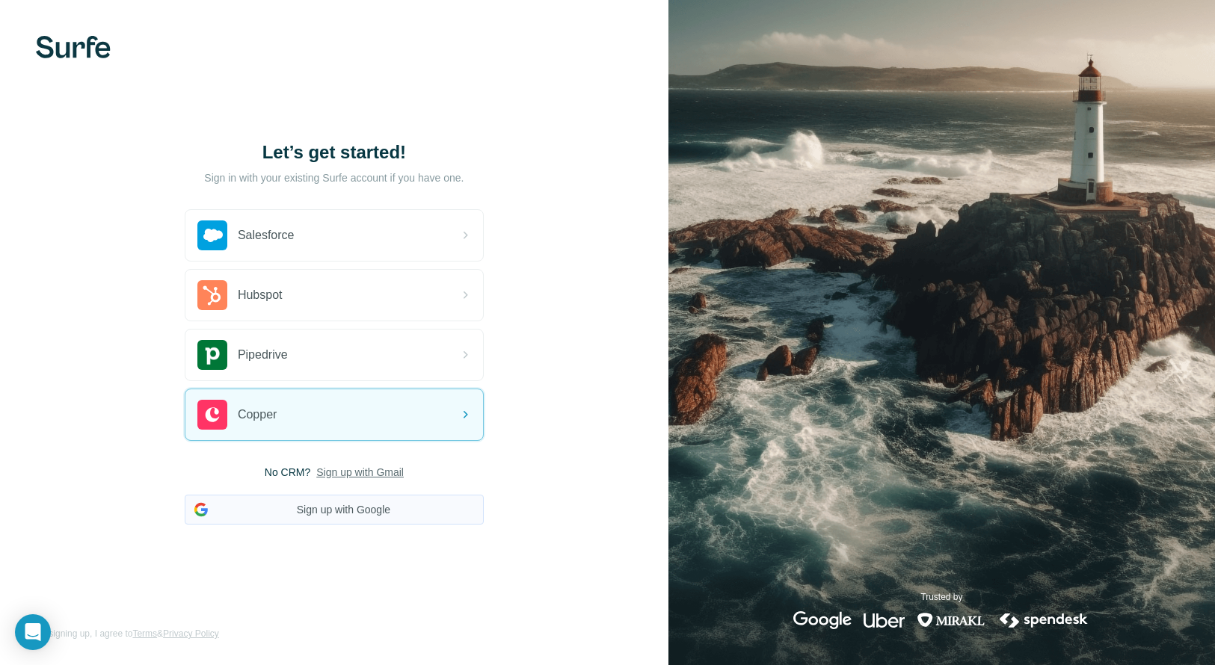
click at [370, 515] on button "Sign up with Google" at bounding box center [334, 510] width 299 height 30
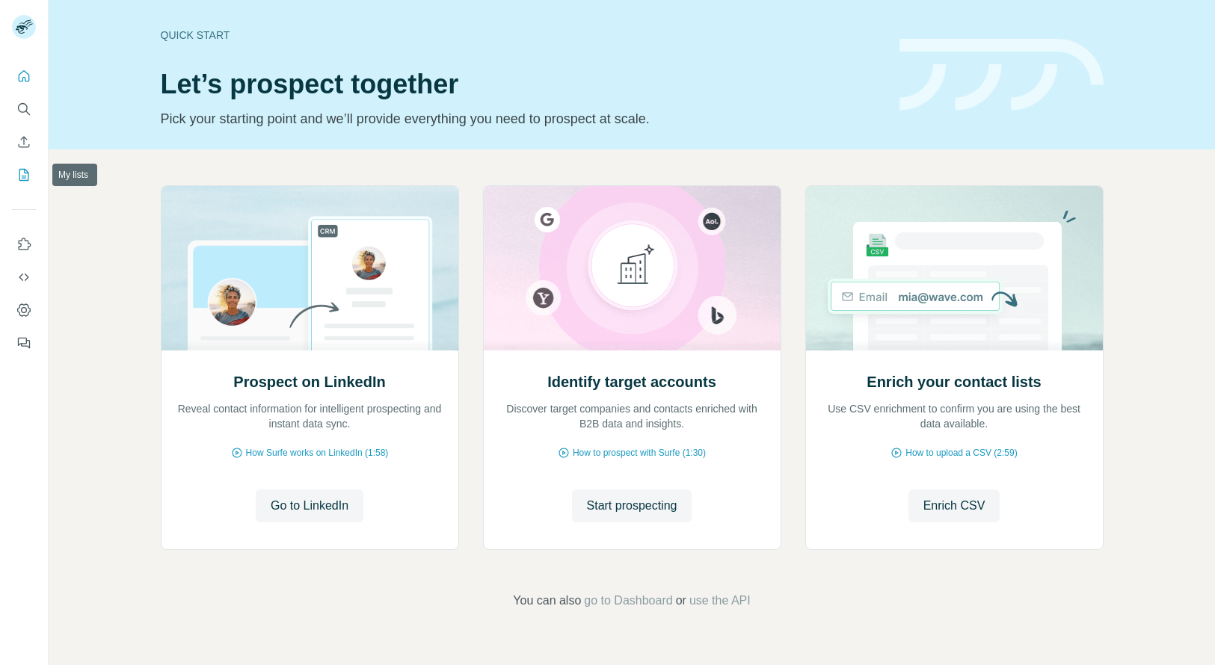
click at [22, 179] on icon "My lists" at bounding box center [23, 174] width 15 height 15
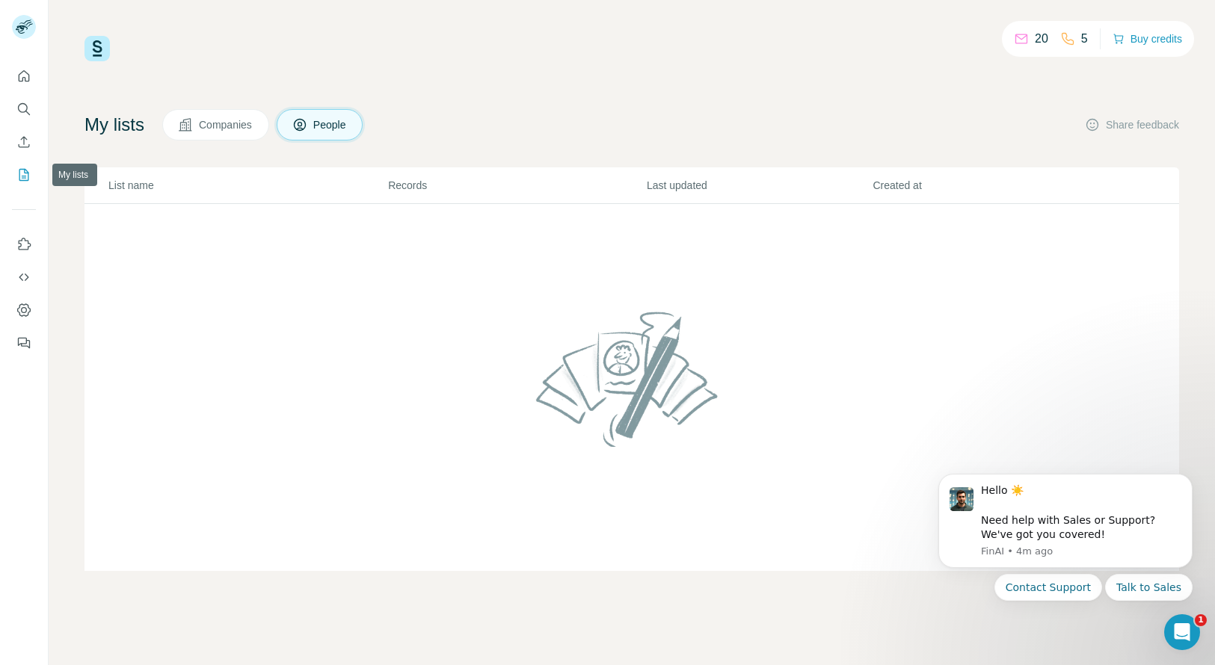
click at [27, 183] on button "My lists" at bounding box center [24, 174] width 24 height 27
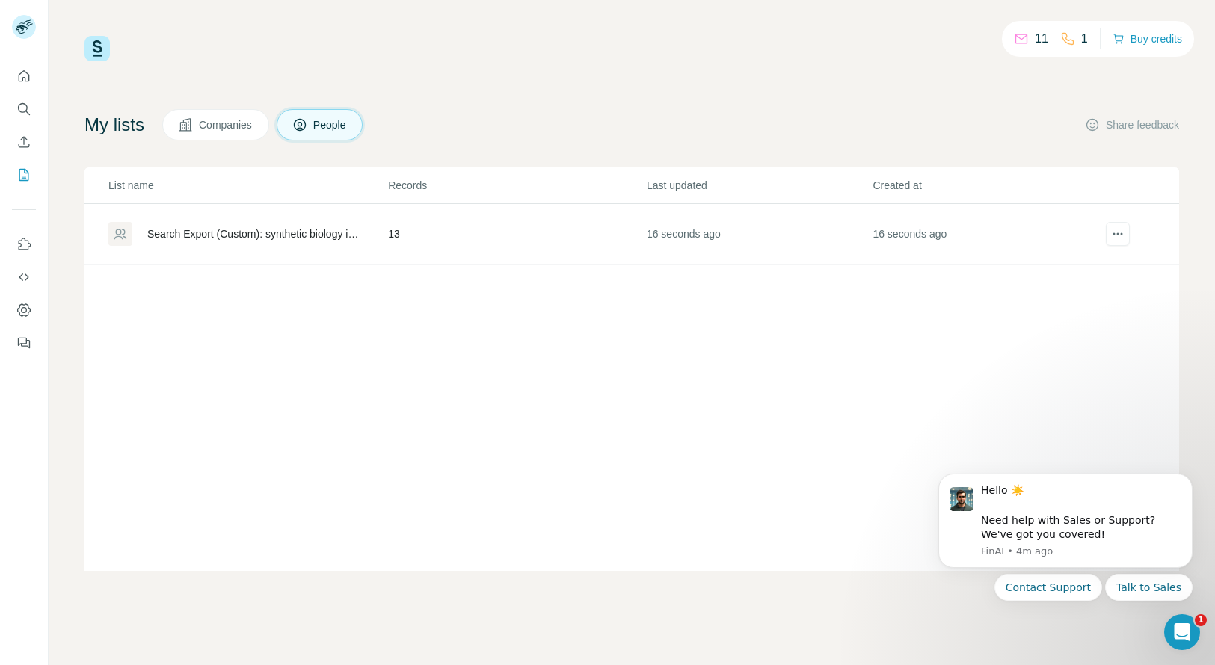
click at [223, 227] on div "Search Export (Custom): synthetic biology intern - [DATE] 03:10" at bounding box center [254, 234] width 215 height 15
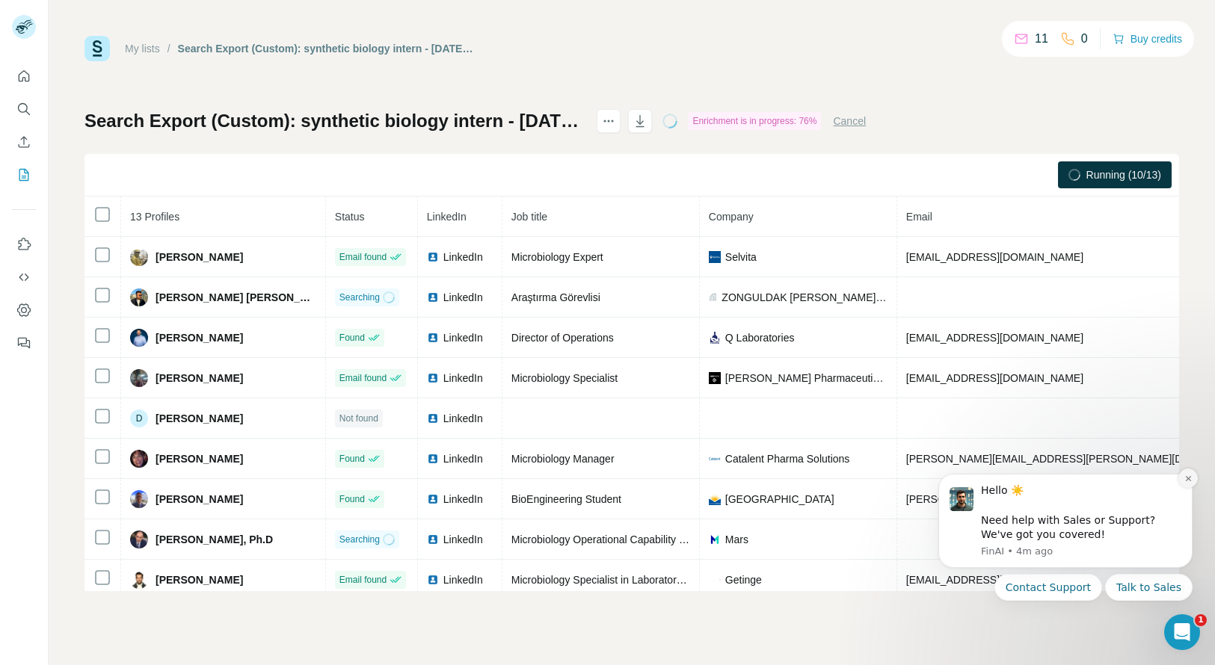
click at [1186, 478] on icon "Dismiss notification" at bounding box center [1188, 479] width 8 height 8
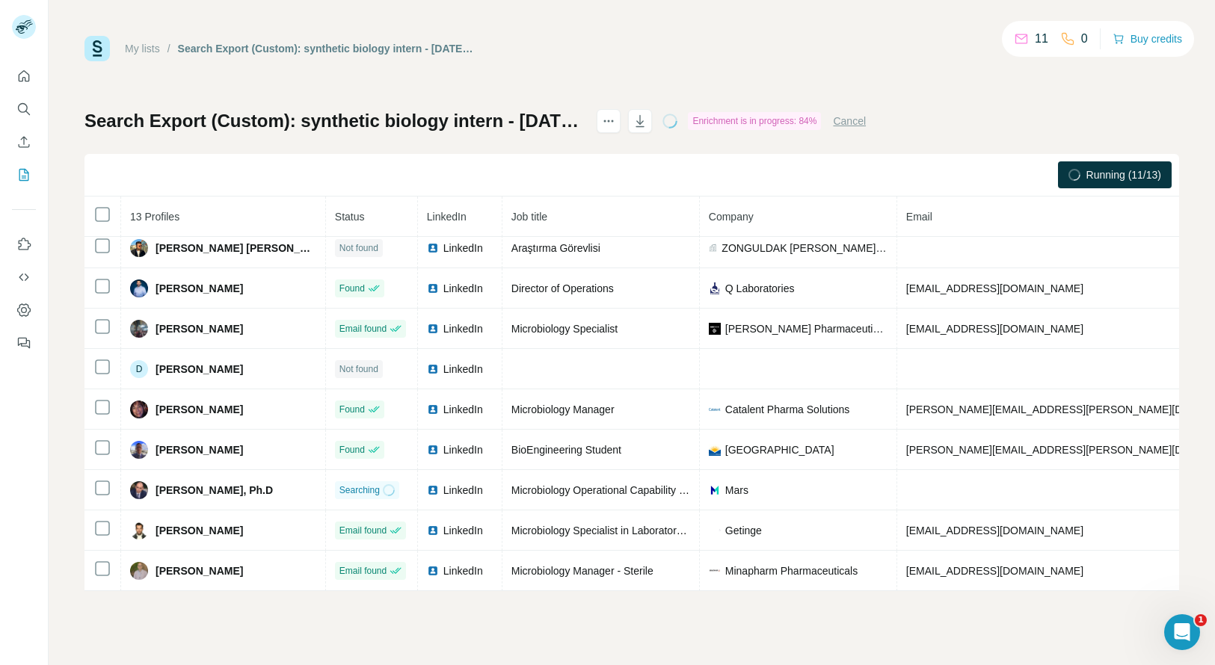
scroll to position [61, 0]
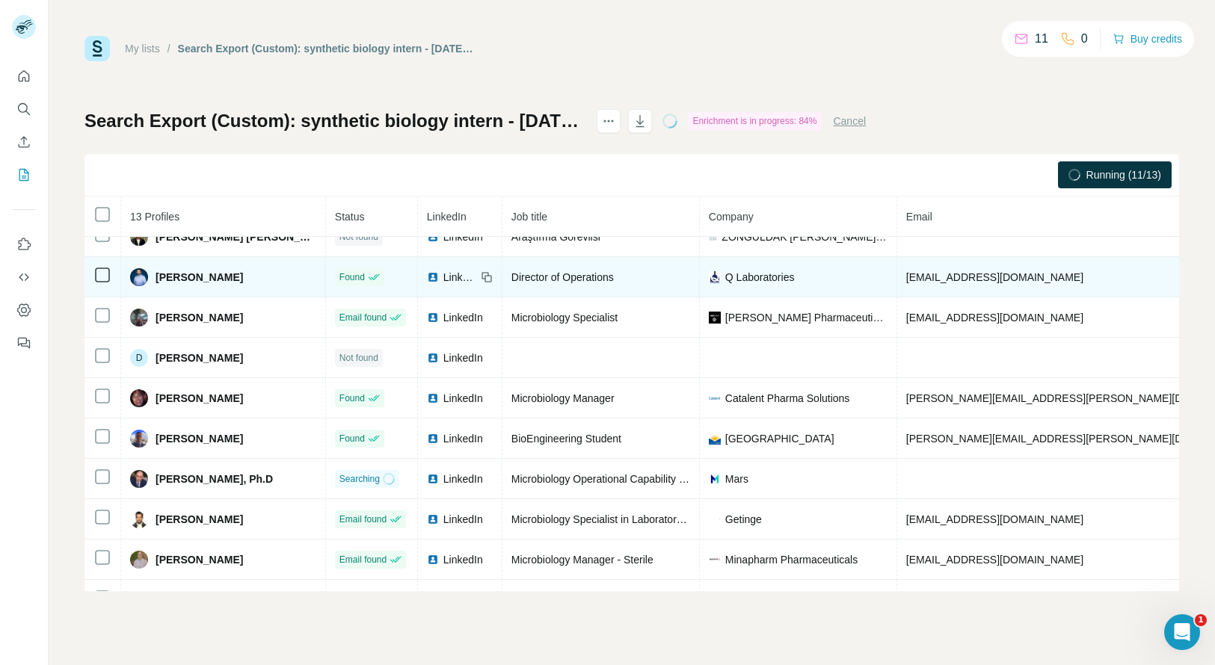
copy span "[PHONE_NUMBER]"
click at [160, 276] on span "[PERSON_NAME]" at bounding box center [199, 277] width 87 height 15
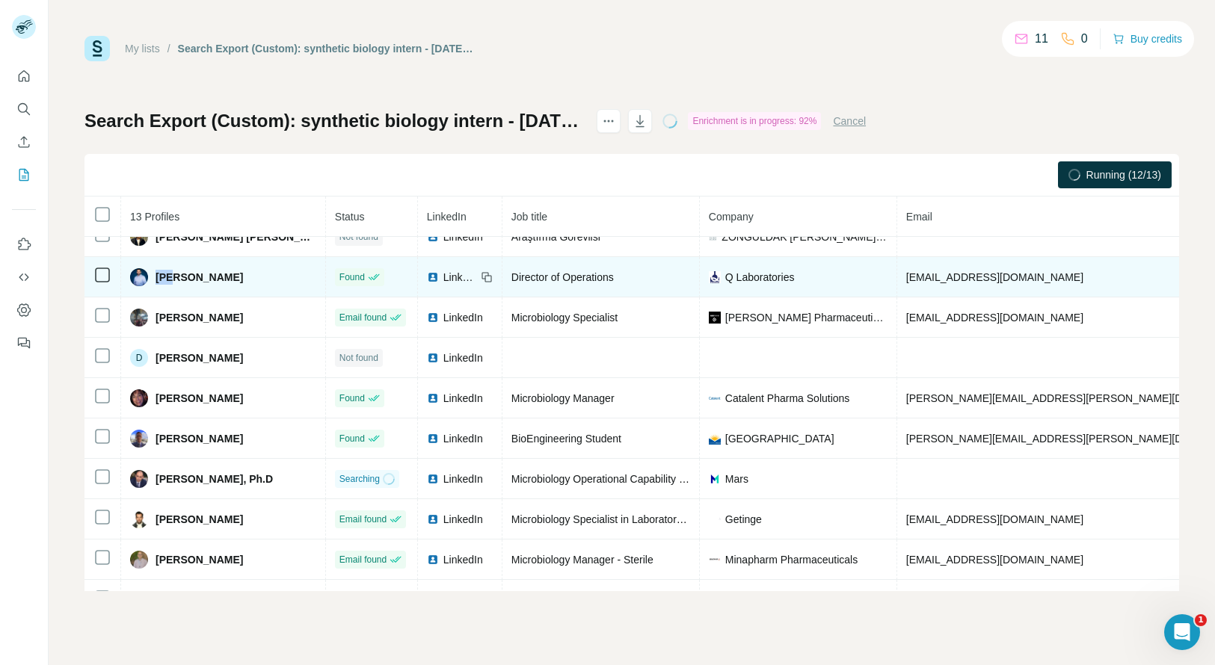
click at [160, 276] on span "[PERSON_NAME]" at bounding box center [199, 277] width 87 height 15
copy span "Ben"
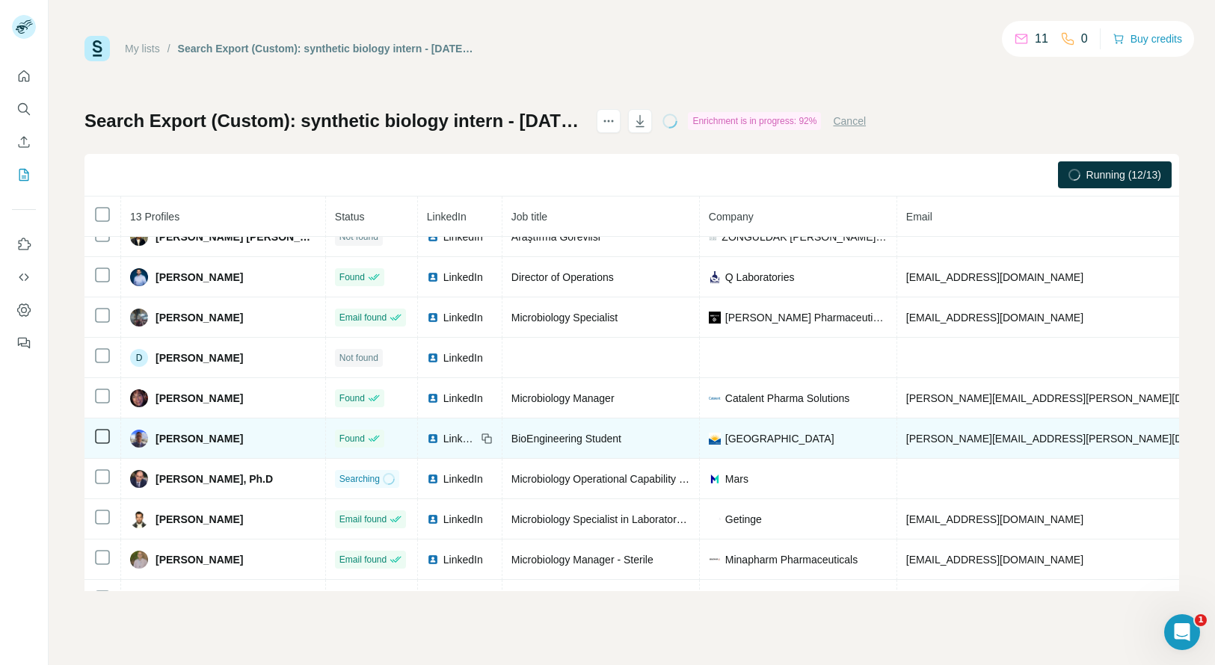
copy span "[PHONE_NUMBER]"
click at [161, 436] on span "[PERSON_NAME]" at bounding box center [199, 438] width 87 height 15
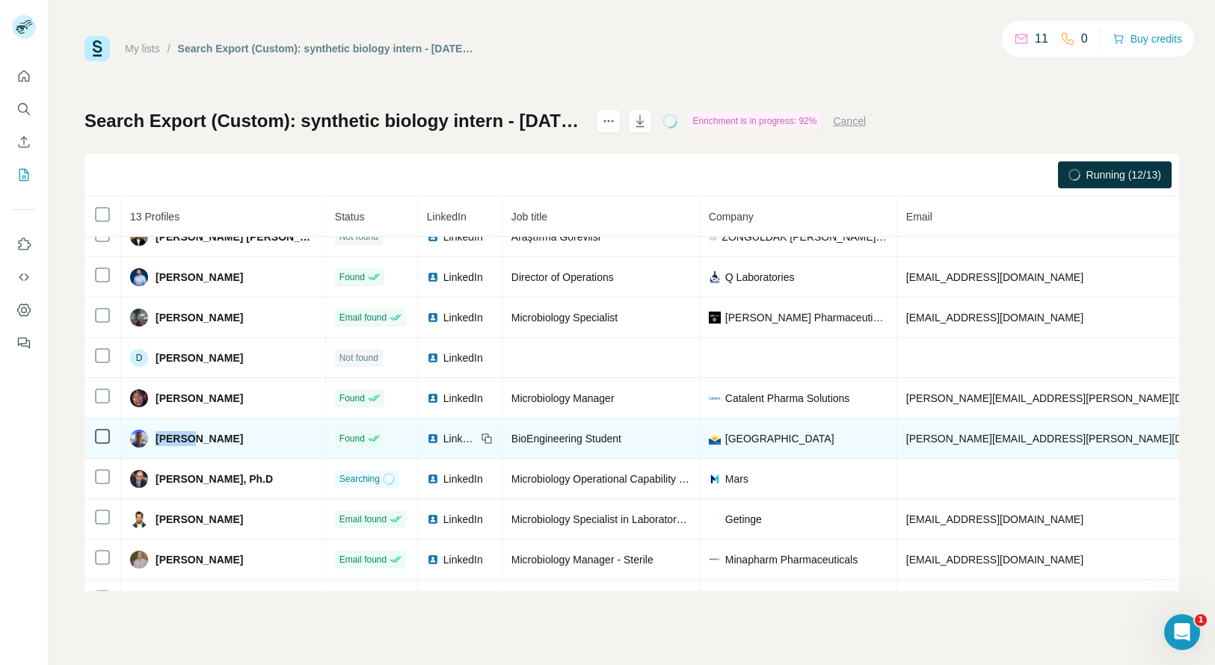
click at [161, 436] on span "[PERSON_NAME]" at bounding box center [199, 438] width 87 height 15
copy span "[PERSON_NAME]"
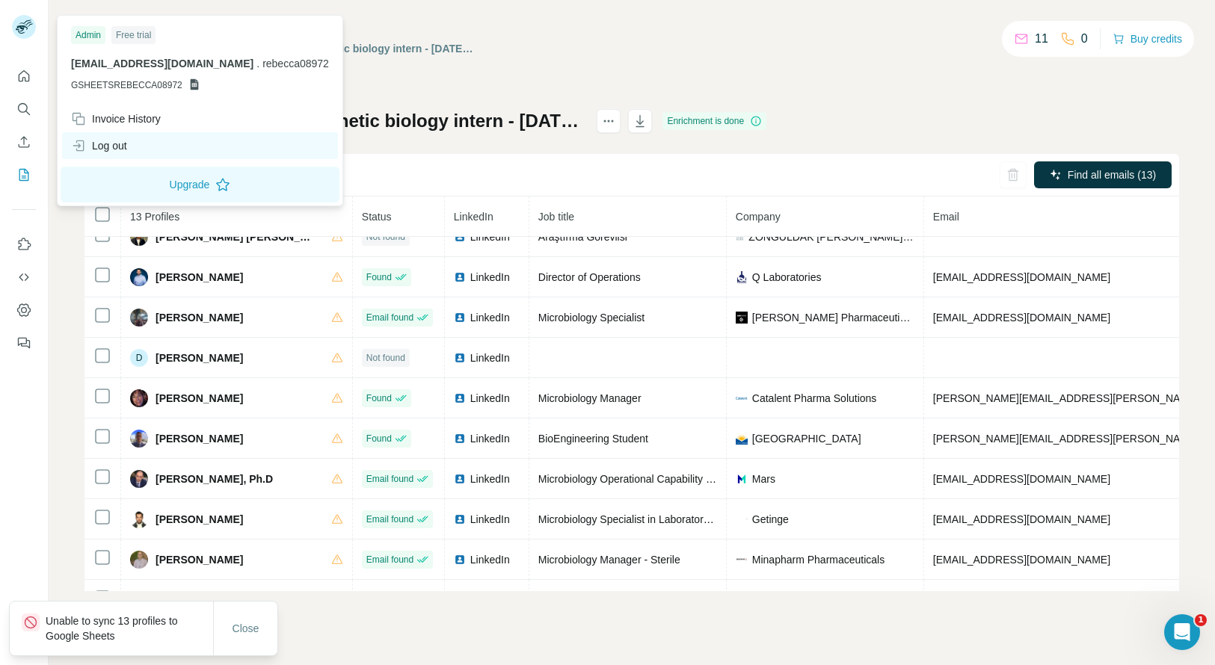
click at [158, 137] on div "Log out" at bounding box center [200, 145] width 276 height 27
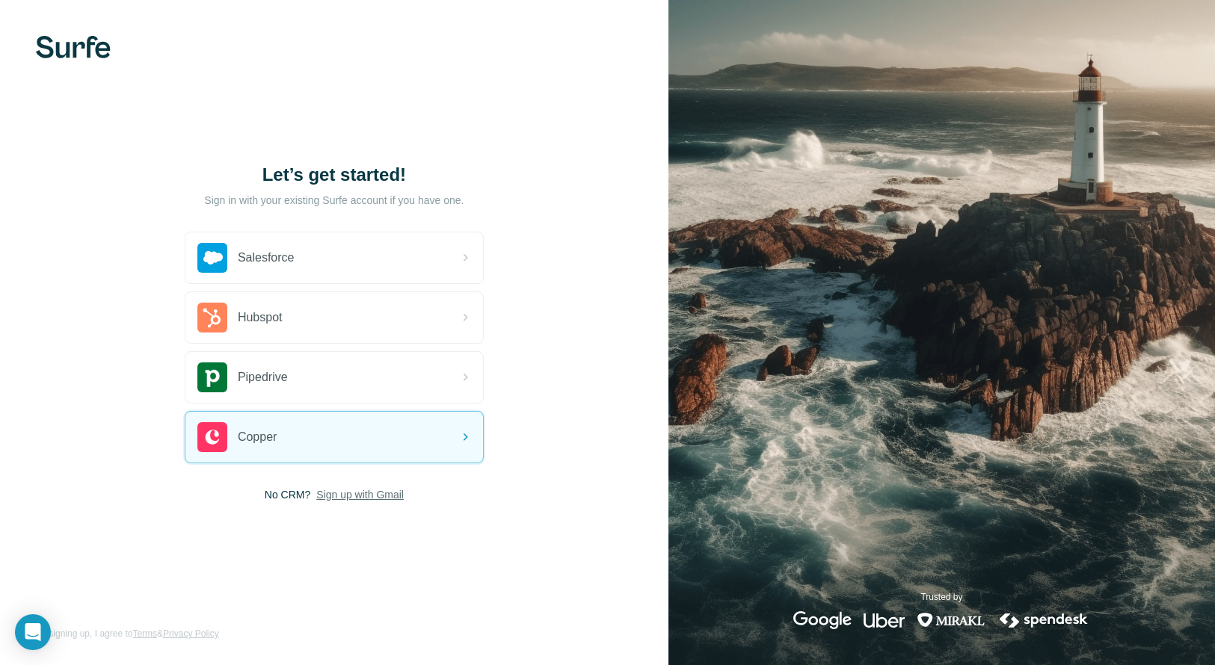
click at [375, 487] on span "Sign up with Gmail" at bounding box center [359, 494] width 87 height 15
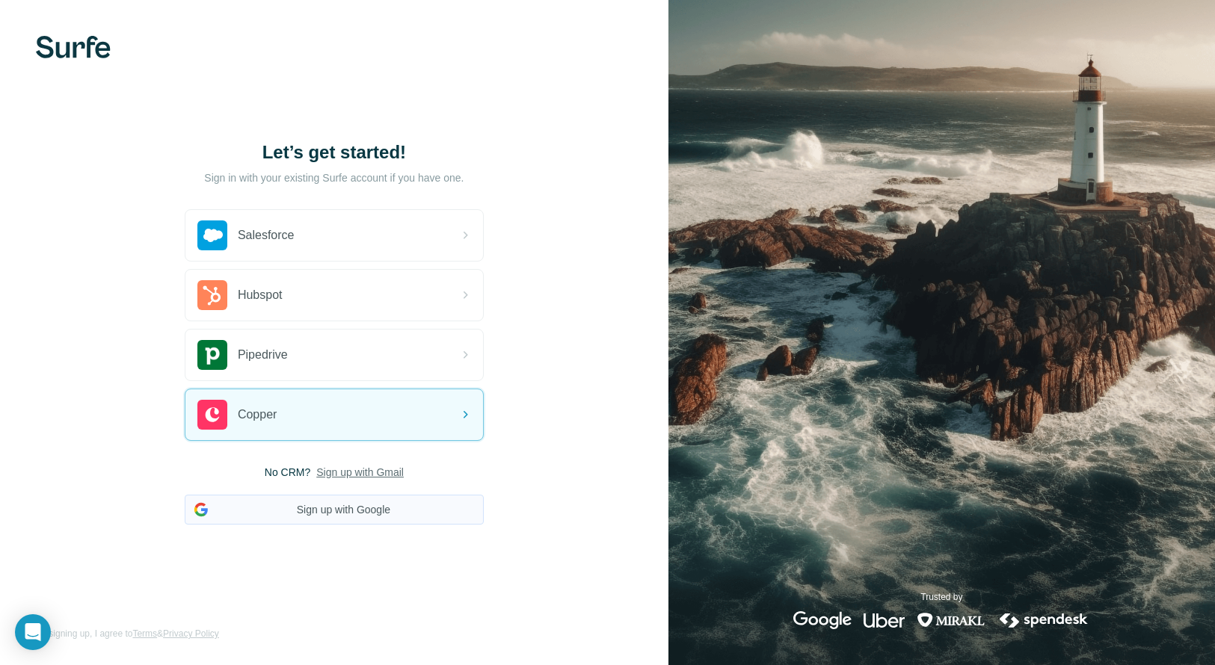
click at [376, 505] on button "Sign up with Google" at bounding box center [334, 510] width 299 height 30
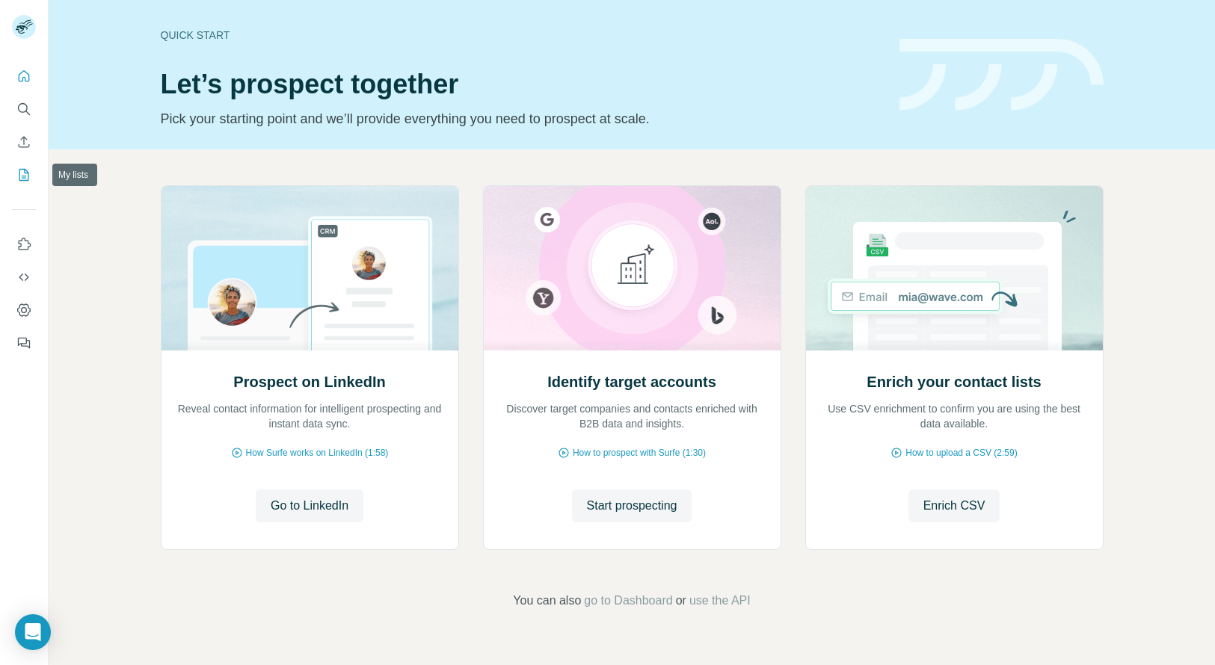
click at [31, 180] on button "My lists" at bounding box center [24, 174] width 24 height 27
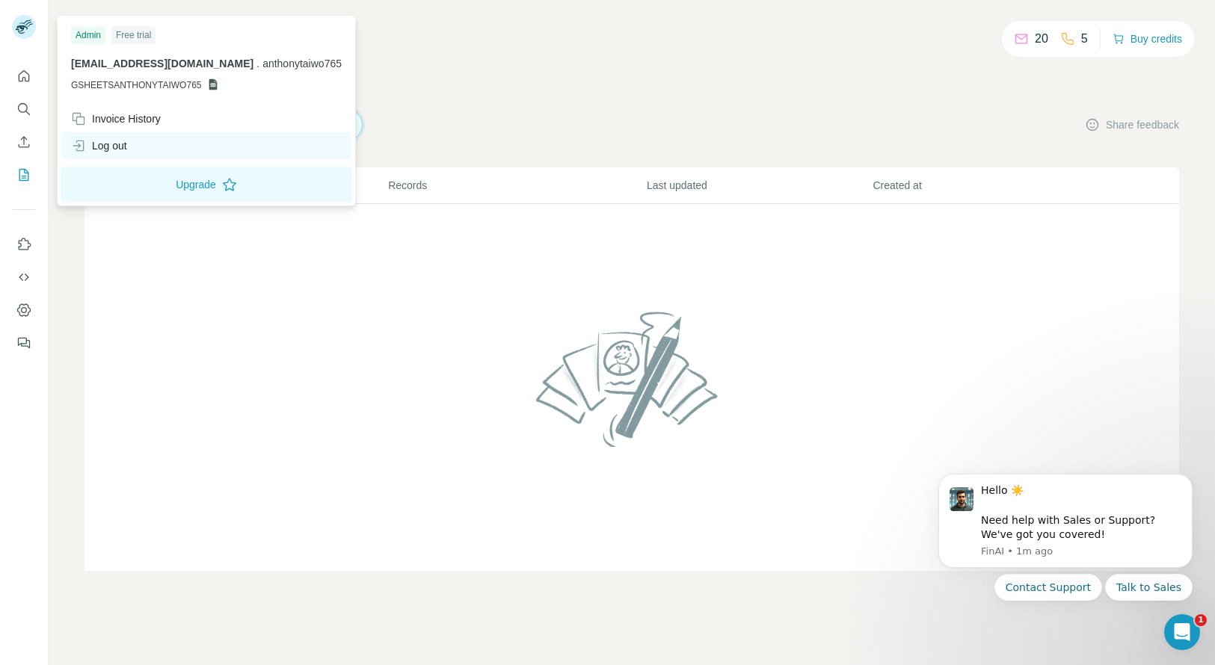
click at [168, 153] on div "Log out" at bounding box center [206, 145] width 289 height 27
click at [168, 143] on div "Log out" at bounding box center [206, 145] width 289 height 27
click at [165, 146] on div "Log out" at bounding box center [206, 145] width 289 height 27
click at [184, 147] on div "Log out" at bounding box center [206, 145] width 289 height 27
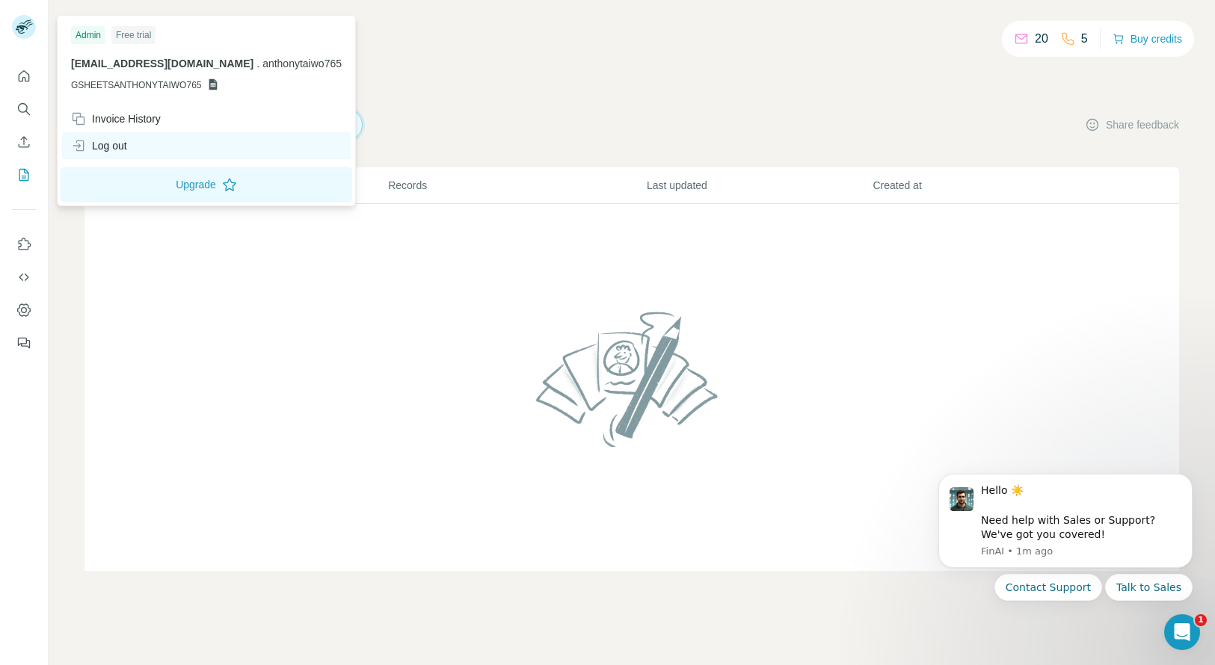
click at [183, 147] on div "Log out" at bounding box center [206, 145] width 289 height 27
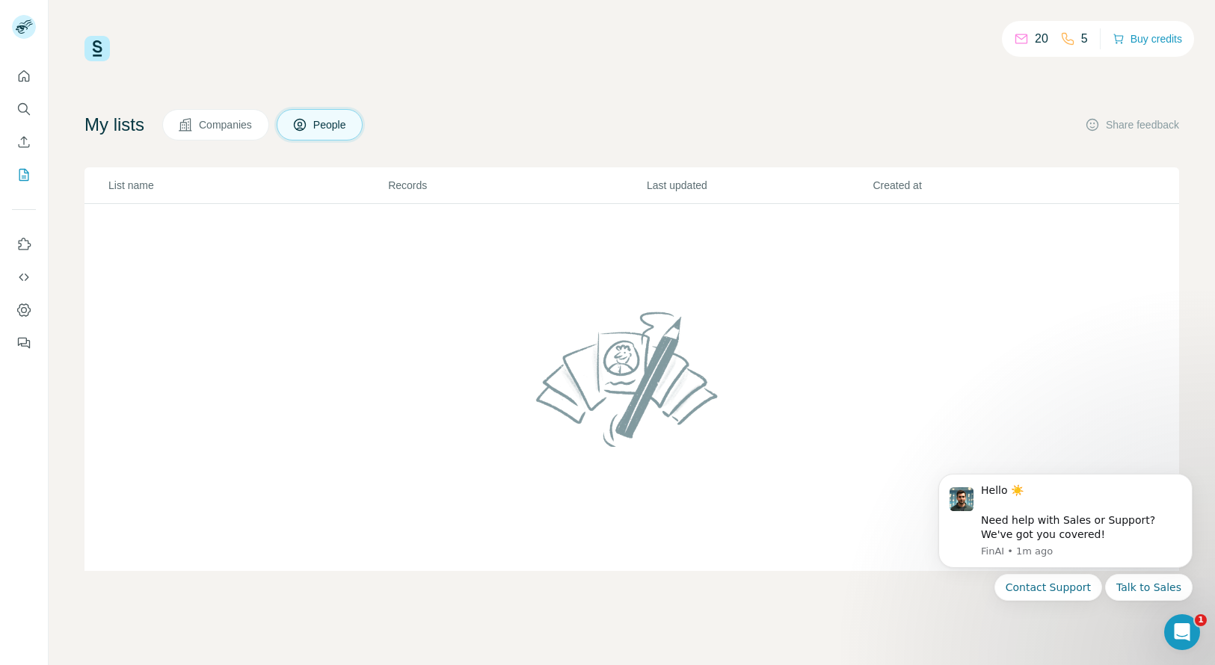
click at [147, 329] on td at bounding box center [631, 388] width 1095 height 368
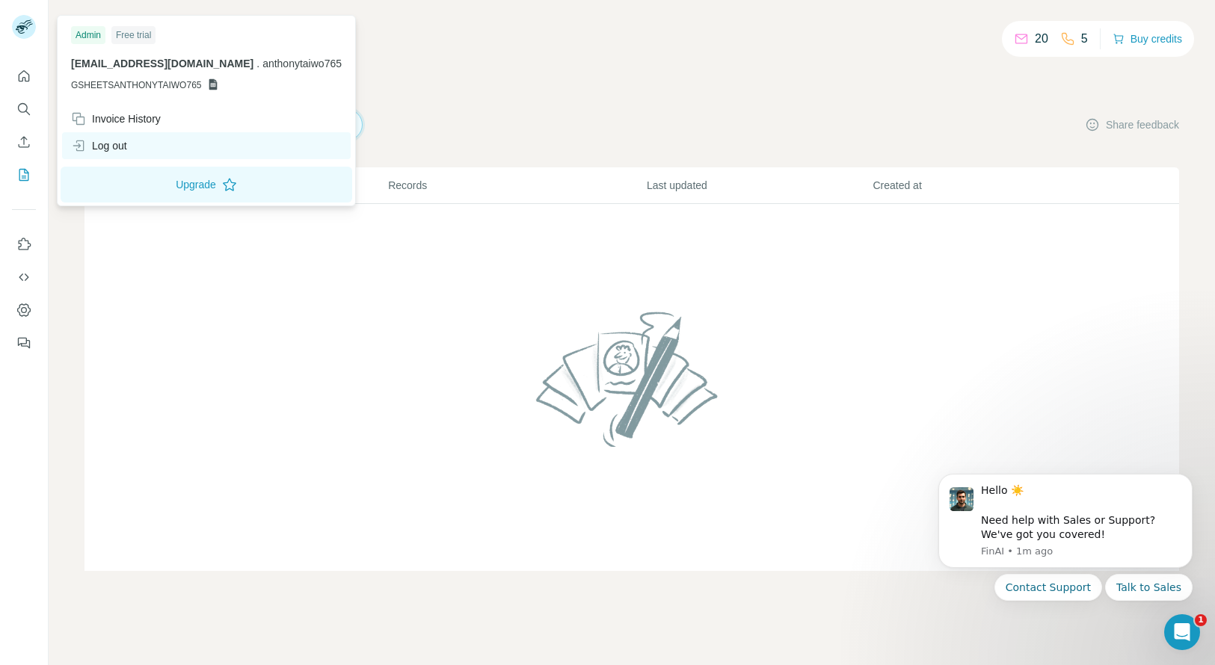
click at [125, 150] on div "Log out" at bounding box center [99, 145] width 56 height 15
click at [162, 145] on div "Log out" at bounding box center [206, 145] width 289 height 27
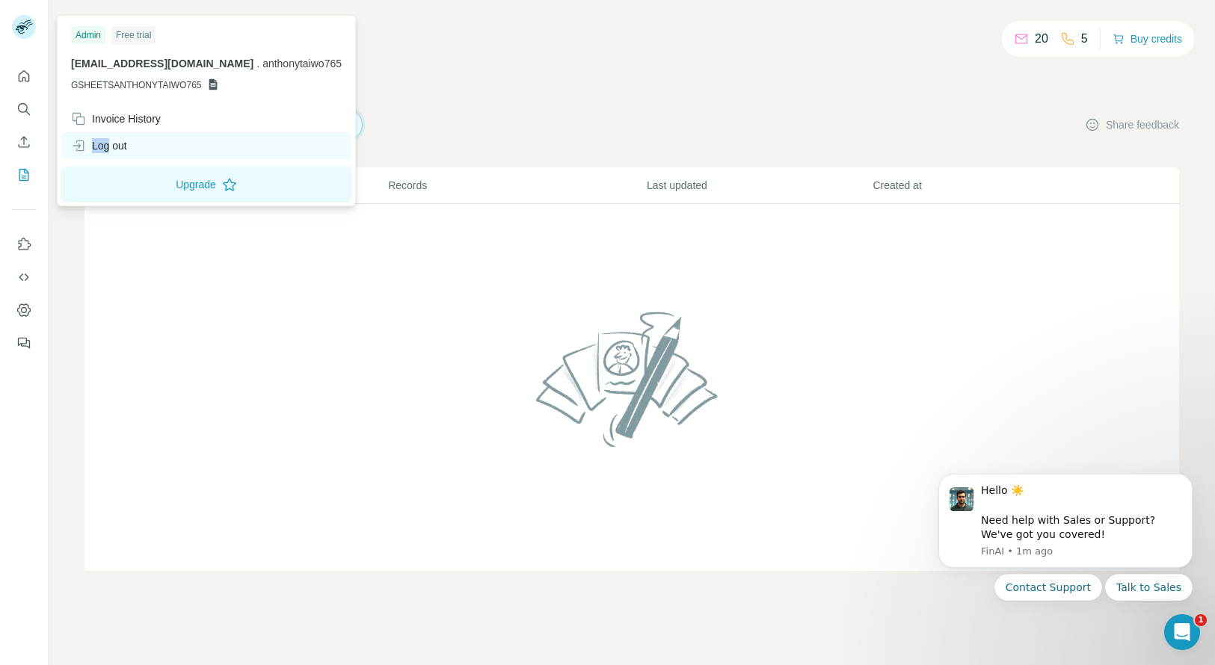
click at [162, 145] on div "Log out" at bounding box center [206, 145] width 289 height 27
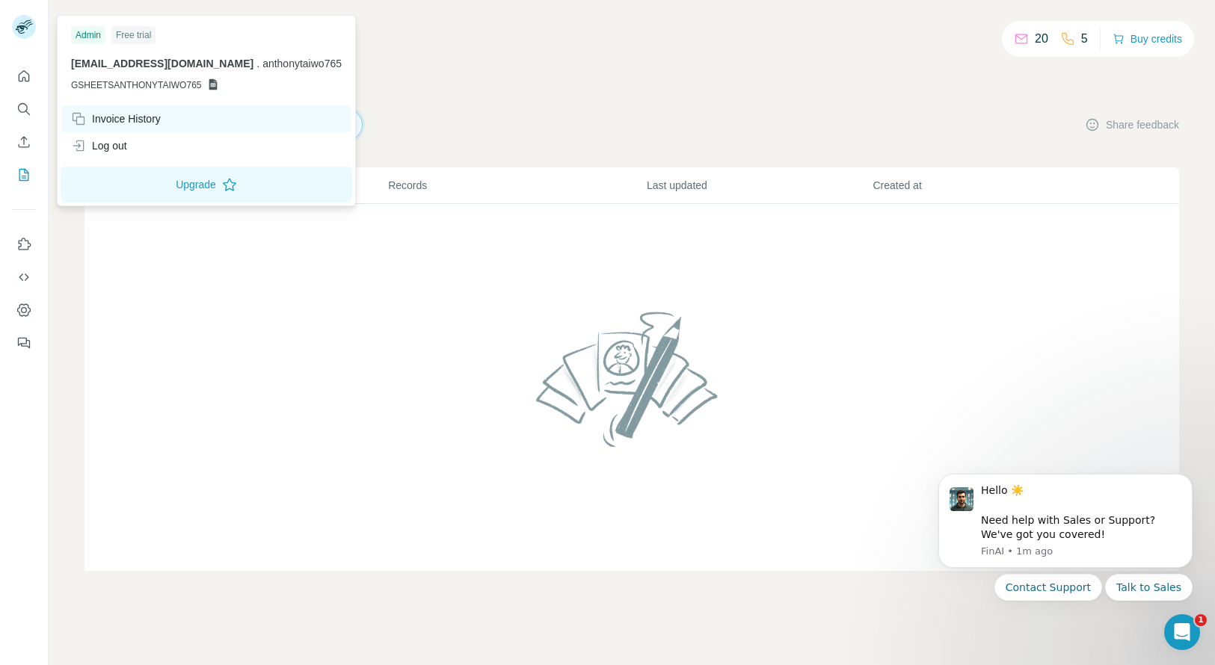
click at [159, 126] on div "Invoice History" at bounding box center [116, 118] width 90 height 15
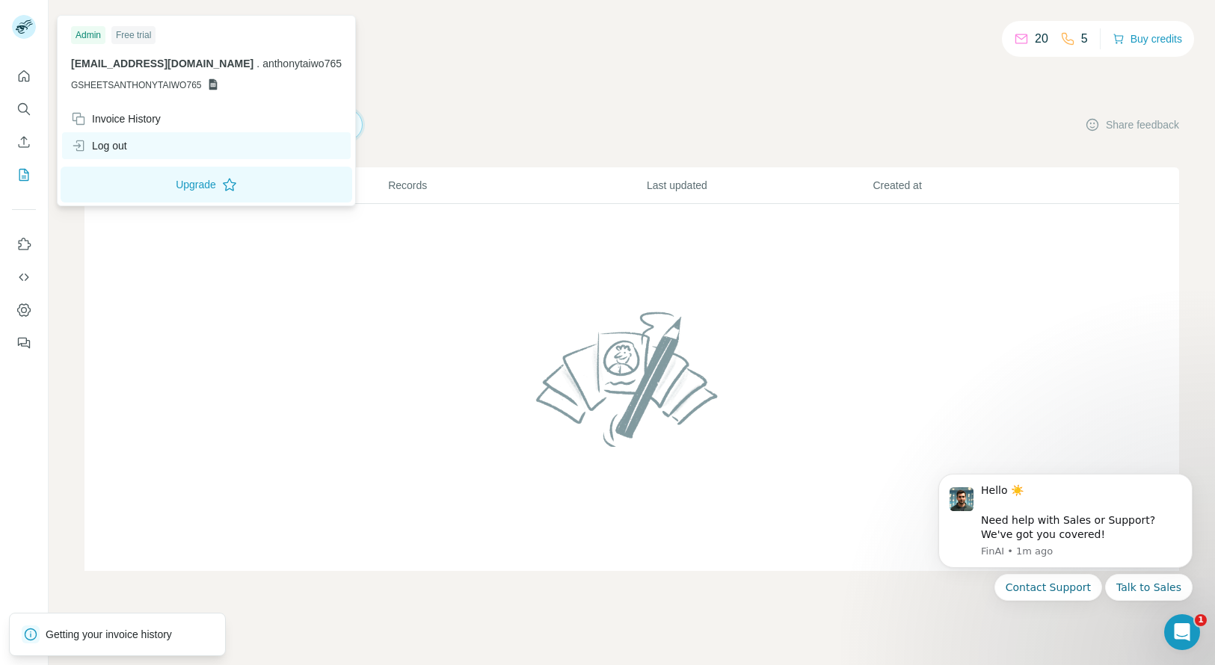
click at [157, 152] on div "Log out" at bounding box center [206, 145] width 289 height 27
click at [157, 150] on div "Log out" at bounding box center [206, 145] width 289 height 27
click at [157, 142] on div "Log out" at bounding box center [206, 145] width 289 height 27
click at [156, 145] on div "Log out" at bounding box center [206, 145] width 289 height 27
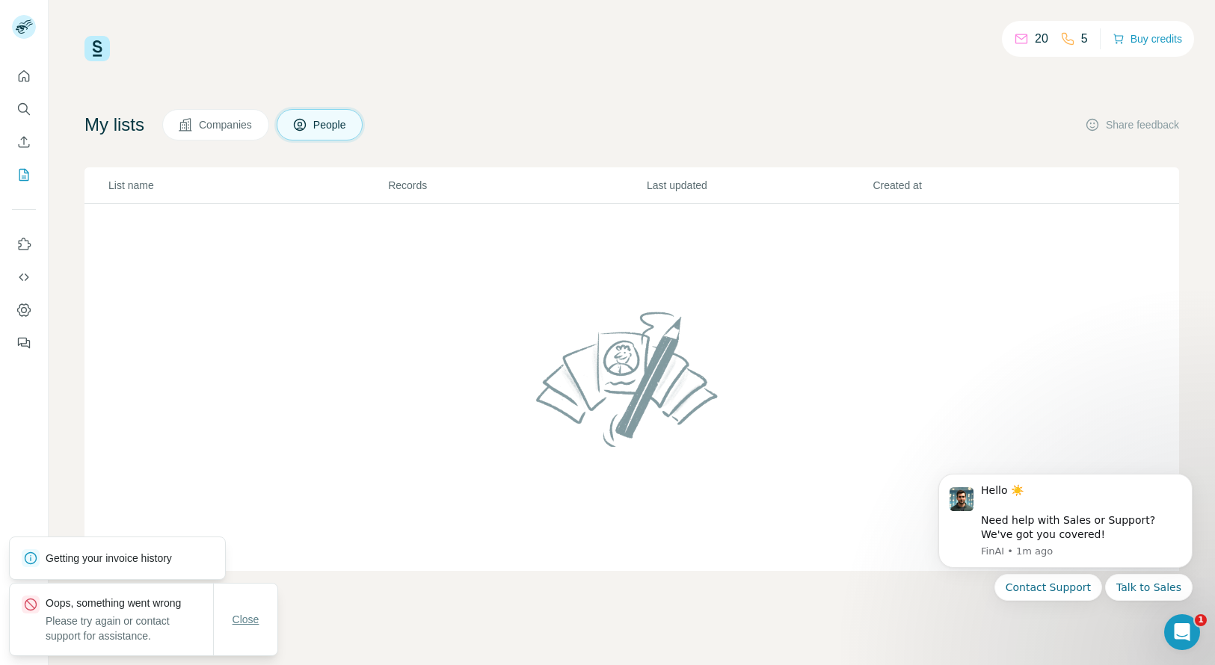
click at [250, 623] on span "Close" at bounding box center [246, 619] width 27 height 15
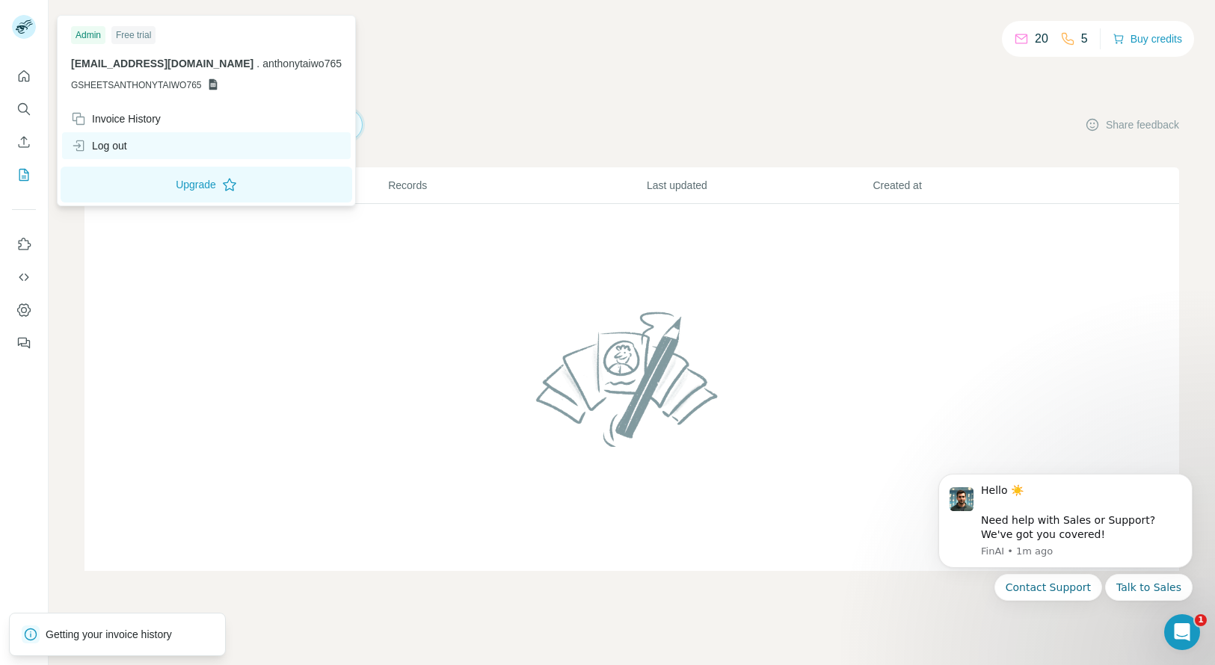
click at [114, 149] on div "Log out" at bounding box center [99, 145] width 56 height 15
